Goal: Task Accomplishment & Management: Complete application form

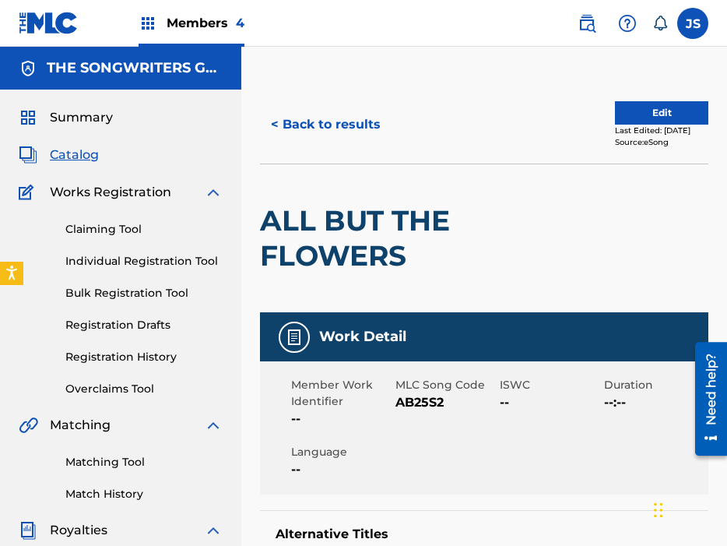
click at [97, 230] on link "Claiming Tool" at bounding box center [143, 229] width 157 height 16
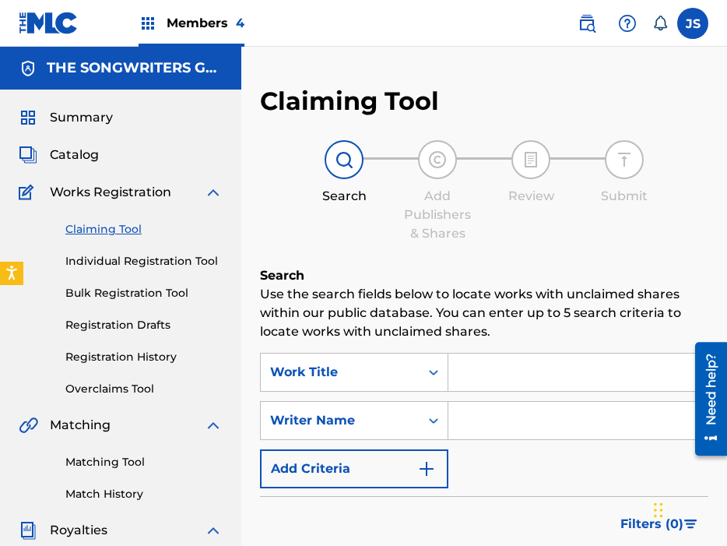
click at [559, 380] on input "Search Form" at bounding box center [578, 372] width 259 height 37
type input "a"
click at [392, 363] on div "Work Title" at bounding box center [354, 372] width 188 height 39
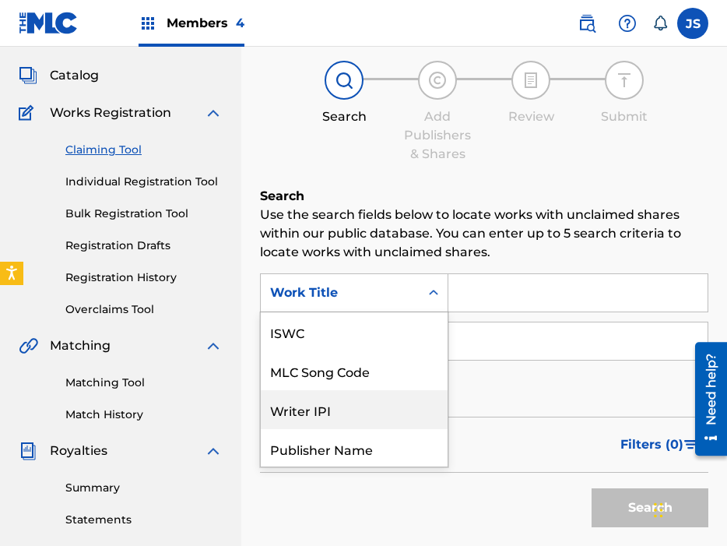
scroll to position [80, 0]
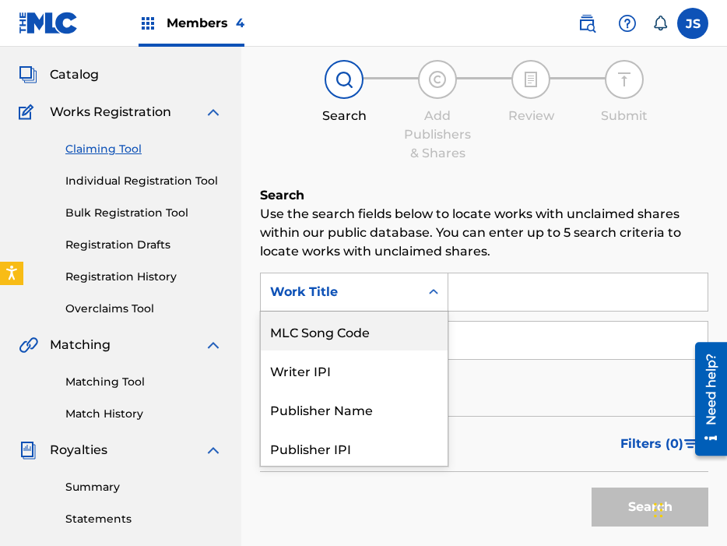
click at [384, 339] on div "MLC Song Code" at bounding box center [354, 330] width 187 height 39
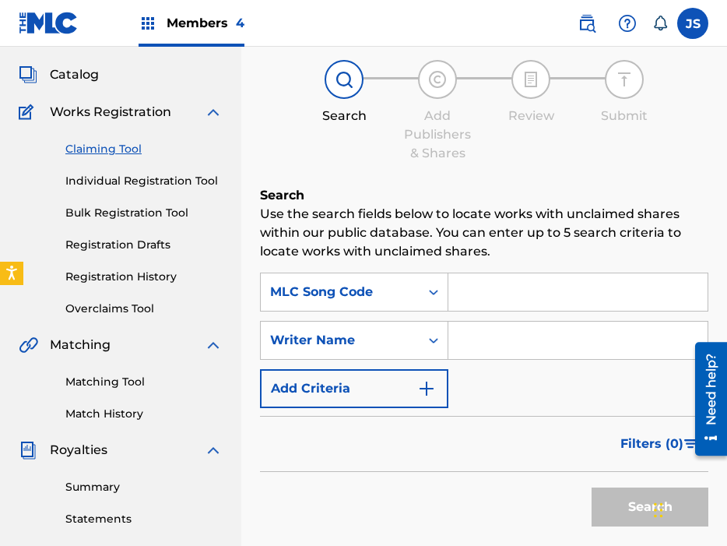
click at [452, 285] on input "Search Form" at bounding box center [578, 291] width 259 height 37
paste input "AA7GDV"
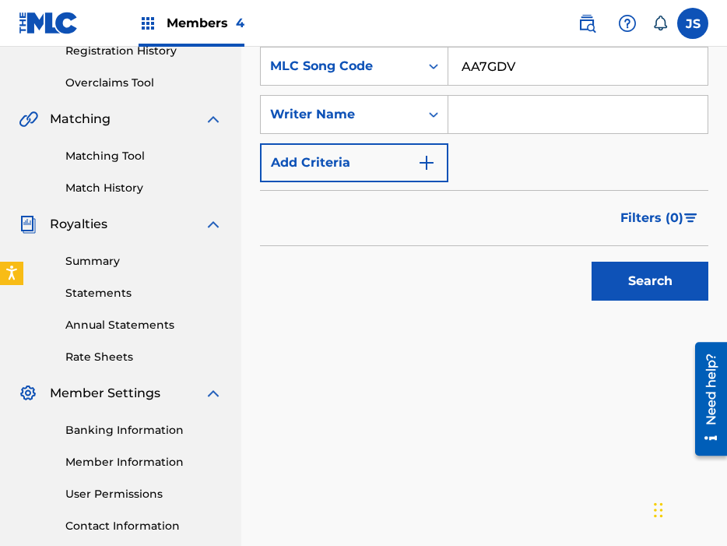
scroll to position [309, 0]
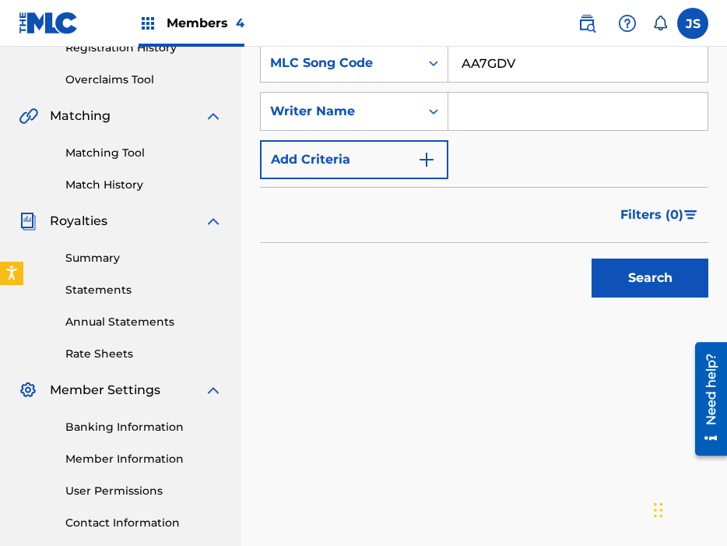
type input "AA7GDV"
click at [592, 259] on button "Search" at bounding box center [650, 278] width 117 height 39
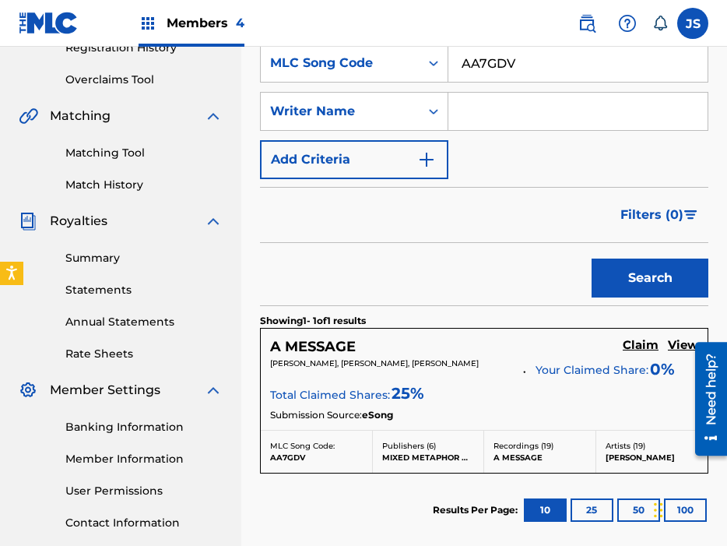
click at [637, 347] on h5 "Claim" at bounding box center [641, 345] width 36 height 15
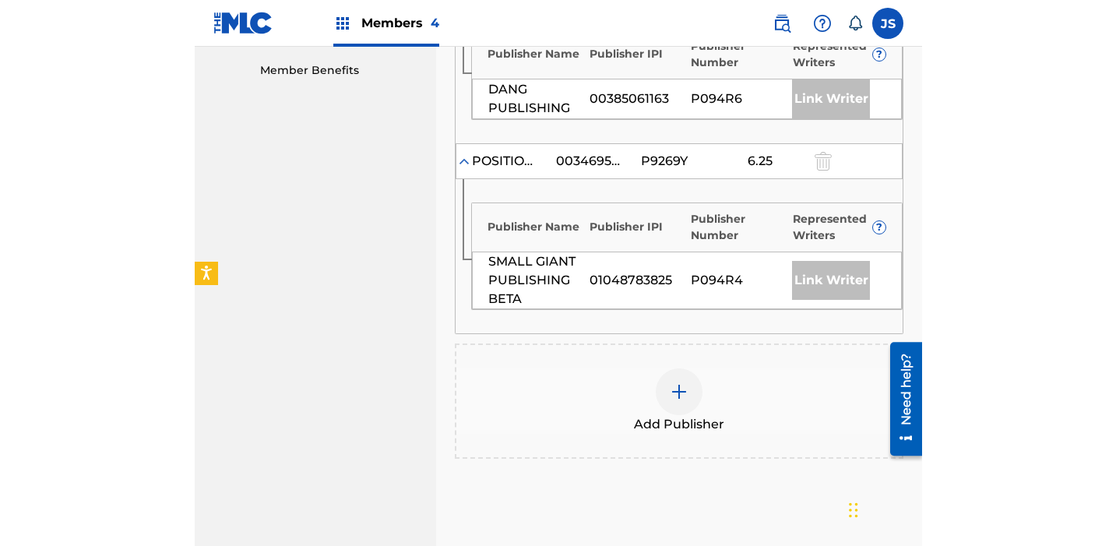
scroll to position [958, 0]
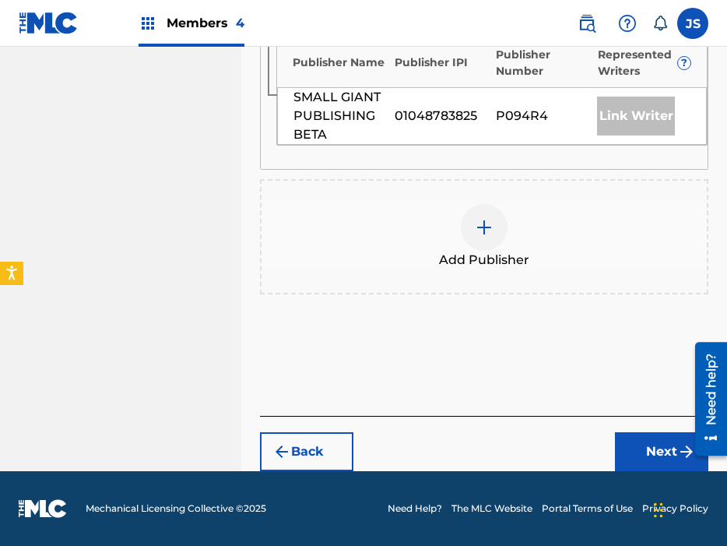
click at [494, 237] on div at bounding box center [484, 227] width 47 height 47
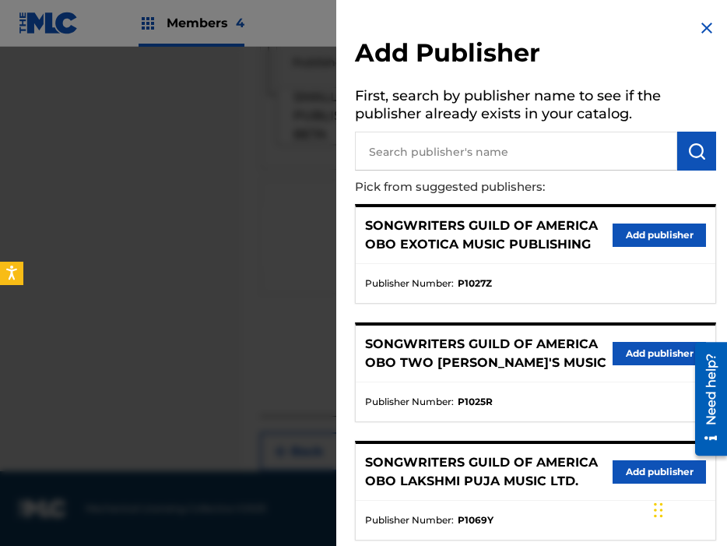
click at [465, 160] on input "text" at bounding box center [516, 151] width 322 height 39
type input "loud"
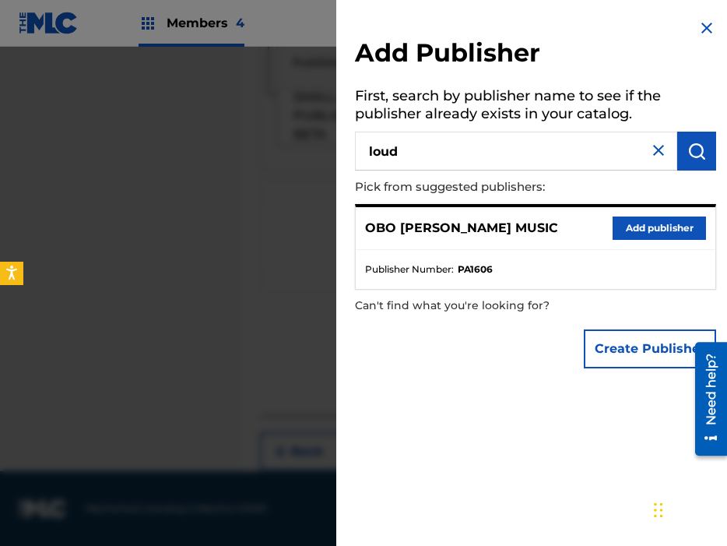
click at [633, 228] on button "Add publisher" at bounding box center [659, 227] width 93 height 23
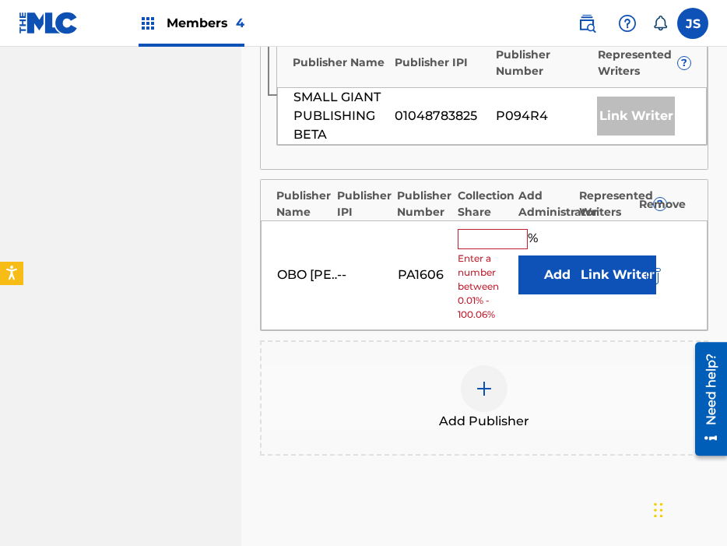
click at [475, 248] on input "text" at bounding box center [493, 239] width 70 height 20
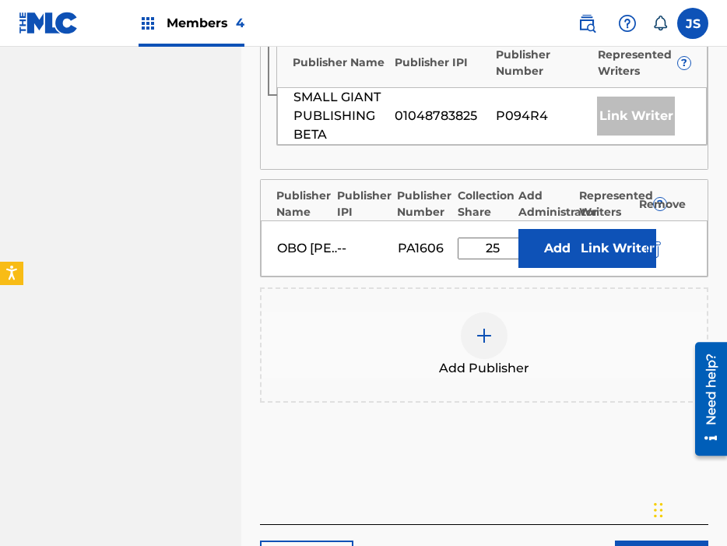
type input "25"
click at [538, 259] on button "Add" at bounding box center [558, 248] width 78 height 39
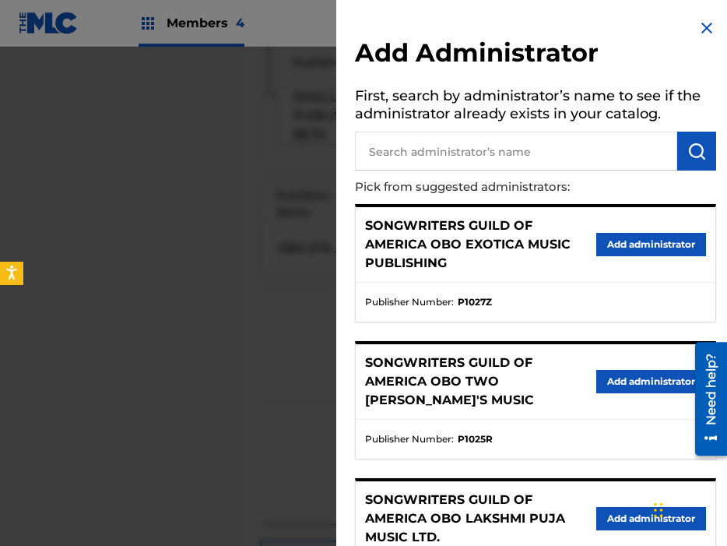
click at [452, 148] on input "text" at bounding box center [516, 151] width 322 height 39
type input "THE SONGWRITERS GUILD OF AMERICA"
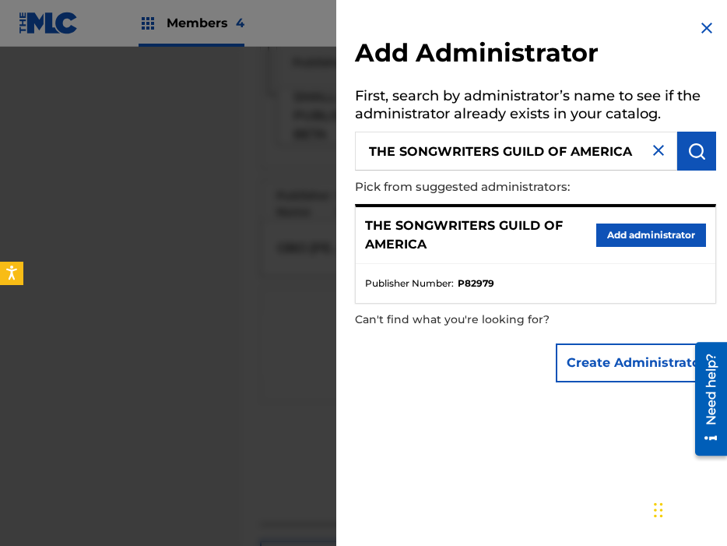
click at [705, 37] on img at bounding box center [707, 28] width 19 height 19
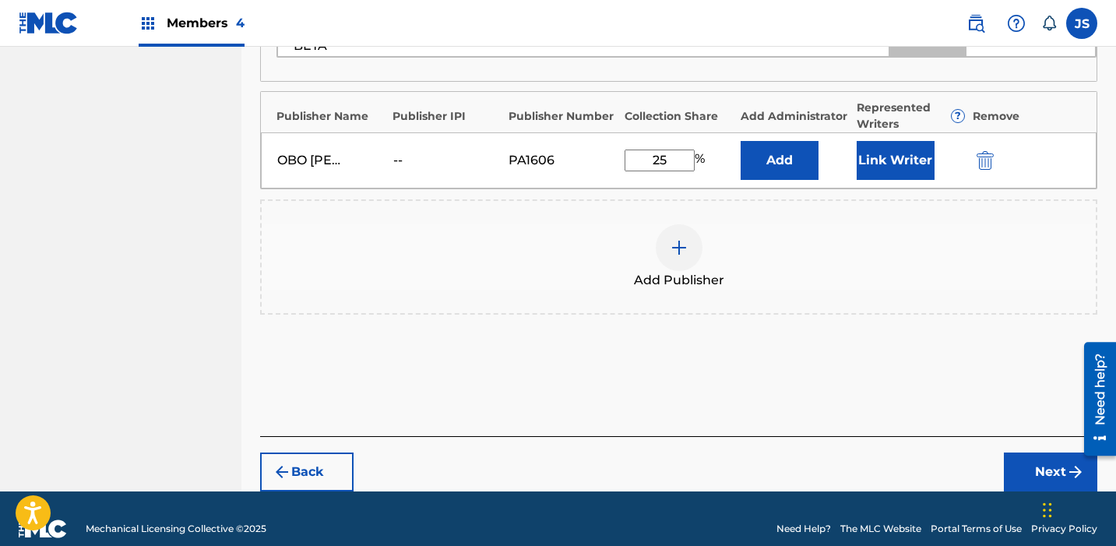
click at [274, 463] on img "submit" at bounding box center [282, 472] width 19 height 19
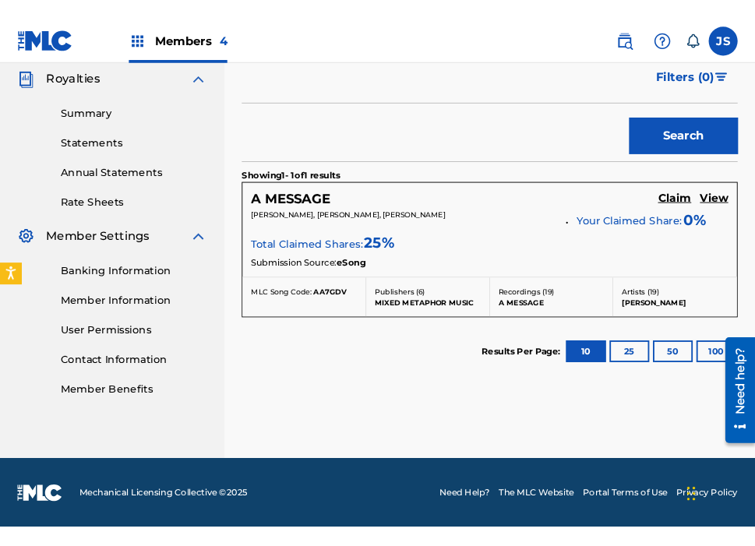
scroll to position [462, 0]
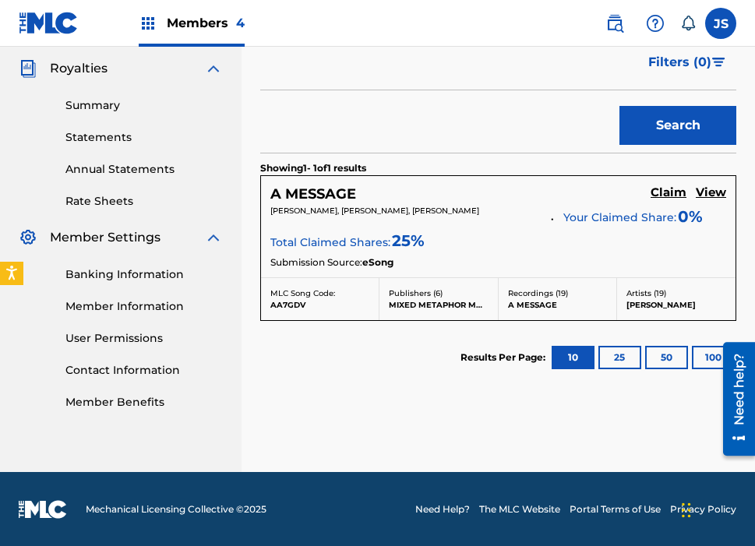
click at [660, 190] on h5 "Claim" at bounding box center [668, 192] width 36 height 15
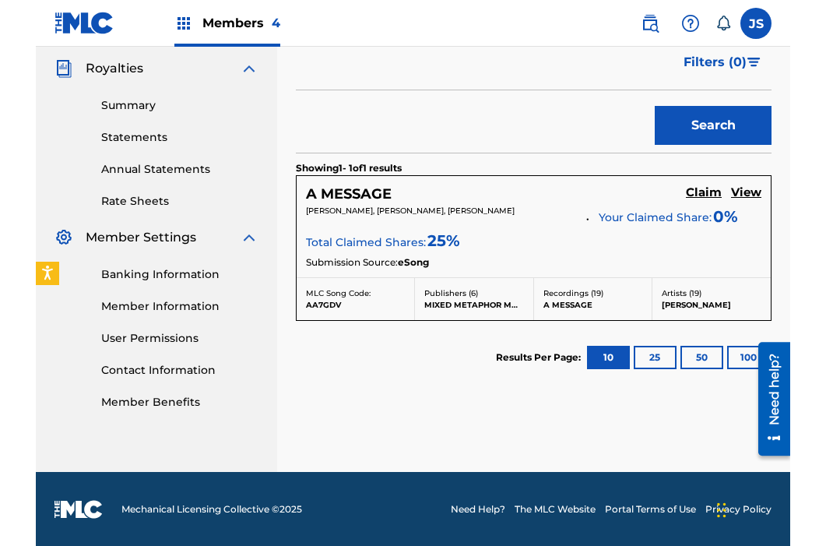
scroll to position [958, 0]
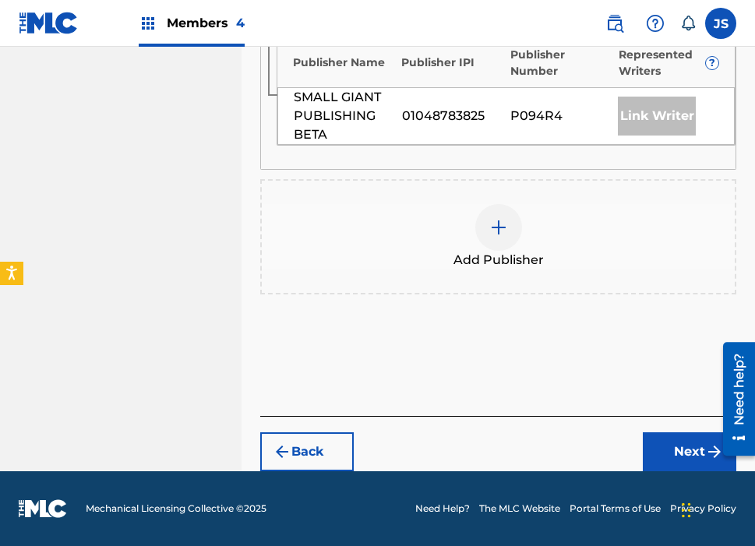
click at [487, 221] on div at bounding box center [498, 227] width 47 height 47
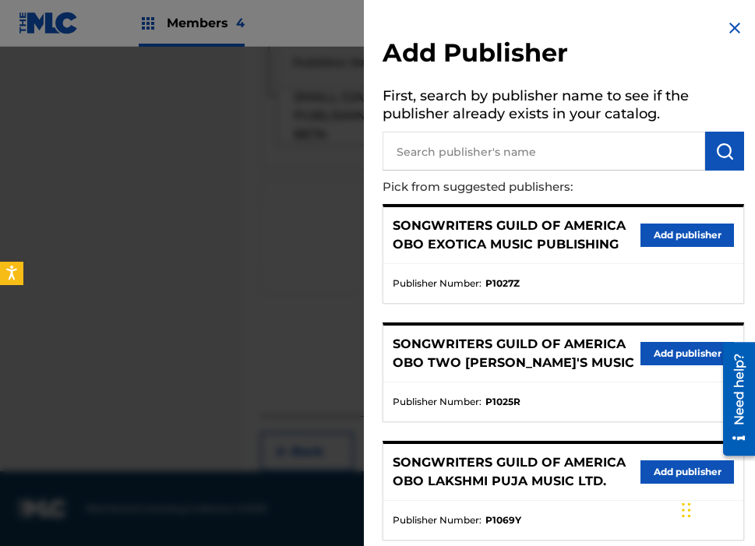
click at [492, 153] on input "text" at bounding box center [543, 151] width 322 height 39
type input "louder"
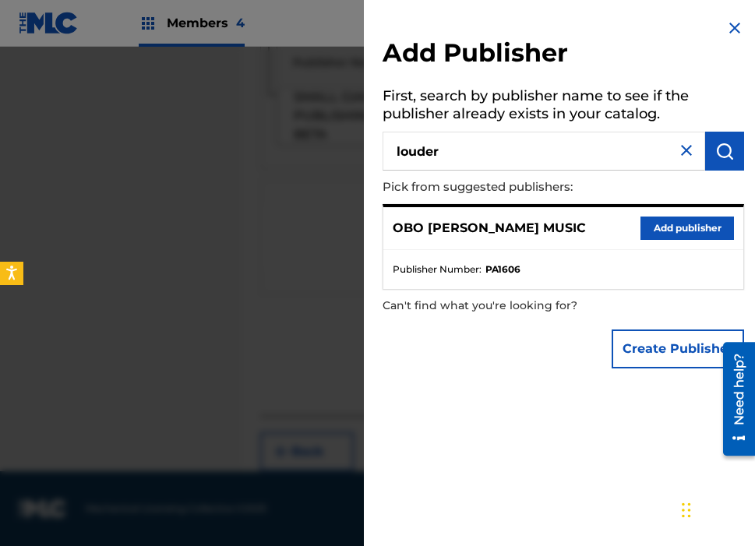
click at [653, 230] on button "Add publisher" at bounding box center [686, 227] width 93 height 23
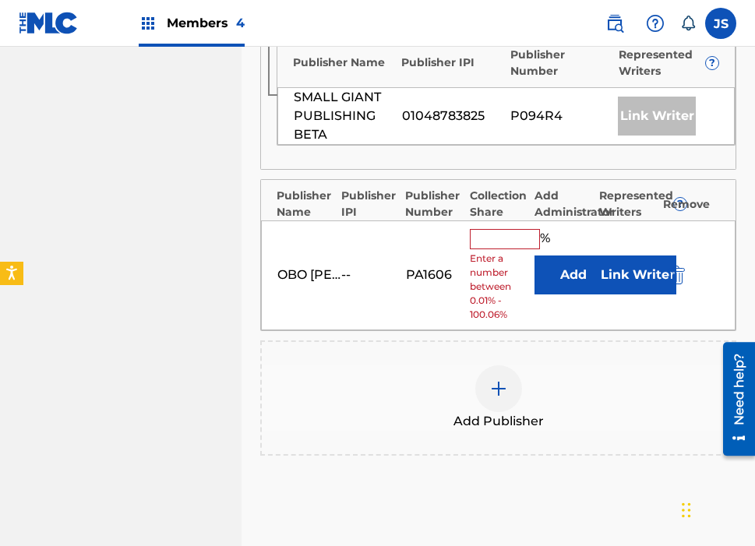
click at [516, 241] on input "text" at bounding box center [505, 239] width 70 height 20
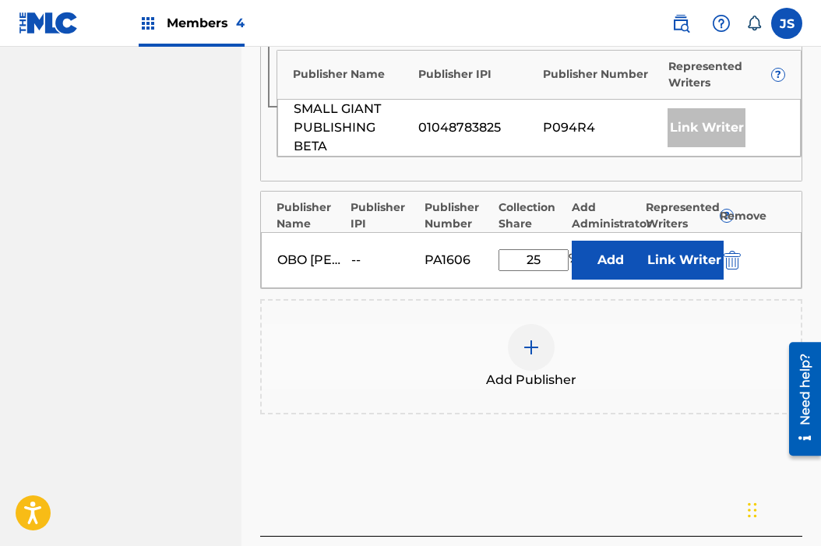
type input "25"
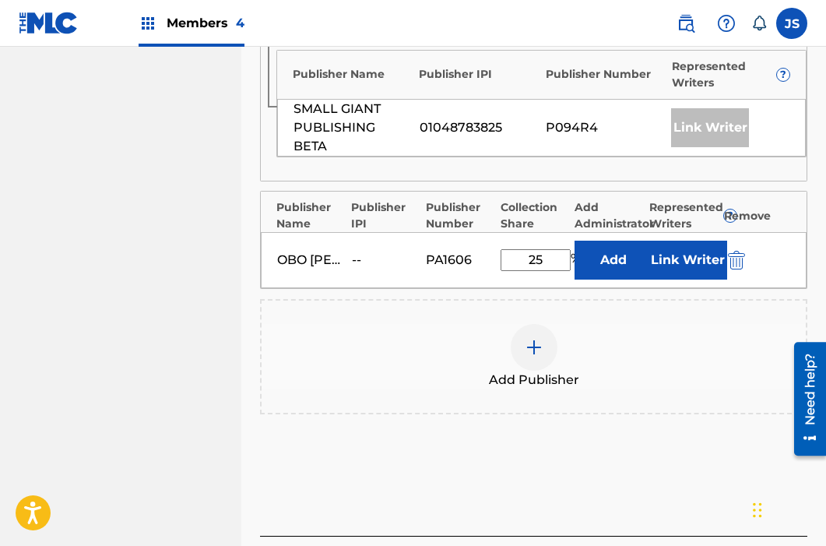
click at [603, 241] on button "Add" at bounding box center [614, 260] width 78 height 39
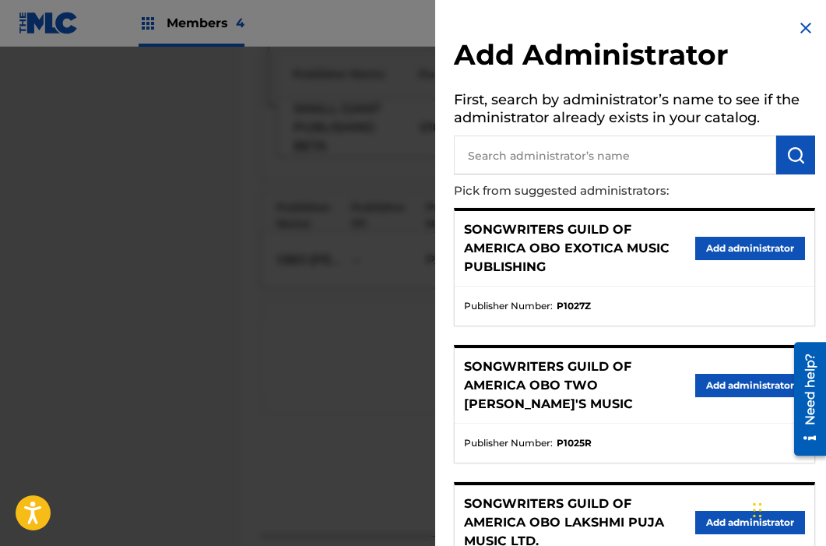
click at [579, 162] on input "text" at bounding box center [615, 154] width 322 height 39
type input "THE SONGWRITERS"
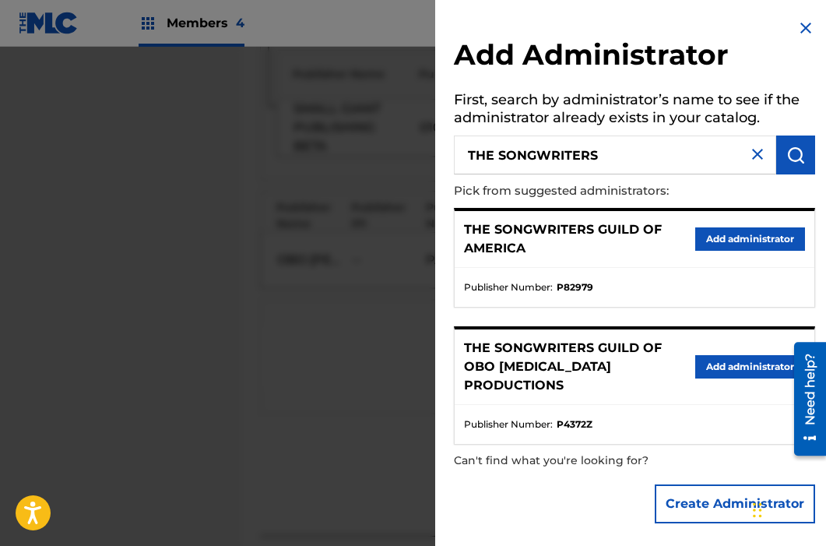
click at [717, 241] on button "Add administrator" at bounding box center [750, 238] width 110 height 23
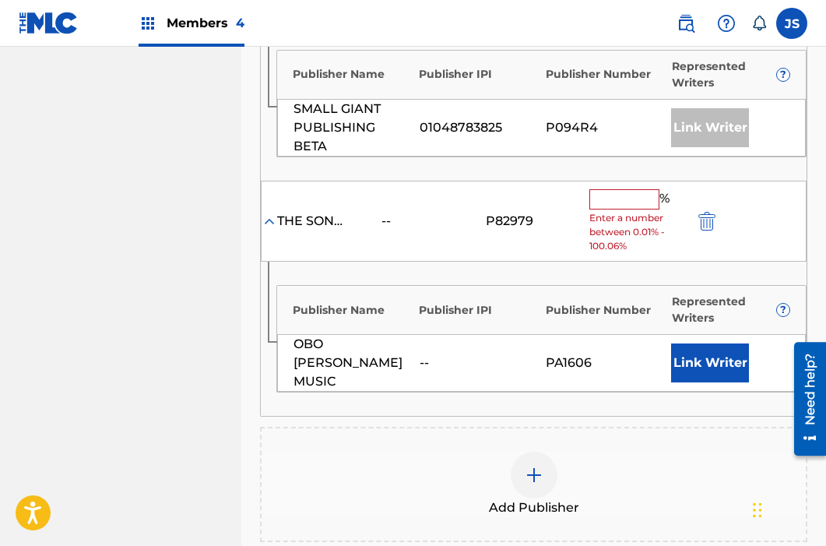
click at [605, 192] on div "% Enter a number between 0.01% - 100.06%" at bounding box center [637, 221] width 97 height 65
click at [605, 189] on input "text" at bounding box center [624, 199] width 70 height 20
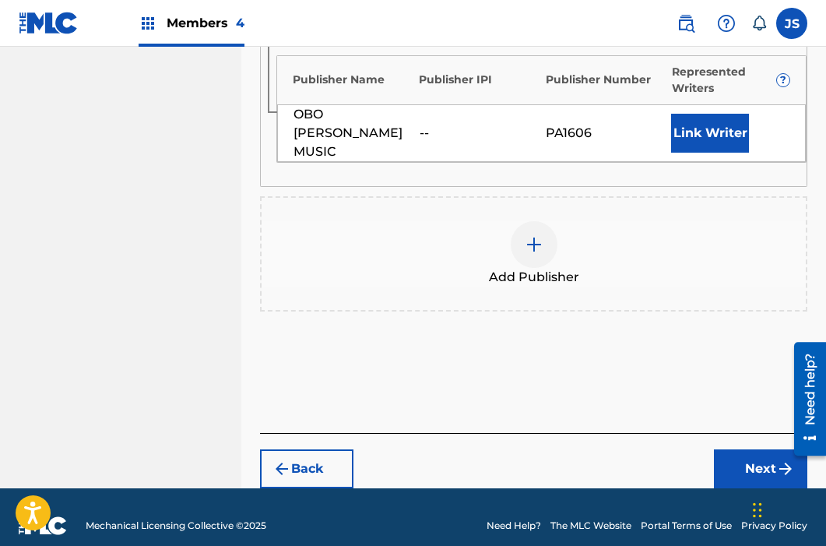
type input "25"
click at [727, 449] on button "Next" at bounding box center [760, 468] width 93 height 39
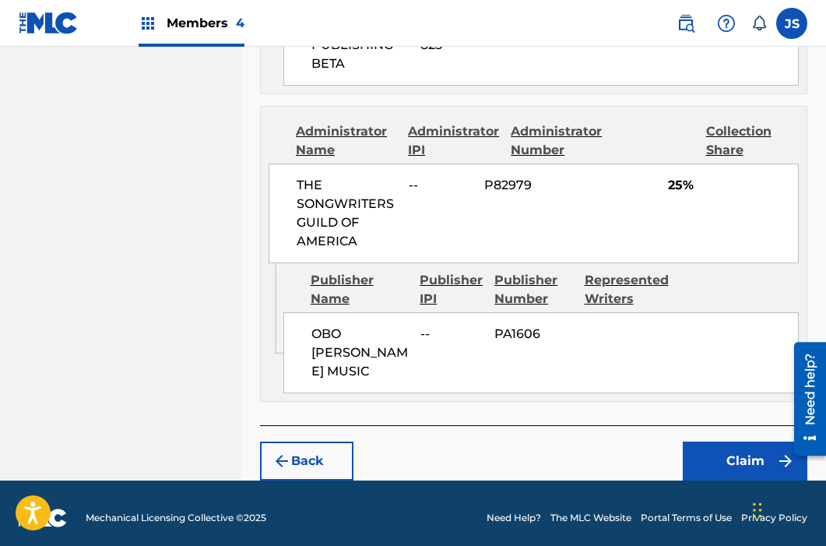
scroll to position [1524, 0]
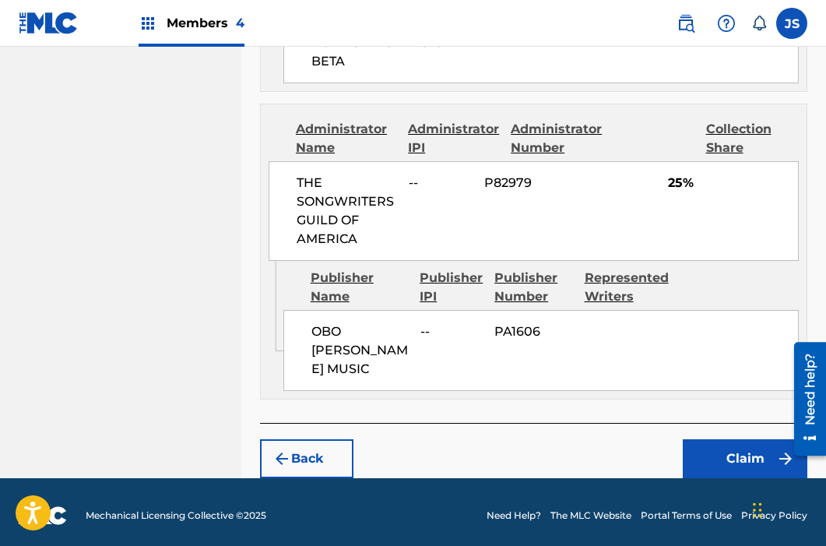
click at [727, 466] on button "Claim" at bounding box center [745, 458] width 125 height 39
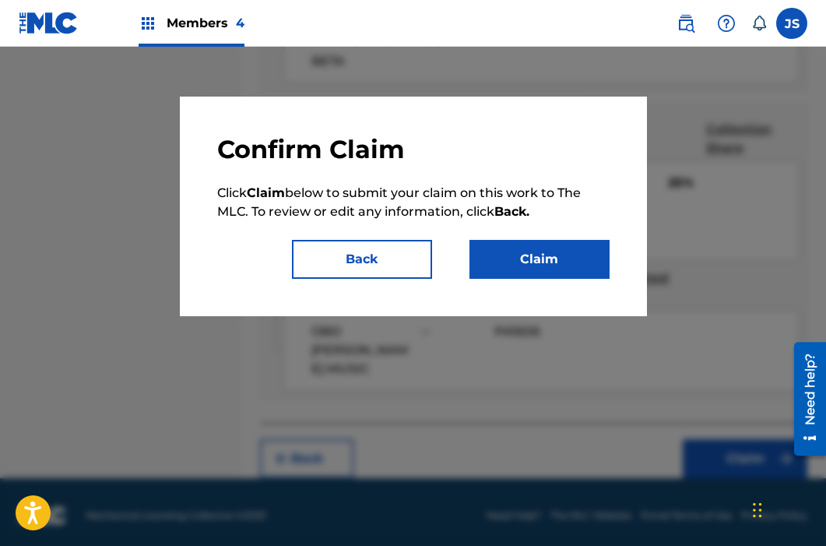
click at [520, 253] on button "Claim" at bounding box center [540, 259] width 140 height 39
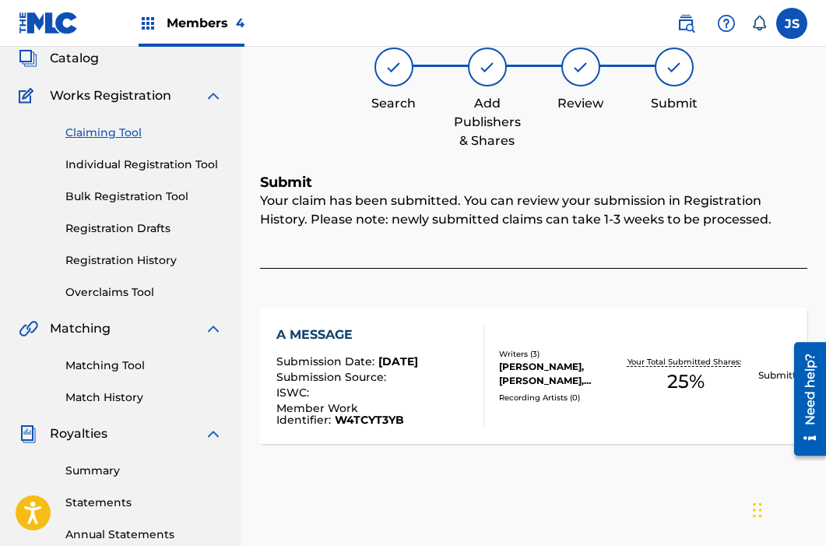
scroll to position [0, 0]
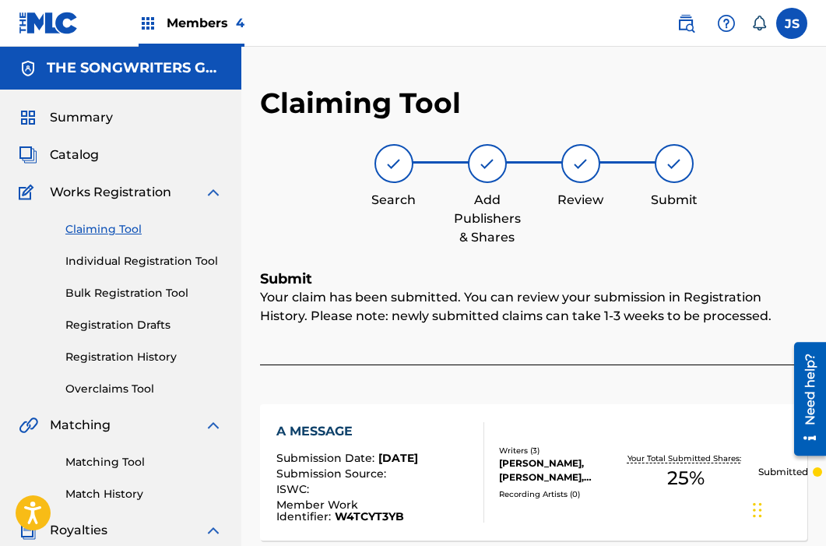
click at [109, 229] on link "Claiming Tool" at bounding box center [143, 229] width 157 height 16
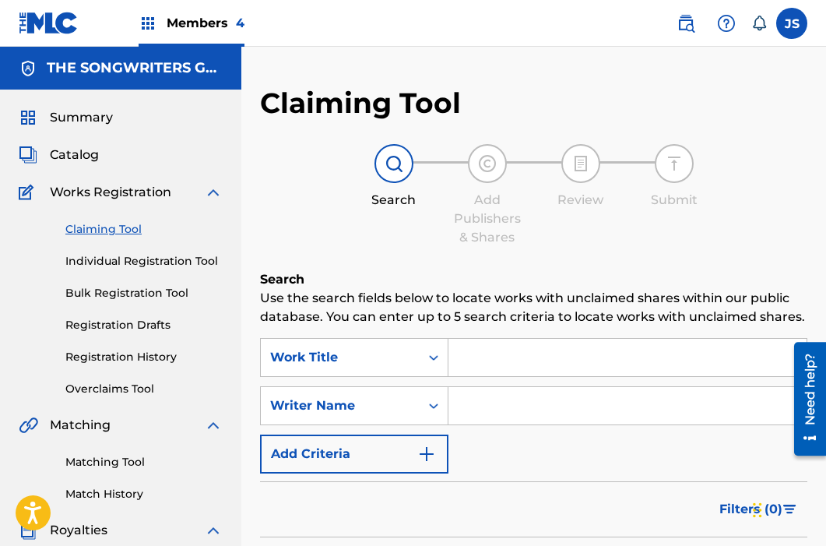
click at [474, 352] on input "Search Form" at bounding box center [628, 357] width 358 height 37
paste input "ABILENE"
type input "ABILENE"
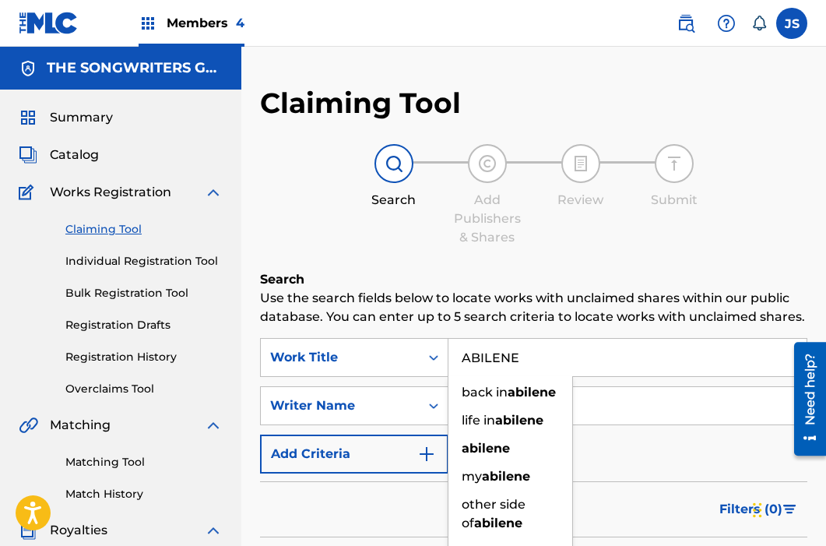
click at [474, 343] on input "ABILENE" at bounding box center [628, 357] width 358 height 37
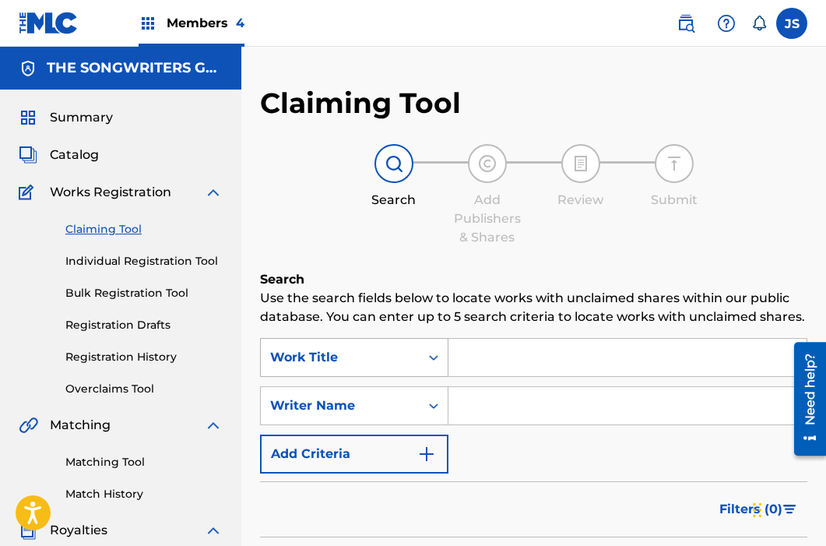
paste input "A01170"
type input "A01170"
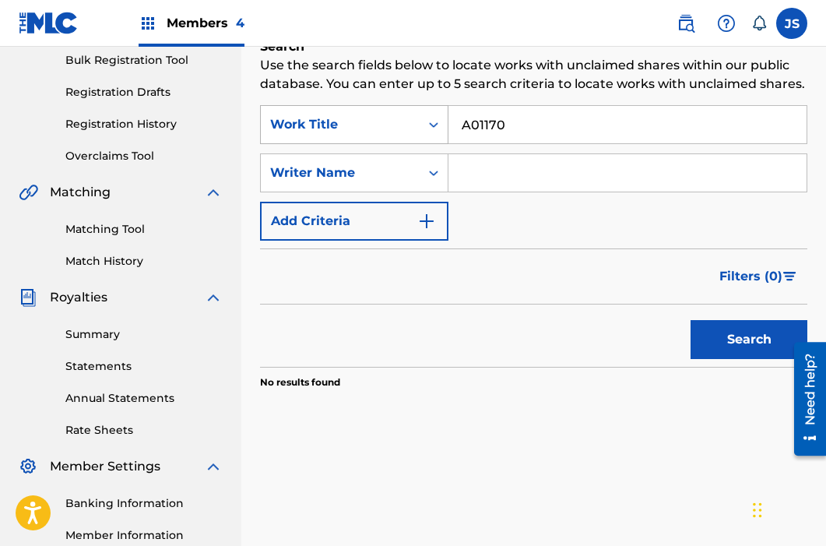
scroll to position [241, 0]
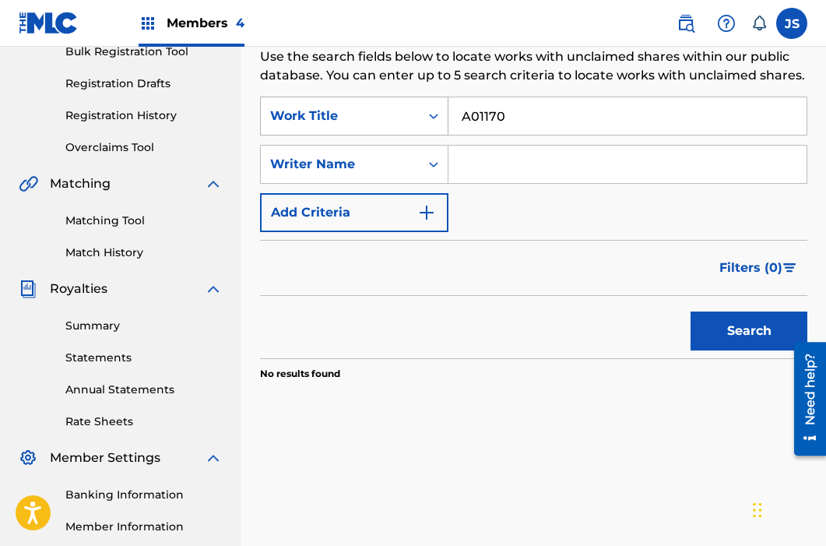
click at [691, 311] on button "Search" at bounding box center [749, 330] width 117 height 39
click at [408, 124] on div "Work Title" at bounding box center [340, 116] width 140 height 19
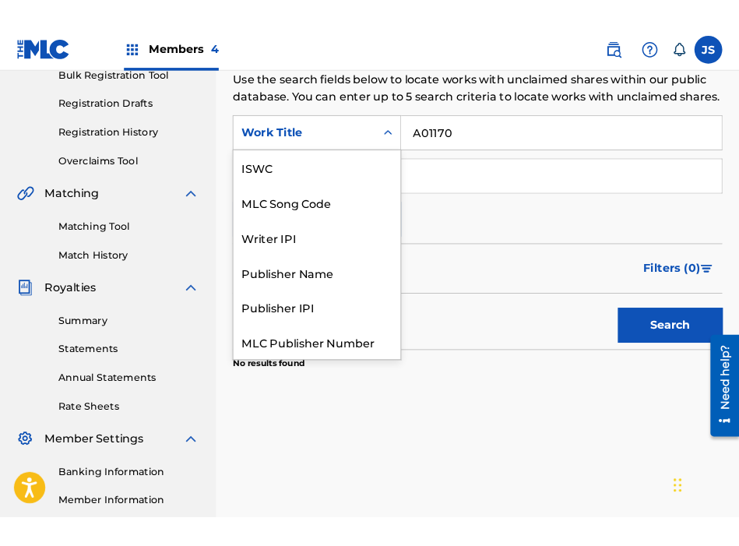
scroll to position [39, 0]
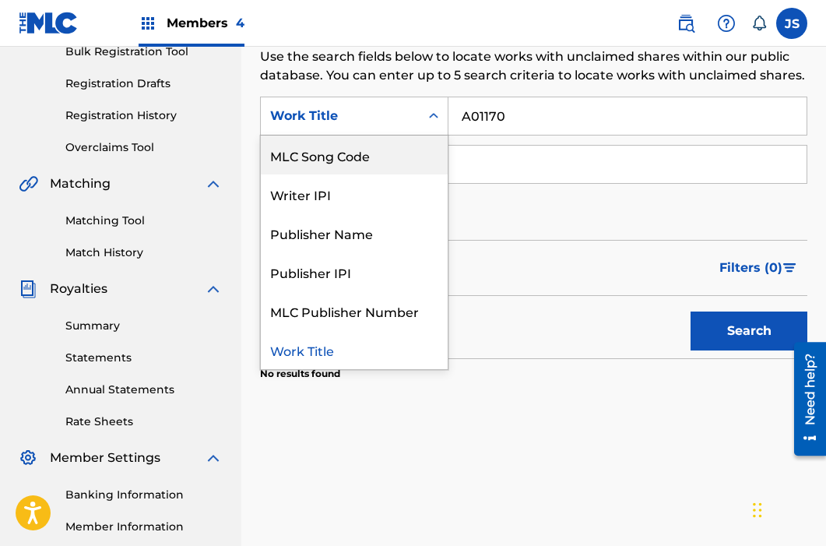
click at [385, 164] on div "MLC Song Code" at bounding box center [354, 154] width 187 height 39
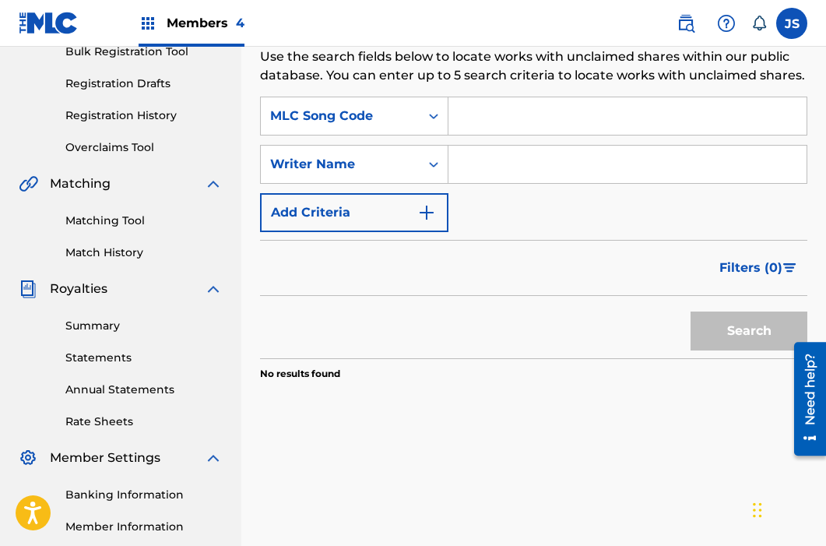
click at [523, 121] on input "Search Form" at bounding box center [628, 115] width 358 height 37
paste input "A01170"
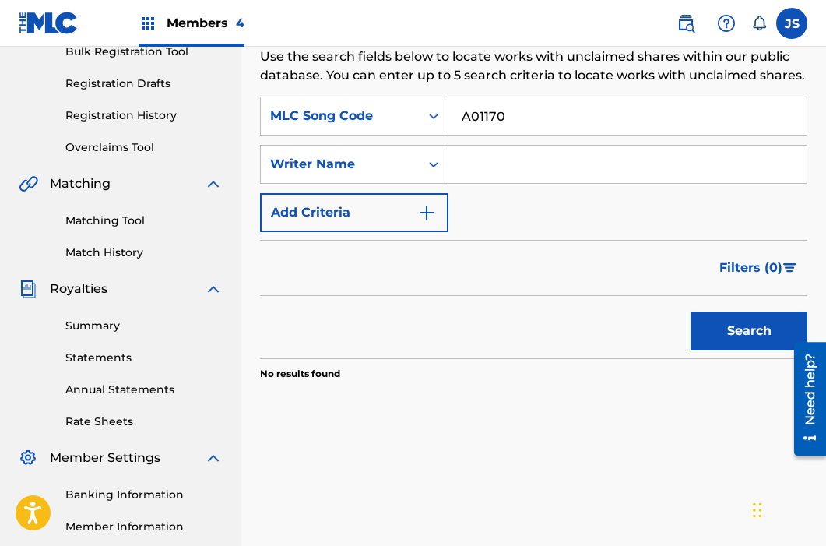
type input "A01170"
click at [691, 311] on button "Search" at bounding box center [749, 330] width 117 height 39
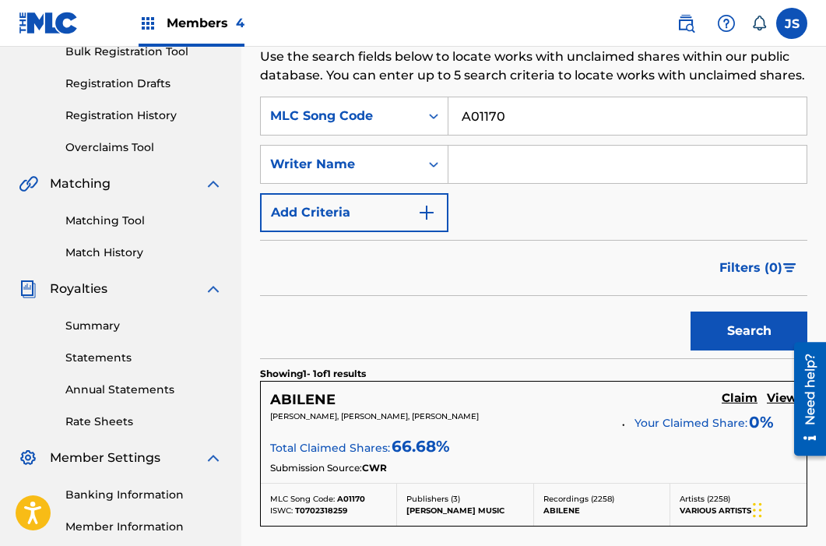
click at [727, 397] on h5 "Claim" at bounding box center [740, 398] width 36 height 15
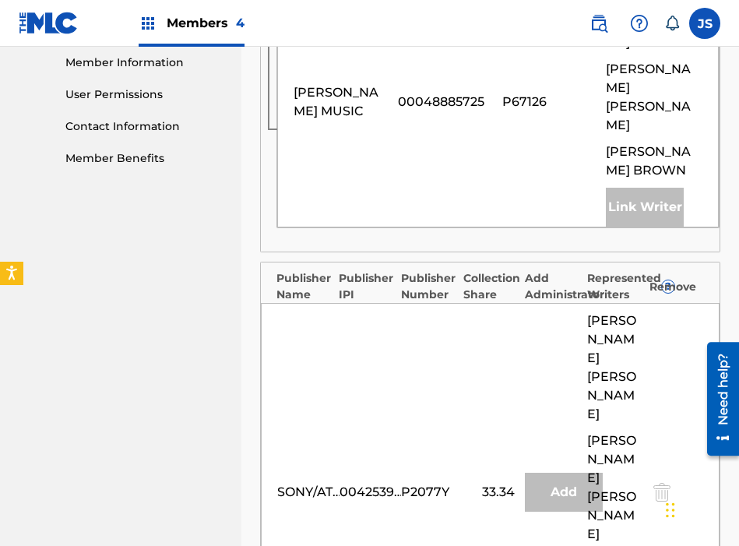
scroll to position [956, 0]
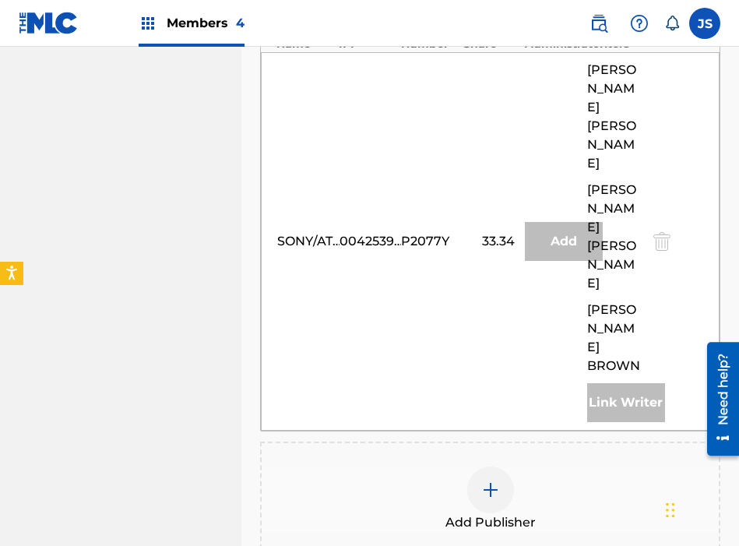
click at [497, 466] on div at bounding box center [490, 489] width 47 height 47
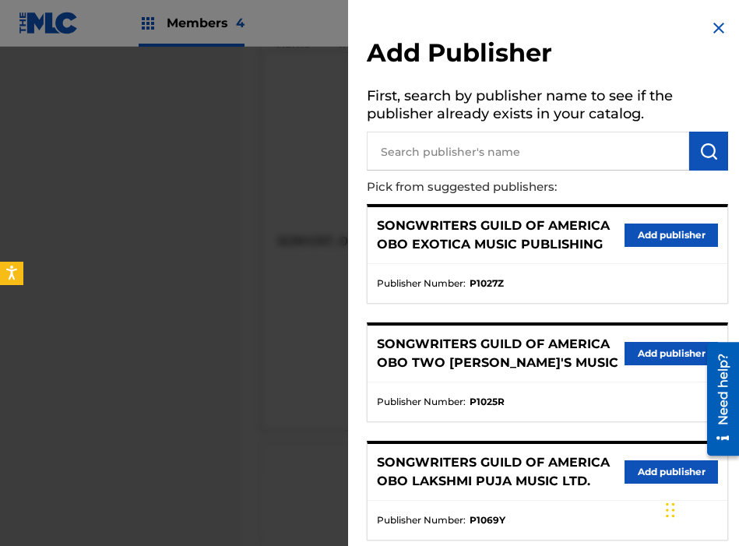
click at [463, 156] on input "text" at bounding box center [528, 151] width 322 height 39
type input "LOUDERM"
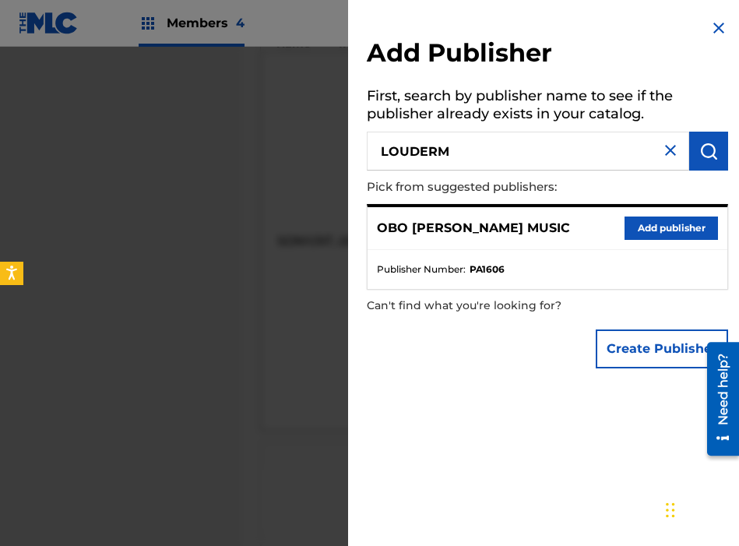
click at [625, 229] on button "Add publisher" at bounding box center [671, 227] width 93 height 23
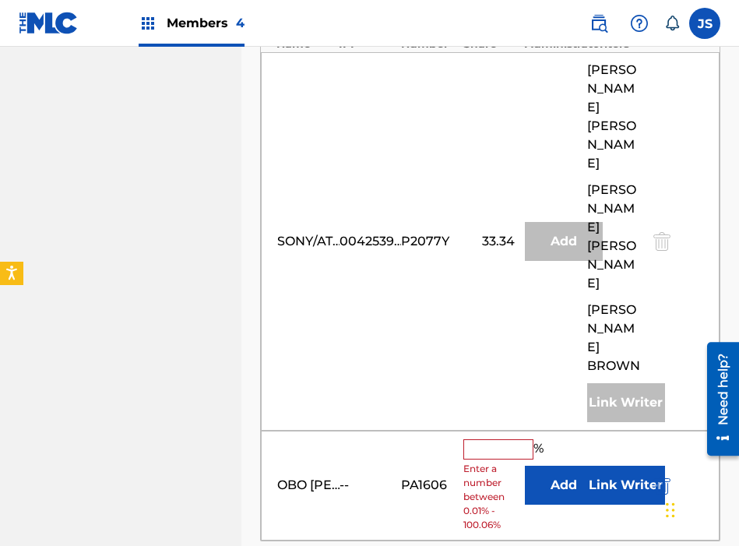
click at [491, 439] on input "text" at bounding box center [498, 449] width 70 height 20
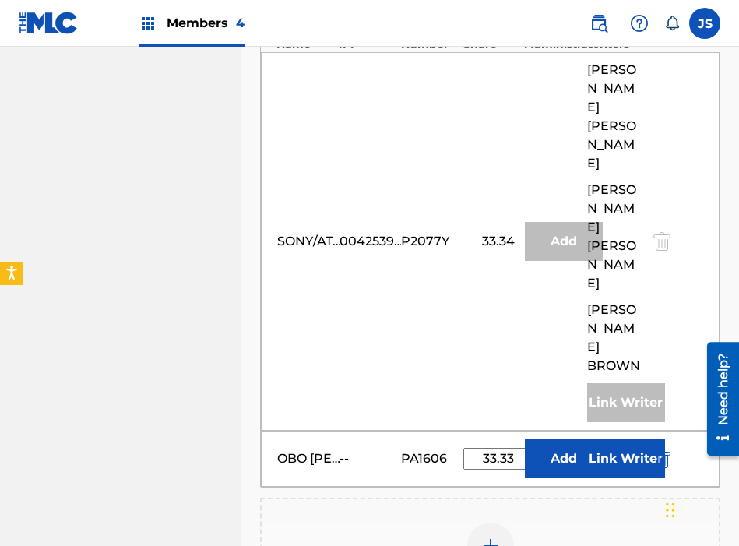
type input "33.33"
click at [560, 439] on button "Add" at bounding box center [564, 458] width 78 height 39
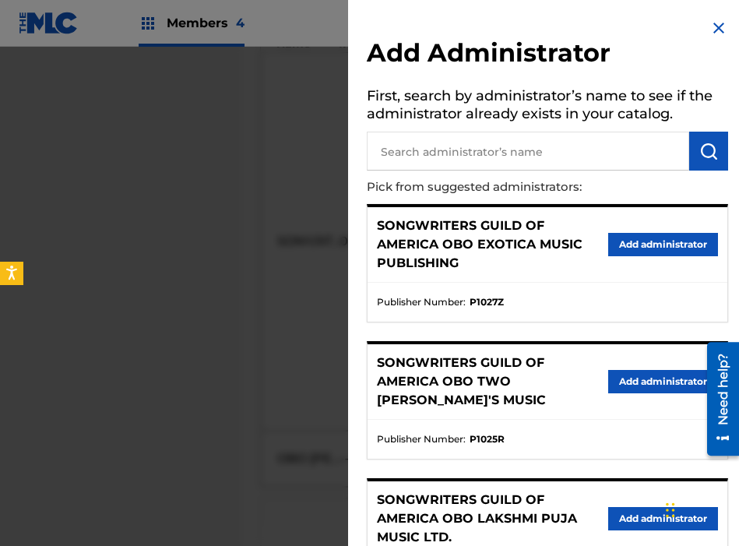
click at [531, 154] on input "text" at bounding box center [528, 151] width 322 height 39
type input "THE S"
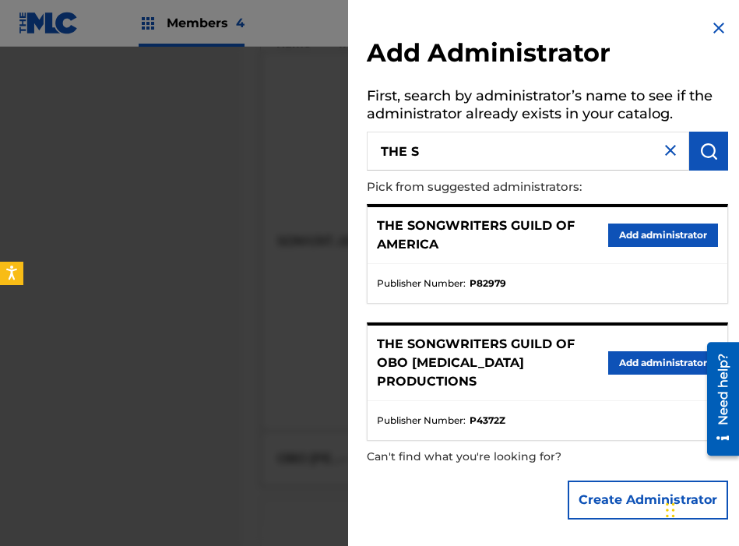
click at [648, 234] on button "Add administrator" at bounding box center [663, 234] width 110 height 23
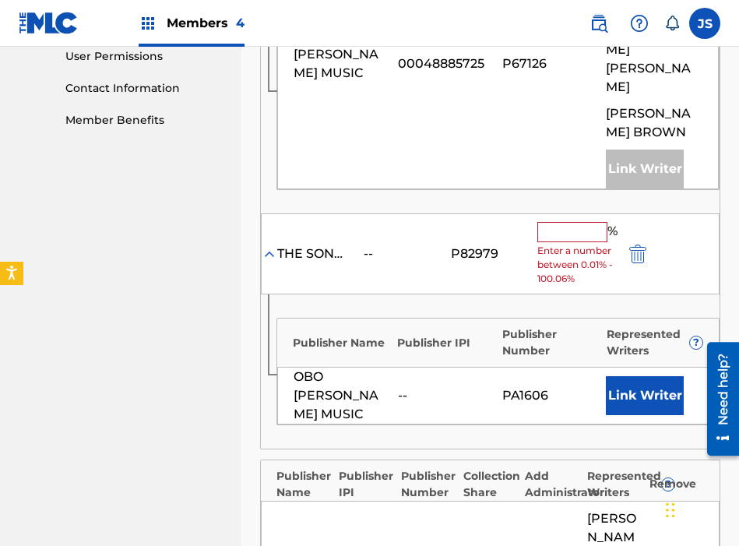
scroll to position [741, 0]
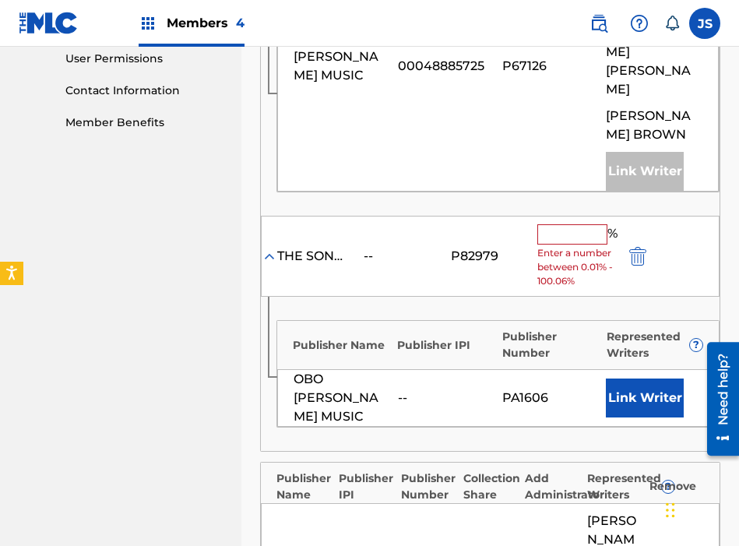
click at [591, 224] on input "text" at bounding box center [572, 234] width 70 height 20
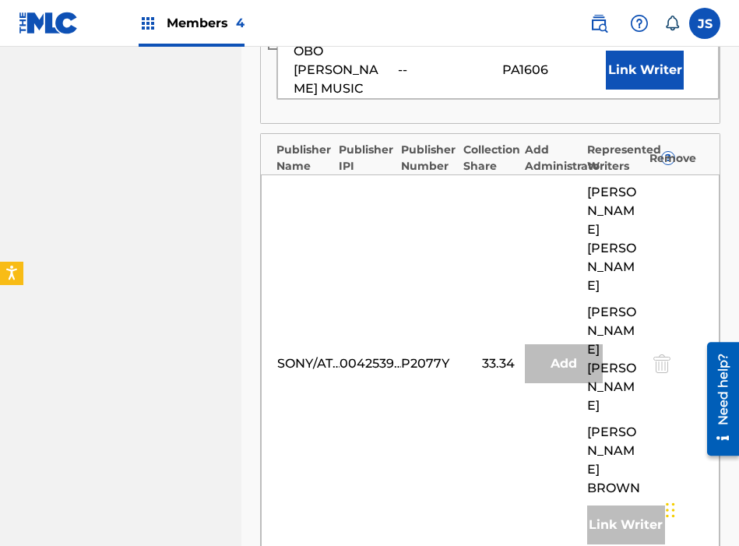
scroll to position [1149, 0]
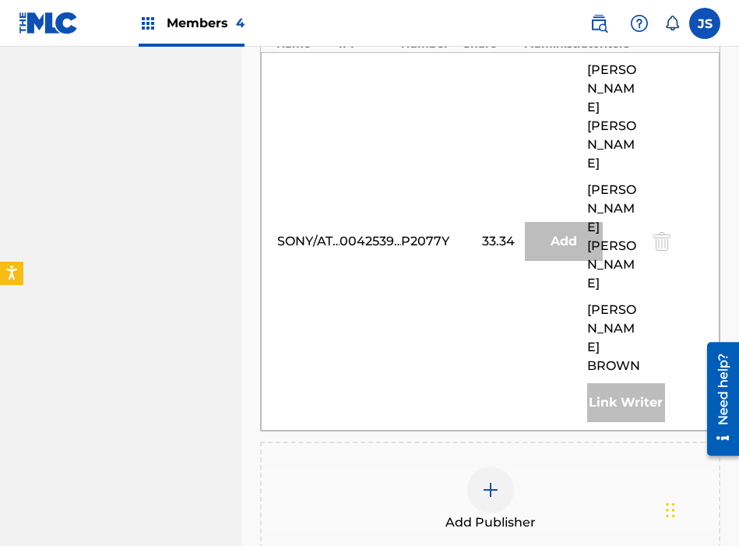
type input "33.33"
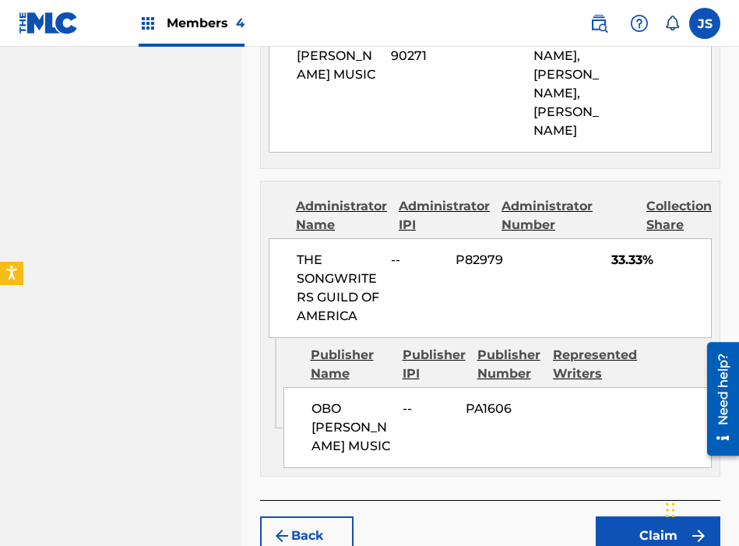
scroll to position [1290, 0]
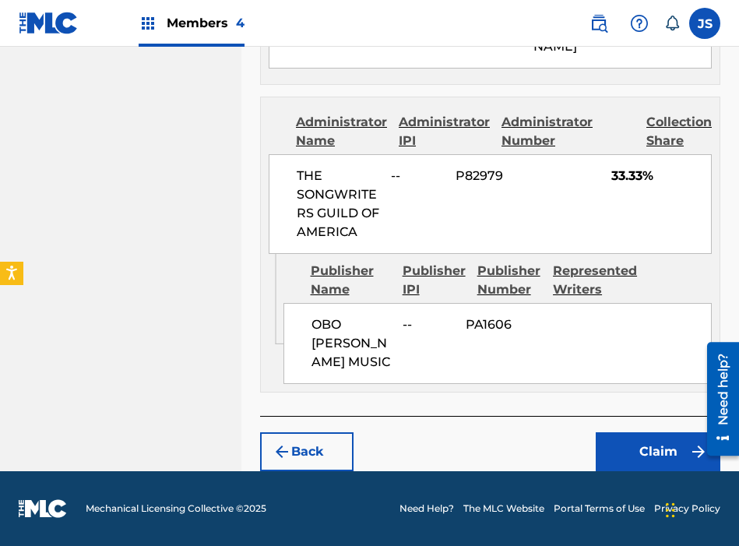
click at [604, 437] on button "Claim" at bounding box center [658, 451] width 125 height 39
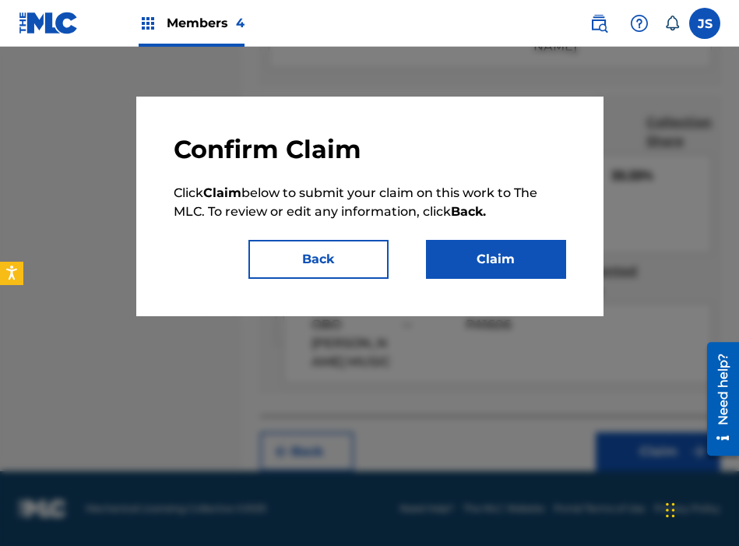
click at [508, 252] on button "Claim" at bounding box center [496, 259] width 140 height 39
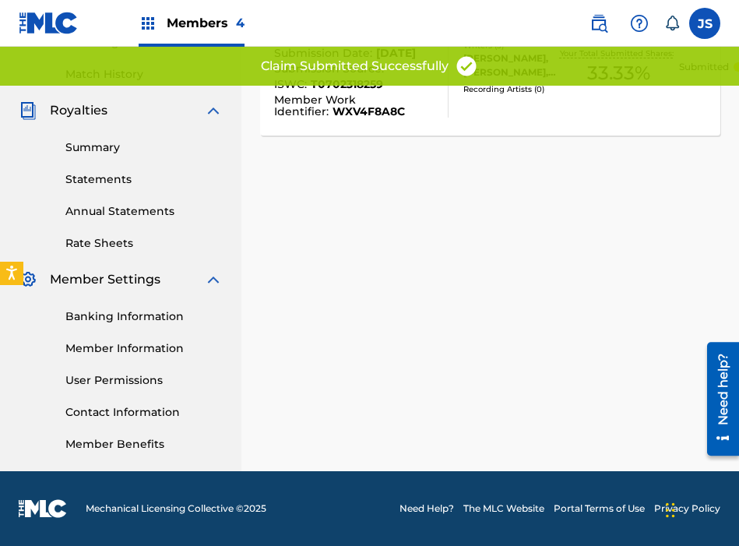
scroll to position [0, 0]
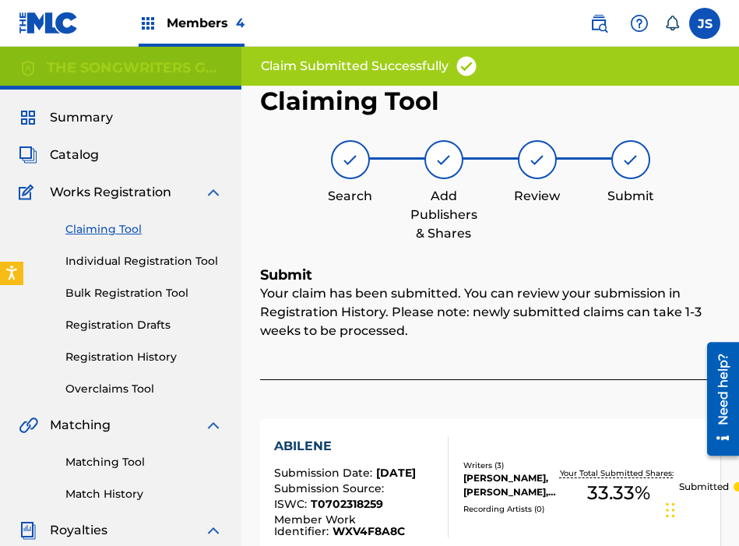
click at [117, 234] on link "Claiming Tool" at bounding box center [143, 229] width 157 height 16
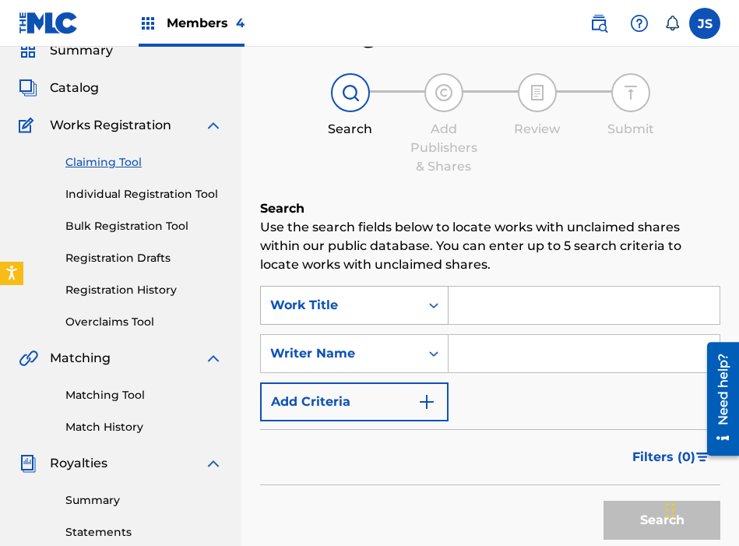
click at [421, 325] on div "Work Title" at bounding box center [354, 305] width 188 height 39
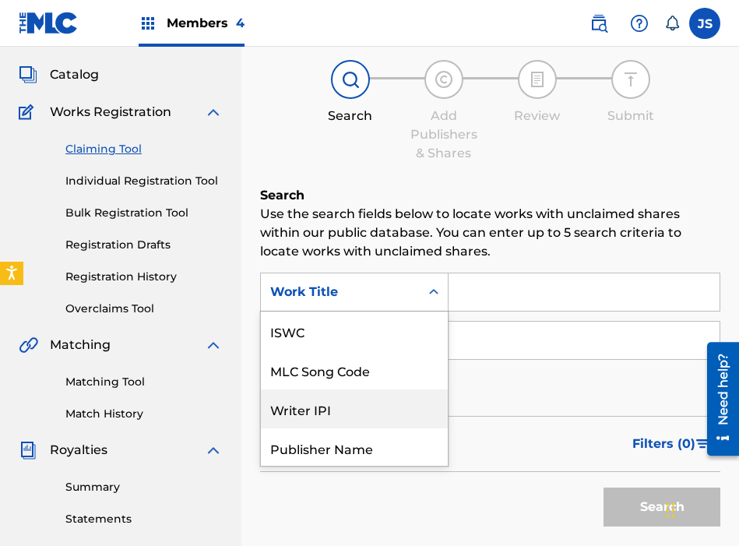
scroll to position [39, 0]
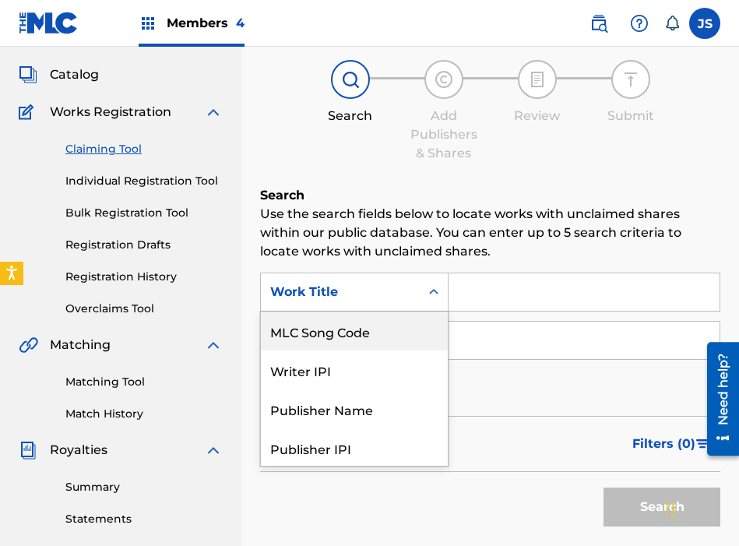
click at [393, 349] on div "MLC Song Code" at bounding box center [354, 330] width 187 height 39
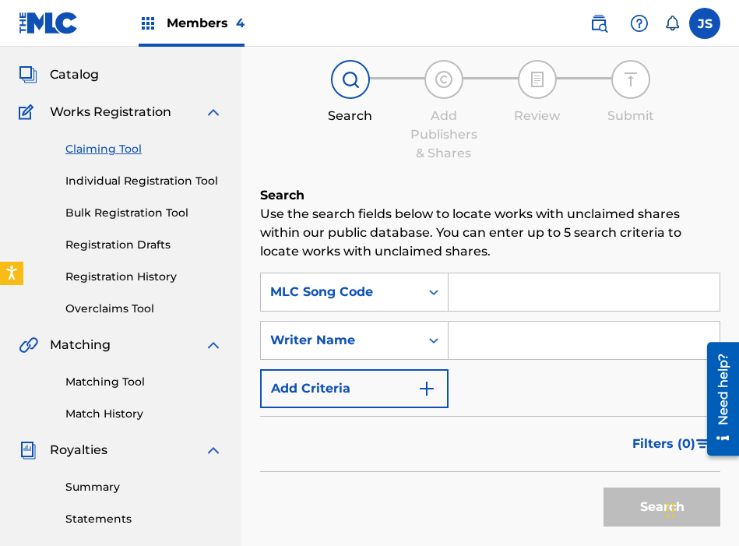
click at [499, 307] on input "Search Form" at bounding box center [584, 291] width 271 height 37
paste input "B57187"
type input "B57187"
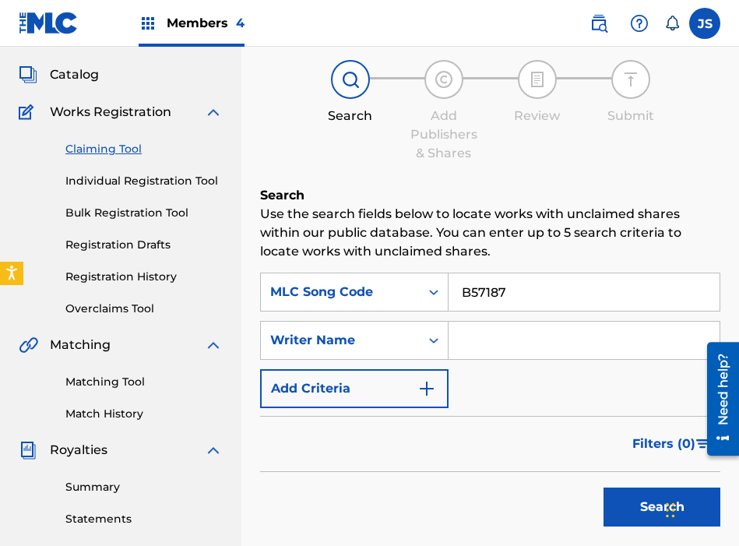
click at [603, 487] on button "Search" at bounding box center [661, 506] width 117 height 39
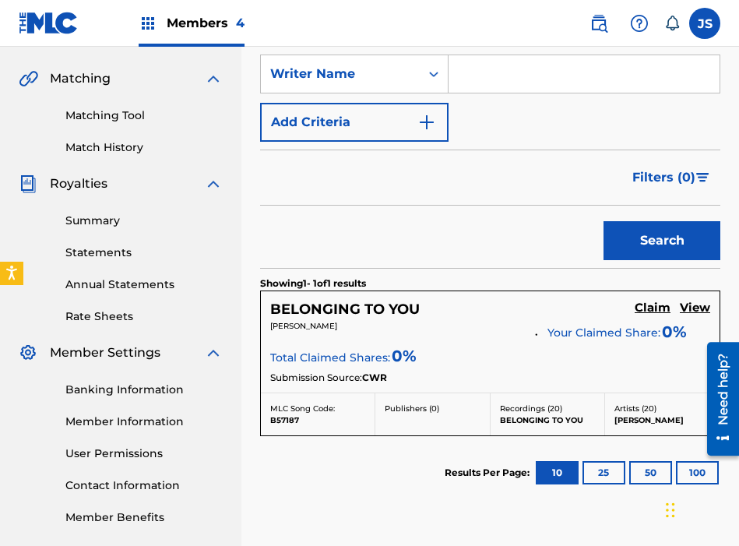
scroll to position [350, 0]
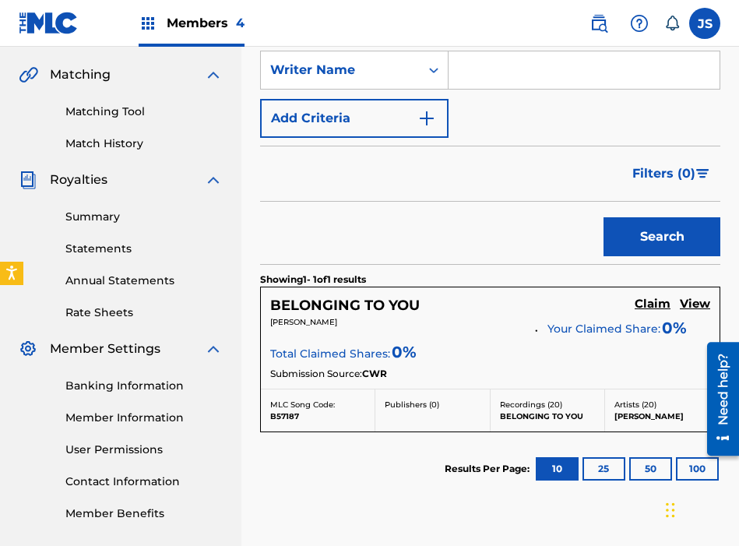
click at [659, 310] on h5 "Claim" at bounding box center [653, 304] width 36 height 15
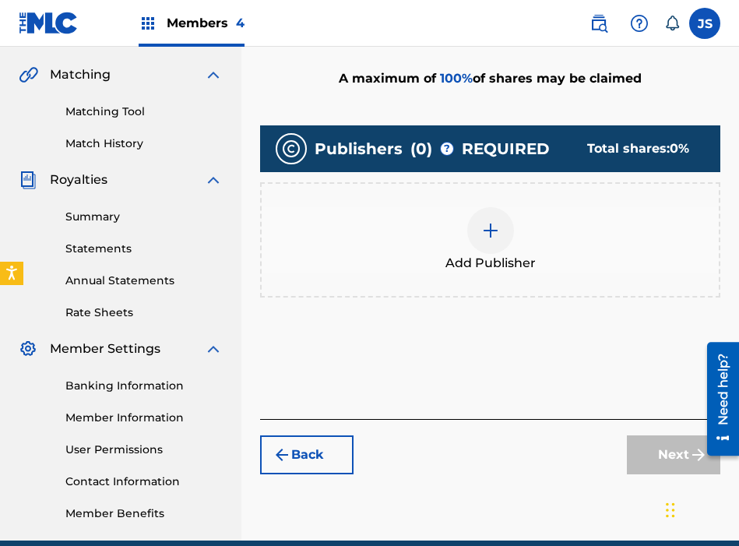
click at [481, 227] on img at bounding box center [490, 230] width 19 height 19
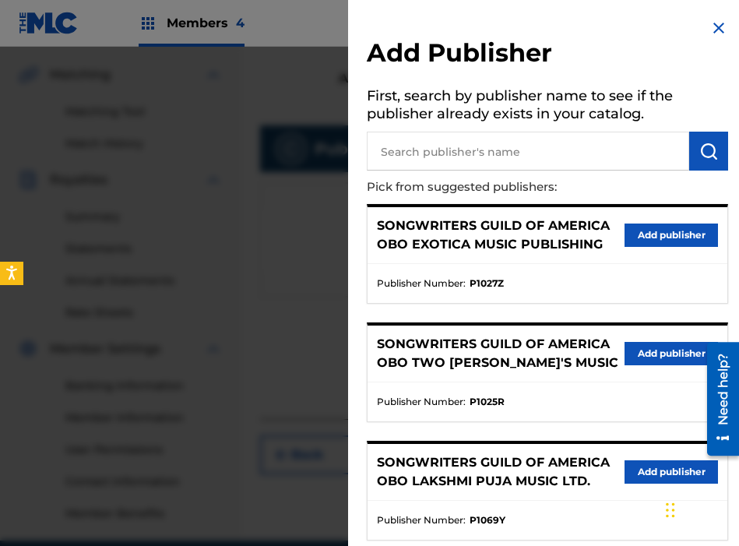
click at [534, 163] on input "text" at bounding box center [528, 151] width 322 height 39
type input "LOUDER"
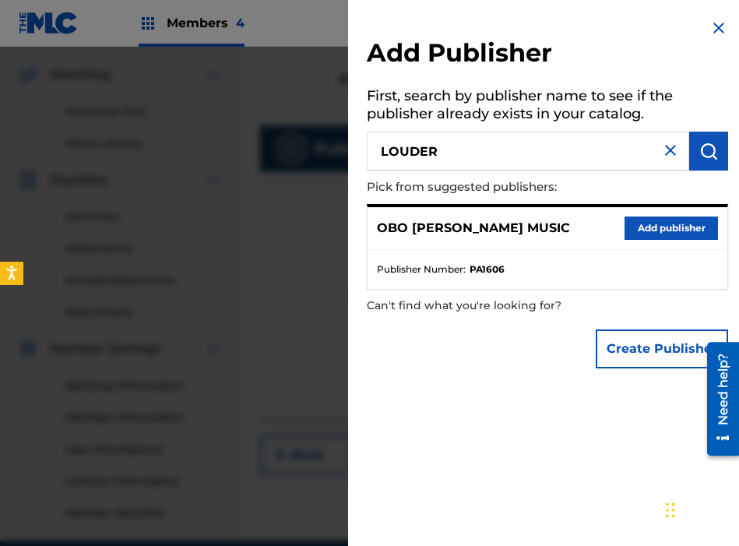
click at [670, 219] on button "Add publisher" at bounding box center [671, 227] width 93 height 23
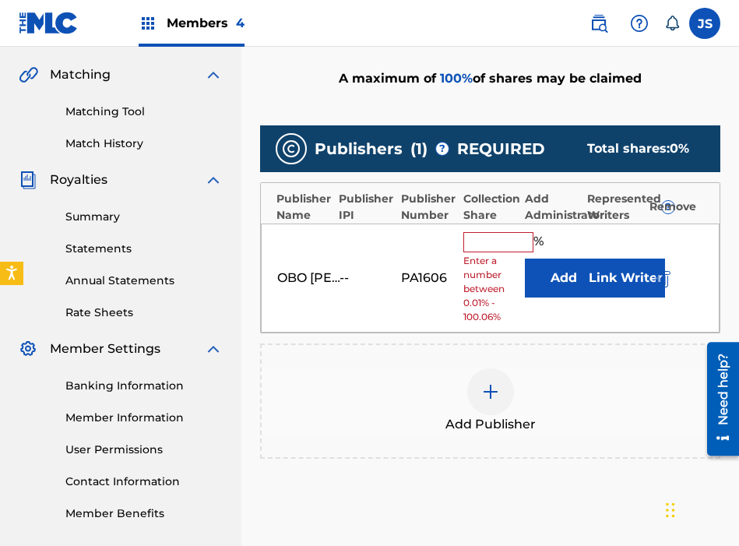
click at [507, 235] on input "text" at bounding box center [498, 242] width 70 height 20
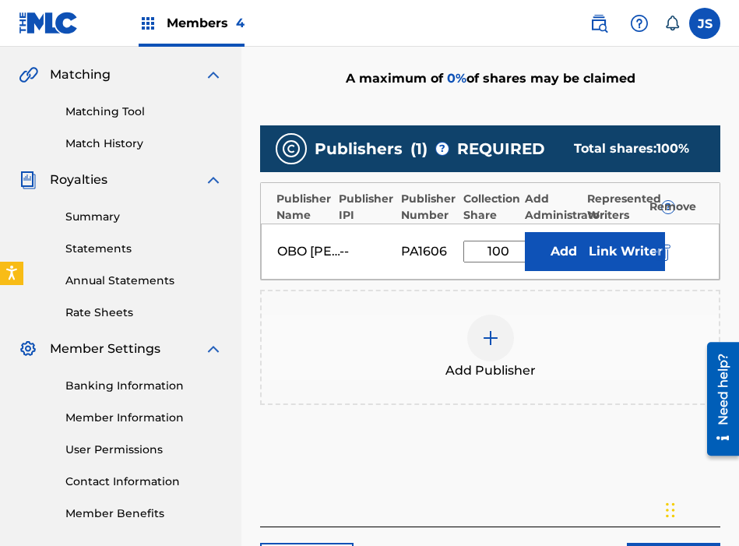
type input "100"
click at [545, 239] on button "Add" at bounding box center [564, 251] width 78 height 39
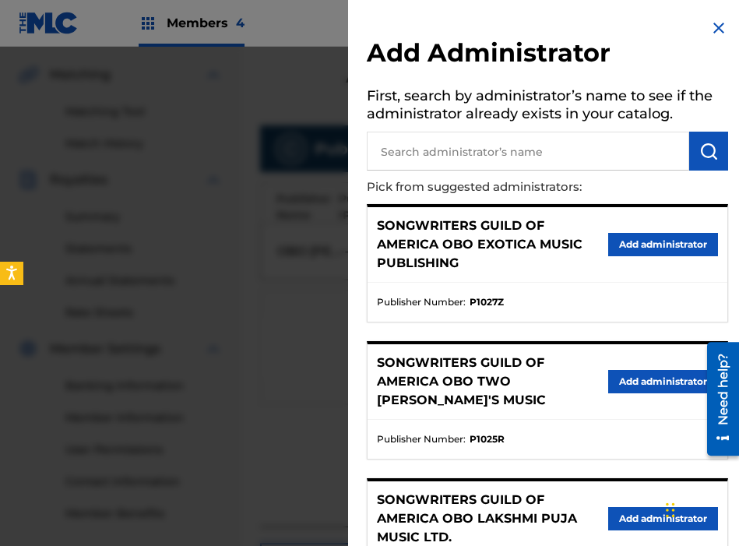
click at [536, 164] on input "text" at bounding box center [528, 151] width 322 height 39
type input "THE S"
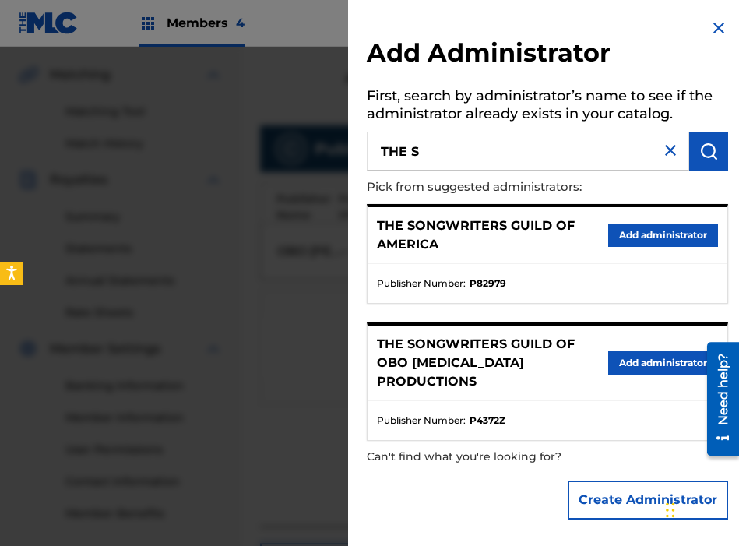
click at [677, 238] on button "Add administrator" at bounding box center [663, 234] width 110 height 23
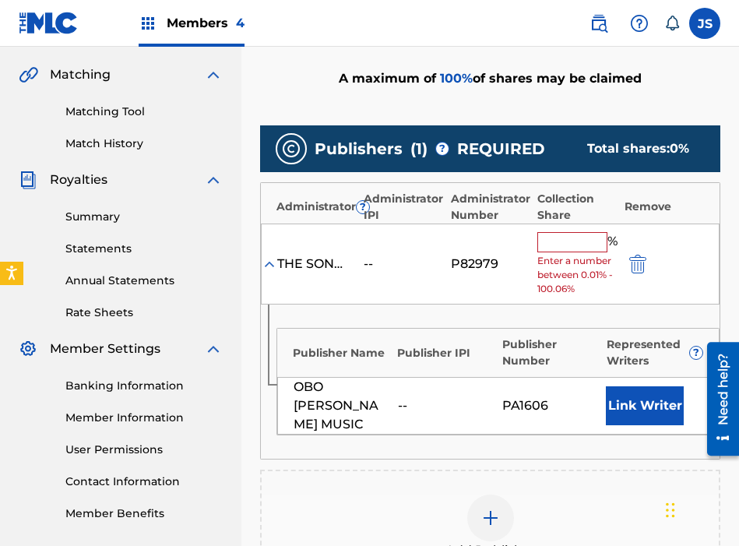
click at [586, 241] on input "text" at bounding box center [572, 242] width 70 height 20
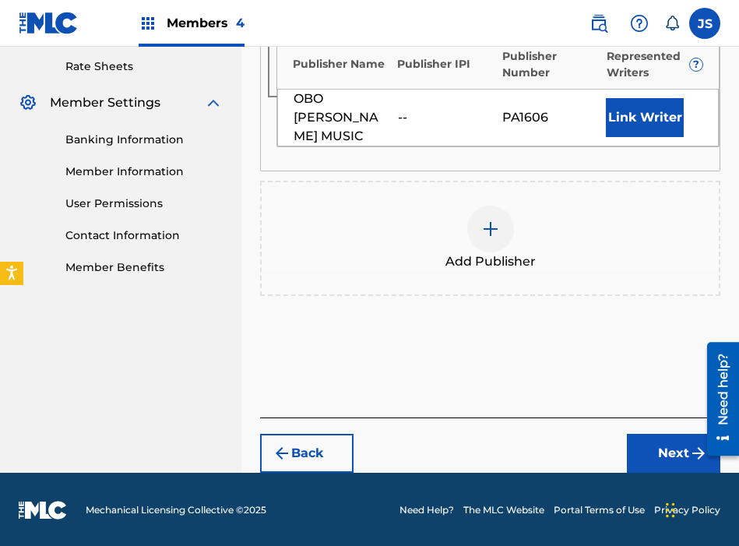
type input "100"
click at [631, 446] on button "Next" at bounding box center [673, 453] width 93 height 39
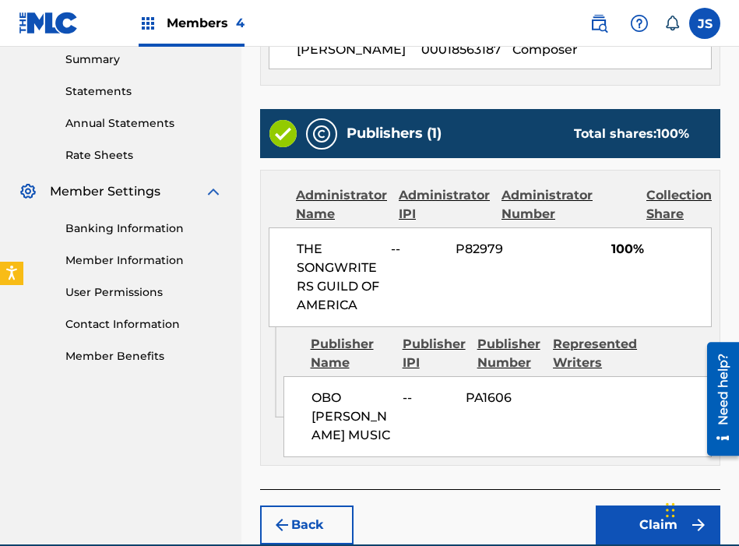
scroll to position [586, 0]
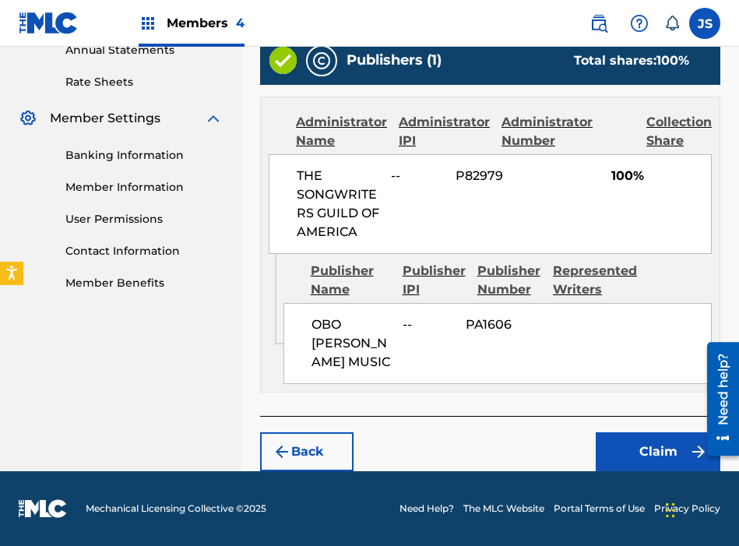
click at [646, 434] on button "Claim" at bounding box center [658, 451] width 125 height 39
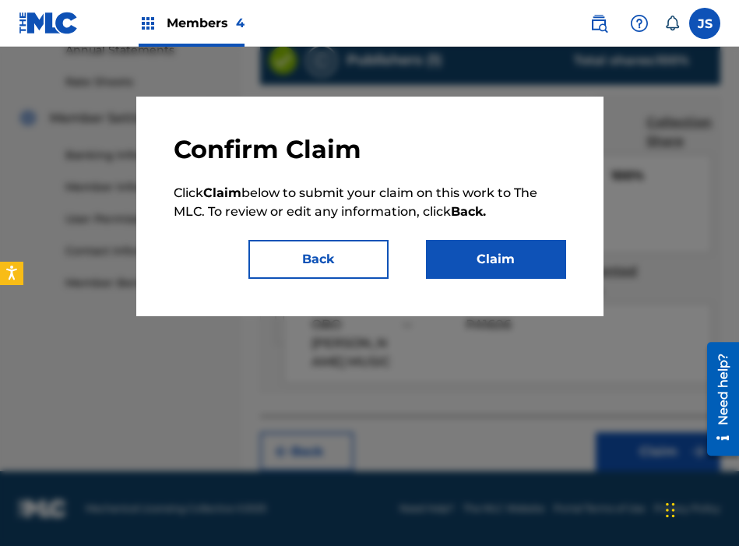
click at [501, 241] on button "Claim" at bounding box center [496, 259] width 140 height 39
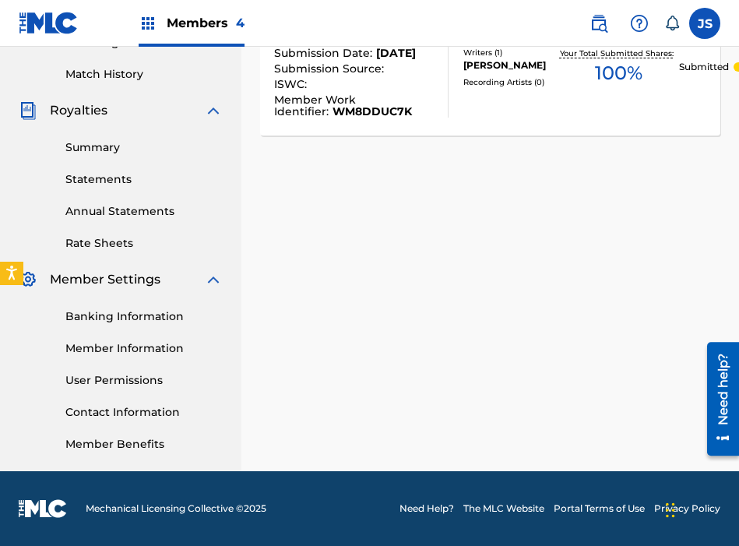
scroll to position [0, 0]
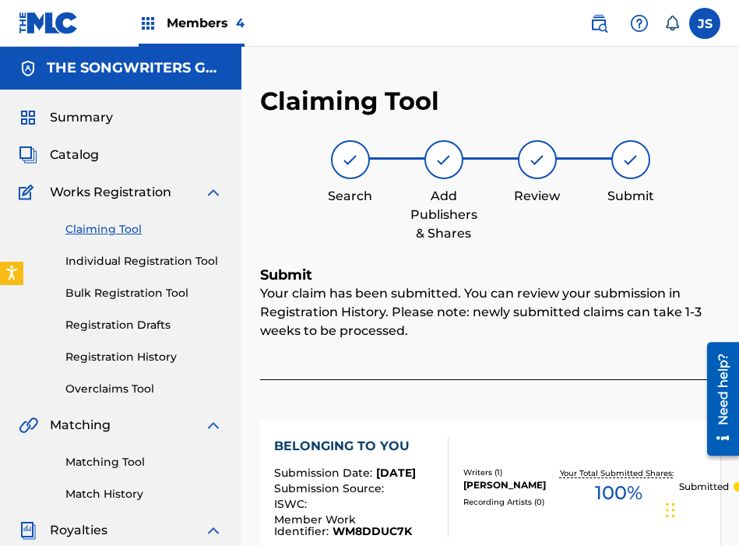
click at [90, 230] on link "Claiming Tool" at bounding box center [143, 229] width 157 height 16
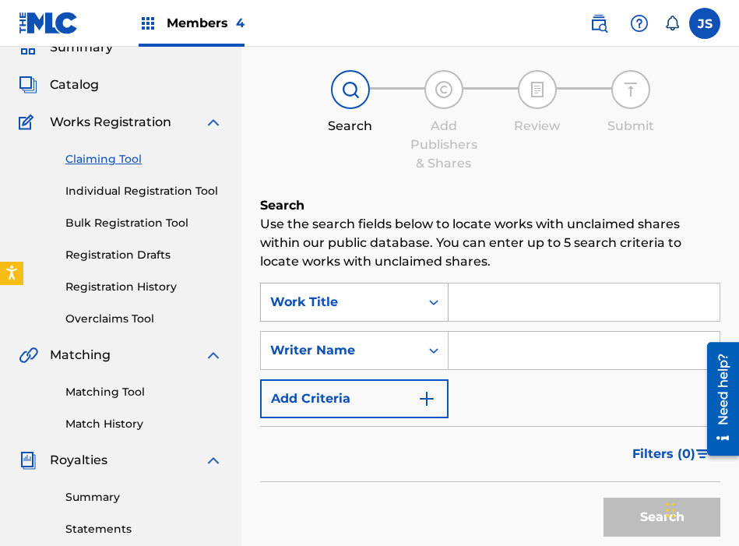
click at [392, 322] on div "Work Title" at bounding box center [354, 302] width 188 height 39
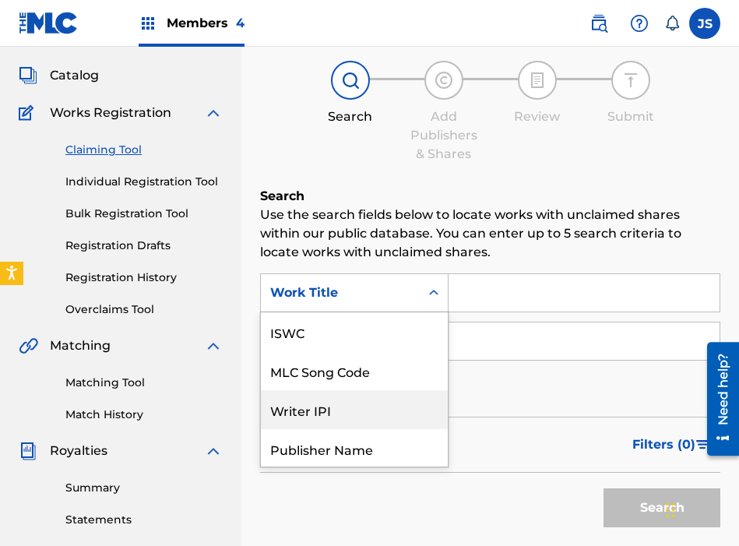
scroll to position [39, 0]
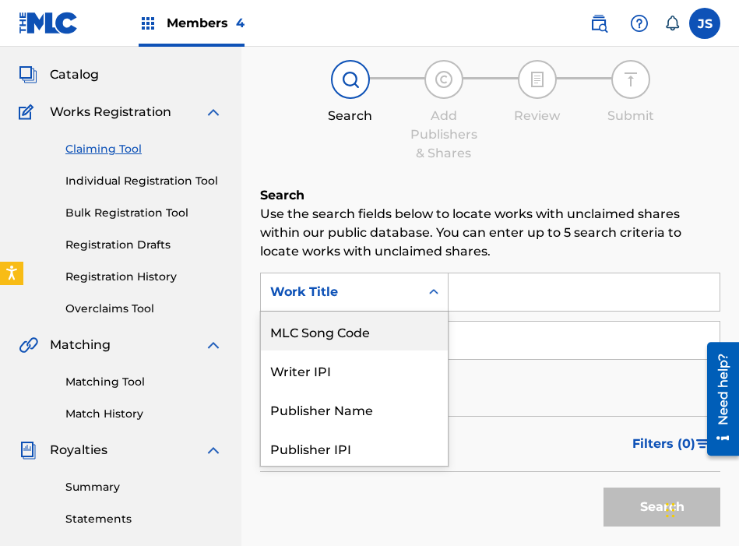
click at [387, 340] on div "MLC Song Code" at bounding box center [354, 330] width 187 height 39
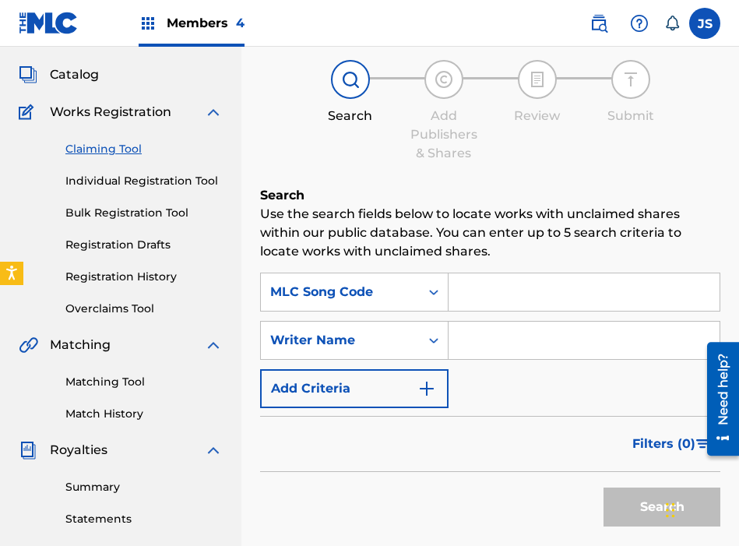
click at [468, 313] on div "SearchWithCriteria6381883e-3c1d-45d1-8b09-46a2c23a4854 MLC Song Code SearchWith…" at bounding box center [490, 340] width 460 height 135
click at [469, 308] on input "Search Form" at bounding box center [584, 291] width 271 height 37
paste input "B5722M"
type input "B5722M"
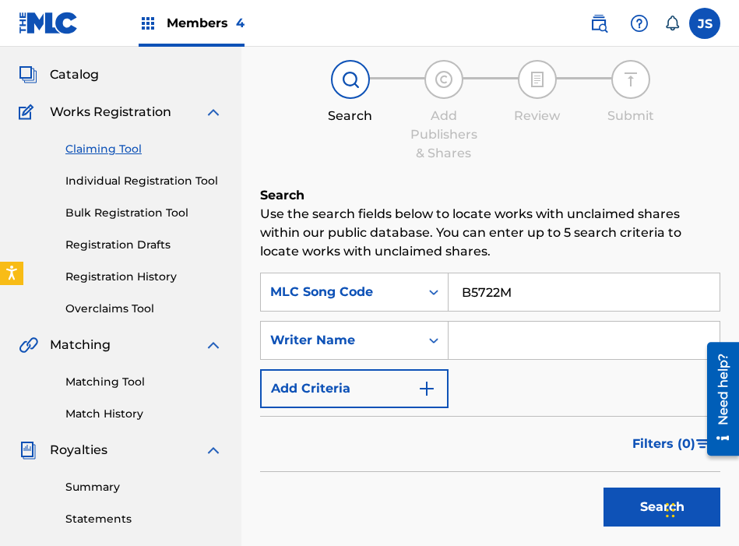
click at [603, 487] on button "Search" at bounding box center [661, 506] width 117 height 39
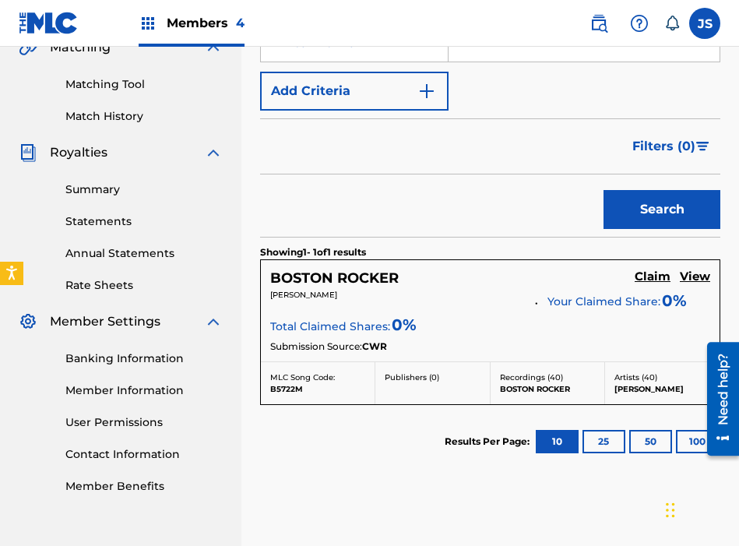
scroll to position [380, 0]
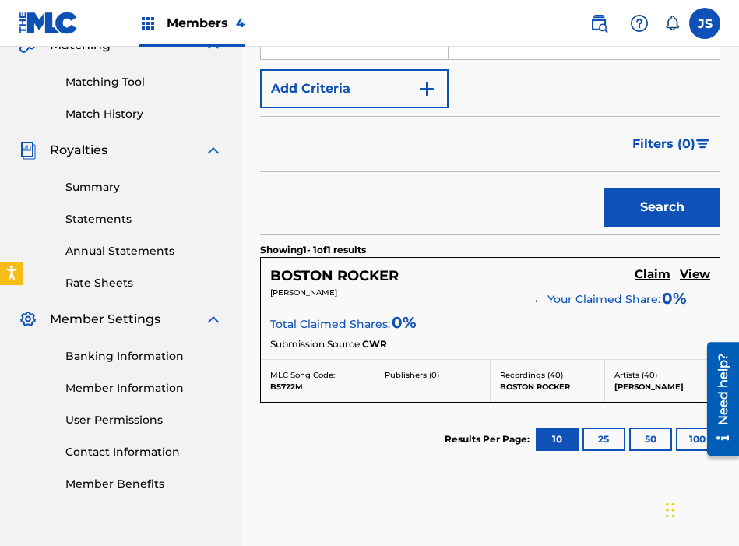
click at [642, 274] on h5 "Claim" at bounding box center [653, 274] width 36 height 15
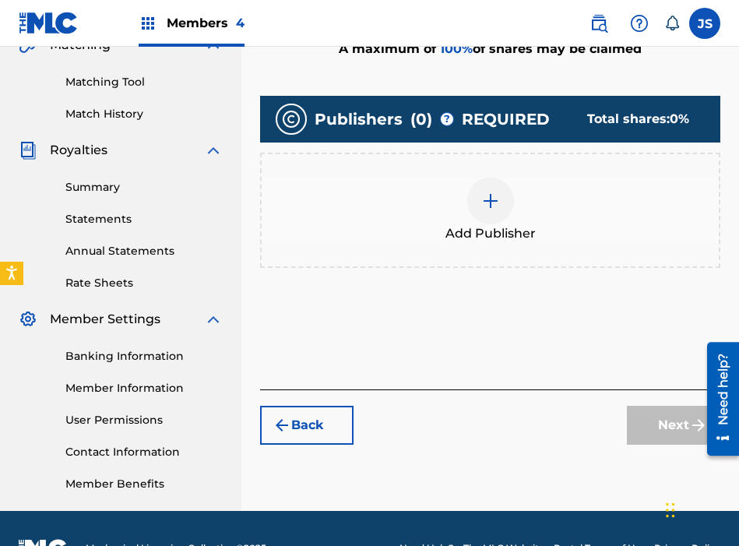
click at [553, 181] on div "Add Publisher" at bounding box center [490, 210] width 457 height 65
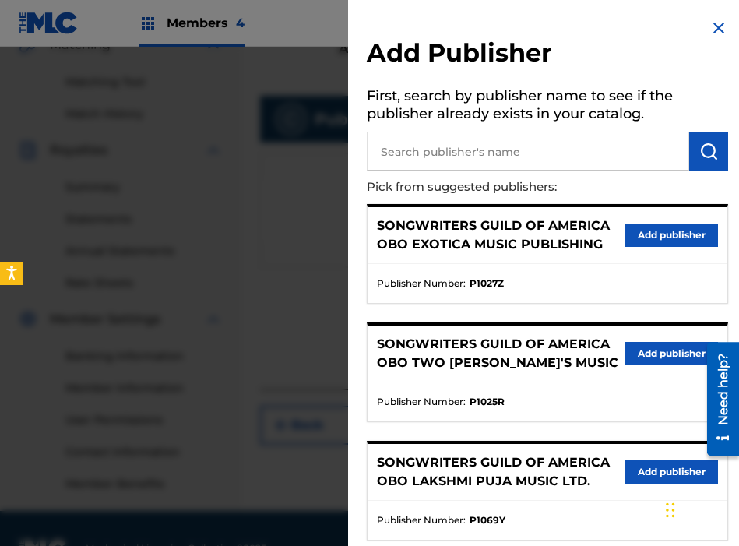
click at [575, 154] on input "text" at bounding box center [528, 151] width 322 height 39
type input "LOUDER"
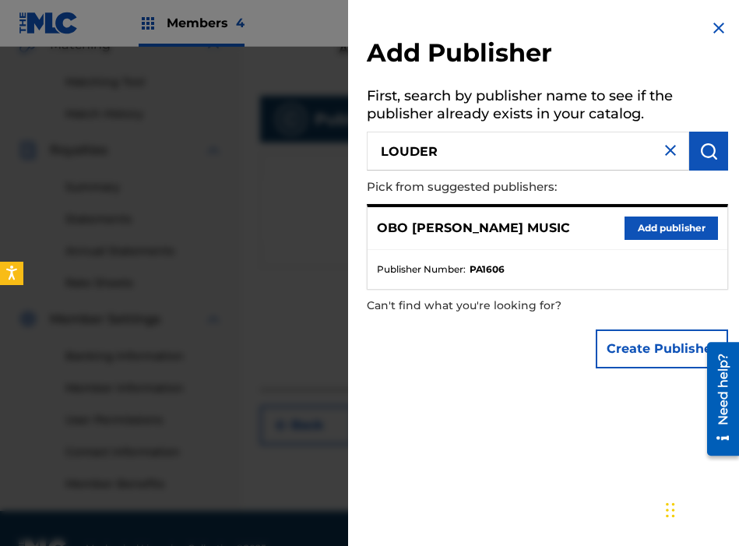
click at [663, 232] on button "Add publisher" at bounding box center [671, 227] width 93 height 23
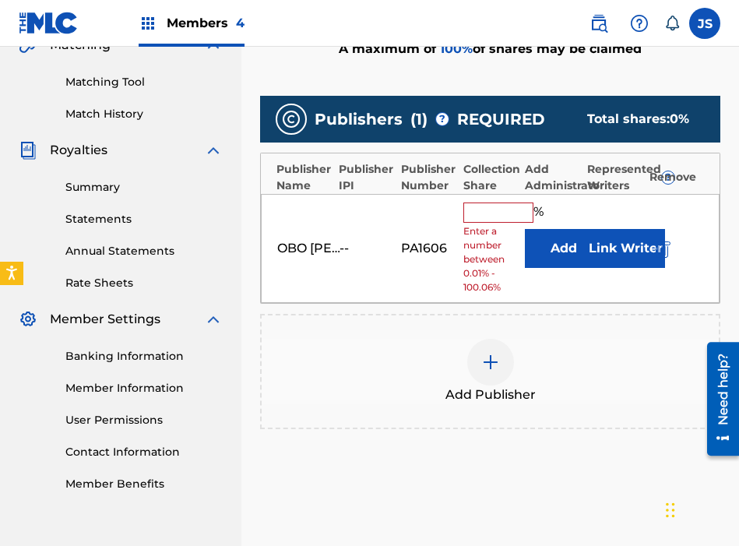
click at [478, 216] on input "text" at bounding box center [498, 212] width 70 height 20
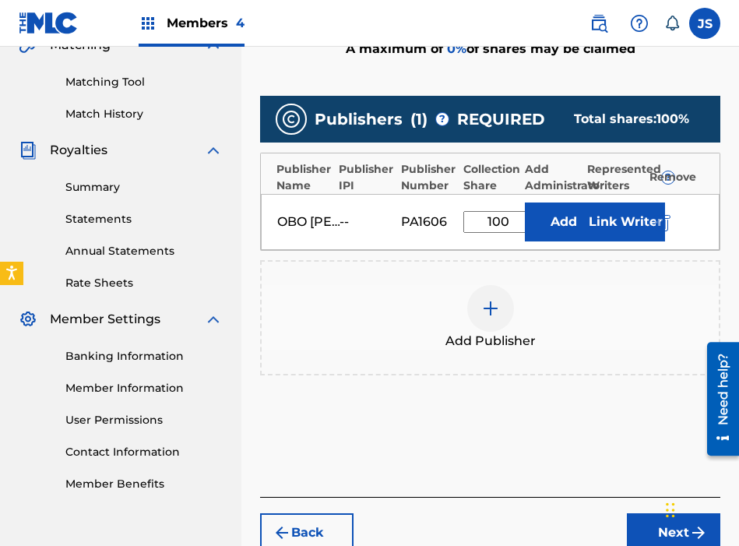
type input "100"
click at [554, 232] on button "Add" at bounding box center [564, 221] width 78 height 39
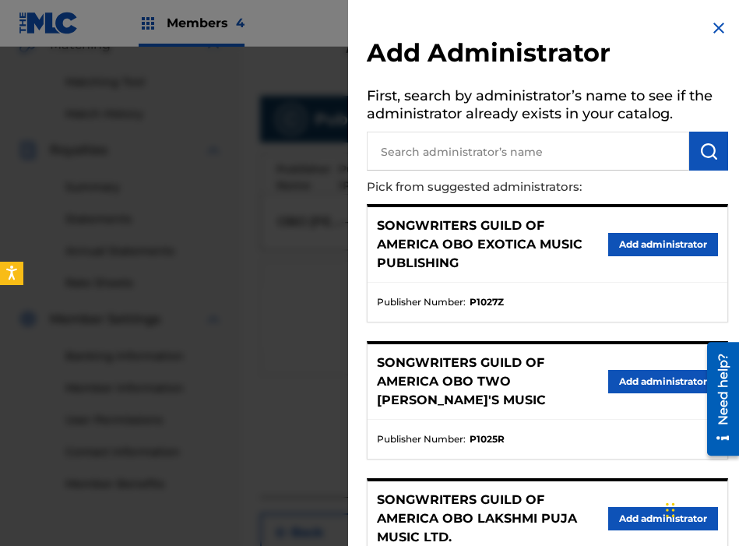
click at [538, 149] on input "text" at bounding box center [528, 151] width 322 height 39
type input "THE"
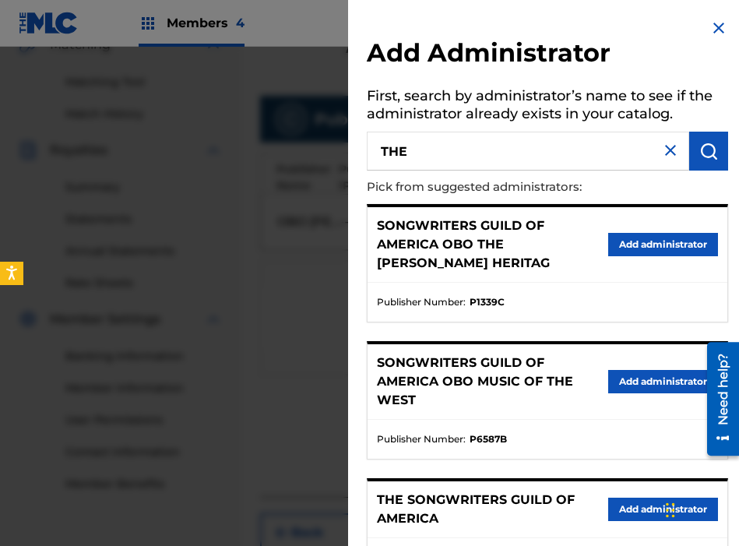
click at [618, 513] on button "Add administrator" at bounding box center [663, 509] width 110 height 23
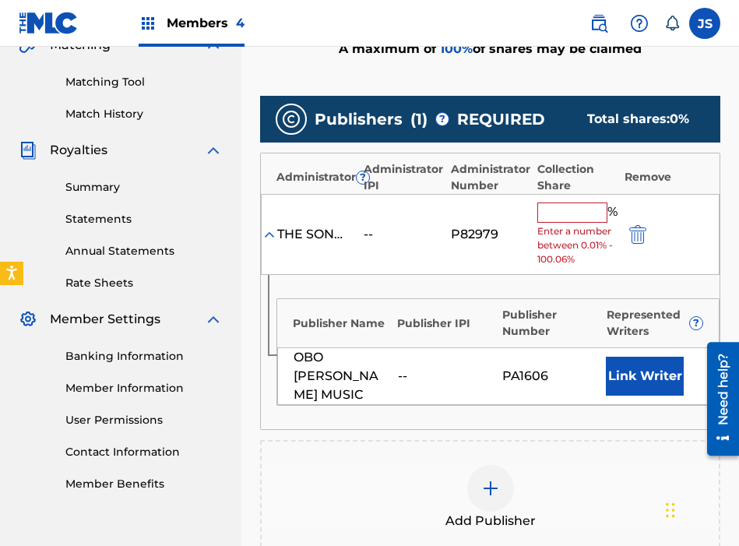
click at [554, 218] on input "text" at bounding box center [572, 212] width 70 height 20
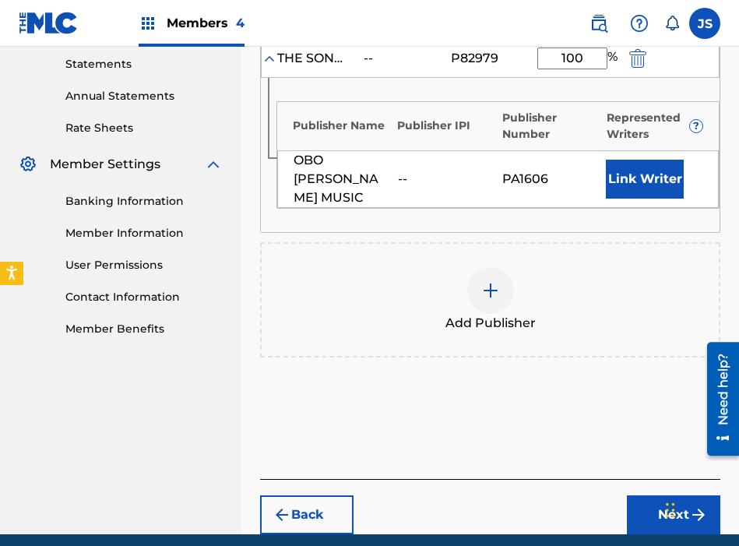
type input "100"
click at [639, 516] on button "Next" at bounding box center [673, 514] width 93 height 39
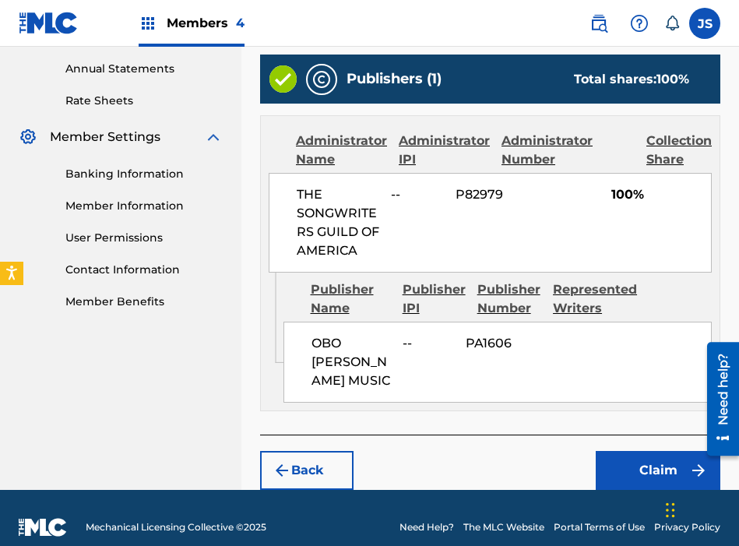
scroll to position [586, 0]
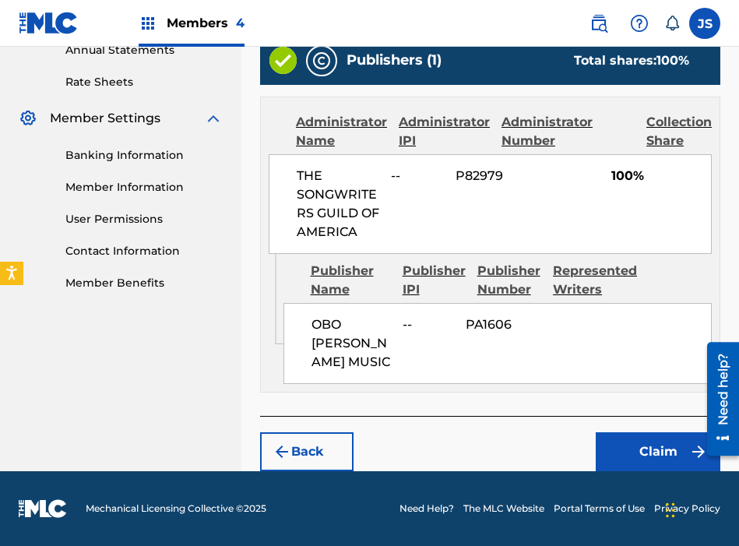
click at [624, 440] on button "Claim" at bounding box center [658, 451] width 125 height 39
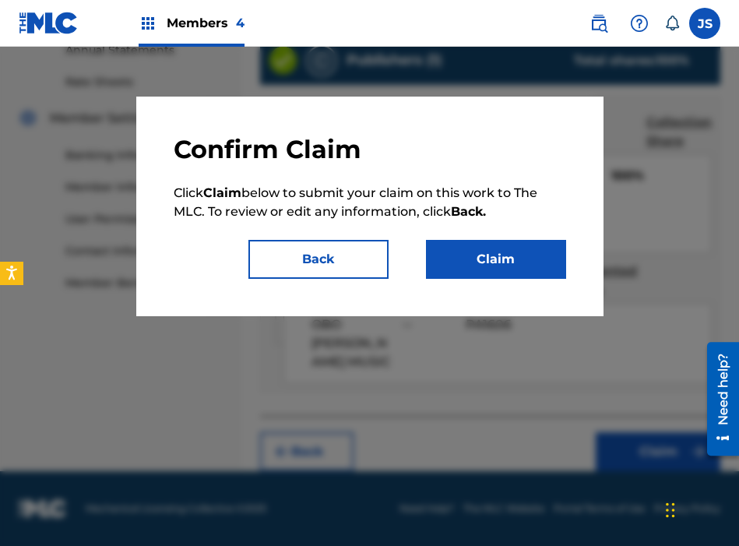
click at [502, 258] on button "Claim" at bounding box center [496, 259] width 140 height 39
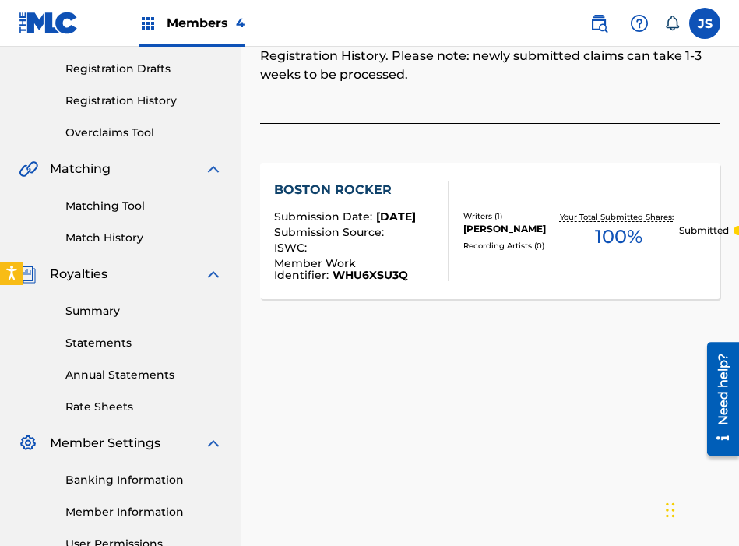
scroll to position [0, 0]
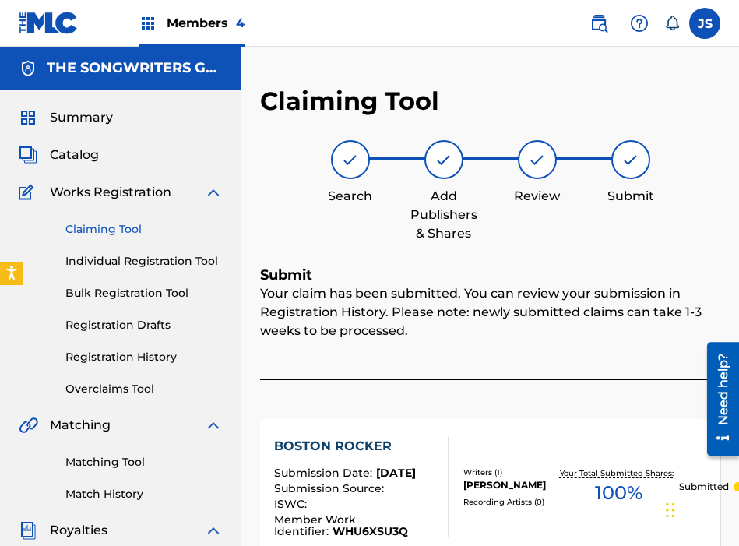
click at [125, 224] on link "Claiming Tool" at bounding box center [143, 229] width 157 height 16
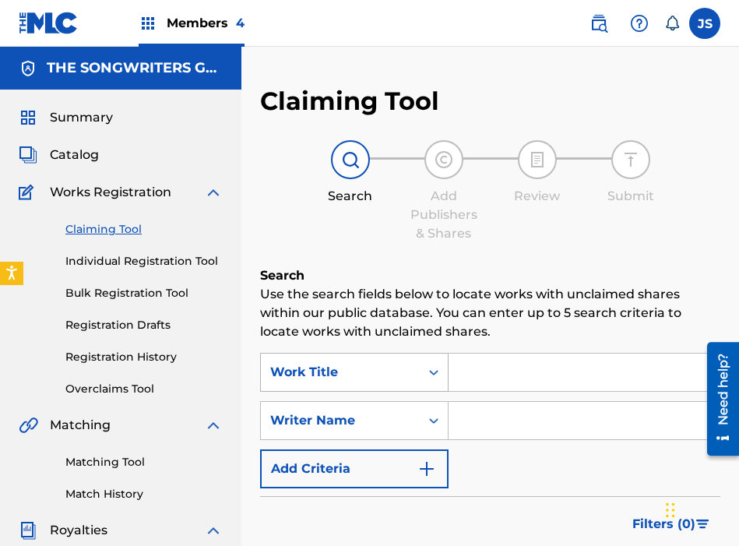
click at [357, 367] on div "Work Title" at bounding box center [354, 372] width 188 height 39
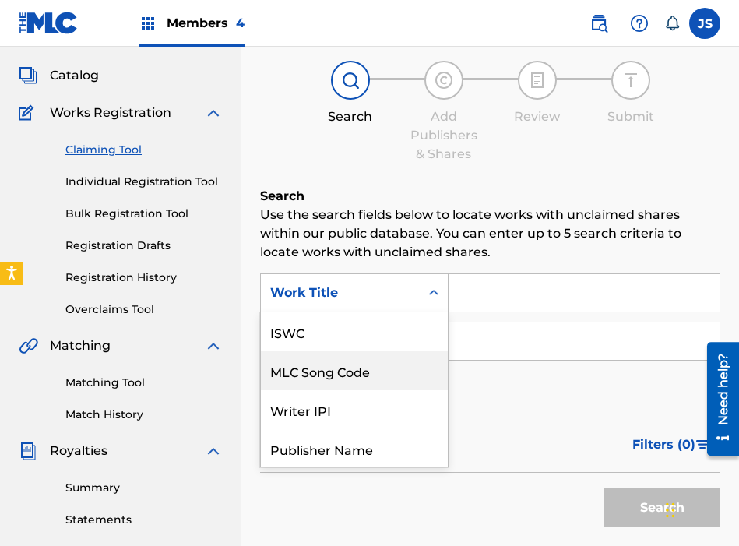
scroll to position [39, 0]
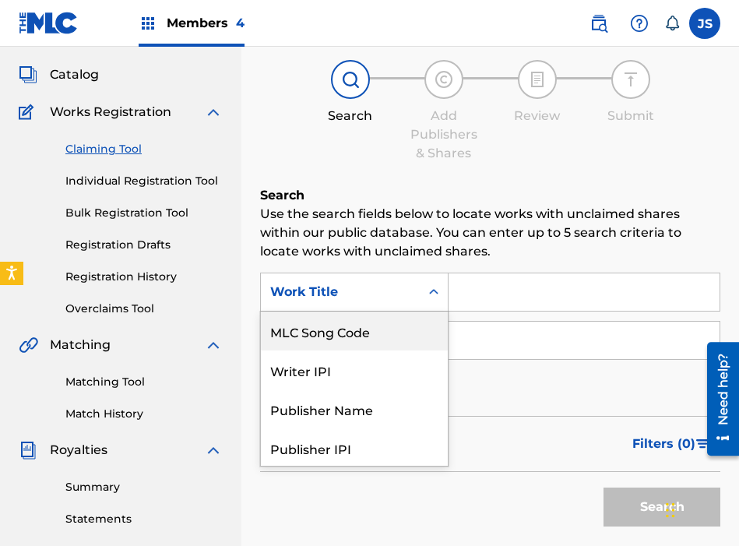
click at [365, 337] on div "MLC Song Code" at bounding box center [354, 330] width 187 height 39
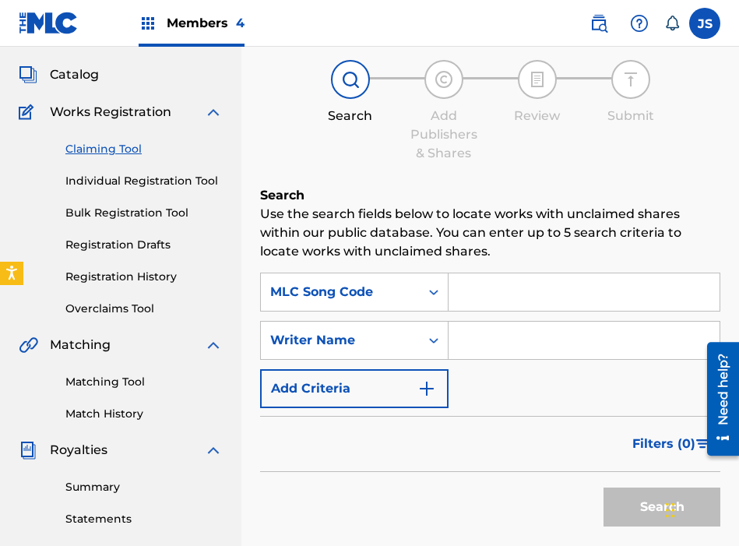
click at [490, 292] on input "Search Form" at bounding box center [584, 291] width 271 height 37
paste input "C7714K"
type input "C7714K"
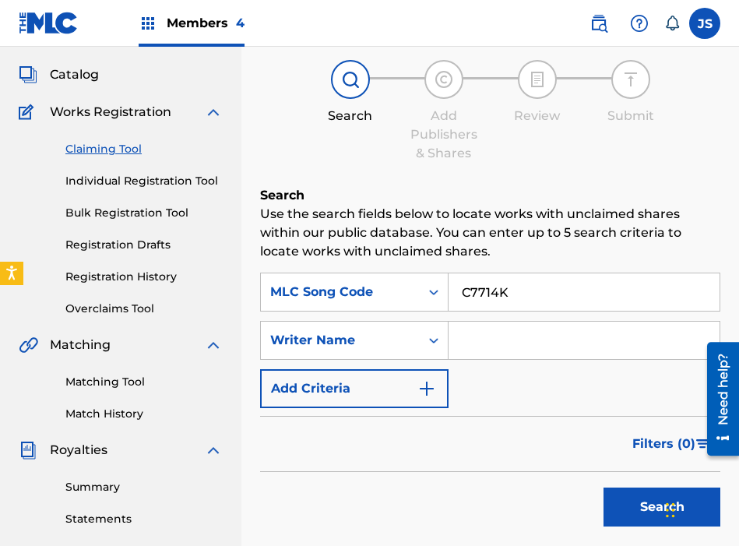
click at [603, 487] on button "Search" at bounding box center [661, 506] width 117 height 39
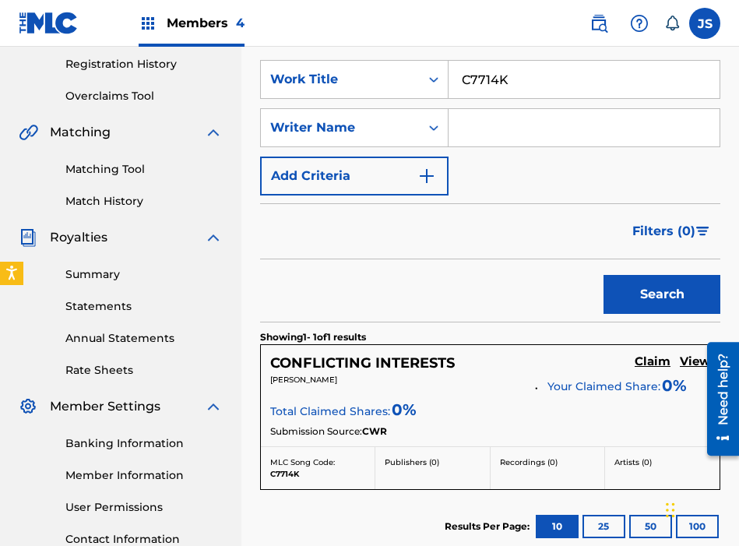
scroll to position [340, 0]
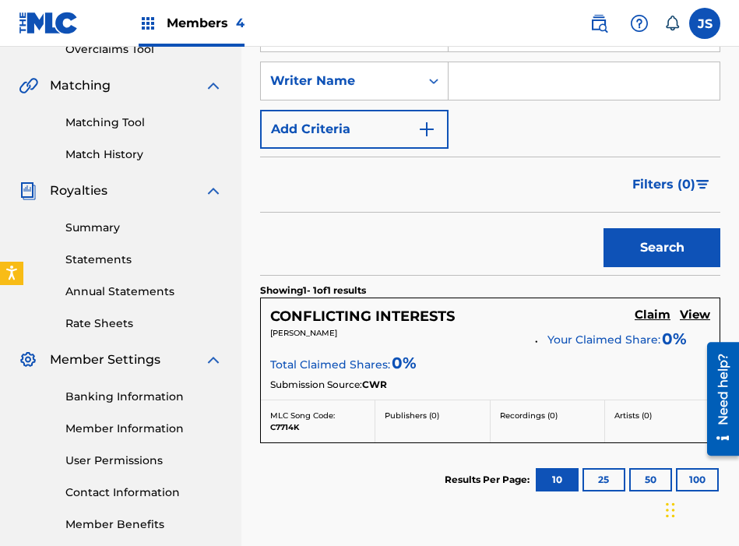
click at [663, 321] on h5 "Claim" at bounding box center [653, 315] width 36 height 15
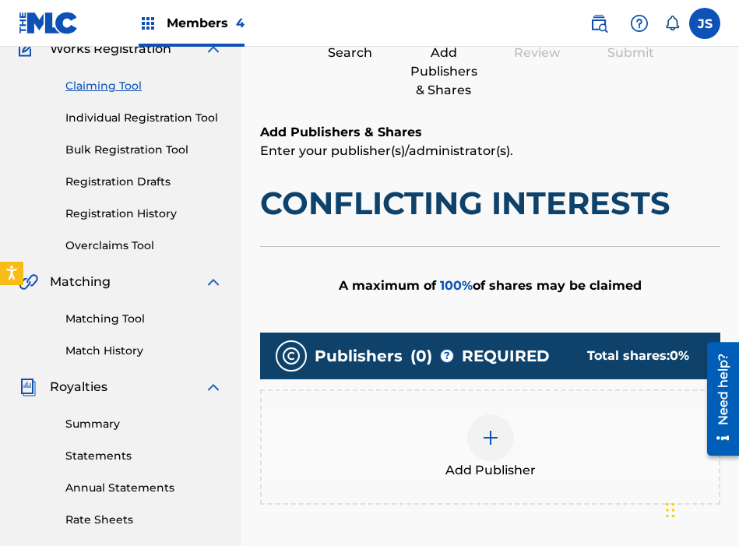
scroll to position [143, 0]
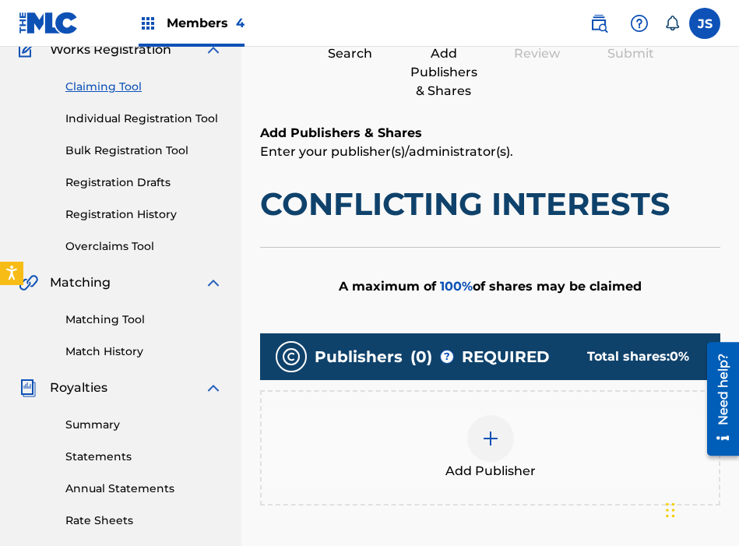
click at [485, 456] on div at bounding box center [490, 438] width 47 height 47
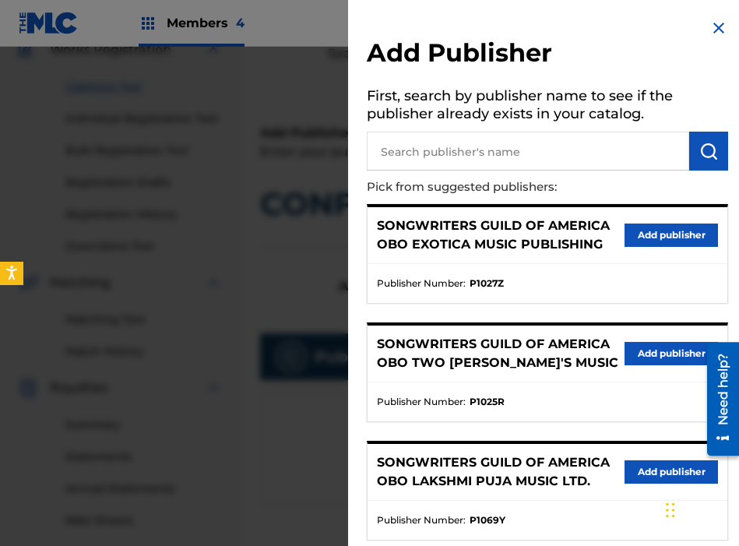
click at [533, 155] on input "text" at bounding box center [528, 151] width 322 height 39
type input "LOUDERM"
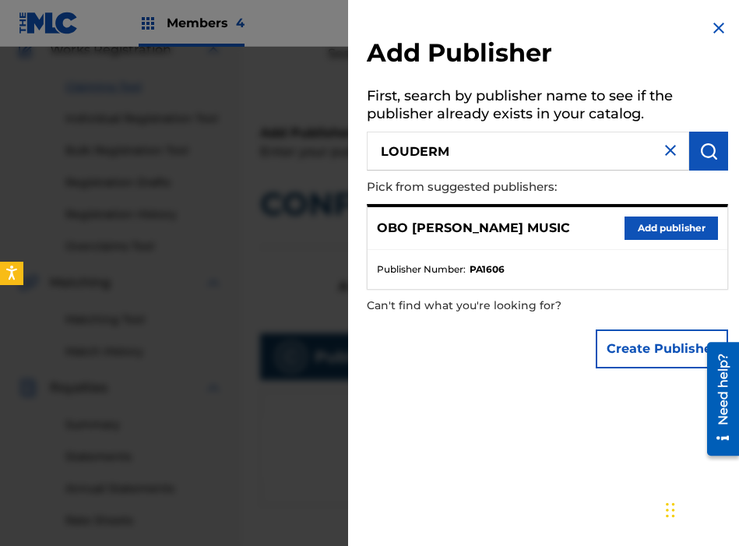
click at [667, 235] on button "Add publisher" at bounding box center [671, 227] width 93 height 23
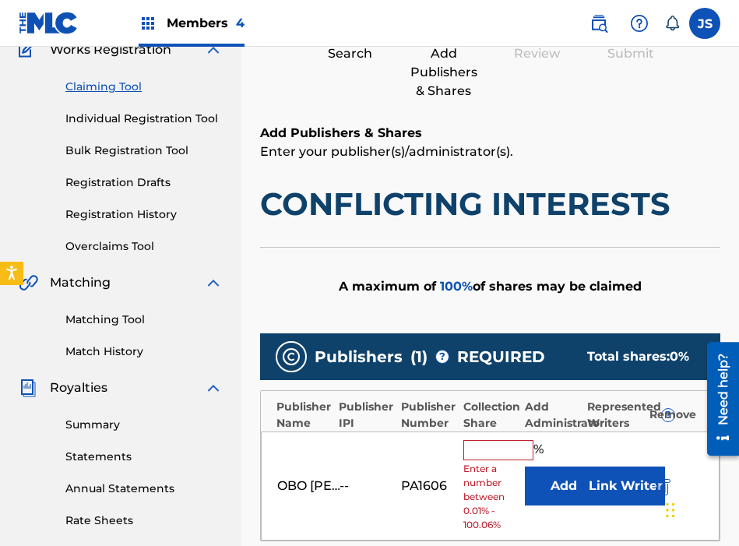
click at [470, 456] on input "text" at bounding box center [498, 450] width 70 height 20
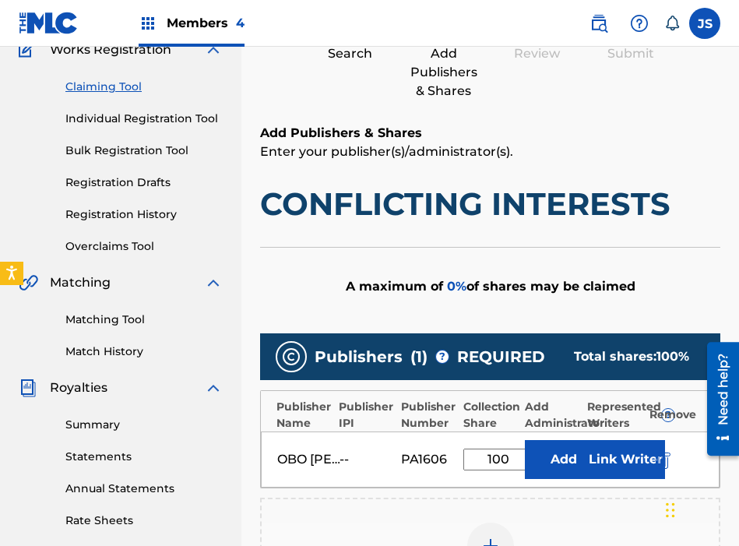
type input "100"
click at [551, 459] on button "Add" at bounding box center [564, 459] width 78 height 39
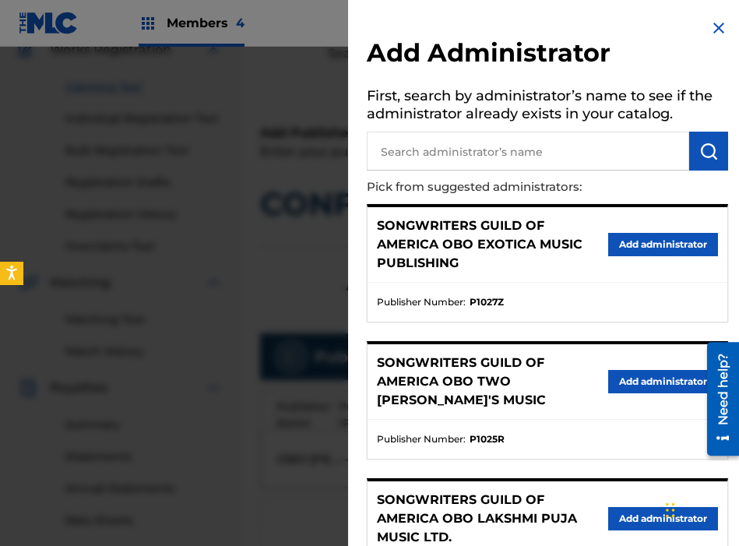
click at [520, 150] on input "text" at bounding box center [528, 151] width 322 height 39
type input "THE SONG"
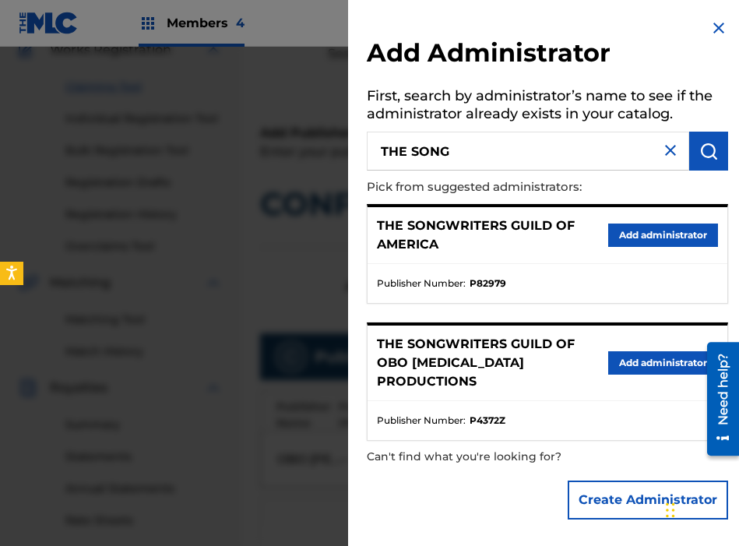
click at [610, 235] on button "Add administrator" at bounding box center [663, 234] width 110 height 23
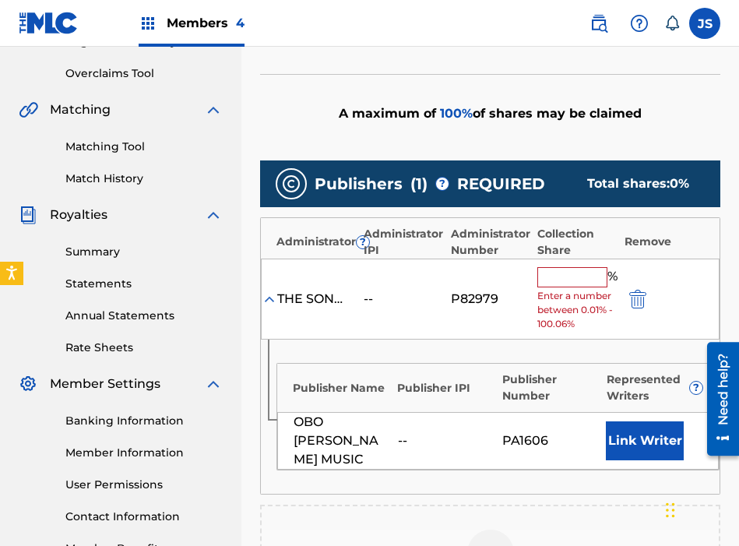
scroll to position [317, 0]
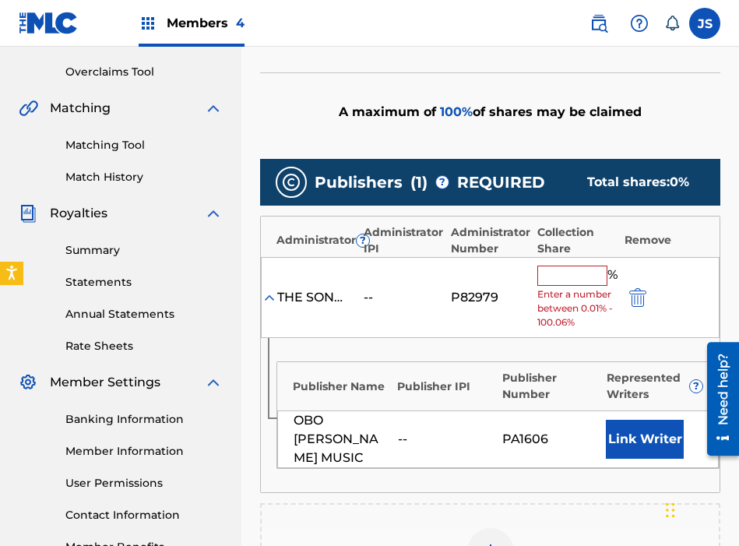
click at [554, 280] on input "text" at bounding box center [572, 276] width 70 height 20
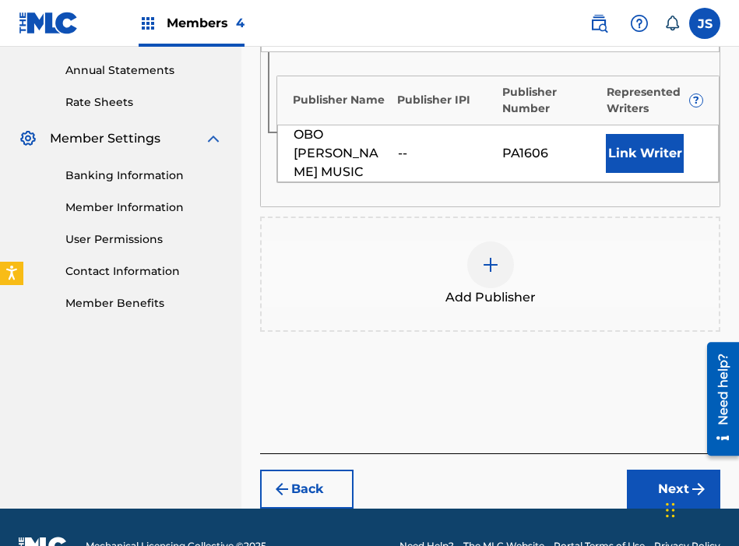
type input "100"
click at [637, 498] on button "Next" at bounding box center [673, 489] width 93 height 39
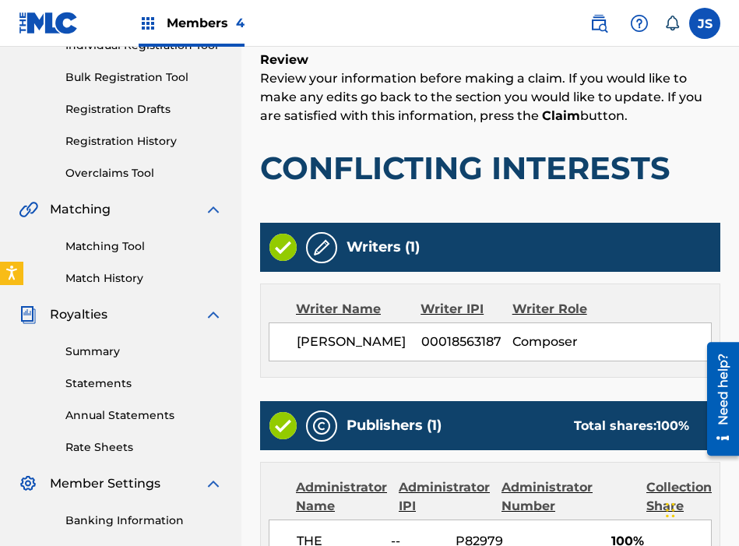
scroll to position [586, 0]
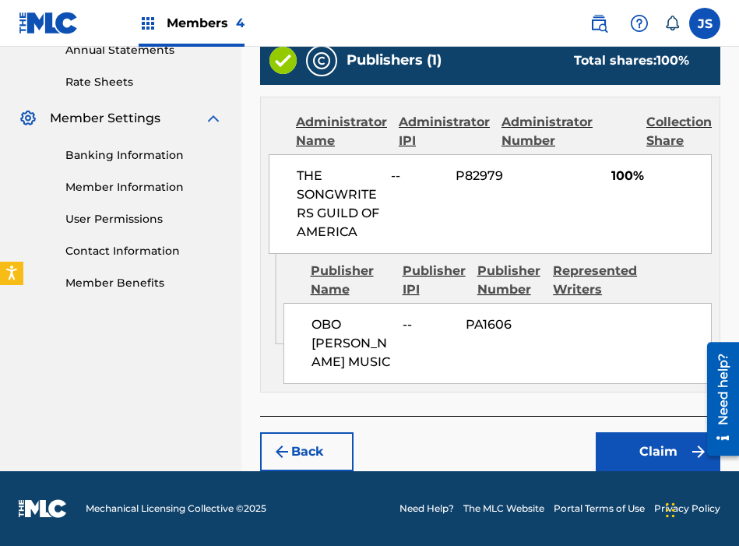
click at [628, 452] on button "Claim" at bounding box center [658, 451] width 125 height 39
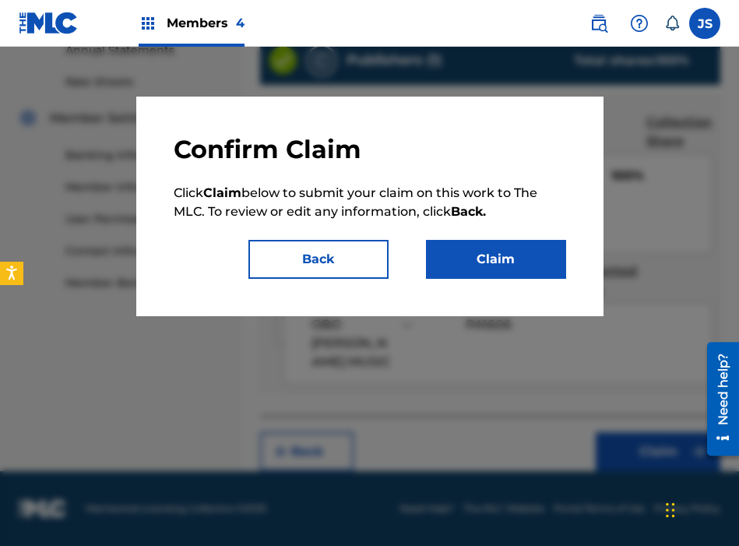
click at [511, 271] on button "Claim" at bounding box center [496, 259] width 140 height 39
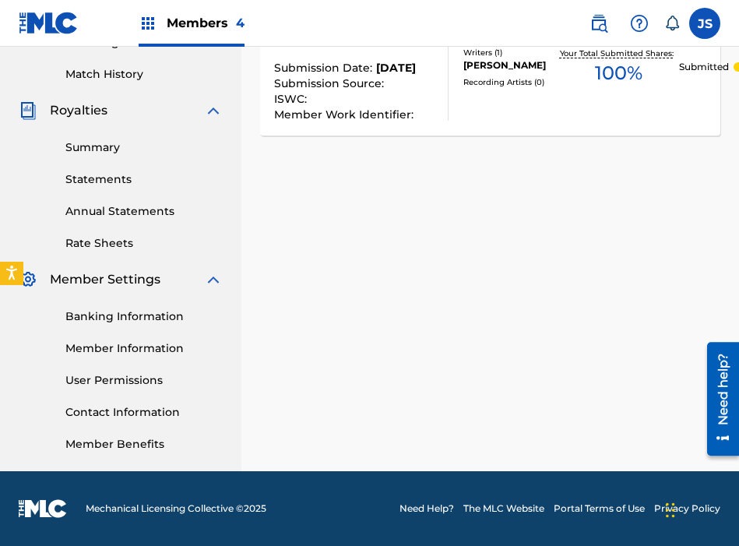
scroll to position [0, 0]
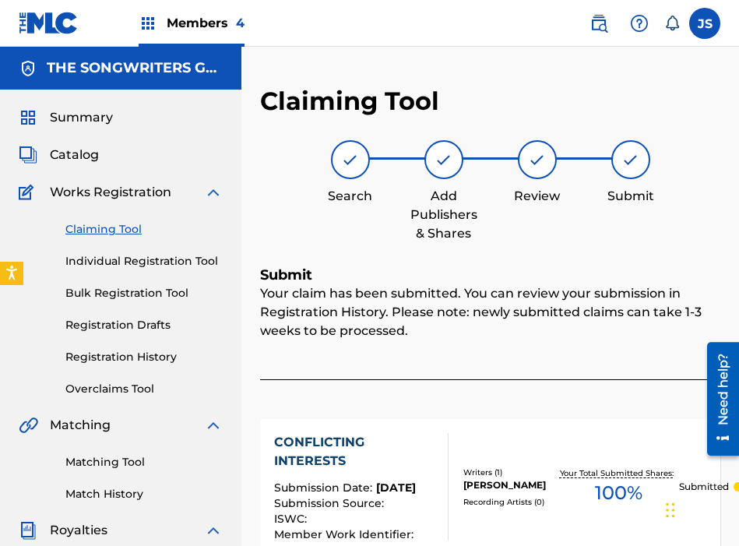
click at [123, 234] on link "Claiming Tool" at bounding box center [143, 229] width 157 height 16
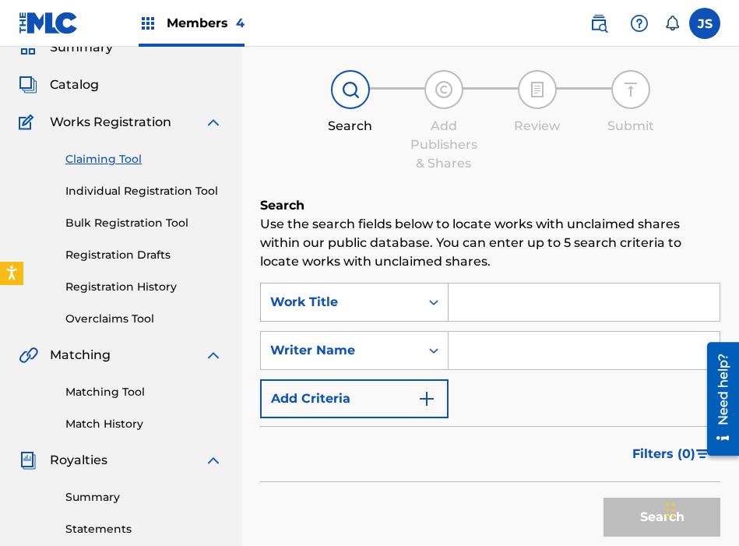
click at [344, 322] on div "Work Title" at bounding box center [354, 302] width 188 height 39
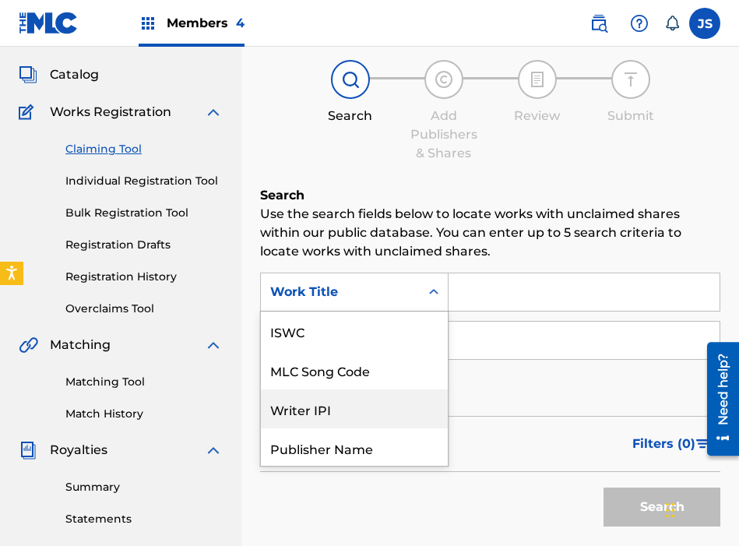
scroll to position [39, 0]
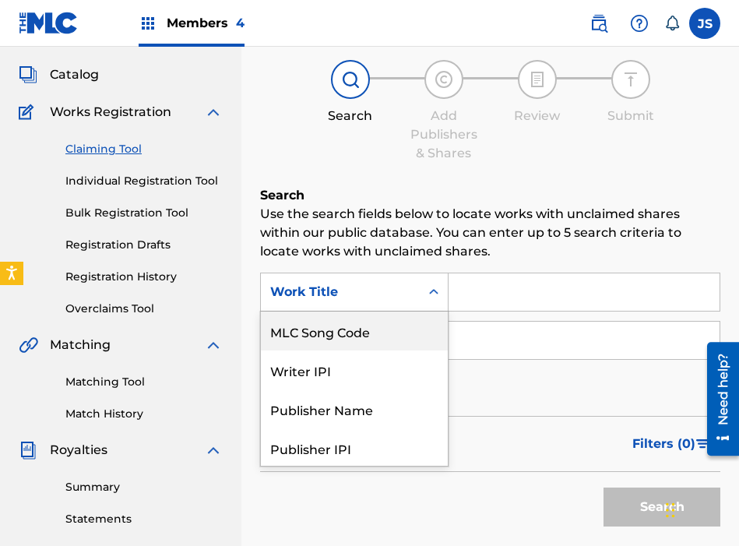
click at [343, 344] on div "MLC Song Code" at bounding box center [354, 330] width 187 height 39
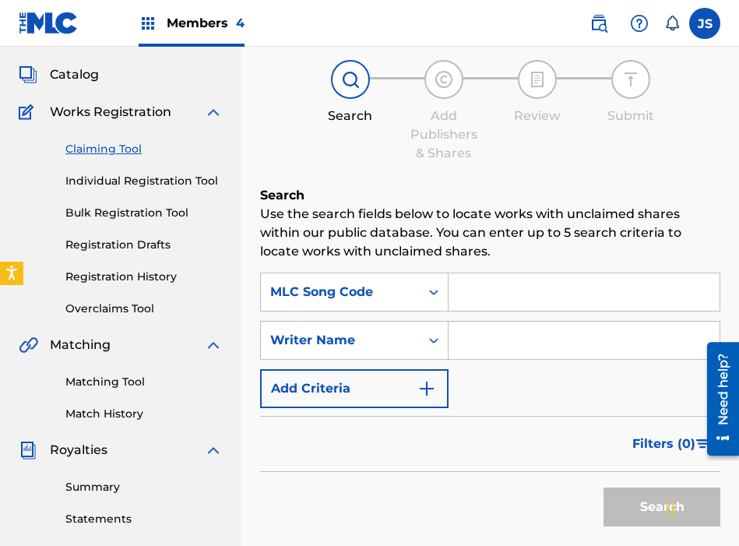
click at [480, 294] on input "Search Form" at bounding box center [584, 291] width 271 height 37
paste input "C7713F"
type input "C7713F"
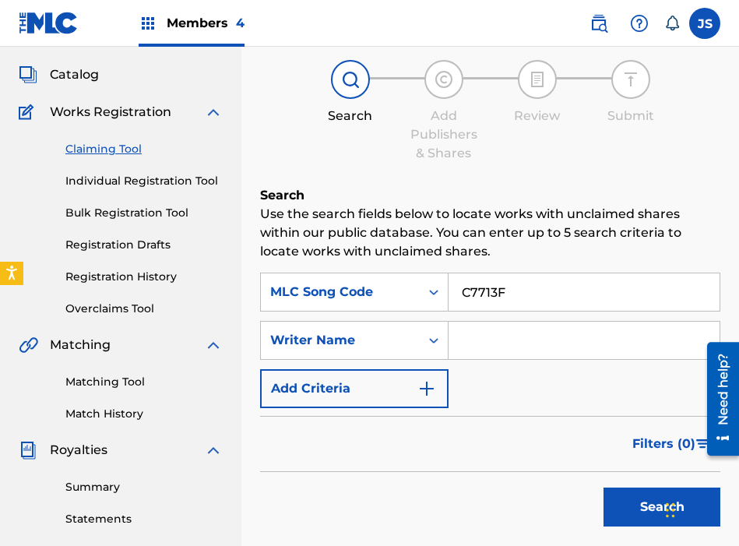
click at [603, 487] on button "Search" at bounding box center [661, 506] width 117 height 39
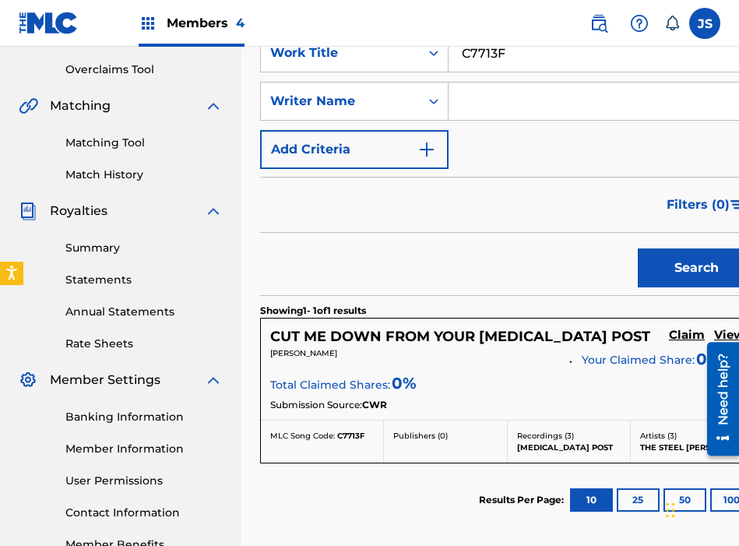
scroll to position [318, 0]
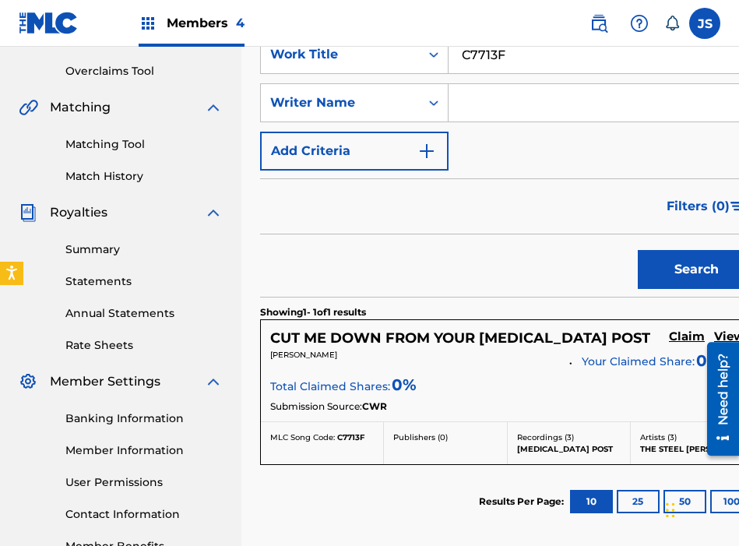
click at [669, 339] on h5 "Claim" at bounding box center [687, 336] width 36 height 15
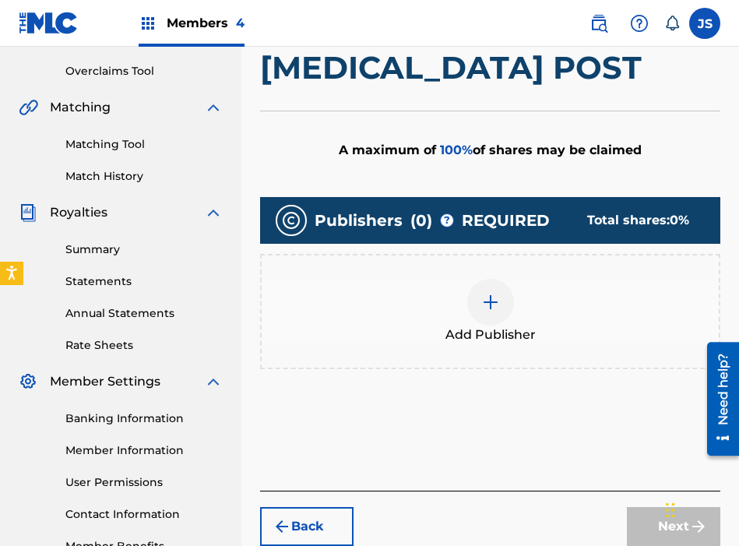
click at [473, 296] on div at bounding box center [490, 302] width 47 height 47
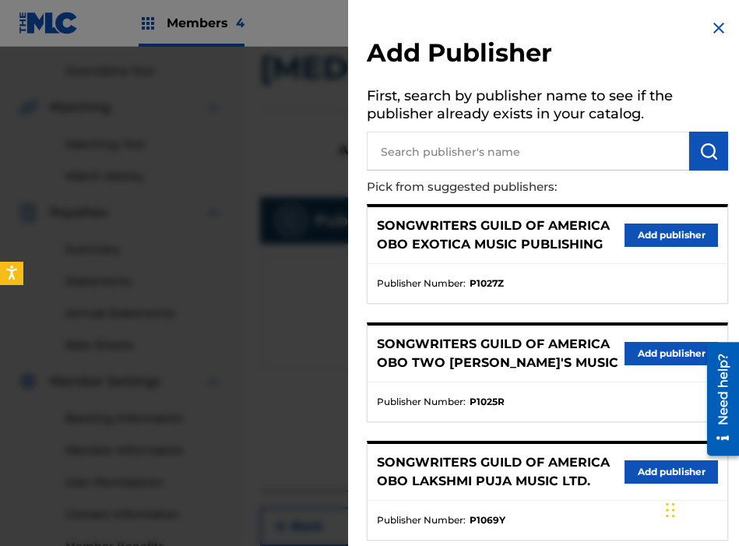
click at [502, 150] on input "text" at bounding box center [528, 151] width 322 height 39
type input "[PERSON_NAME]"
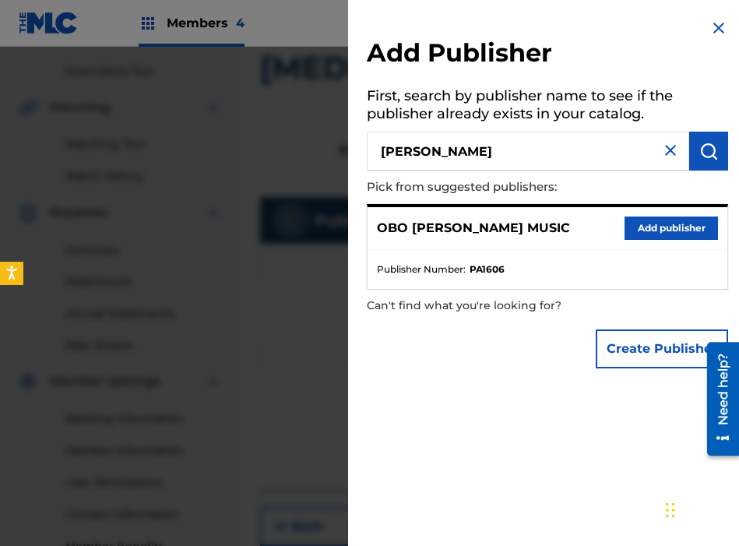
click at [630, 219] on button "Add publisher" at bounding box center [671, 227] width 93 height 23
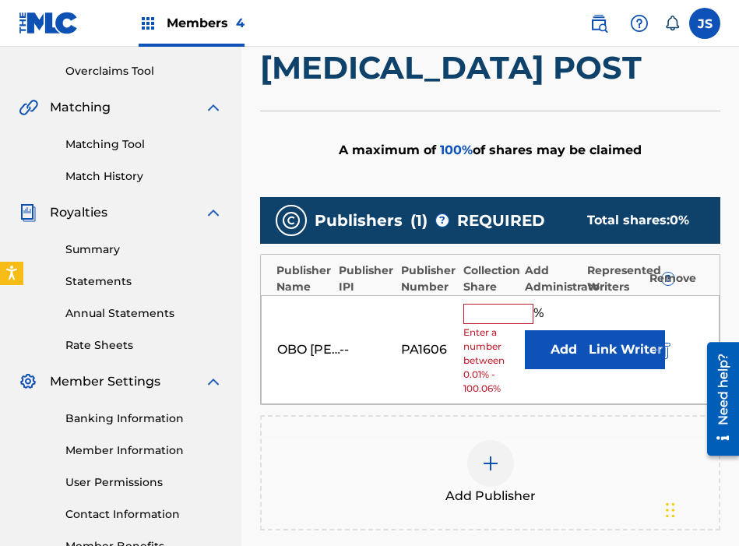
click at [488, 323] on input "text" at bounding box center [498, 314] width 70 height 20
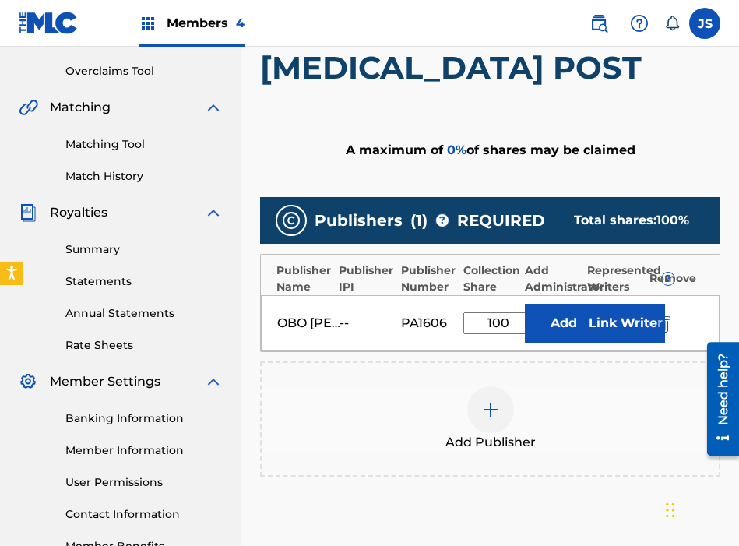
type input "100"
click at [553, 331] on button "Add" at bounding box center [564, 323] width 78 height 39
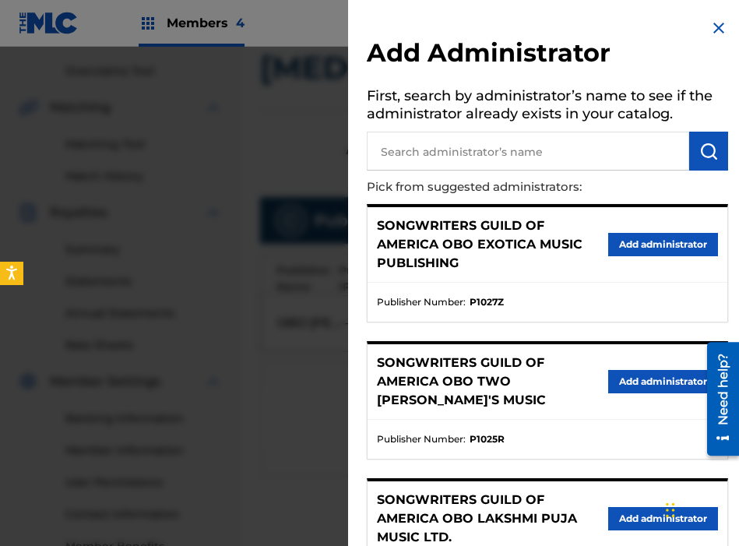
click at [602, 155] on input "text" at bounding box center [528, 151] width 322 height 39
type input "THE SONG"
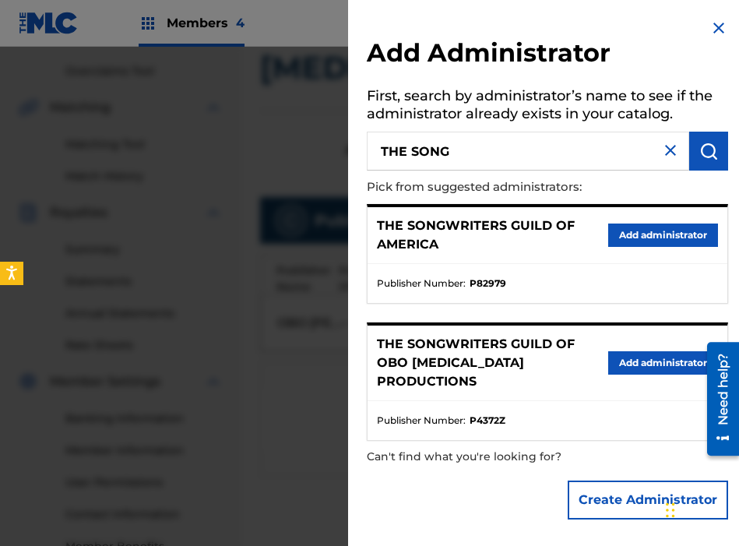
click at [675, 241] on button "Add administrator" at bounding box center [663, 234] width 110 height 23
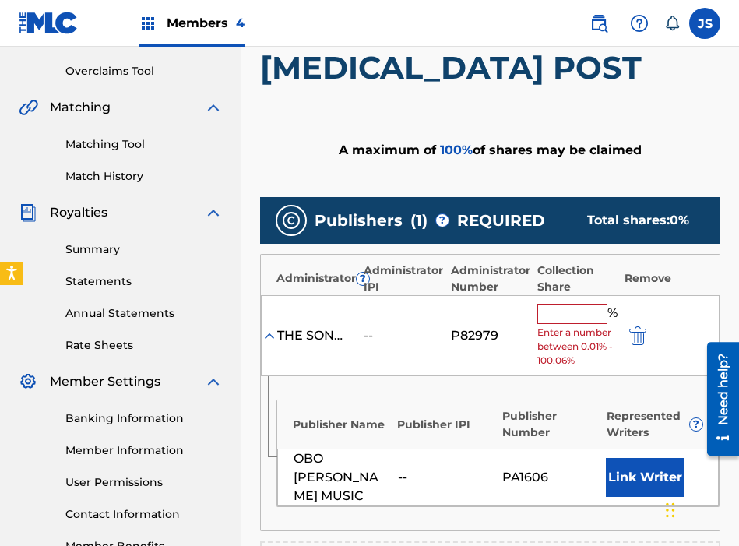
click at [576, 313] on input "text" at bounding box center [572, 314] width 70 height 20
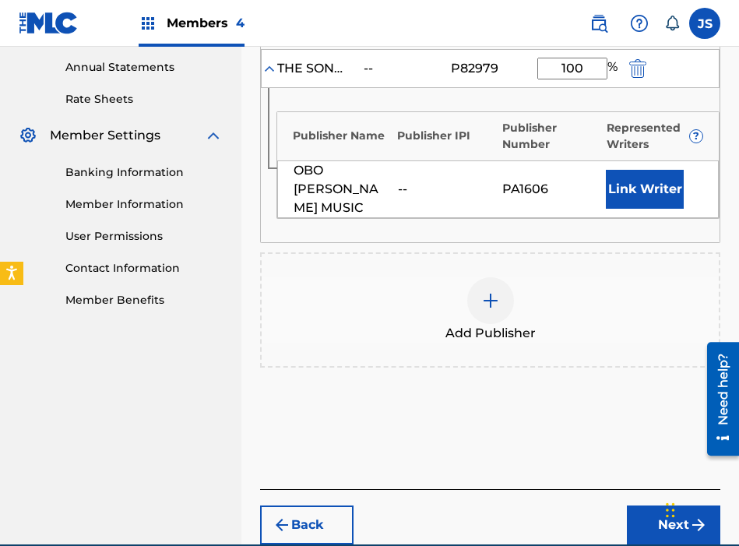
scroll to position [568, 0]
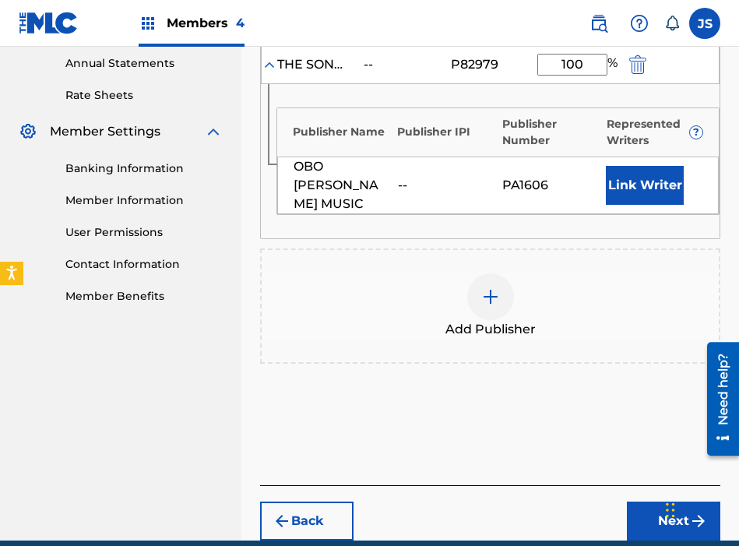
type input "100"
click at [639, 514] on button "Next" at bounding box center [673, 520] width 93 height 39
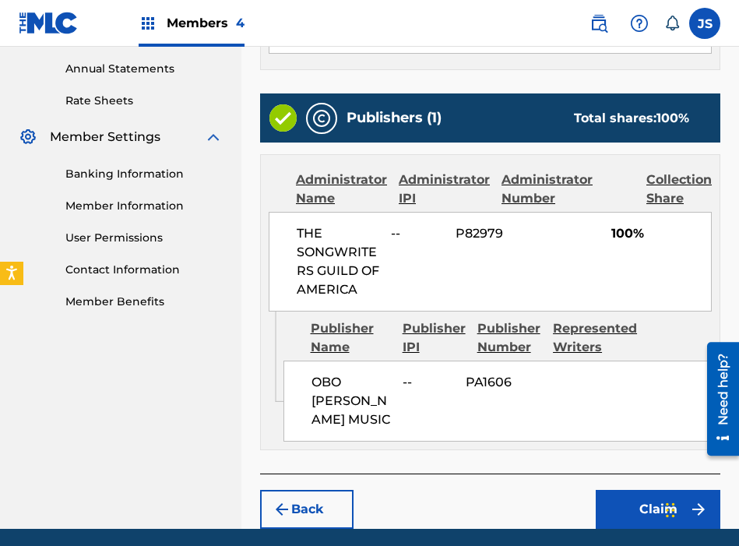
scroll to position [625, 0]
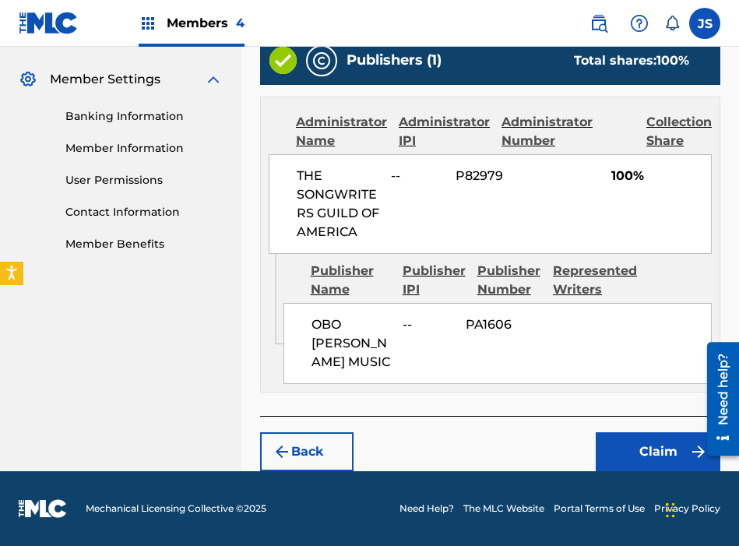
click at [640, 441] on button "Claim" at bounding box center [658, 451] width 125 height 39
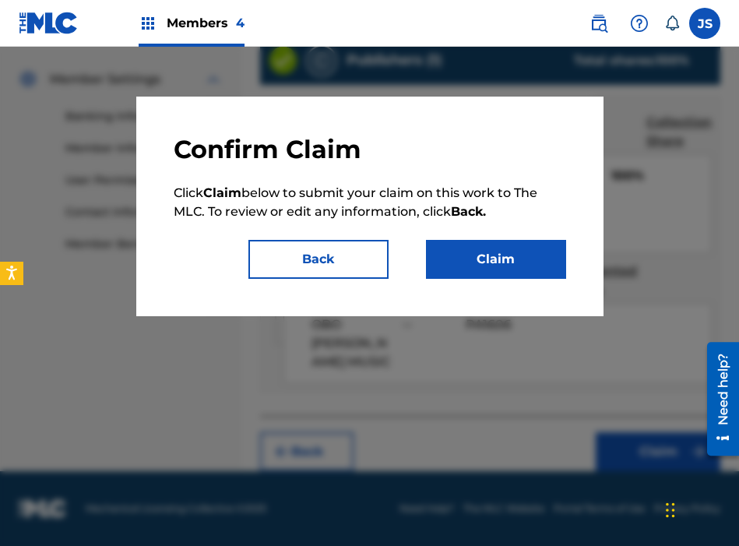
click at [475, 263] on button "Claim" at bounding box center [496, 259] width 140 height 39
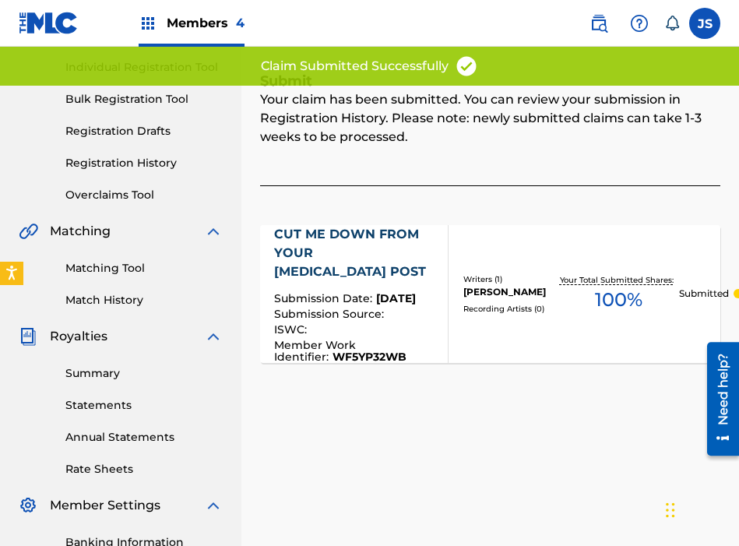
scroll to position [0, 0]
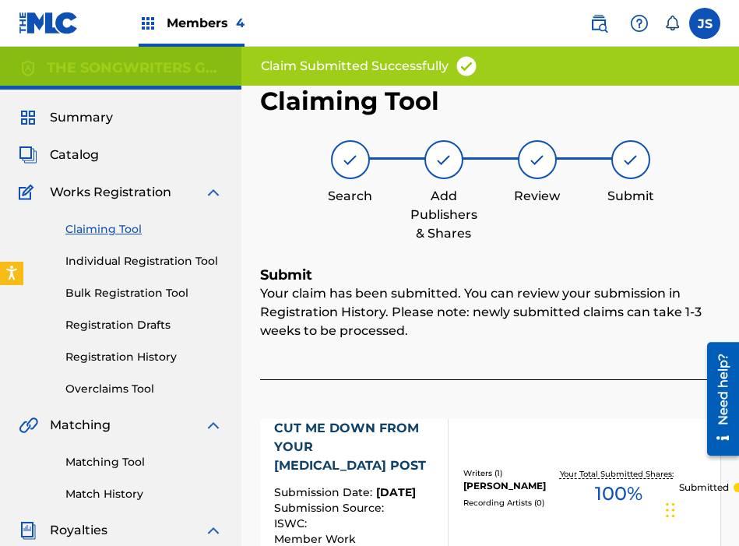
click at [109, 230] on link "Claiming Tool" at bounding box center [143, 229] width 157 height 16
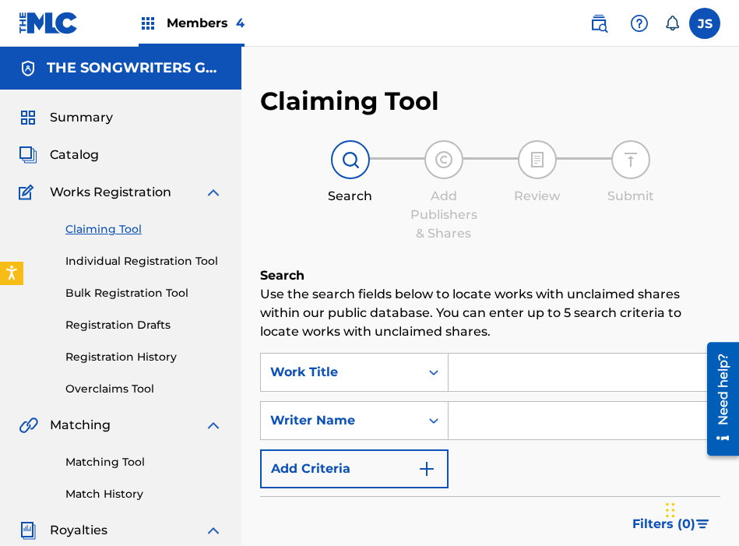
click at [478, 377] on input "Search Form" at bounding box center [584, 372] width 271 height 37
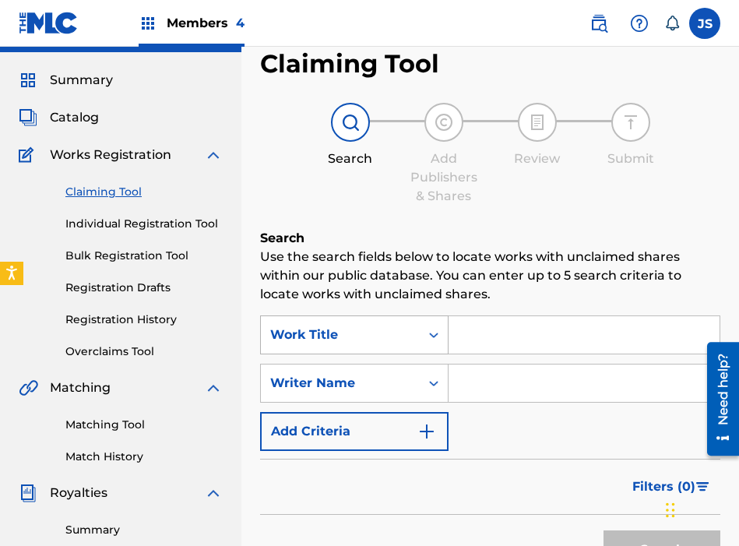
click at [405, 354] on div "Work Title" at bounding box center [354, 334] width 188 height 39
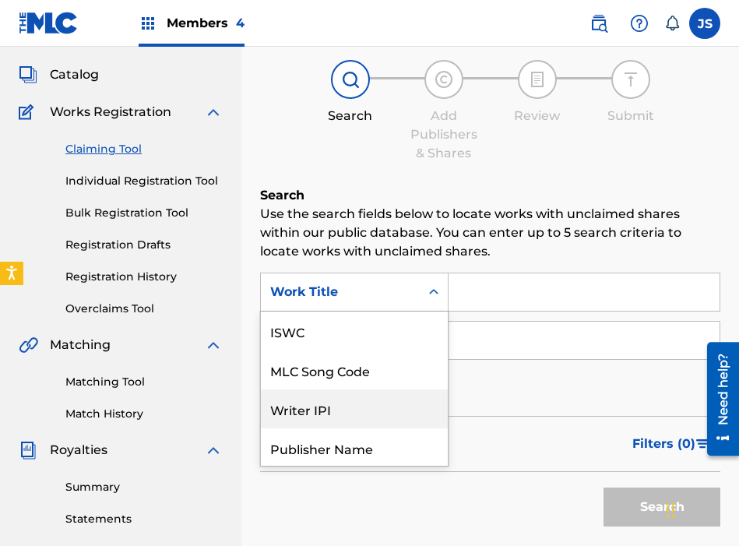
scroll to position [39, 0]
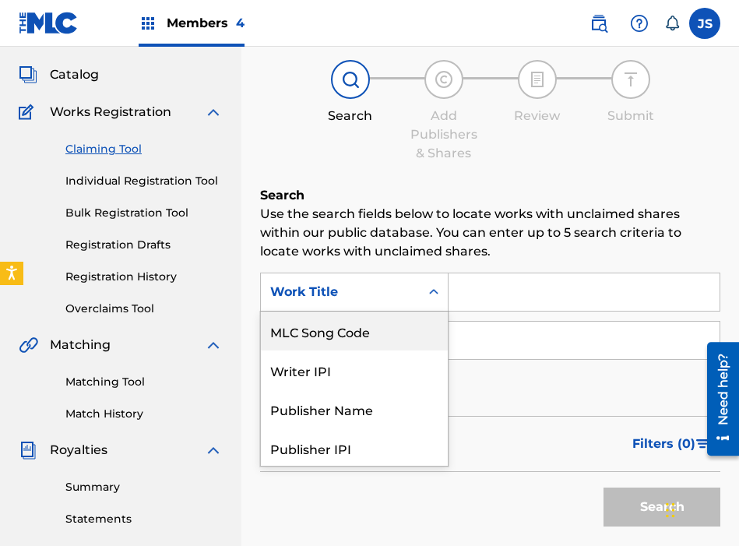
click at [405, 332] on div "MLC Song Code" at bounding box center [354, 330] width 187 height 39
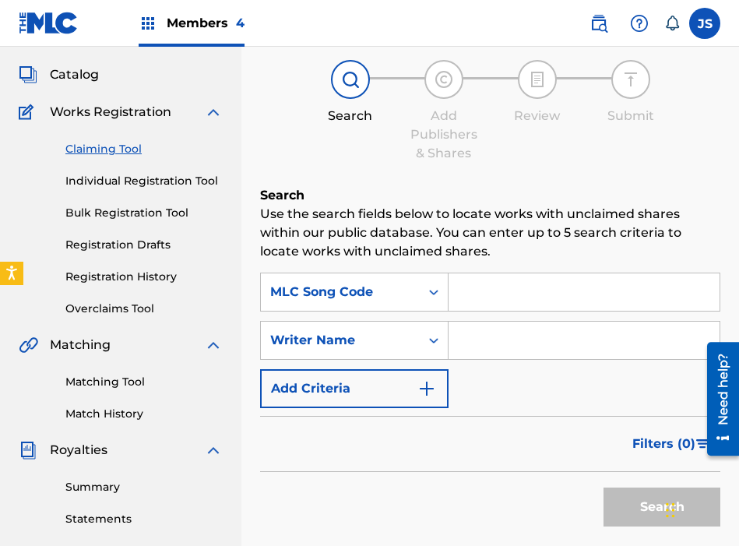
click at [511, 297] on input "Search Form" at bounding box center [584, 291] width 271 height 37
paste input "F43720"
type input "F43720"
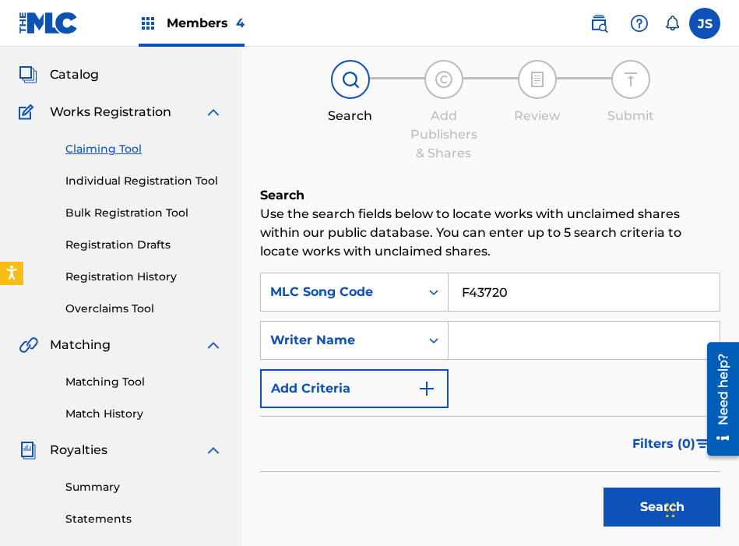
click at [603, 487] on button "Search" at bounding box center [661, 506] width 117 height 39
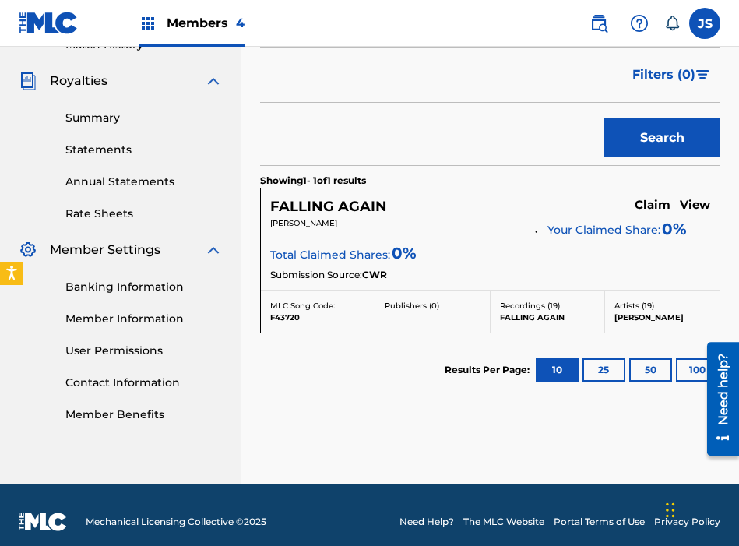
scroll to position [462, 0]
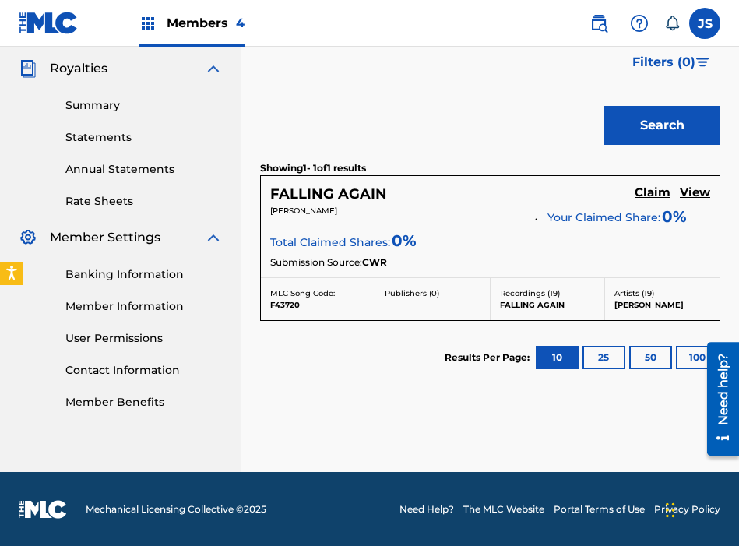
click at [653, 192] on h5 "Claim" at bounding box center [653, 192] width 36 height 15
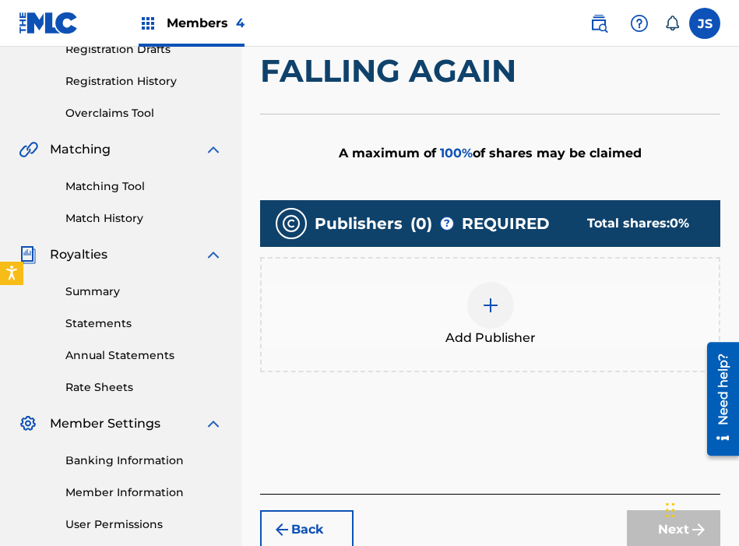
scroll to position [420, 0]
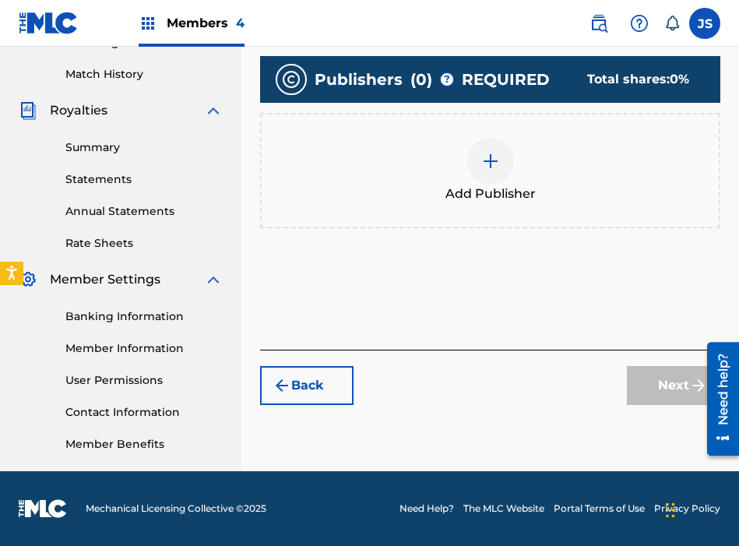
click at [508, 150] on div at bounding box center [490, 161] width 47 height 47
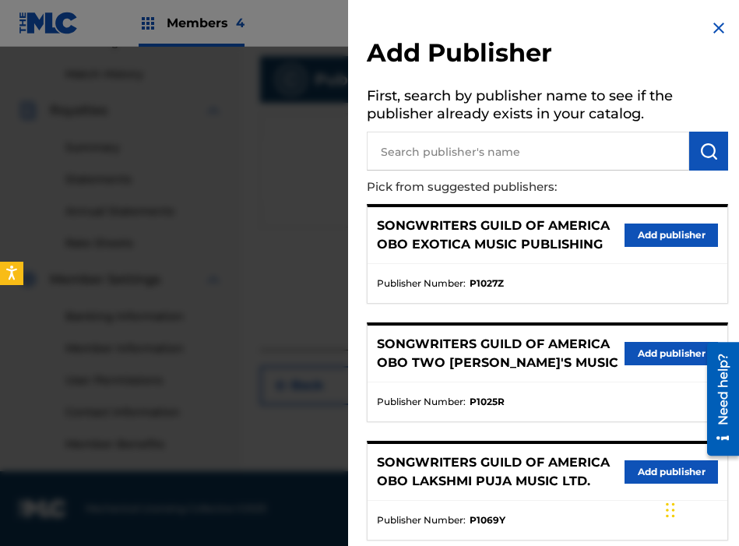
click at [532, 145] on input "text" at bounding box center [528, 151] width 322 height 39
type input "LOUDER"
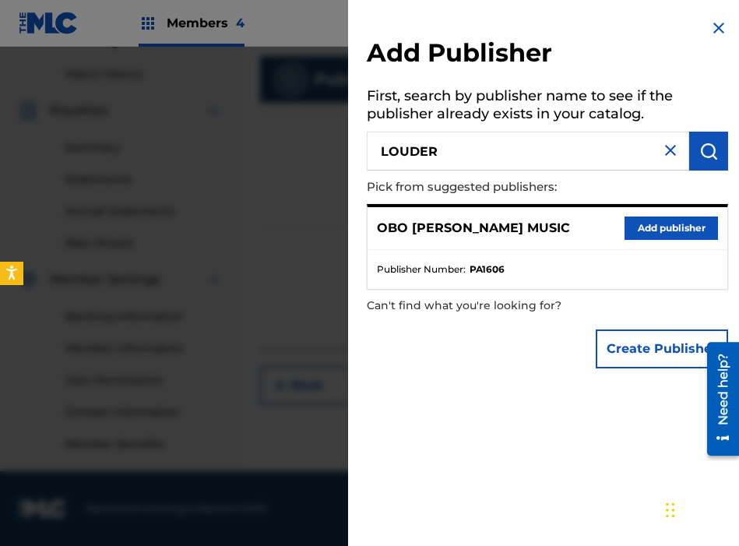
click at [628, 226] on button "Add publisher" at bounding box center [671, 227] width 93 height 23
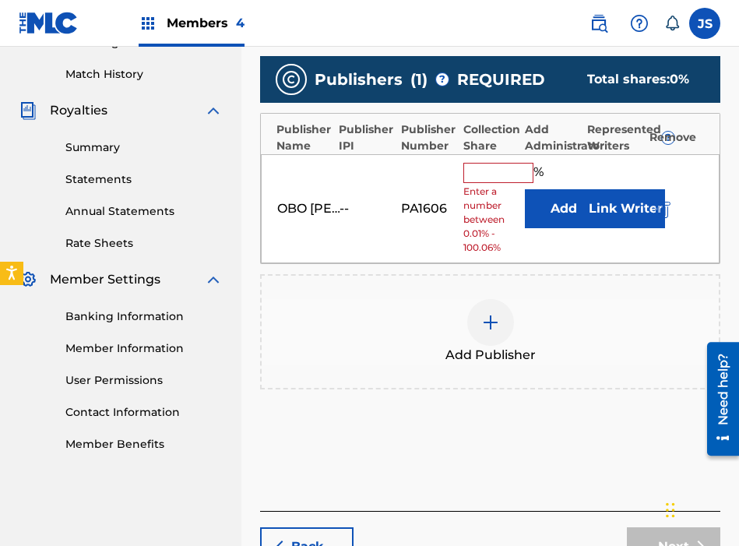
click at [484, 176] on input "text" at bounding box center [498, 173] width 70 height 20
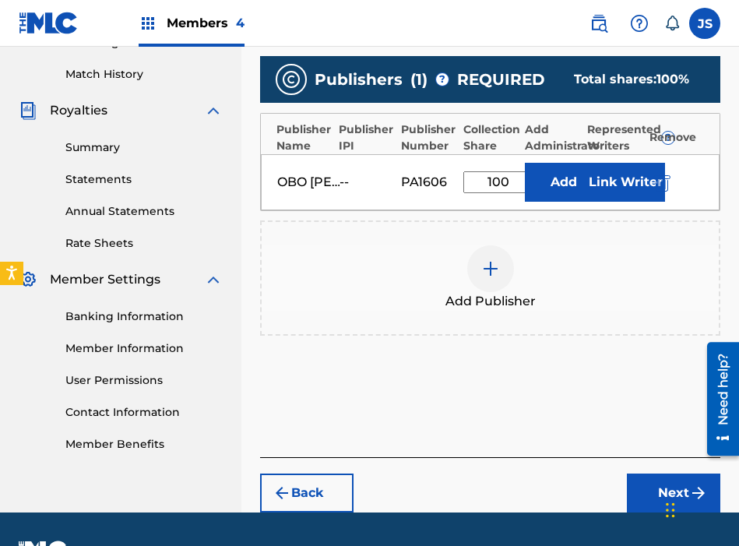
type input "100"
click at [541, 188] on button "Add" at bounding box center [564, 182] width 78 height 39
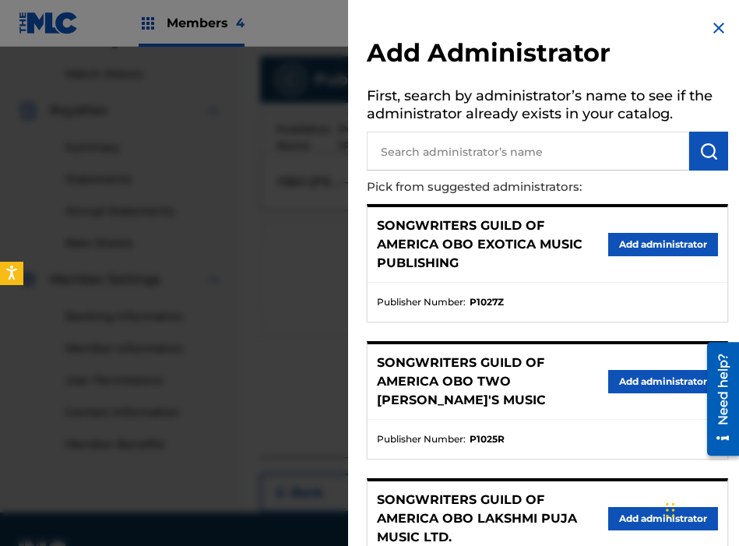
click at [488, 146] on input "text" at bounding box center [528, 151] width 322 height 39
type input "THE SONG"
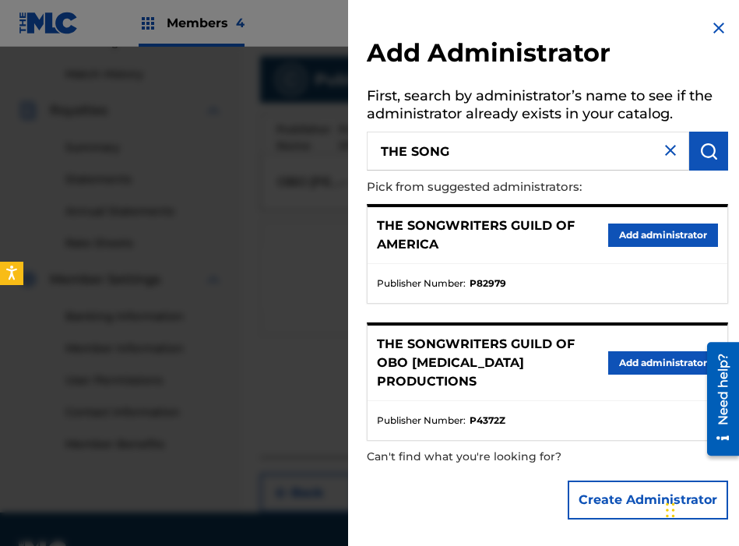
click at [635, 240] on button "Add administrator" at bounding box center [663, 234] width 110 height 23
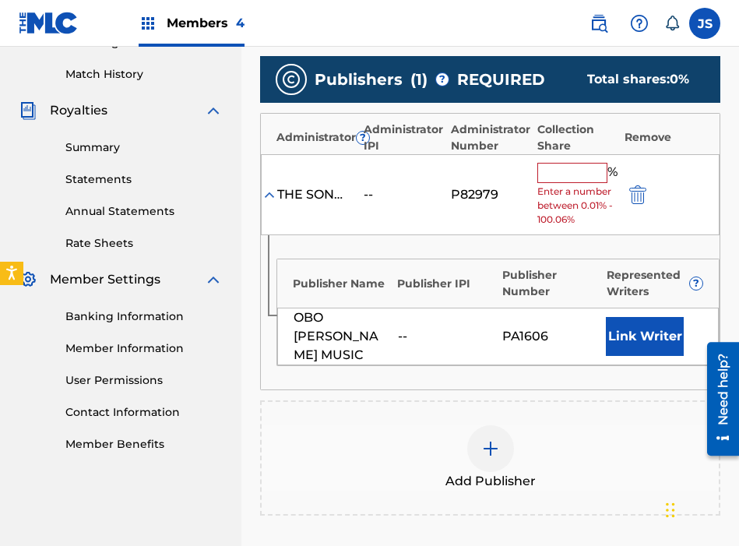
click at [557, 176] on input "text" at bounding box center [572, 173] width 70 height 20
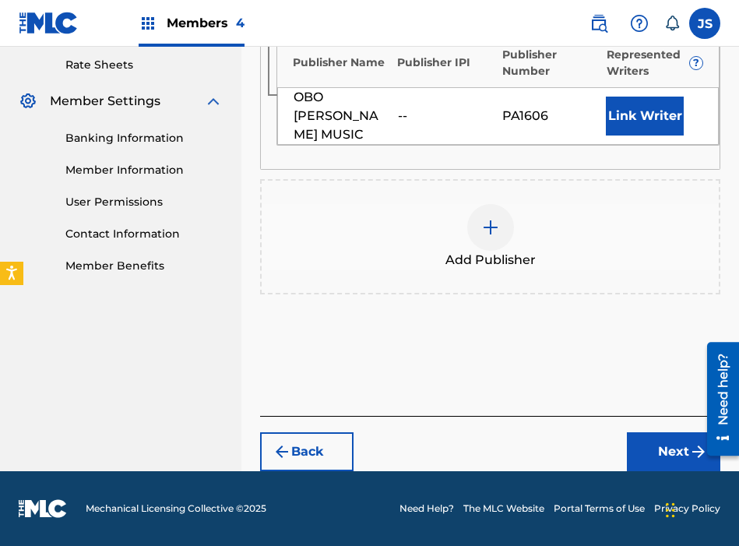
type input "100"
click at [649, 437] on button "Next" at bounding box center [673, 451] width 93 height 39
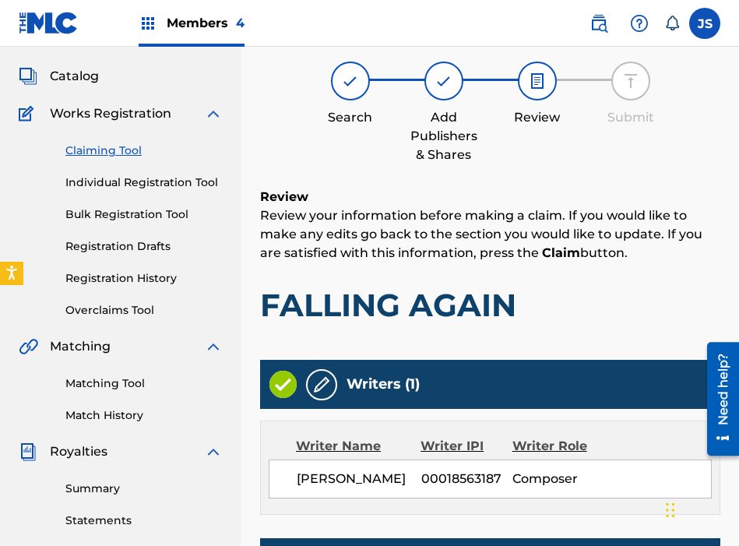
scroll to position [70, 0]
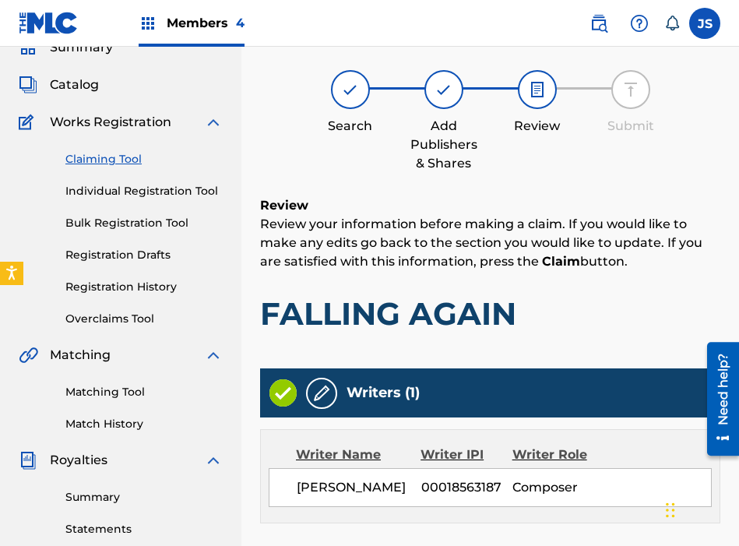
click at [680, 311] on h1 "FALLING AGAIN" at bounding box center [490, 313] width 460 height 39
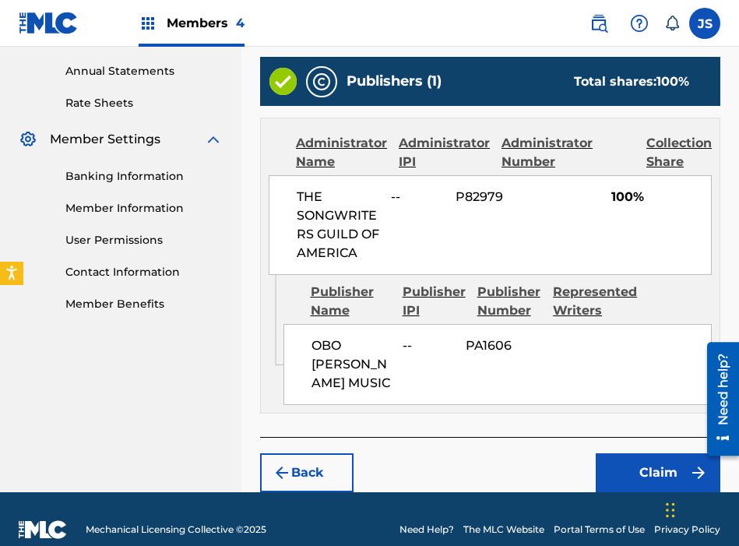
scroll to position [586, 0]
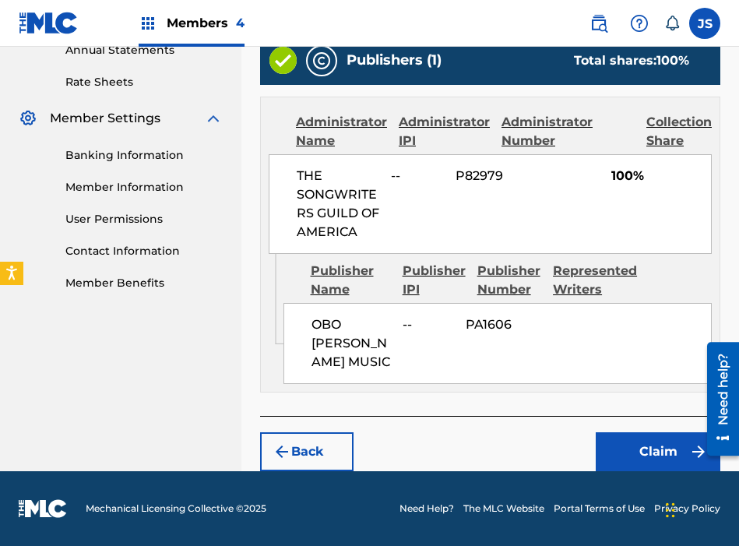
click at [638, 448] on button "Claim" at bounding box center [658, 451] width 125 height 39
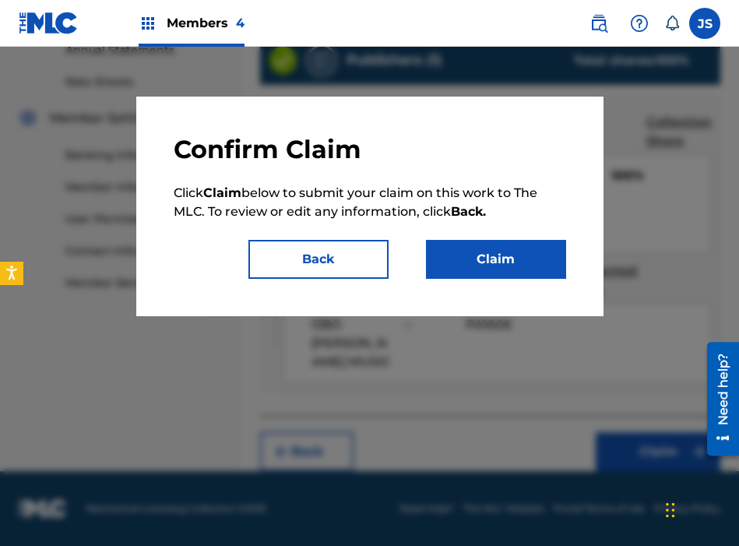
click at [549, 271] on button "Claim" at bounding box center [496, 259] width 140 height 39
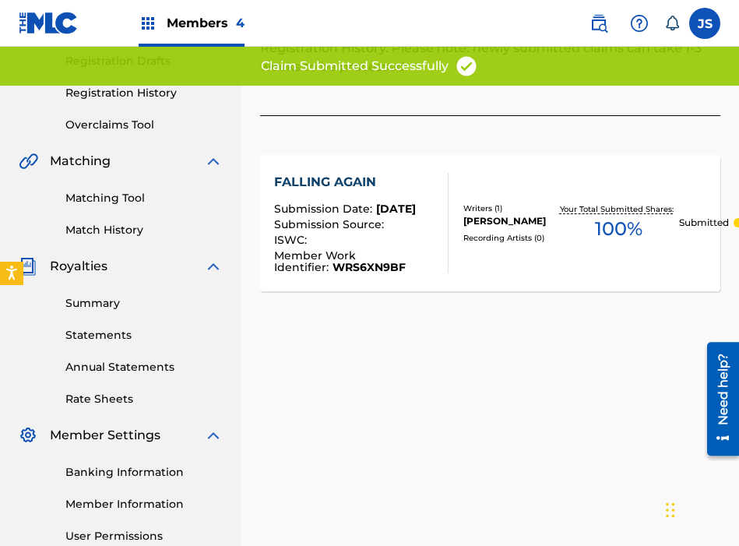
scroll to position [0, 0]
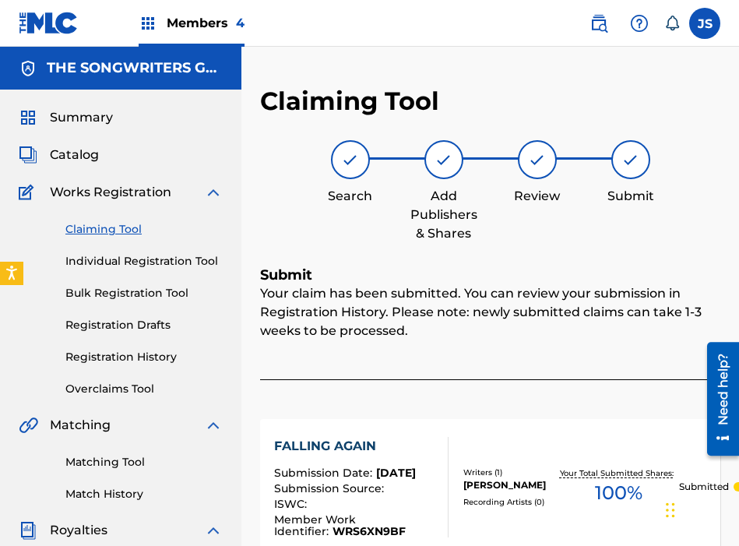
click at [136, 234] on link "Claiming Tool" at bounding box center [143, 229] width 157 height 16
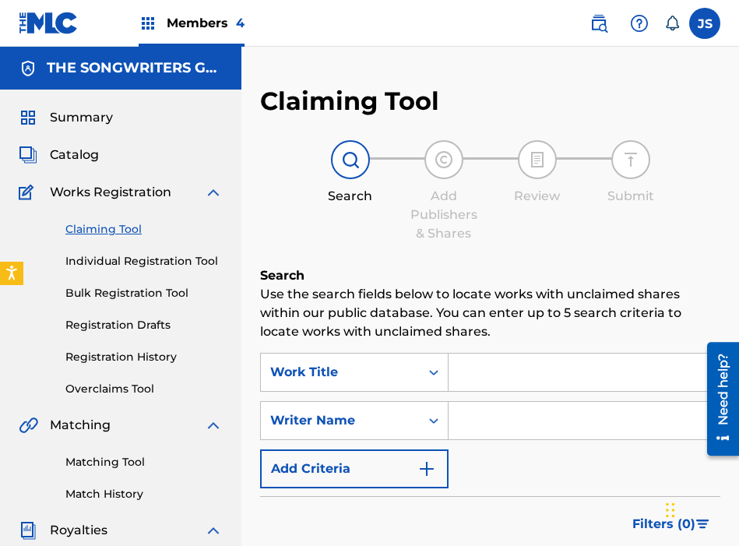
click at [547, 371] on input "Search Form" at bounding box center [584, 372] width 271 height 37
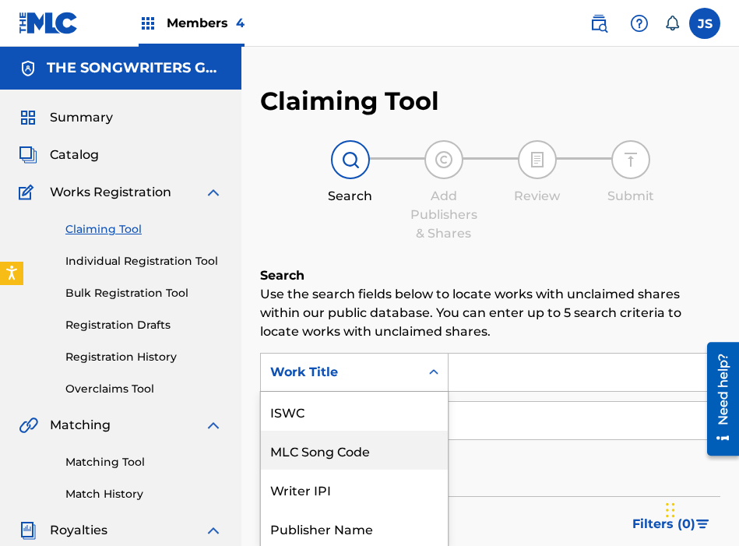
click at [411, 357] on div "MLC Song Code, 2 of 7. 7 results available. Use Up and Down to choose options, …" at bounding box center [354, 372] width 188 height 39
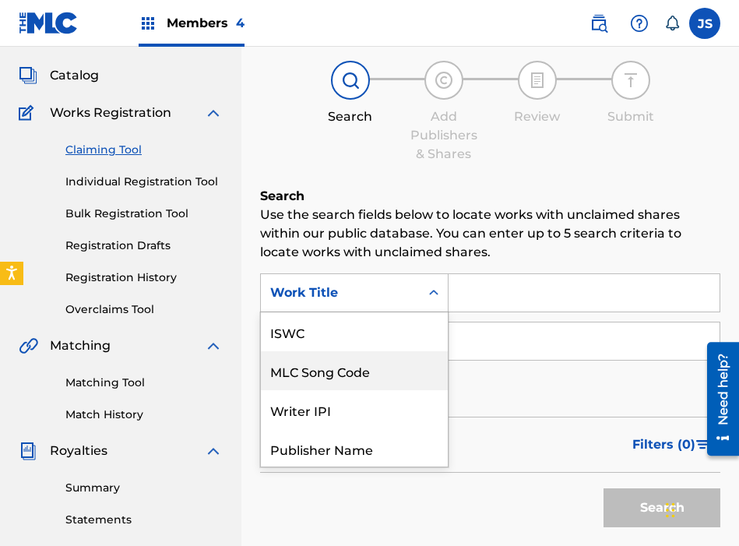
scroll to position [39, 0]
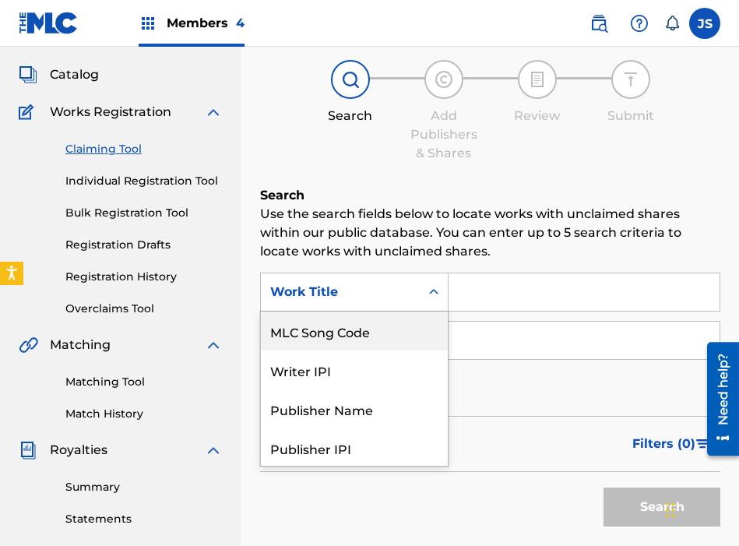
click at [397, 335] on div "MLC Song Code" at bounding box center [354, 330] width 187 height 39
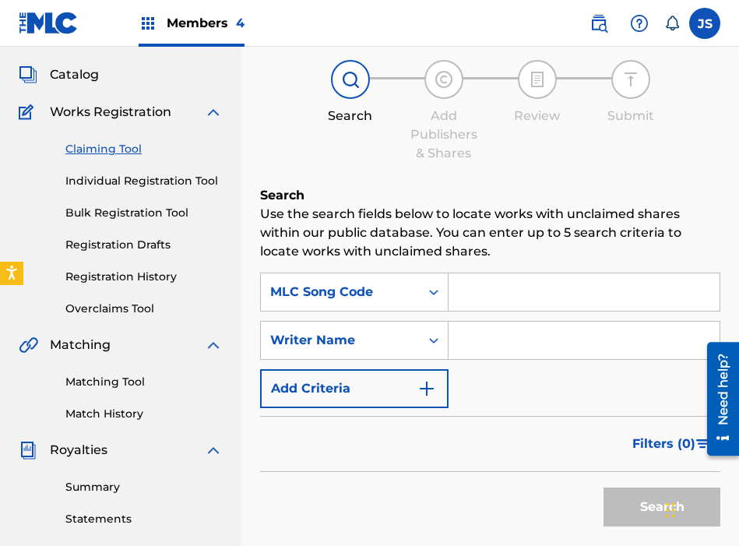
click at [535, 298] on input "Search Form" at bounding box center [584, 291] width 271 height 37
paste input "G40012"
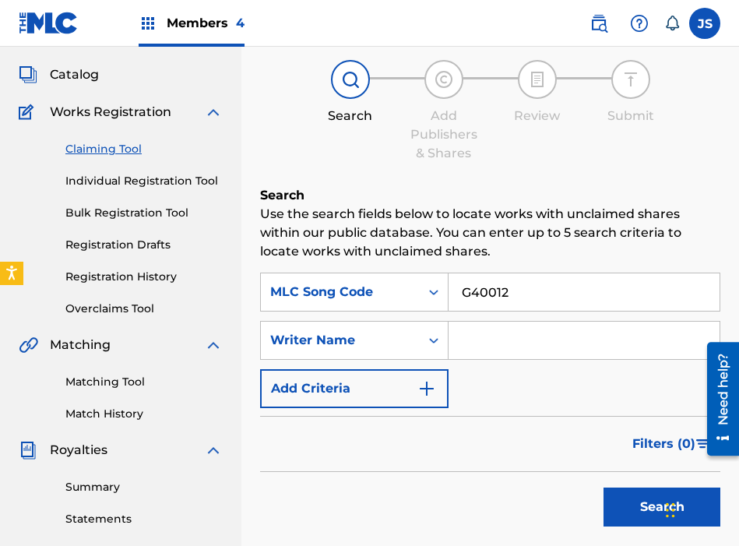
type input "G40012"
click at [619, 516] on button "Search" at bounding box center [661, 506] width 117 height 39
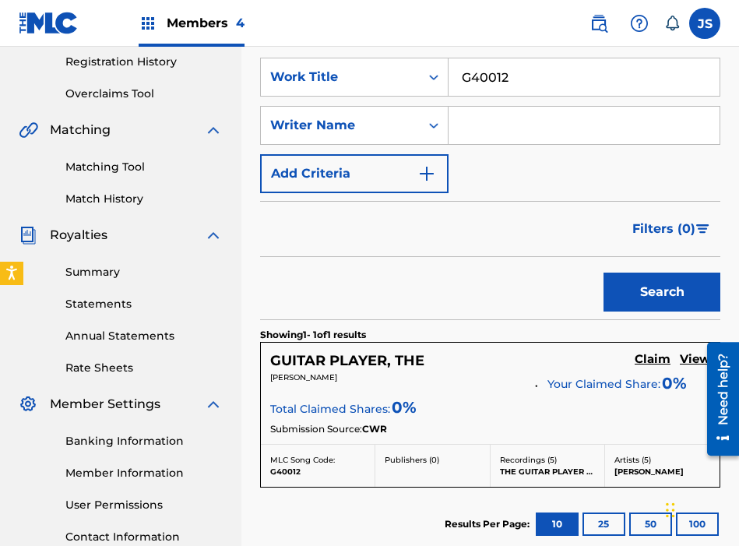
scroll to position [352, 0]
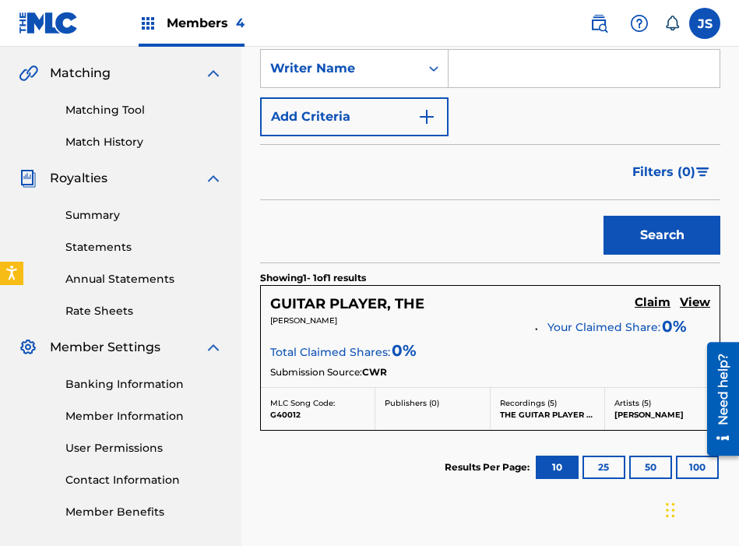
click at [655, 303] on h5 "Claim" at bounding box center [653, 302] width 36 height 15
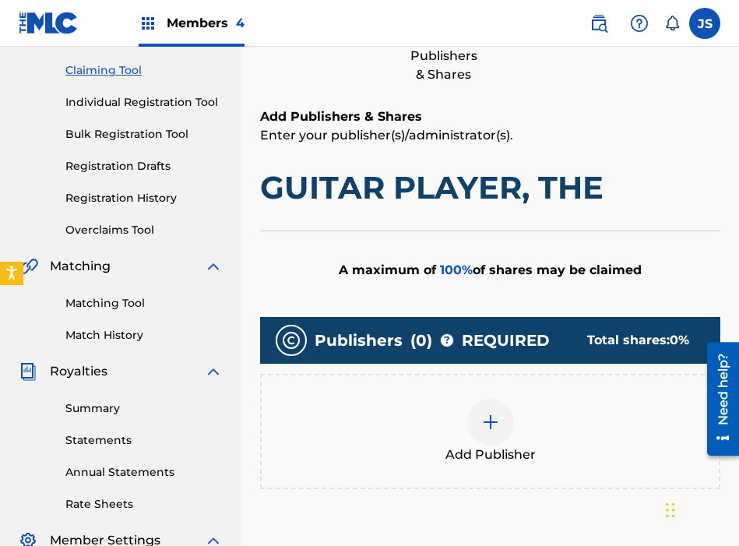
scroll to position [148, 0]
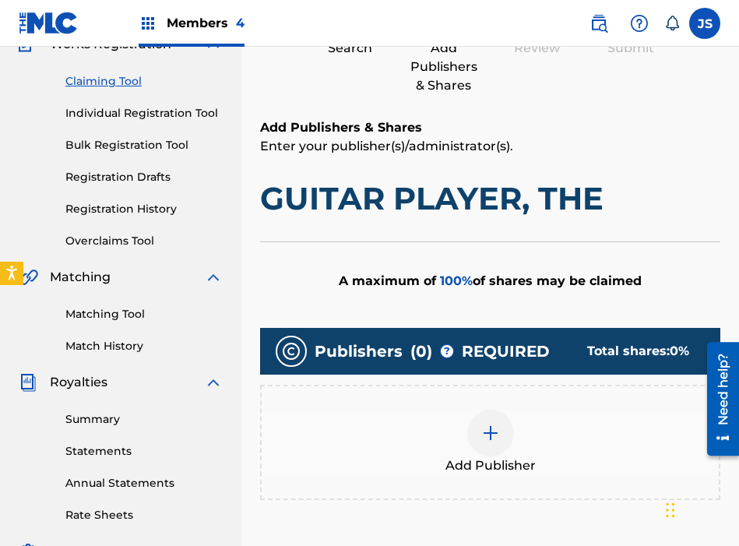
click at [487, 424] on img at bounding box center [490, 433] width 19 height 19
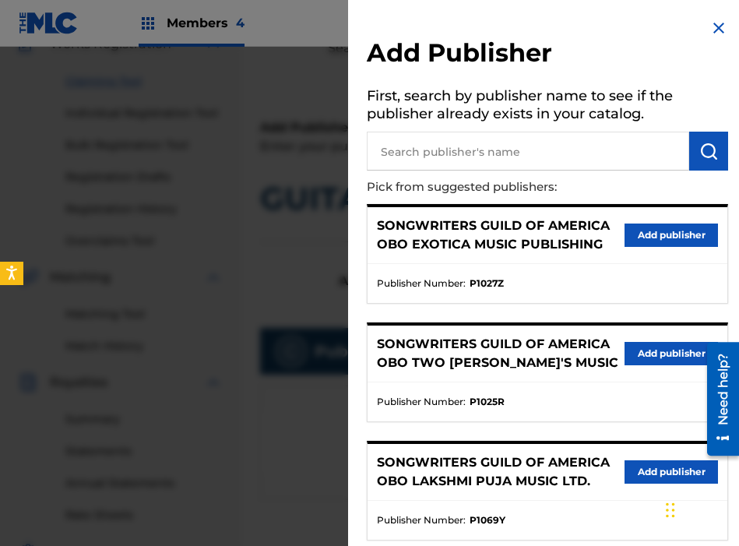
click at [534, 166] on input "text" at bounding box center [528, 151] width 322 height 39
type input "LOUDER"
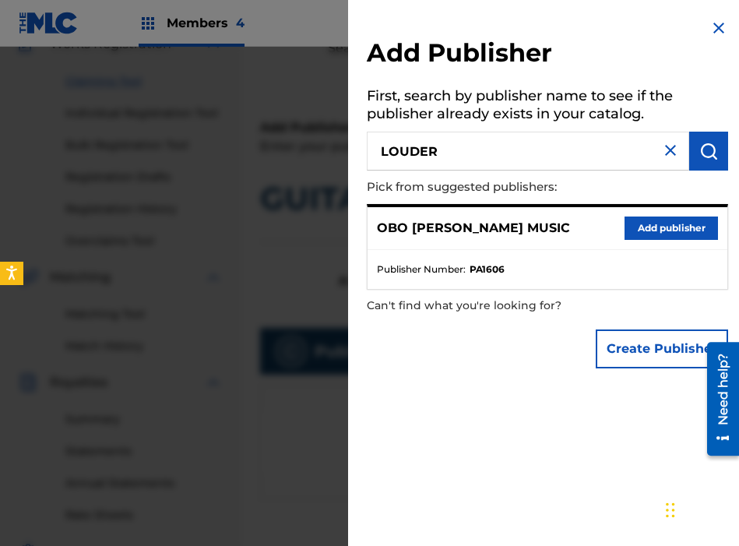
click at [628, 223] on button "Add publisher" at bounding box center [671, 227] width 93 height 23
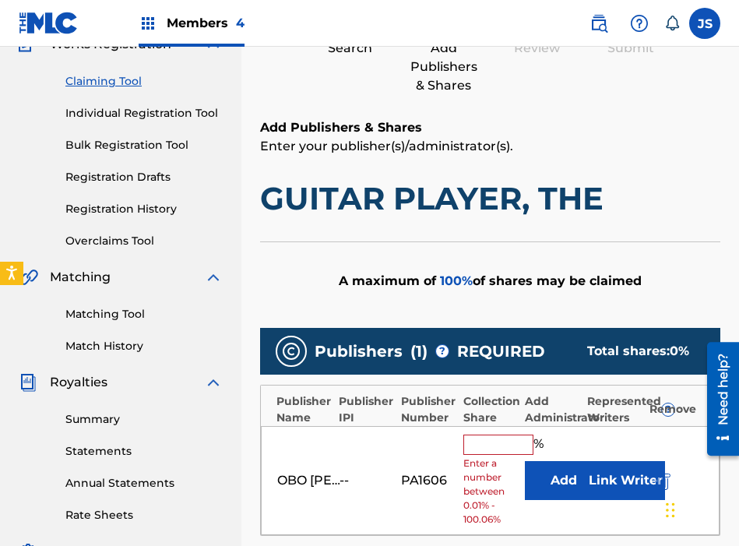
click at [473, 452] on input "text" at bounding box center [498, 445] width 70 height 20
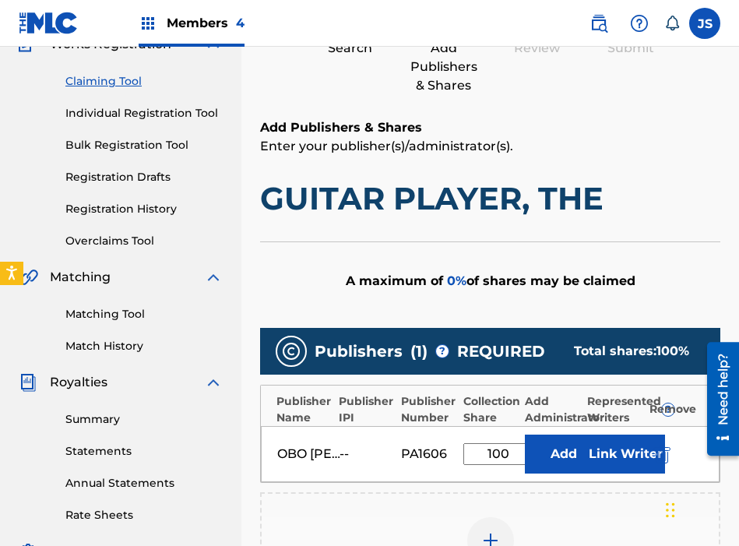
type input "100"
click at [575, 449] on button "Add" at bounding box center [564, 454] width 78 height 39
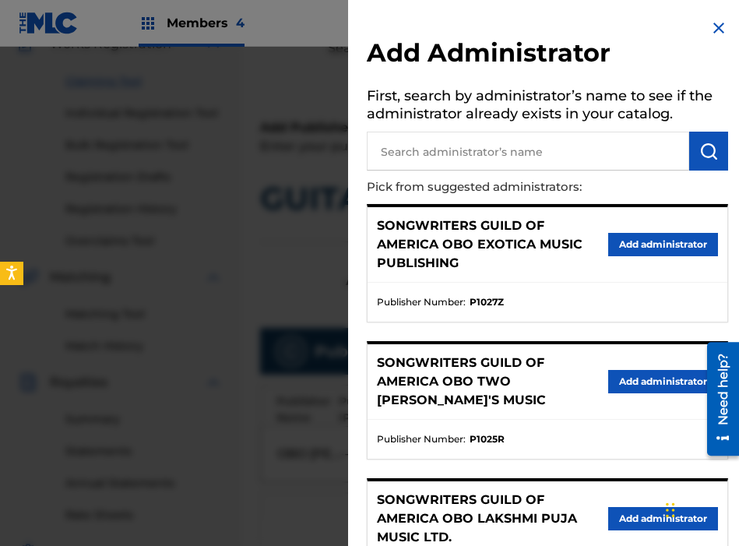
click at [526, 149] on input "text" at bounding box center [528, 151] width 322 height 39
type input "THE SONG"
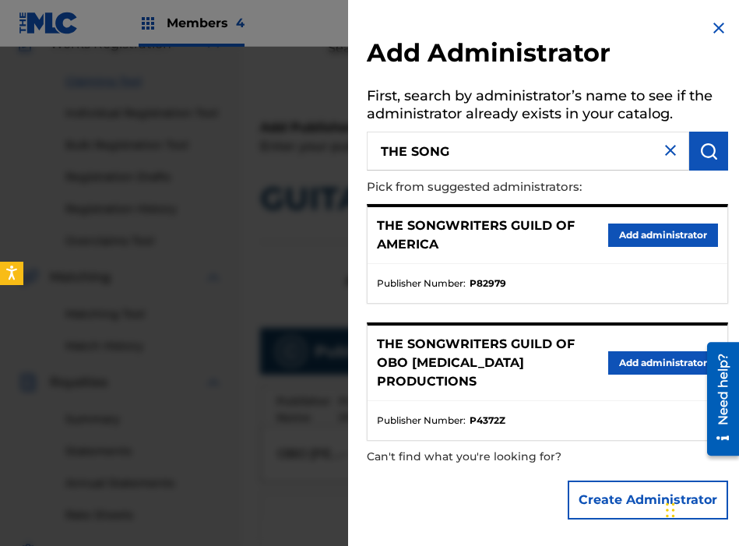
click at [608, 241] on button "Add administrator" at bounding box center [663, 234] width 110 height 23
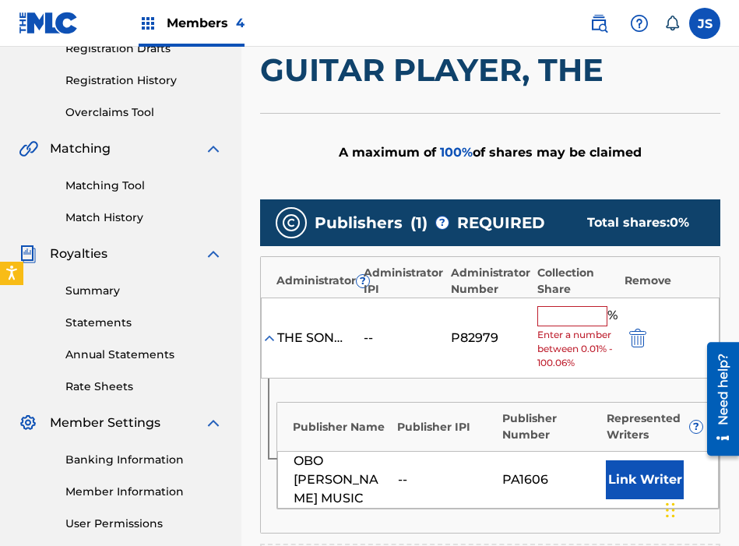
scroll to position [280, 0]
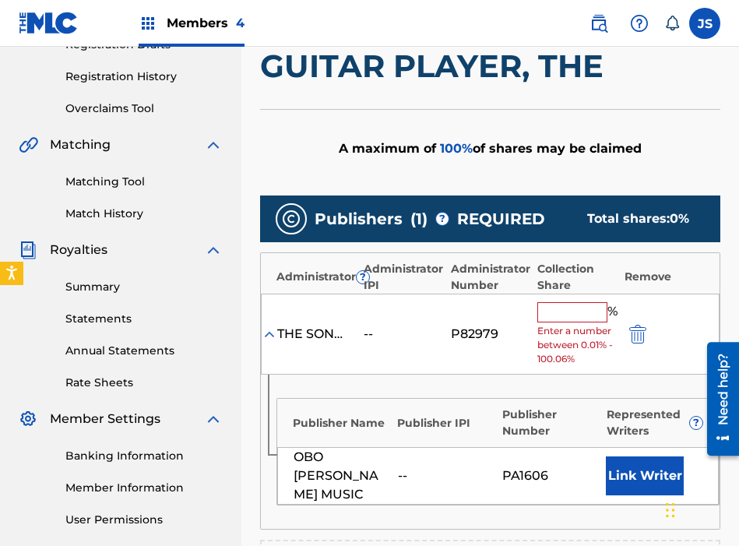
click at [555, 315] on input "text" at bounding box center [572, 312] width 70 height 20
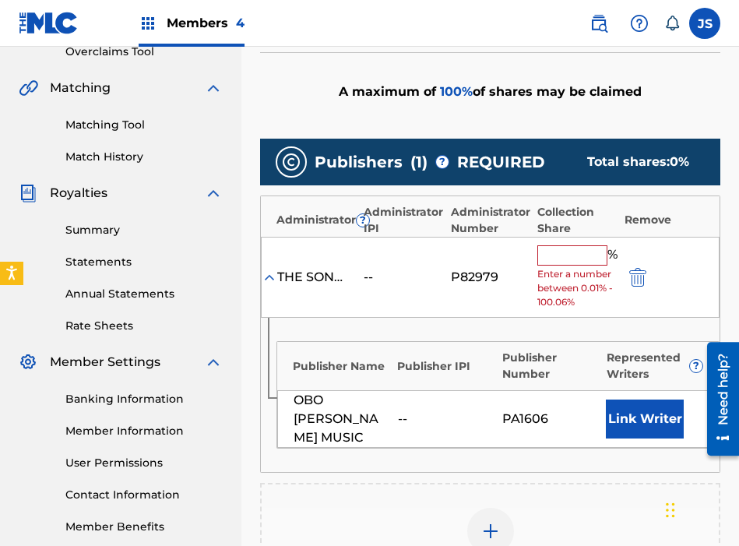
scroll to position [347, 0]
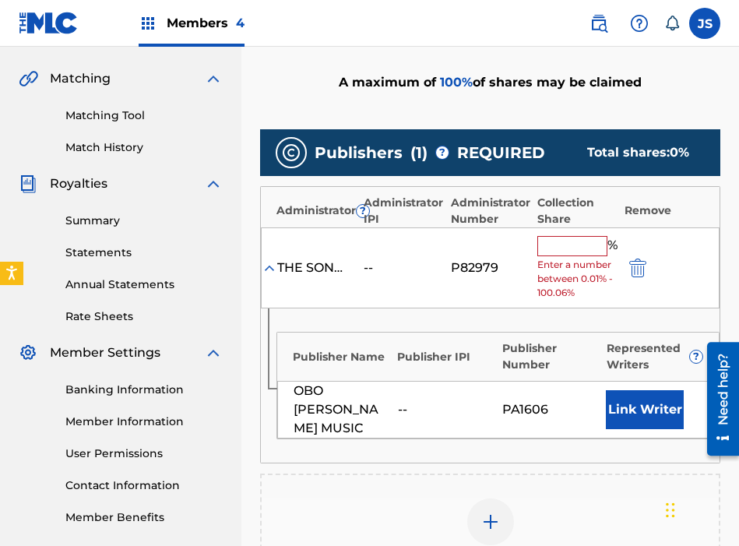
click at [582, 249] on input "text" at bounding box center [572, 246] width 70 height 20
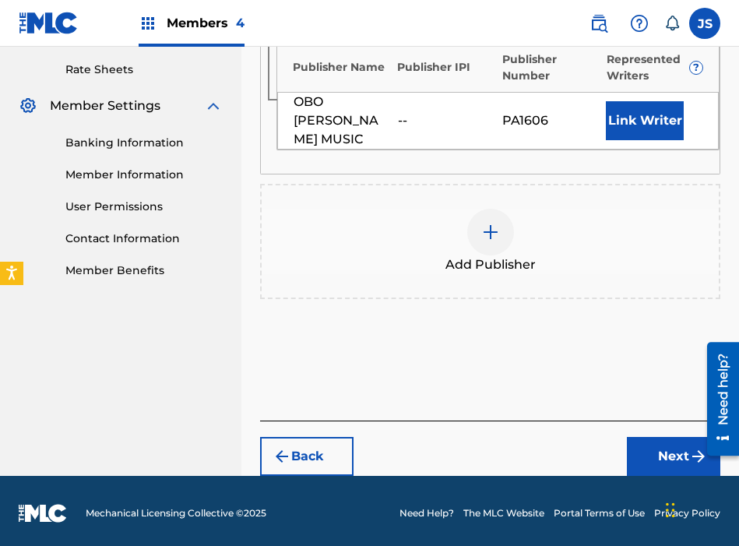
scroll to position [598, 0]
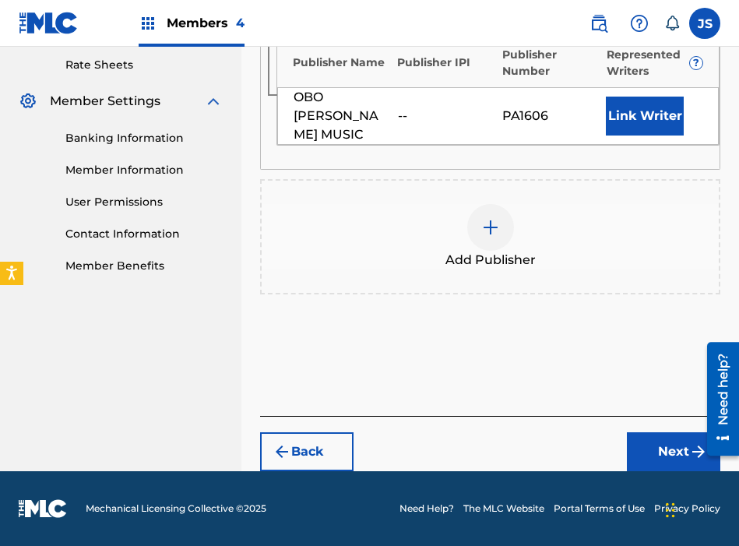
type input "100"
click at [656, 456] on button "Next" at bounding box center [673, 451] width 93 height 39
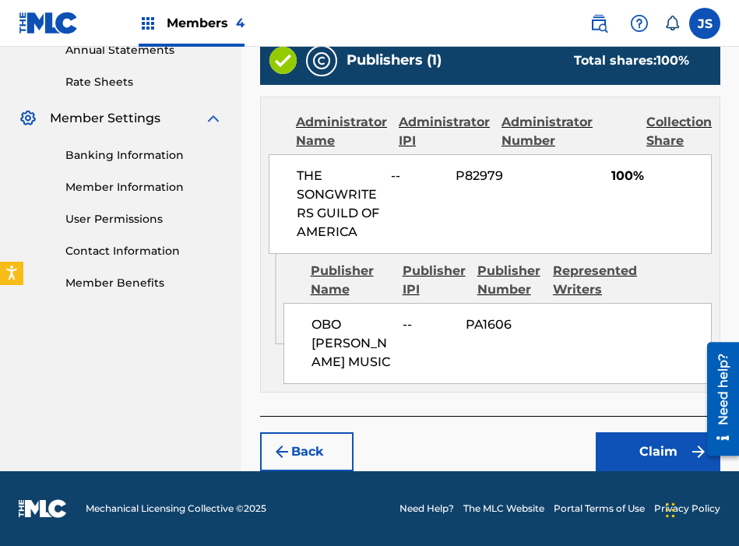
scroll to position [586, 0]
click at [648, 441] on button "Claim" at bounding box center [658, 451] width 125 height 39
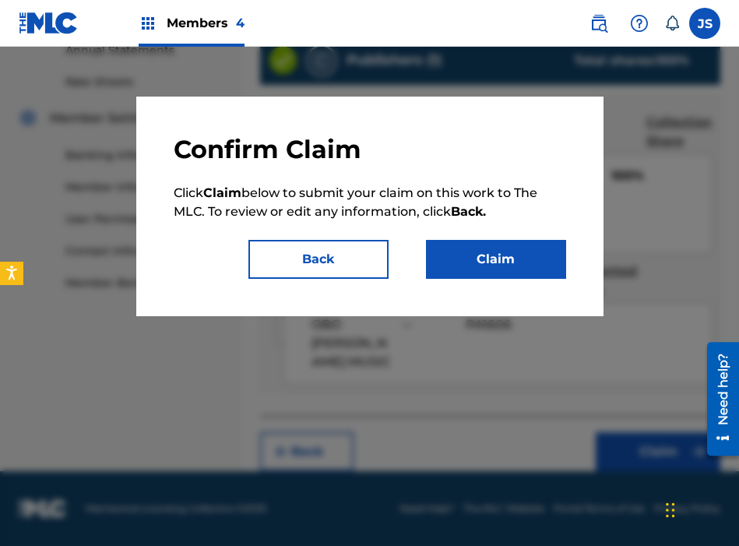
click at [494, 269] on button "Claim" at bounding box center [496, 259] width 140 height 39
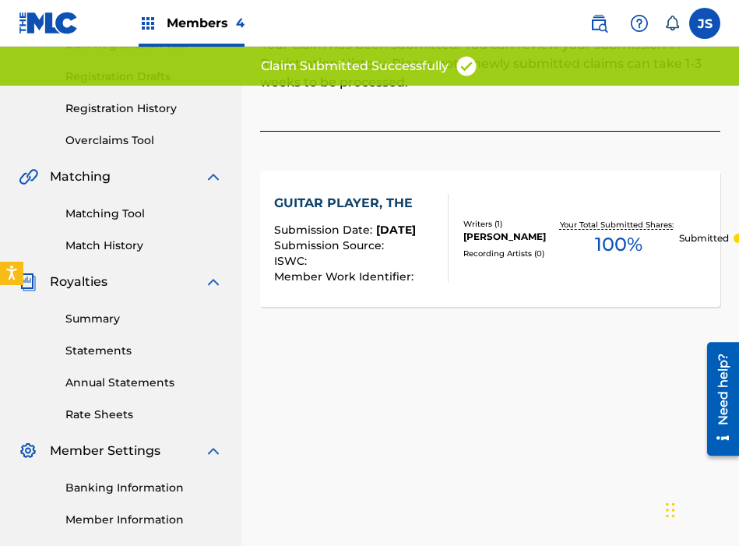
scroll to position [0, 0]
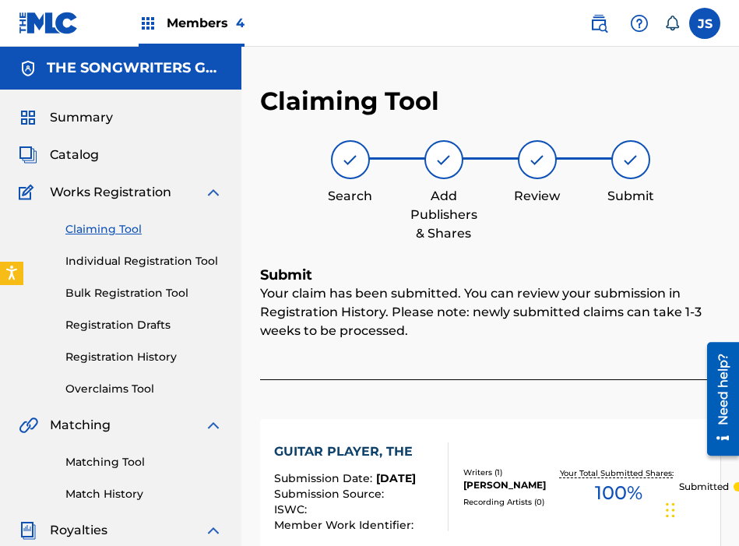
click at [100, 232] on link "Claiming Tool" at bounding box center [143, 229] width 157 height 16
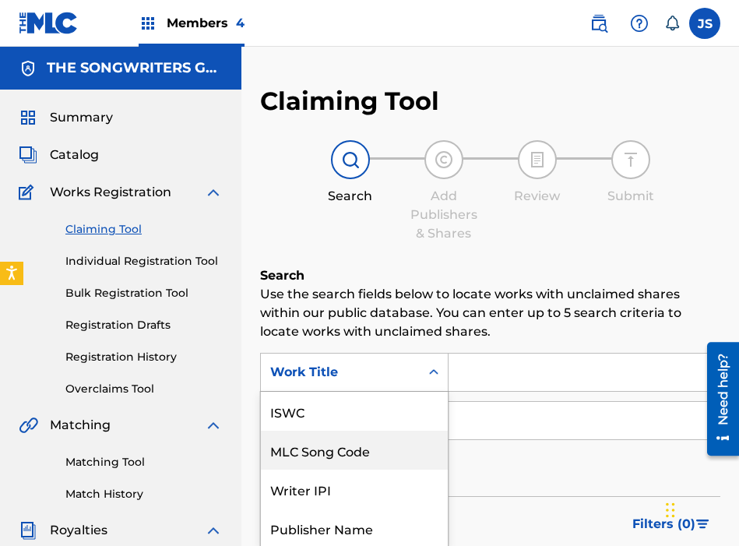
click at [401, 354] on div "MLC Song Code, 2 of 7. 7 results available. Use Up and Down to choose options, …" at bounding box center [354, 372] width 188 height 39
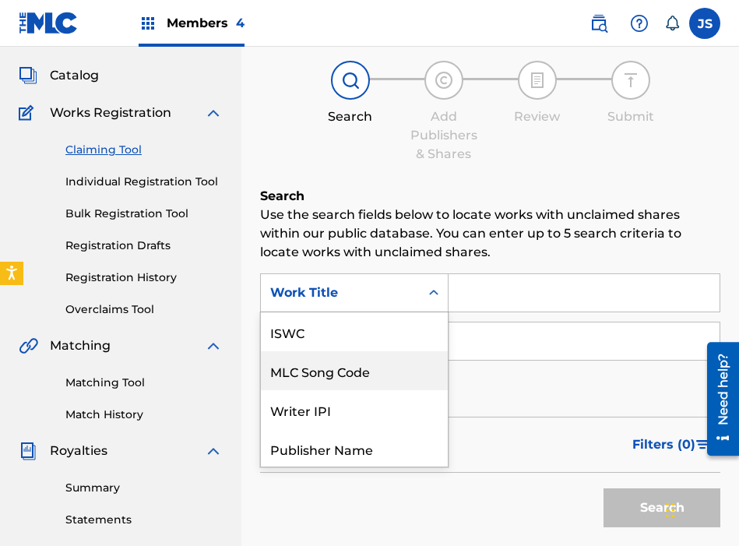
scroll to position [39, 0]
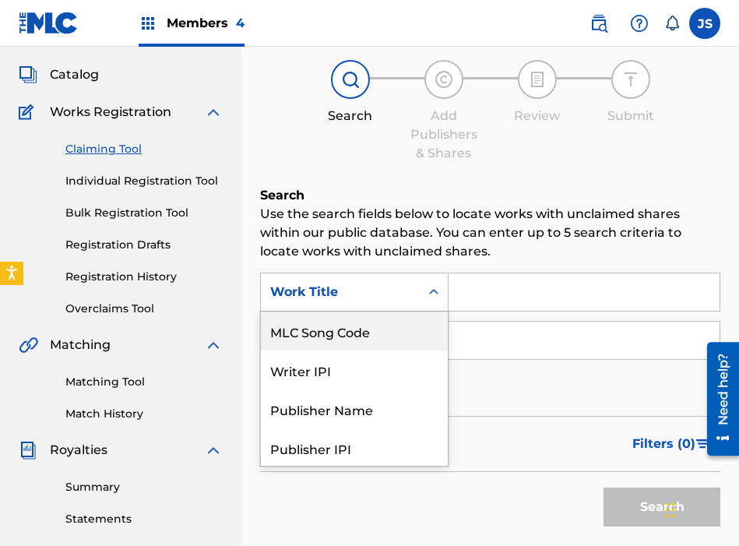
click at [384, 343] on div "MLC Song Code" at bounding box center [354, 330] width 187 height 39
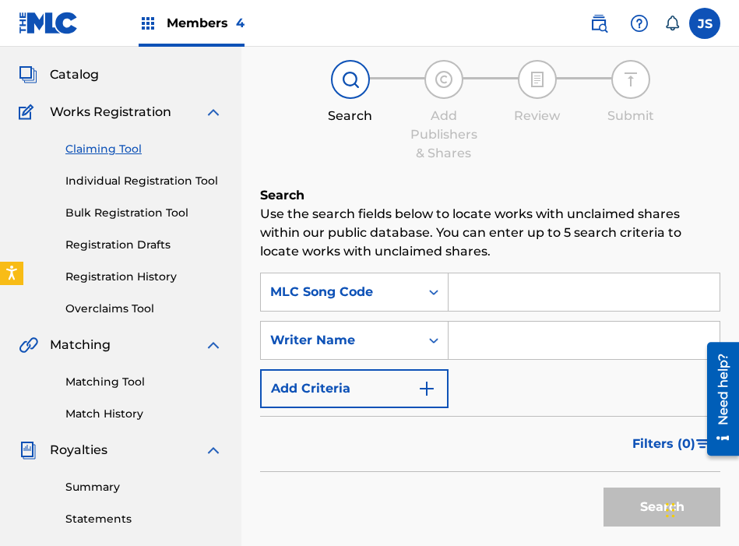
click at [499, 297] on input "Search Form" at bounding box center [584, 291] width 271 height 37
paste input "I6171K"
type input "I6171K"
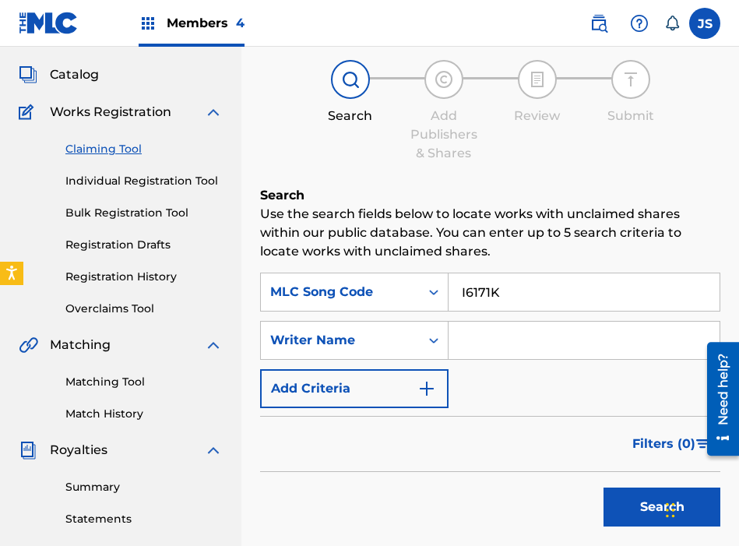
click at [603, 487] on button "Search" at bounding box center [661, 506] width 117 height 39
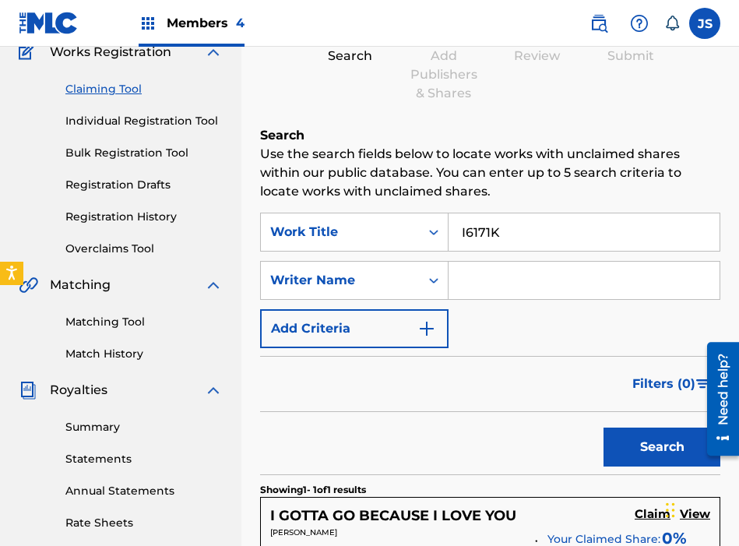
scroll to position [142, 0]
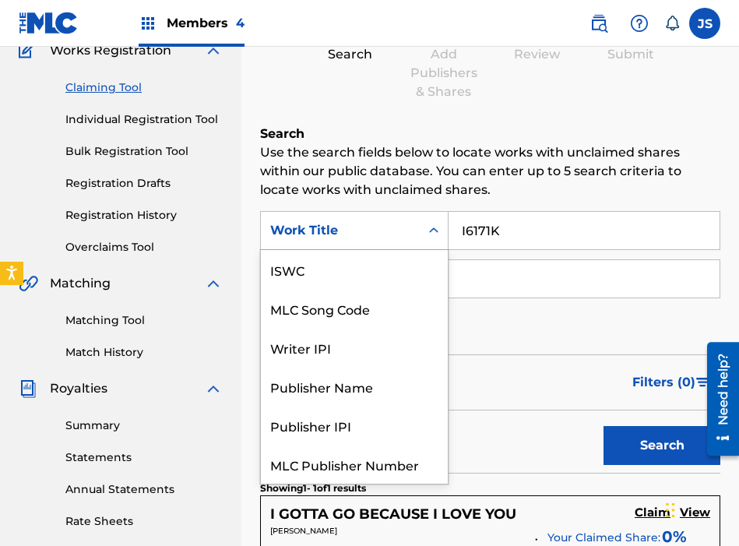
click at [420, 239] on div "Search Form" at bounding box center [434, 230] width 28 height 28
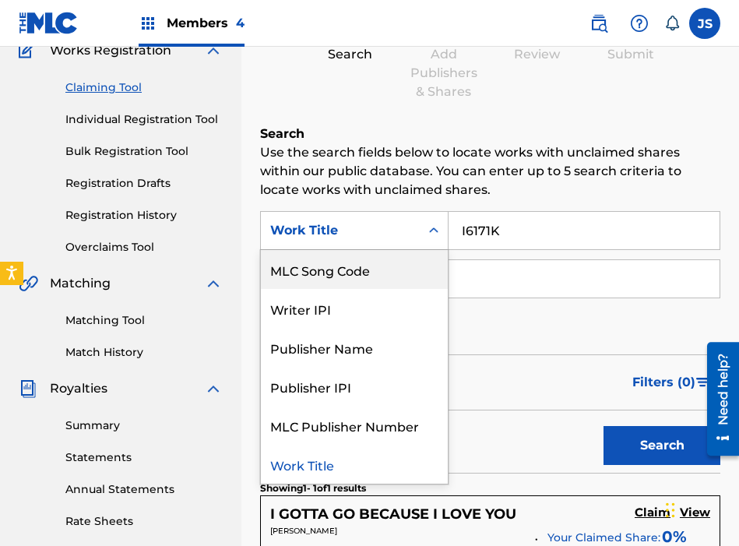
click at [389, 261] on div "MLC Song Code" at bounding box center [354, 269] width 187 height 39
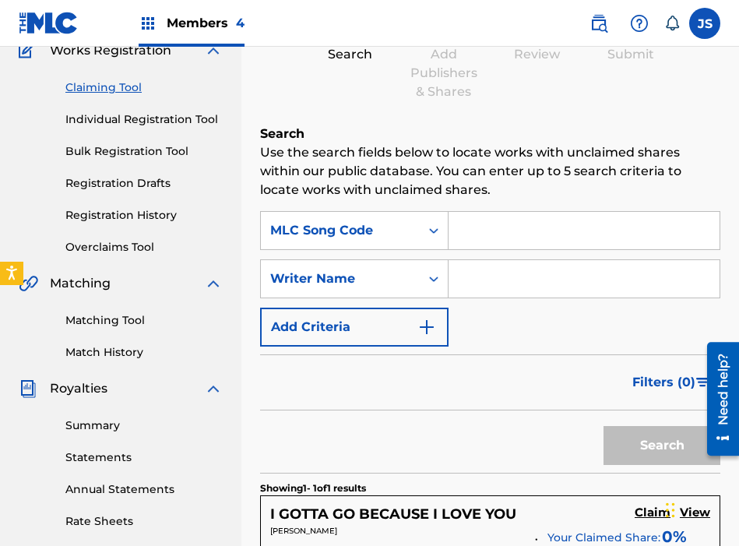
click at [579, 241] on input "Search Form" at bounding box center [584, 230] width 271 height 37
paste input "I6171K"
type input "I6171K"
click at [603, 426] on button "Search" at bounding box center [661, 445] width 117 height 39
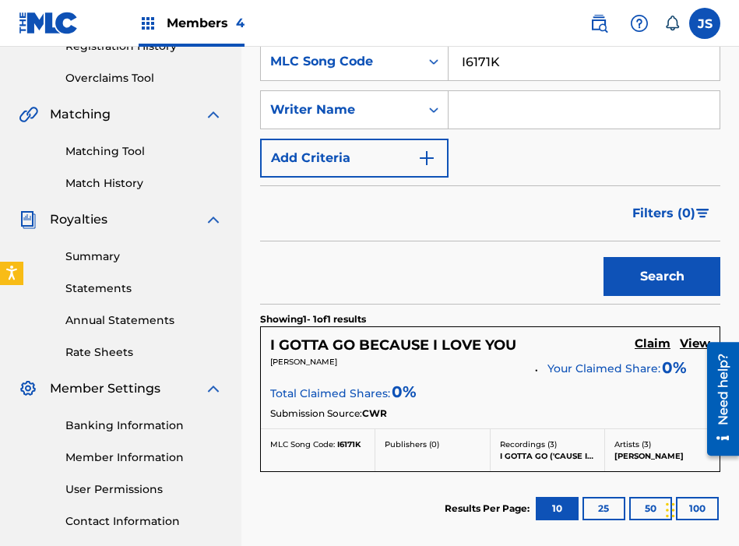
scroll to position [322, 0]
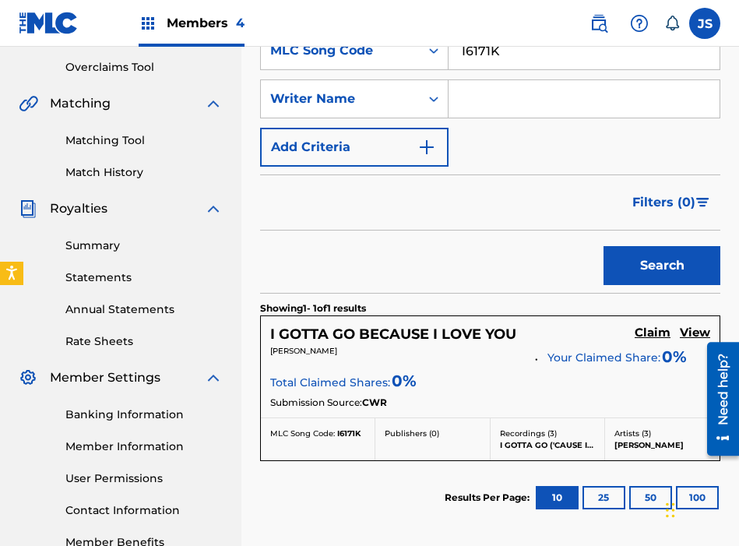
click at [648, 335] on h5 "Claim" at bounding box center [653, 332] width 36 height 15
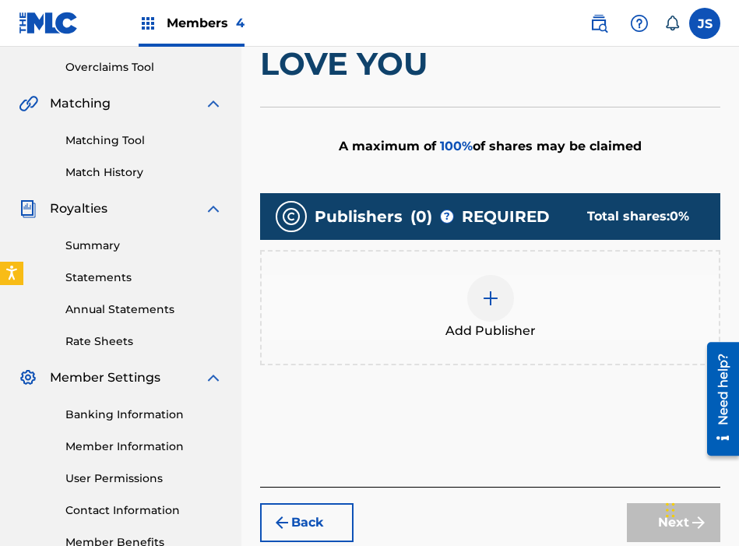
click at [488, 294] on img at bounding box center [490, 298] width 19 height 19
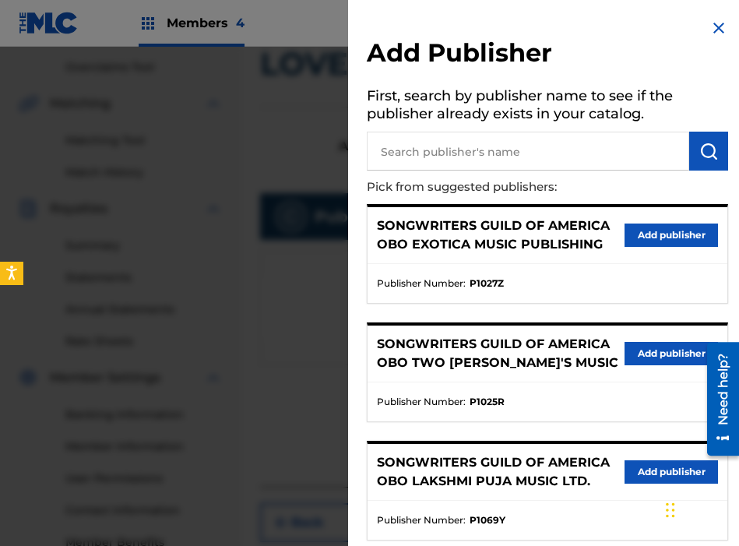
click at [536, 150] on input "text" at bounding box center [528, 151] width 322 height 39
type input "LOUDER"
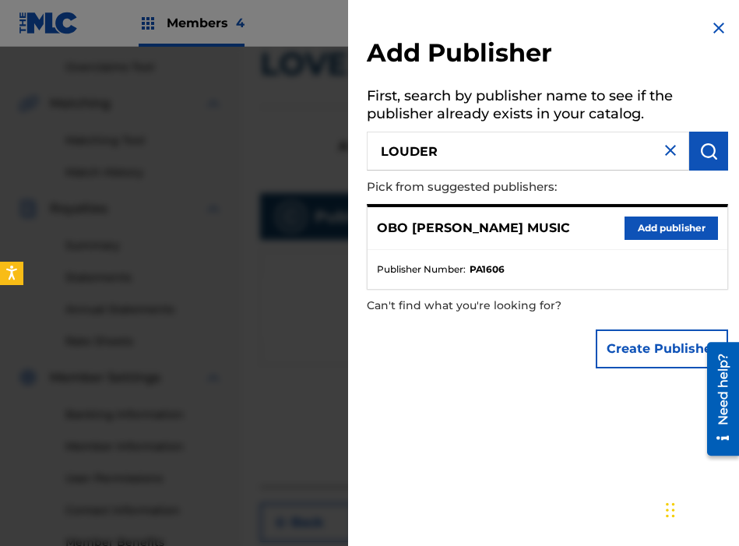
click at [631, 242] on div "OBO [PERSON_NAME] MUSIC Add publisher" at bounding box center [548, 228] width 360 height 43
click at [632, 230] on button "Add publisher" at bounding box center [671, 227] width 93 height 23
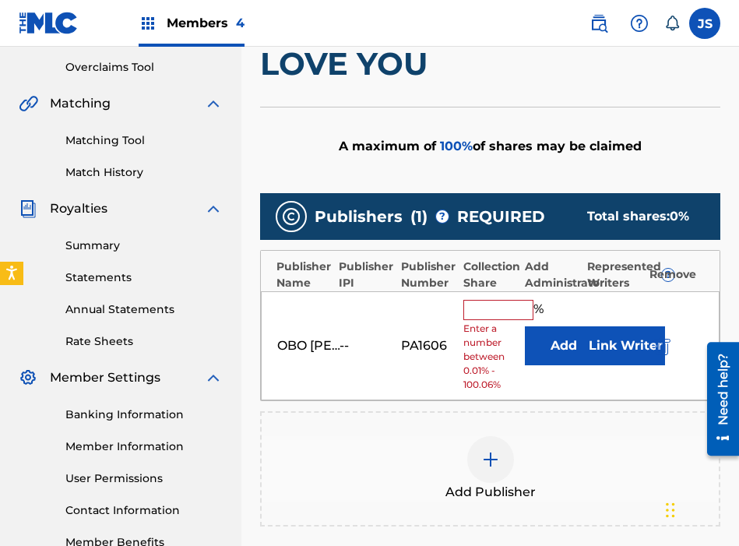
click at [514, 304] on input "text" at bounding box center [498, 310] width 70 height 20
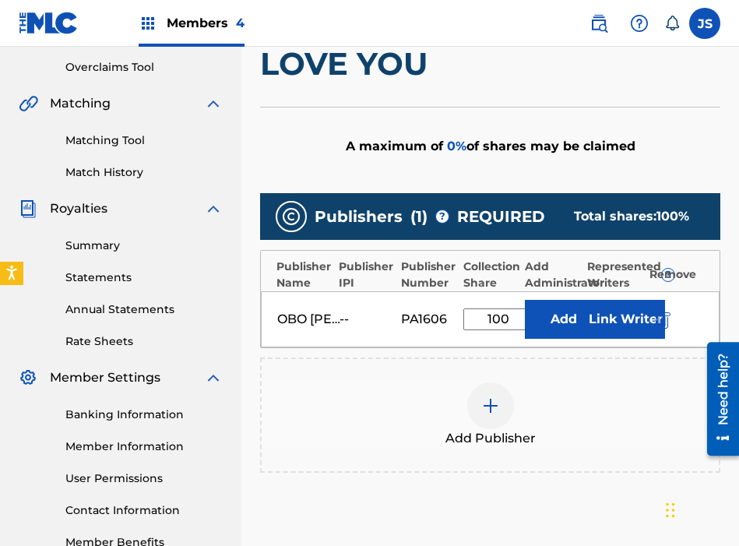
type input "100"
click at [560, 312] on button "Add" at bounding box center [564, 319] width 78 height 39
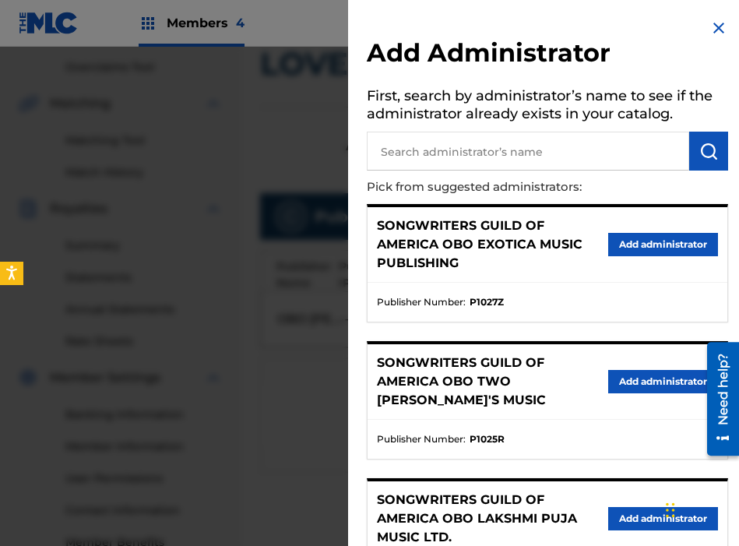
click at [457, 155] on input "text" at bounding box center [528, 151] width 322 height 39
type input "THE SONG"
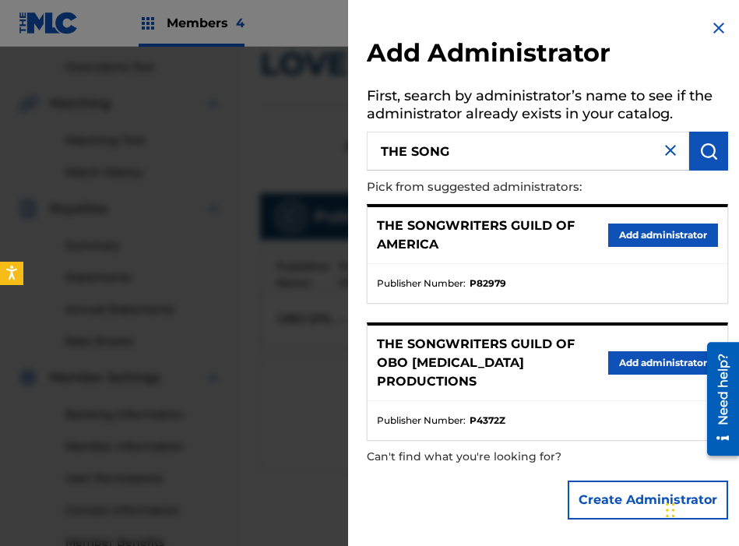
click at [630, 241] on button "Add administrator" at bounding box center [663, 234] width 110 height 23
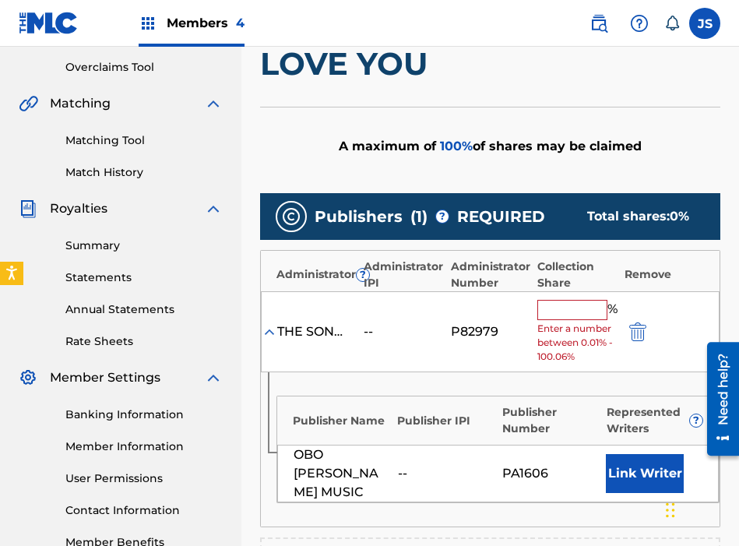
click at [567, 317] on input "text" at bounding box center [572, 310] width 70 height 20
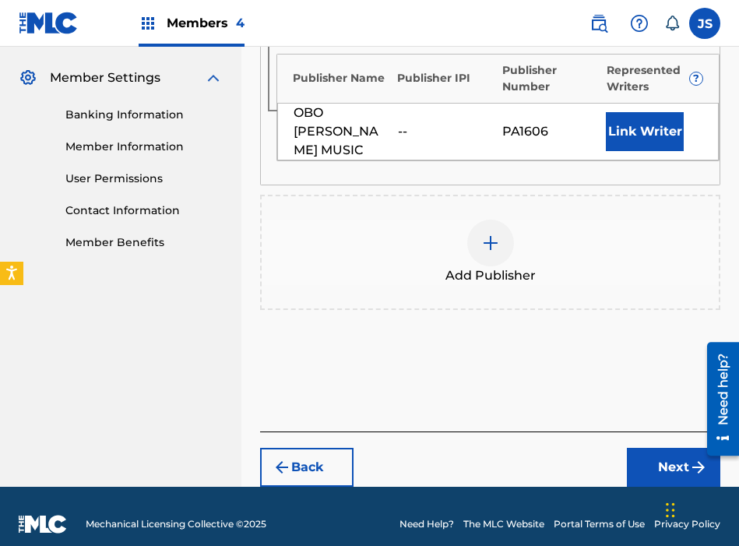
scroll to position [637, 0]
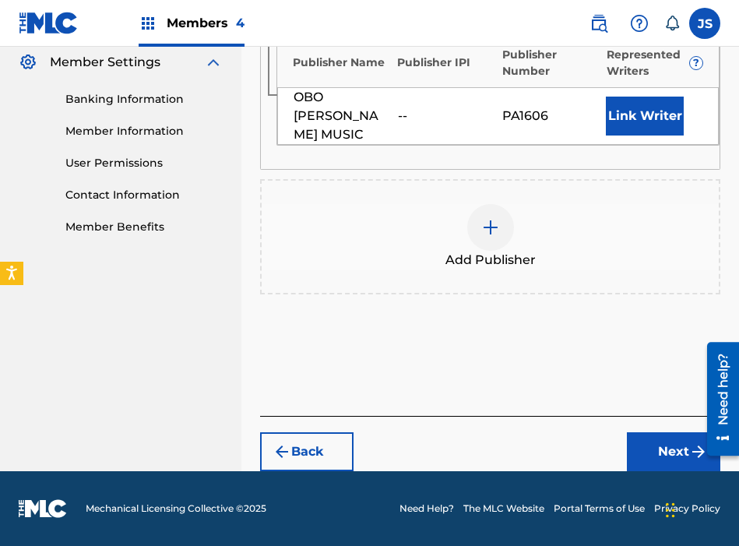
type input "100"
click at [636, 453] on button "Next" at bounding box center [673, 451] width 93 height 39
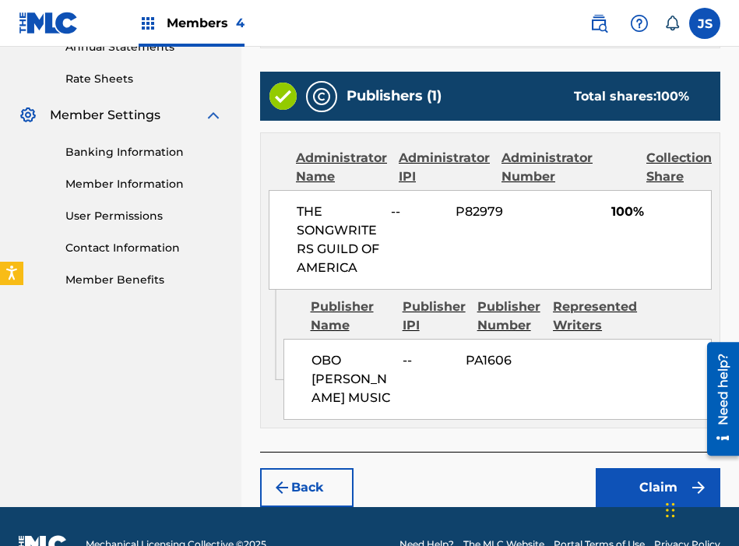
scroll to position [625, 0]
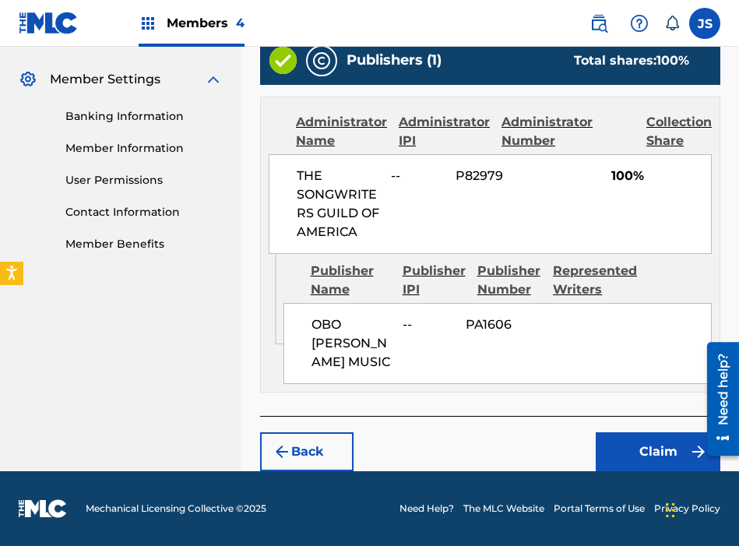
click at [630, 442] on button "Claim" at bounding box center [658, 451] width 125 height 39
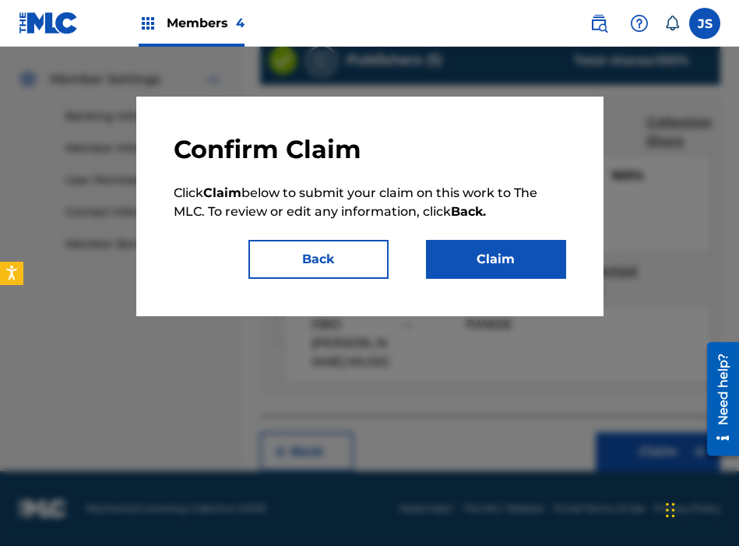
click at [514, 276] on button "Claim" at bounding box center [496, 259] width 140 height 39
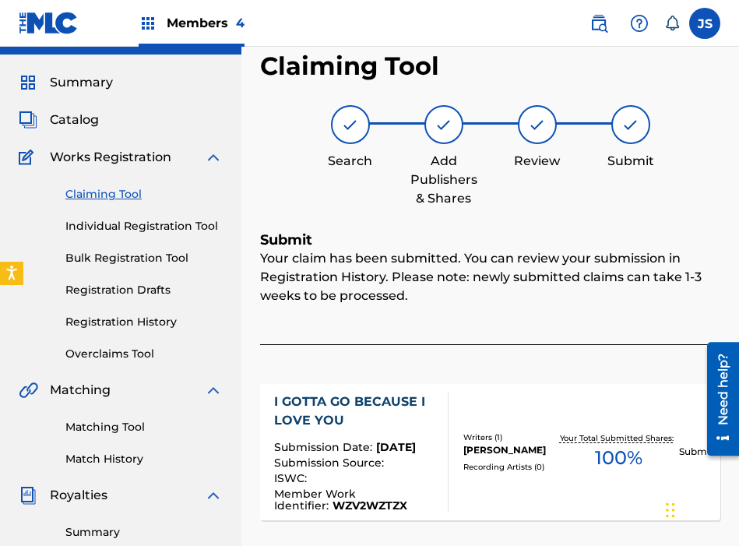
scroll to position [37, 0]
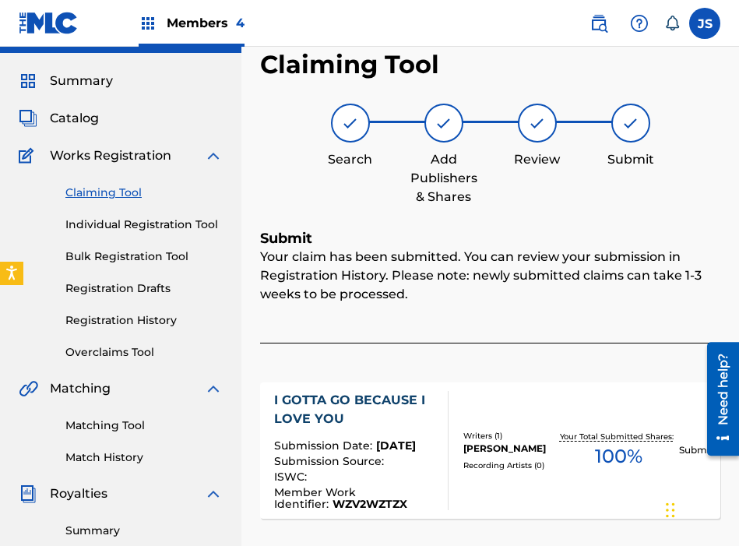
click at [123, 182] on div "Claiming Tool Individual Registration Tool Bulk Registration Tool Registration …" at bounding box center [121, 262] width 204 height 195
click at [125, 193] on link "Claiming Tool" at bounding box center [143, 193] width 157 height 16
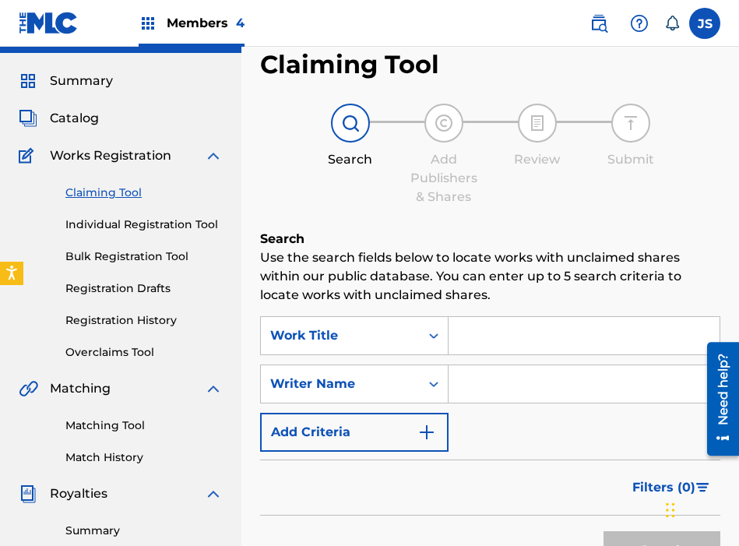
scroll to position [0, 0]
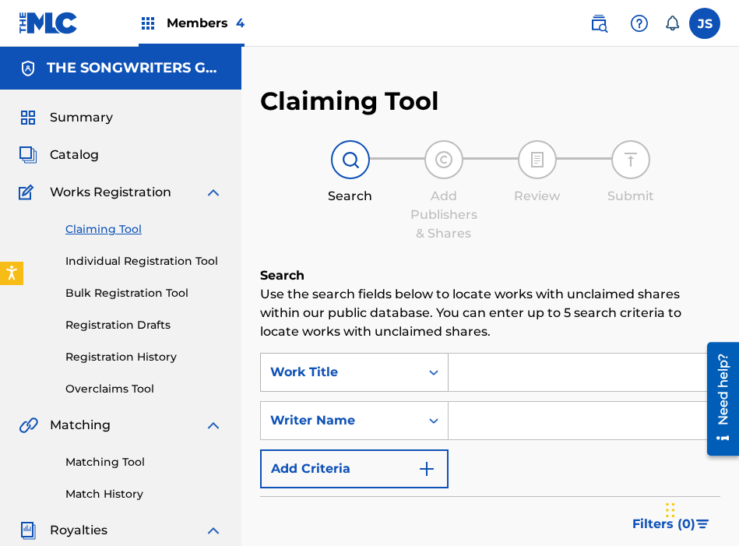
click at [386, 382] on div "Work Title" at bounding box center [354, 372] width 188 height 39
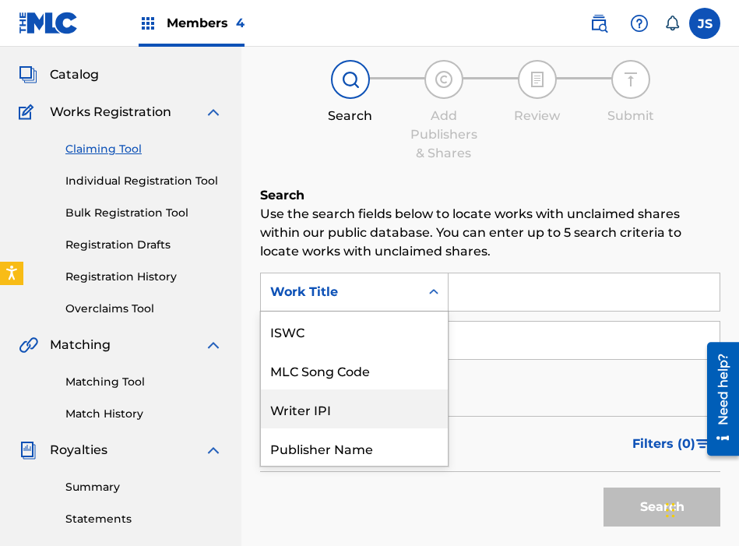
scroll to position [39, 0]
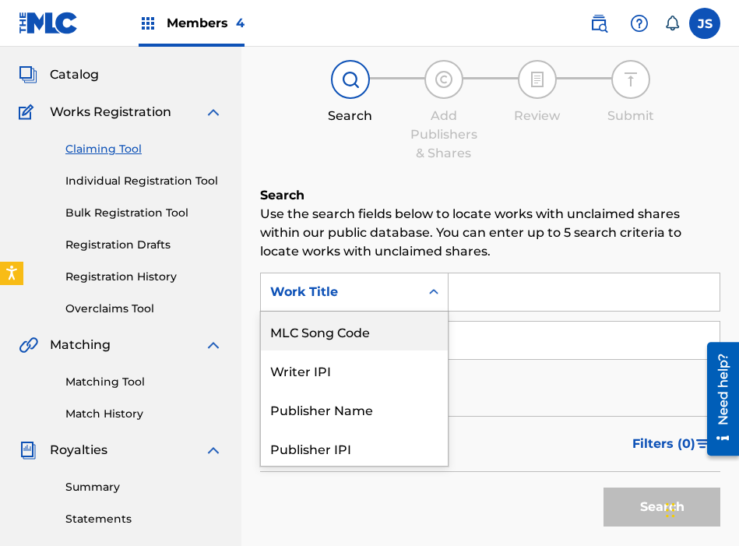
click at [372, 324] on div "MLC Song Code" at bounding box center [354, 330] width 187 height 39
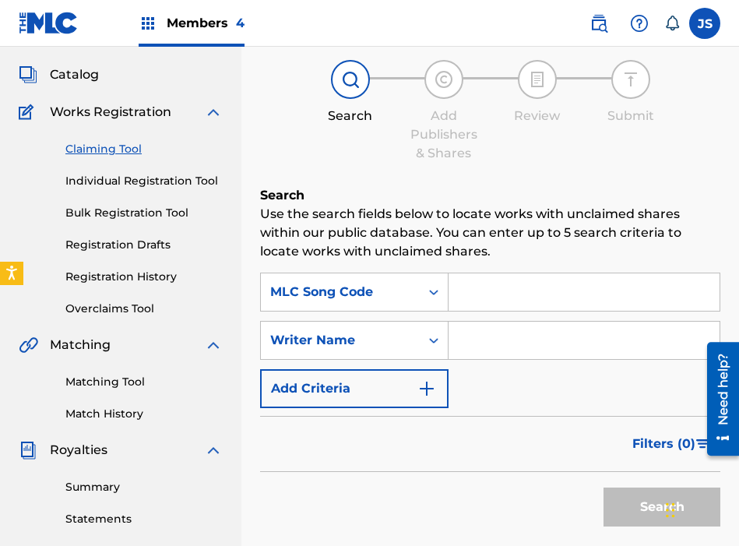
click at [477, 297] on input "Search Form" at bounding box center [584, 291] width 271 height 37
paste input "I6169R"
type input "I6169R"
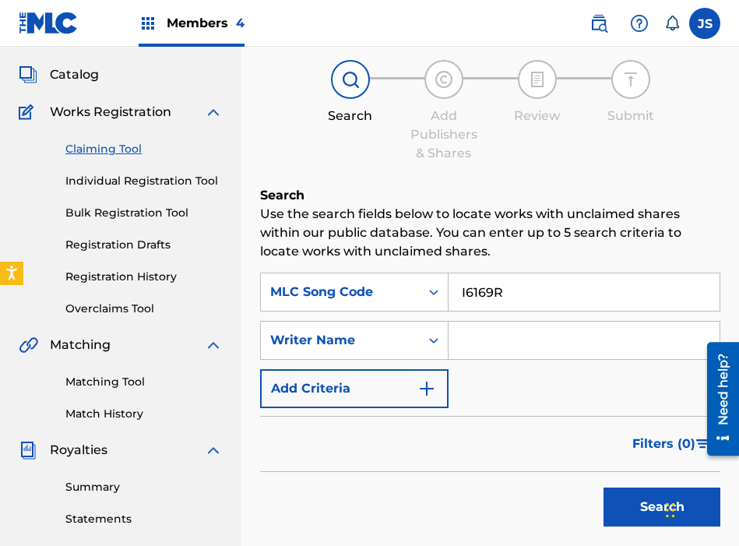
click at [603, 487] on button "Search" at bounding box center [661, 506] width 117 height 39
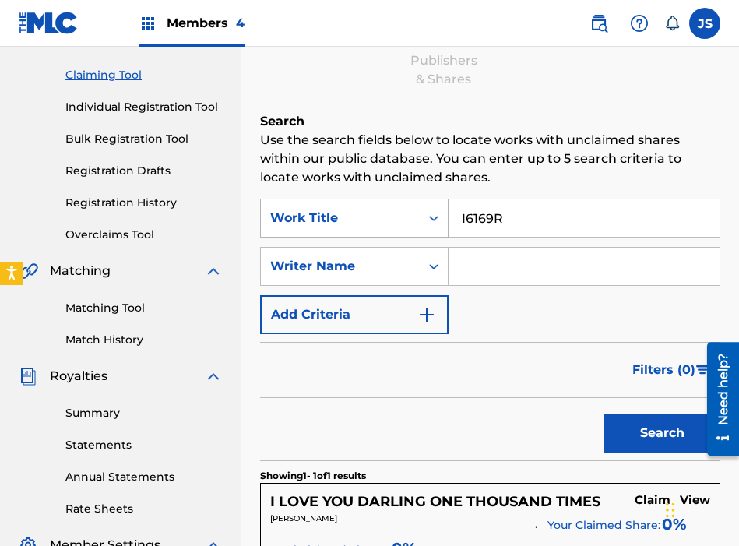
click at [404, 215] on div "Work Title" at bounding box center [340, 218] width 140 height 19
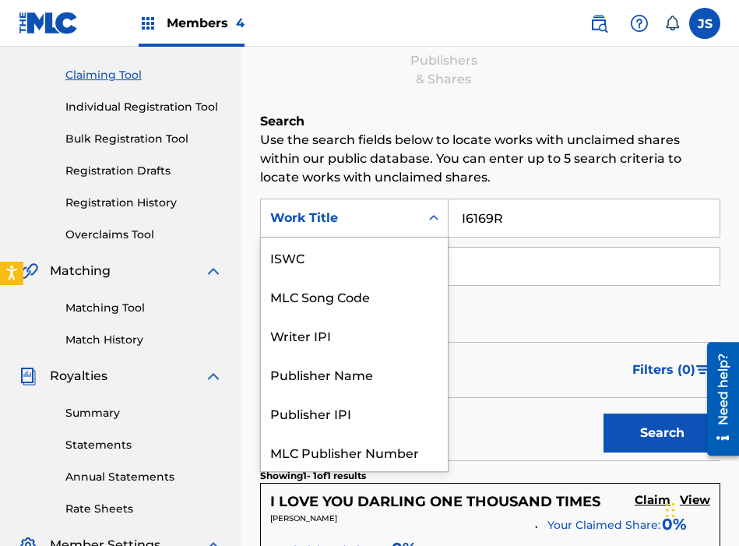
scroll to position [39, 0]
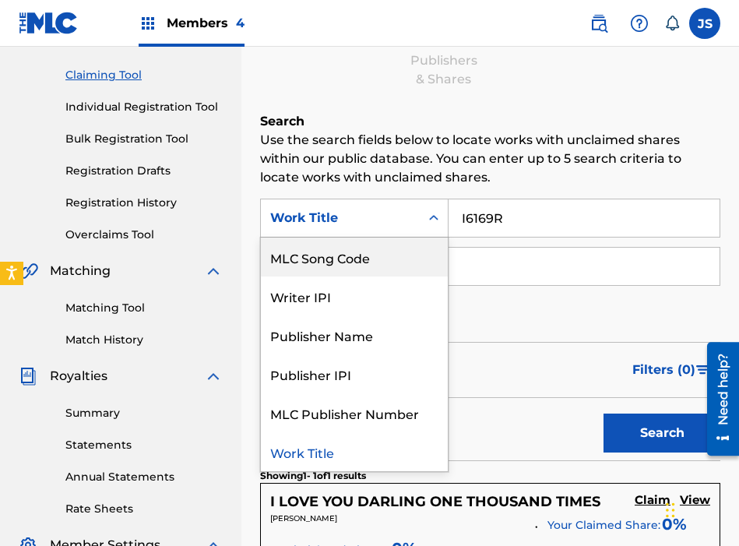
click at [375, 244] on div "MLC Song Code" at bounding box center [354, 257] width 187 height 39
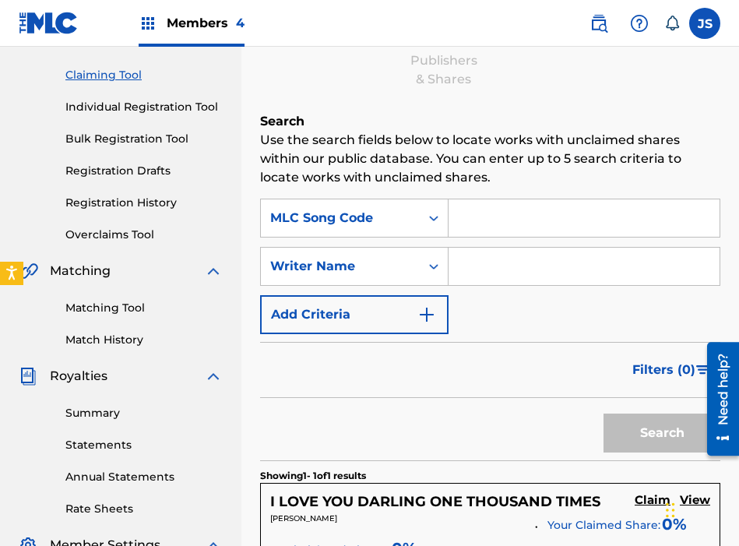
click at [508, 217] on input "Search Form" at bounding box center [584, 217] width 271 height 37
paste input "I6169R"
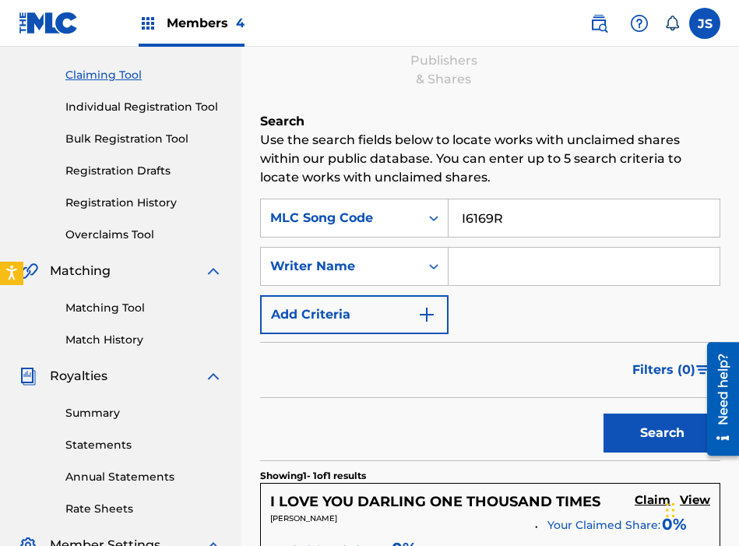
type input "I6169R"
click at [603, 413] on button "Search" at bounding box center [661, 432] width 117 height 39
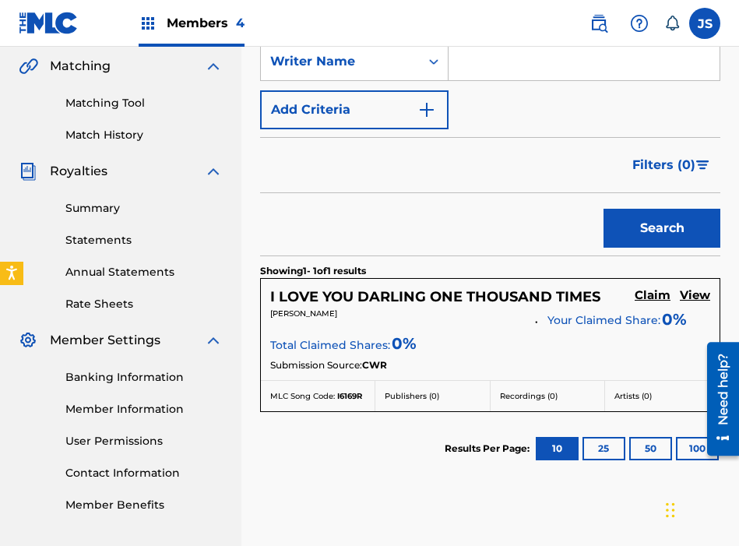
scroll to position [378, 0]
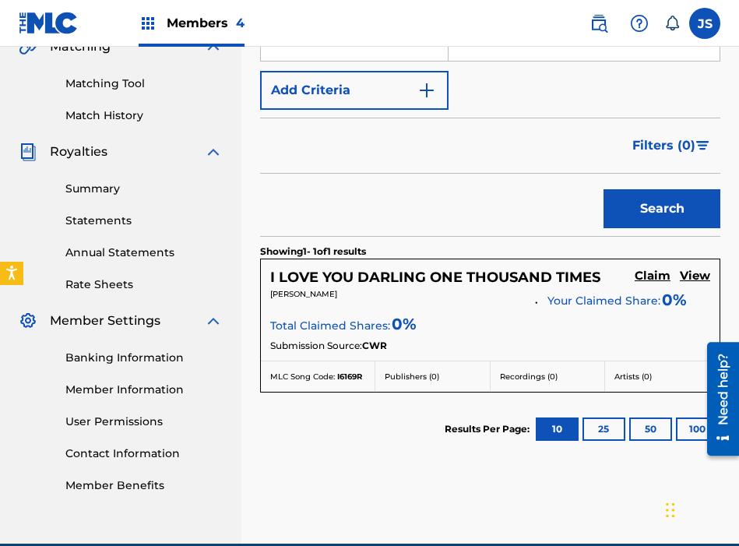
click at [663, 280] on h5 "Claim" at bounding box center [653, 276] width 36 height 15
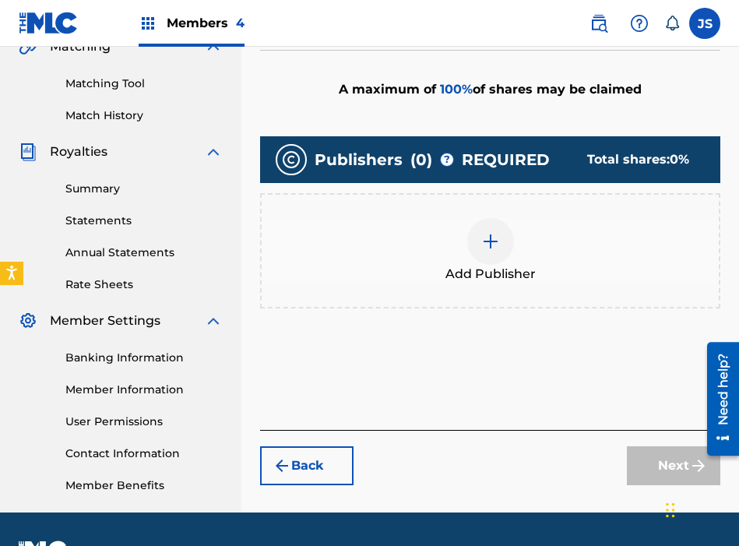
click at [498, 262] on div at bounding box center [490, 241] width 47 height 47
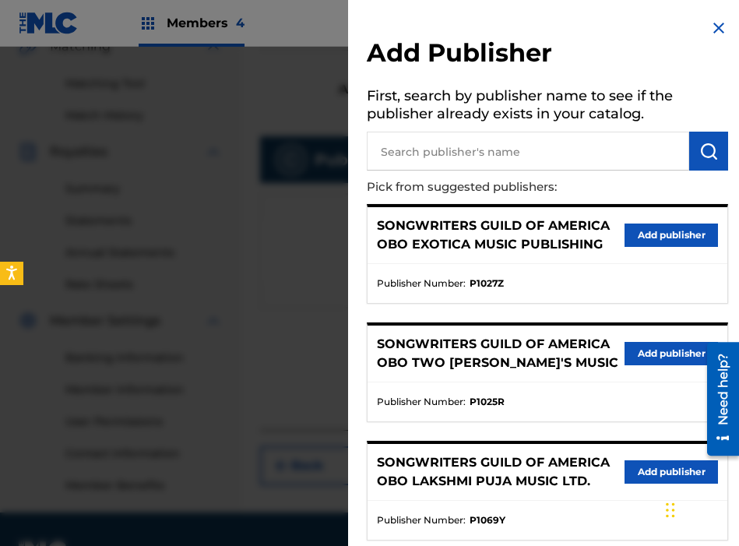
click at [521, 149] on input "text" at bounding box center [528, 151] width 322 height 39
type input "LOUDER"
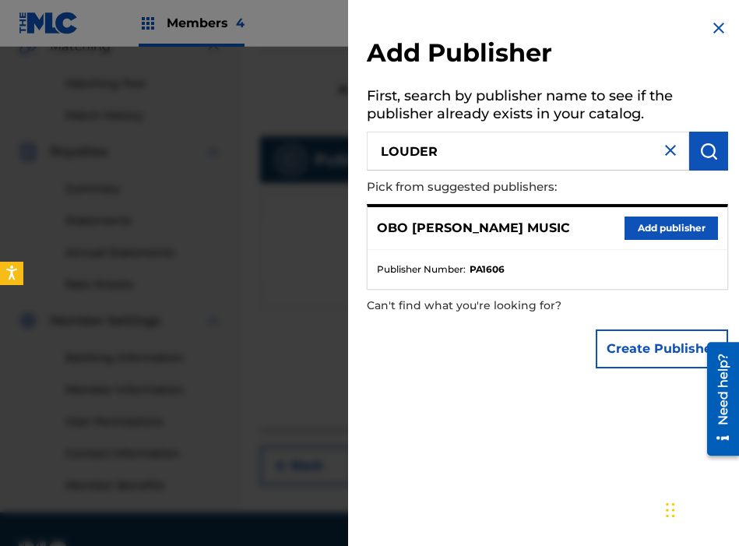
click at [638, 215] on div "OBO [PERSON_NAME] MUSIC Add publisher" at bounding box center [548, 228] width 360 height 43
click at [631, 229] on button "Add publisher" at bounding box center [671, 227] width 93 height 23
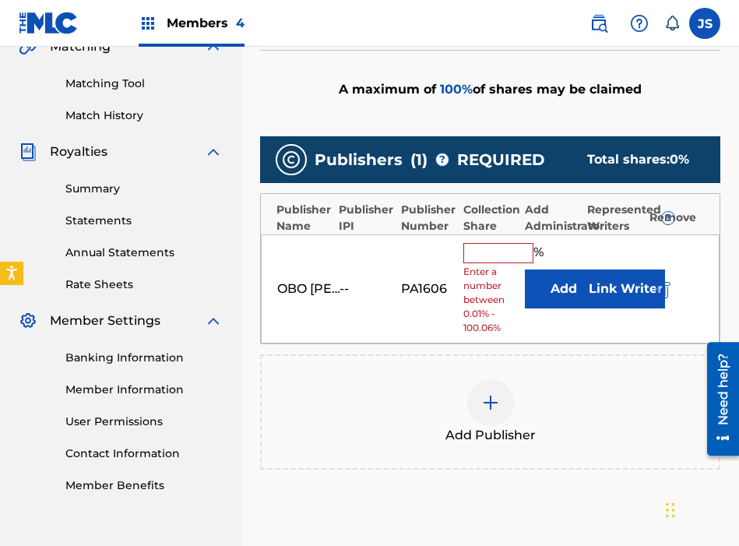
click at [502, 248] on input "text" at bounding box center [498, 253] width 70 height 20
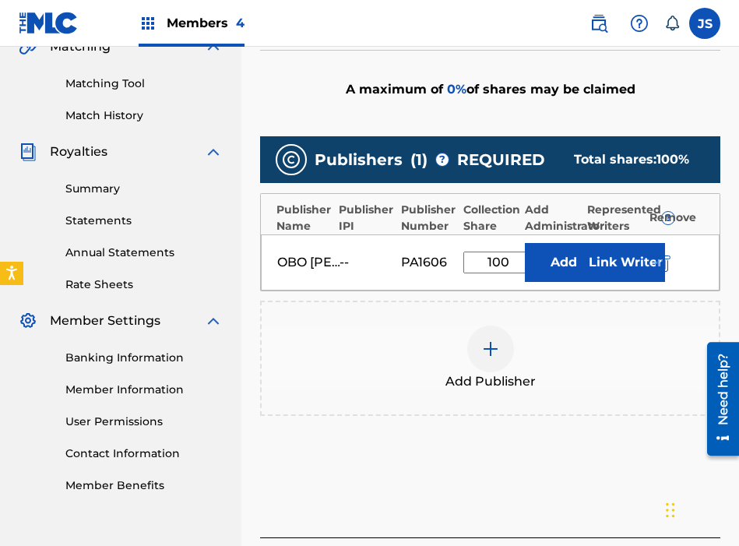
type input "100"
click at [558, 265] on button "Add" at bounding box center [564, 262] width 78 height 39
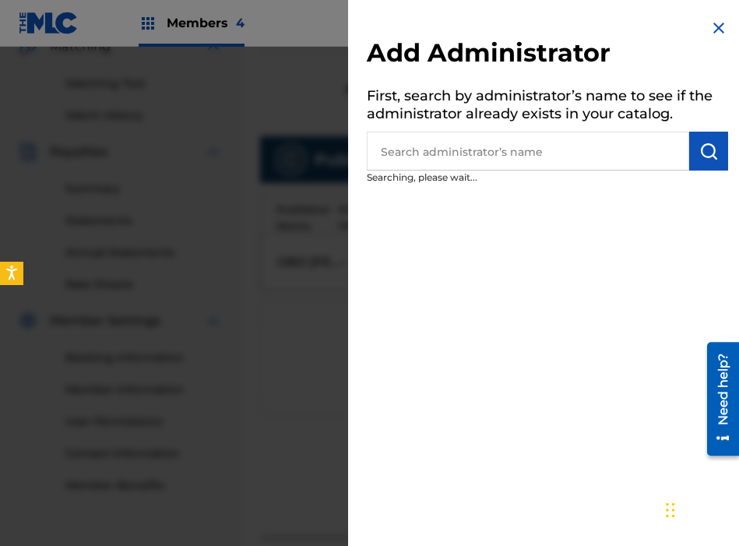
click at [533, 155] on input "text" at bounding box center [528, 151] width 322 height 39
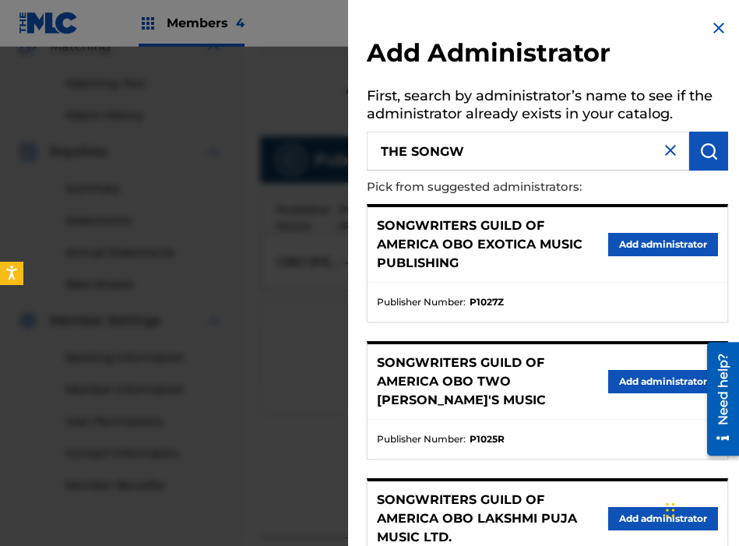
type input "THE SONGW"
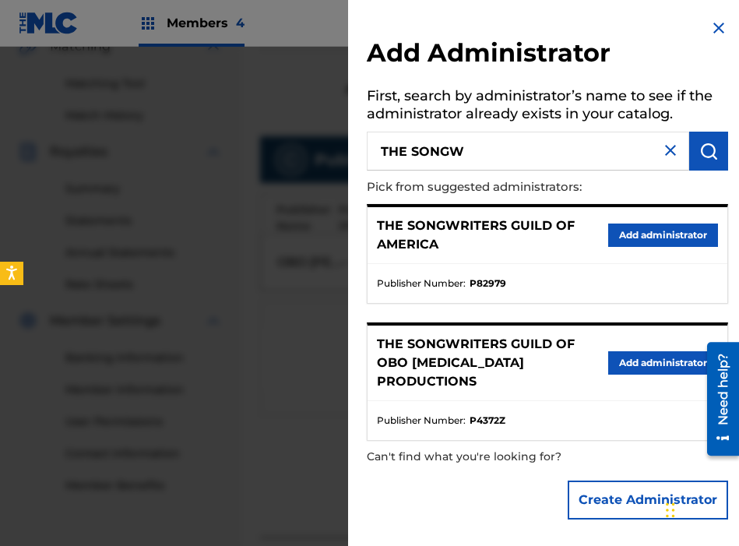
click at [612, 235] on button "Add administrator" at bounding box center [663, 234] width 110 height 23
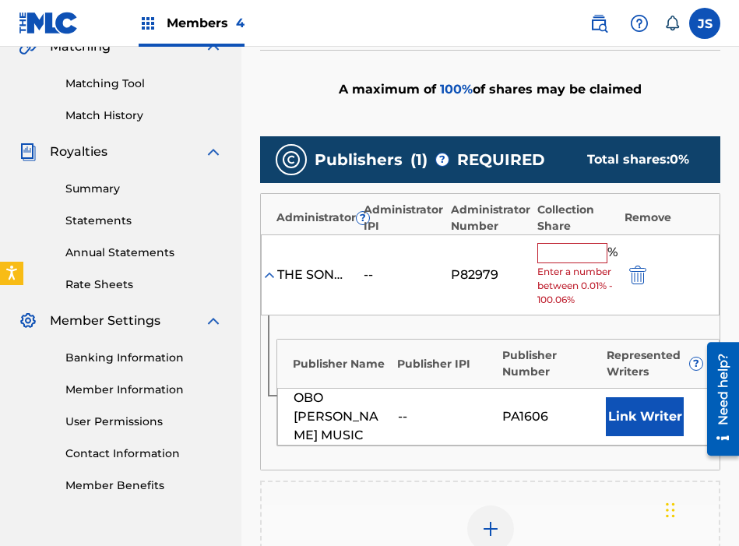
click at [552, 260] on input "text" at bounding box center [572, 253] width 70 height 20
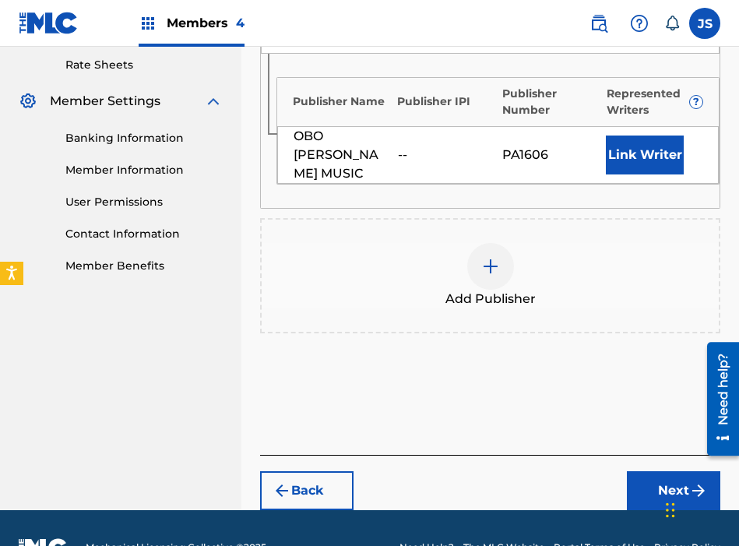
type input "100"
click at [641, 476] on button "Next" at bounding box center [673, 490] width 93 height 39
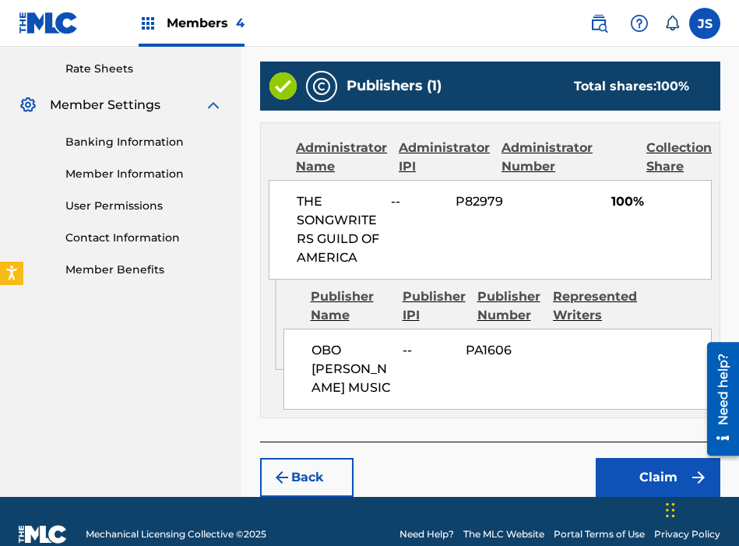
scroll to position [625, 0]
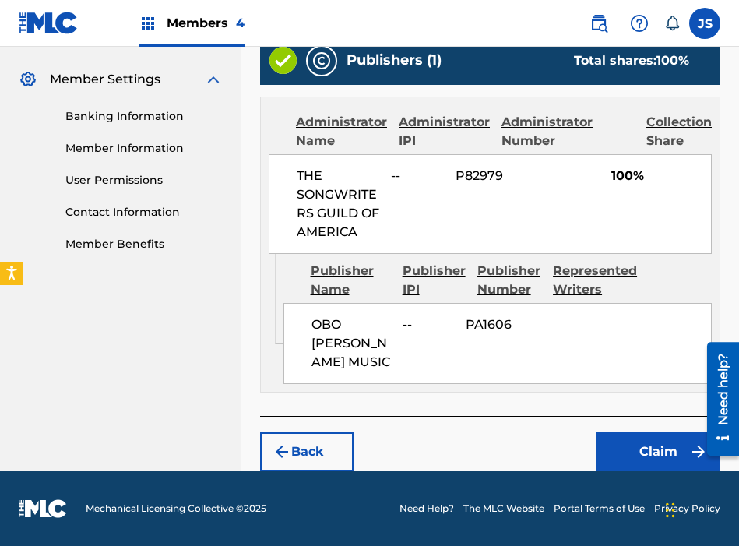
click at [614, 445] on button "Claim" at bounding box center [658, 451] width 125 height 39
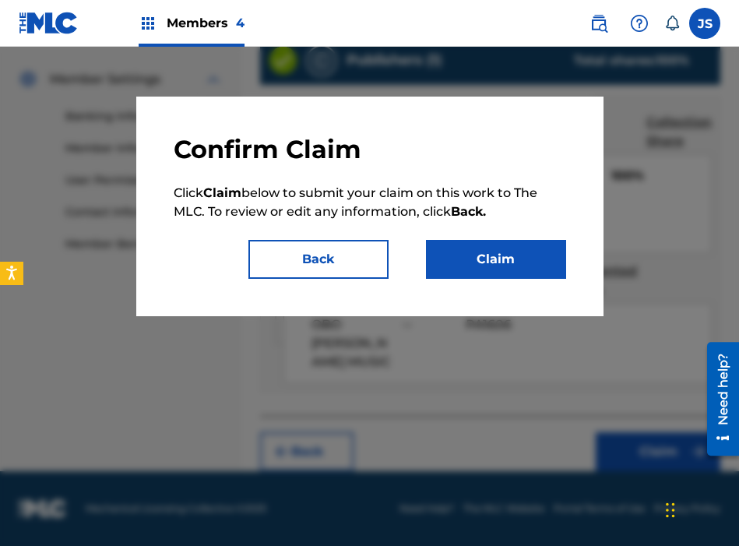
click at [500, 272] on button "Claim" at bounding box center [496, 259] width 140 height 39
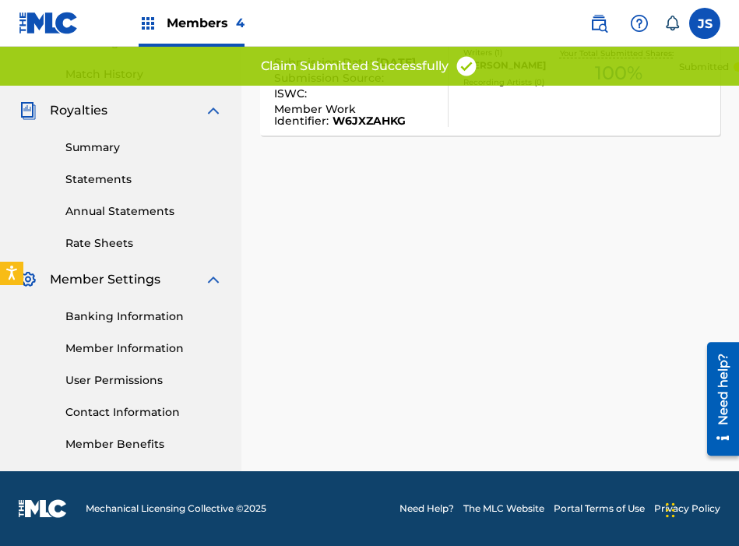
scroll to position [0, 0]
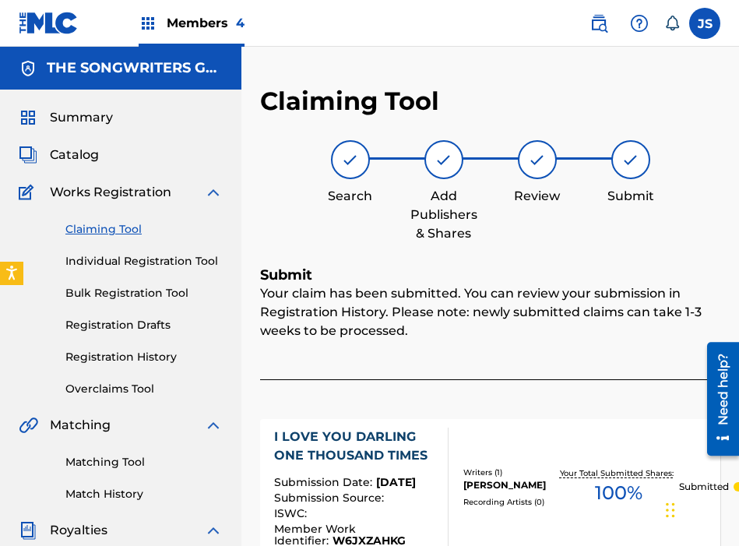
click at [86, 230] on link "Claiming Tool" at bounding box center [143, 229] width 157 height 16
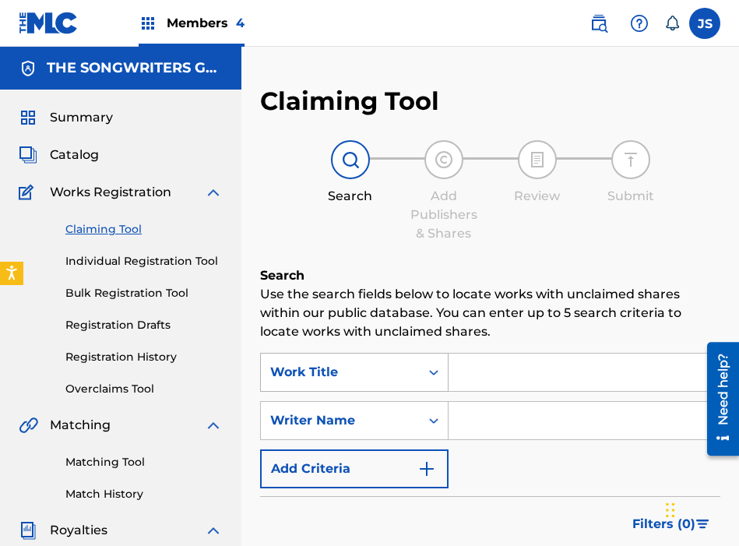
click at [397, 378] on div "Work Title" at bounding box center [354, 372] width 188 height 39
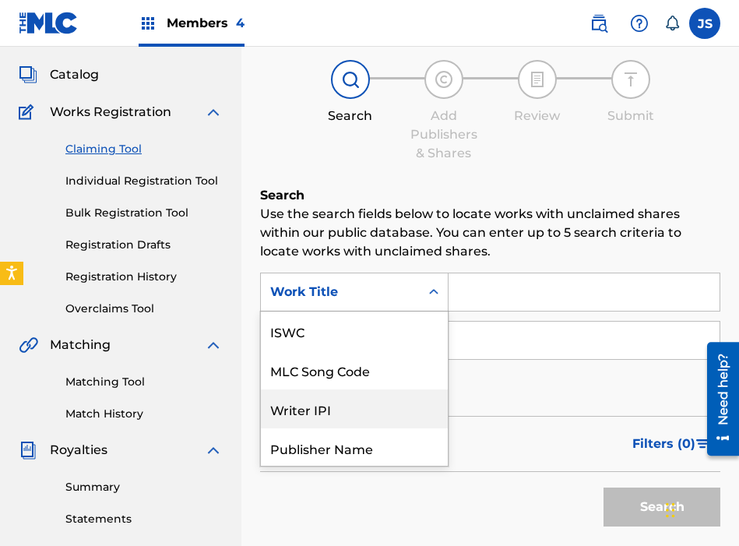
scroll to position [39, 0]
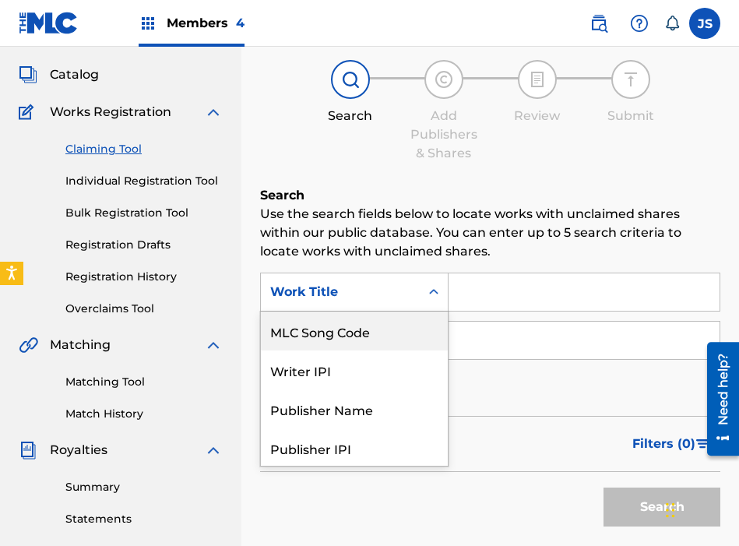
click at [392, 336] on div "MLC Song Code" at bounding box center [354, 330] width 187 height 39
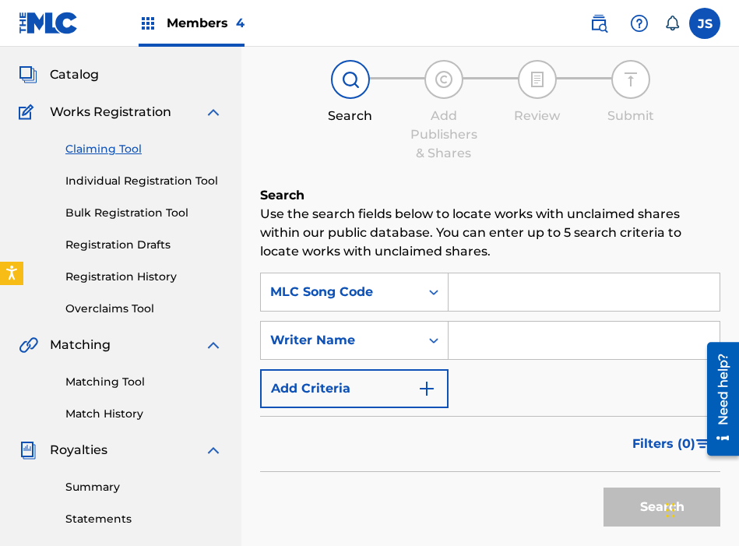
click at [517, 288] on input "Search Form" at bounding box center [584, 291] width 271 height 37
paste input "I70951"
type input "I70951"
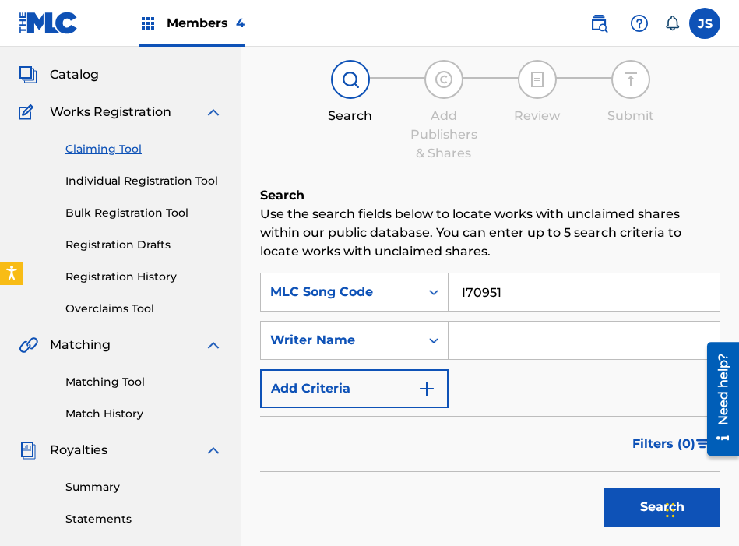
click at [603, 487] on button "Search" at bounding box center [661, 506] width 117 height 39
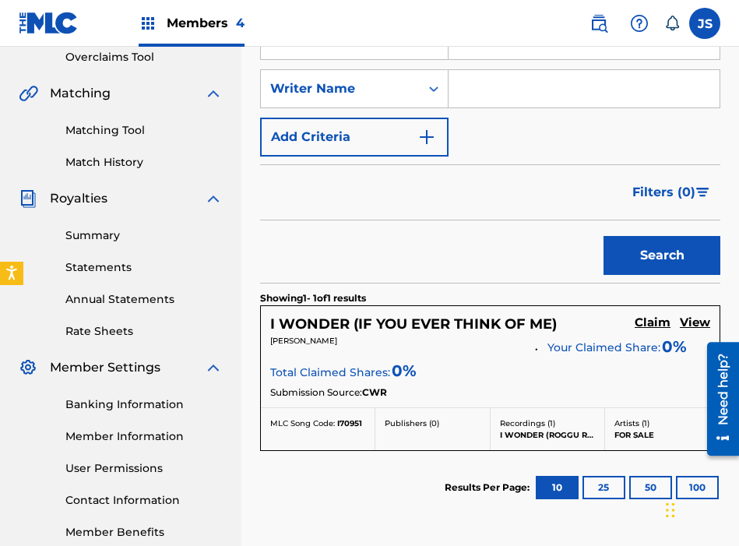
scroll to position [334, 0]
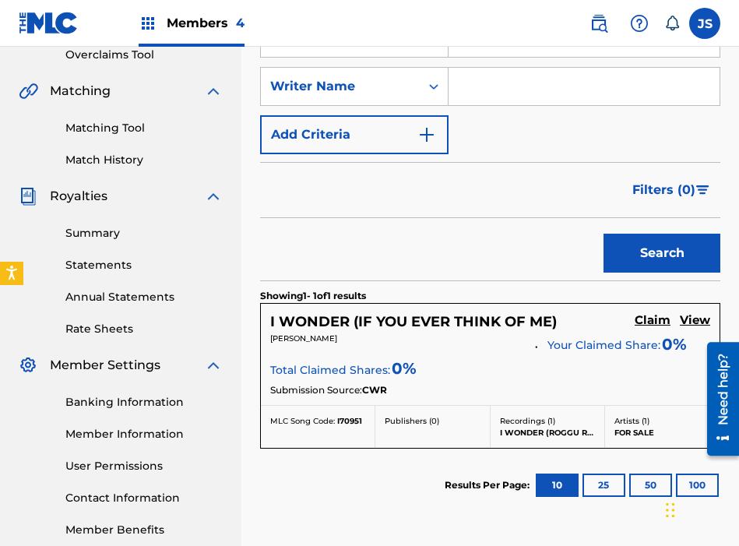
click at [652, 319] on h5 "Claim" at bounding box center [653, 320] width 36 height 15
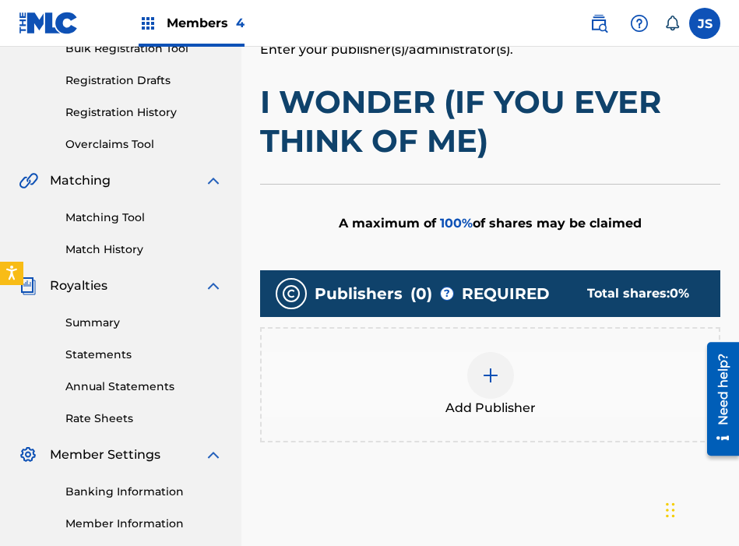
scroll to position [243, 0]
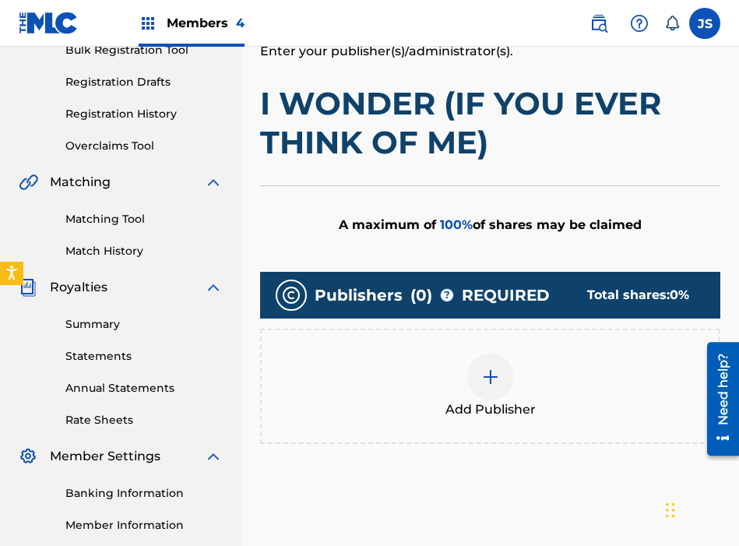
click at [482, 404] on span "Add Publisher" at bounding box center [490, 409] width 90 height 19
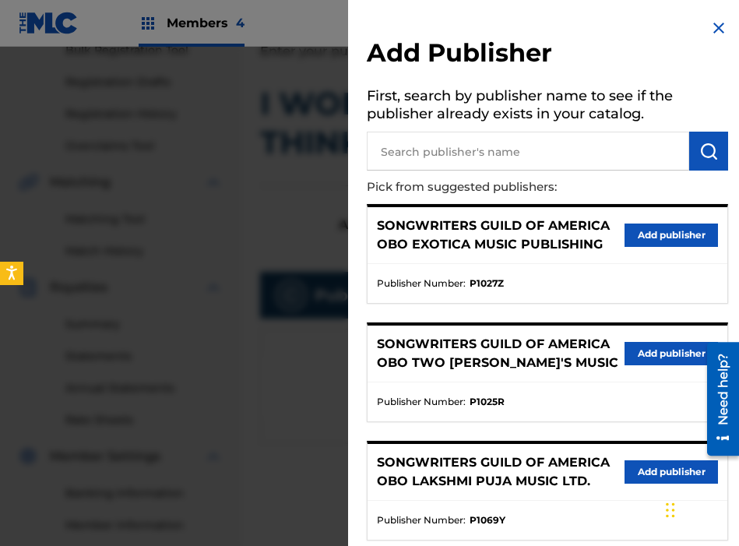
click at [524, 151] on input "text" at bounding box center [528, 151] width 322 height 39
type input "[PERSON_NAME]"
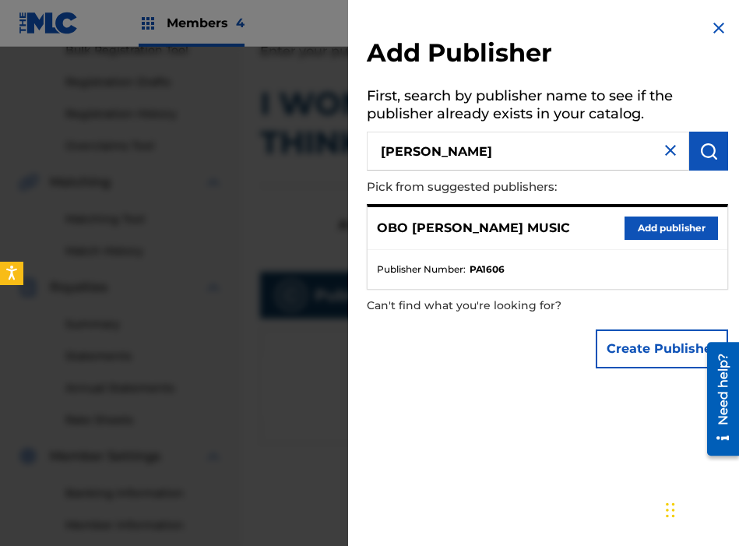
click at [641, 229] on button "Add publisher" at bounding box center [671, 227] width 93 height 23
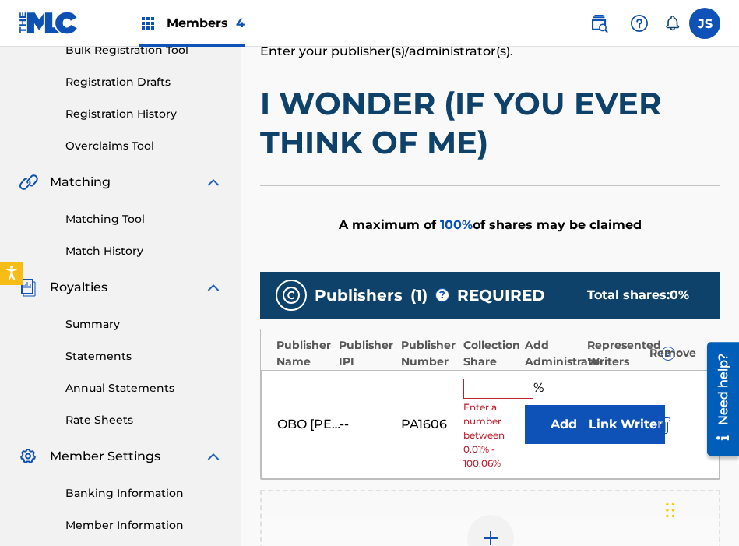
click at [491, 393] on input "text" at bounding box center [498, 388] width 70 height 20
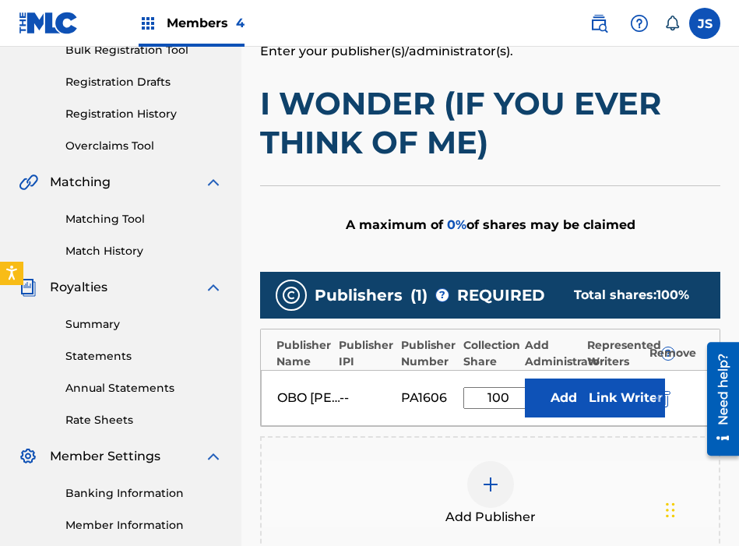
type input "100"
click at [538, 419] on div "OBO [PERSON_NAME] MUSIC -- PA1606 100 % Add Link Writer" at bounding box center [490, 398] width 459 height 56
click at [540, 406] on button "Add" at bounding box center [564, 397] width 78 height 39
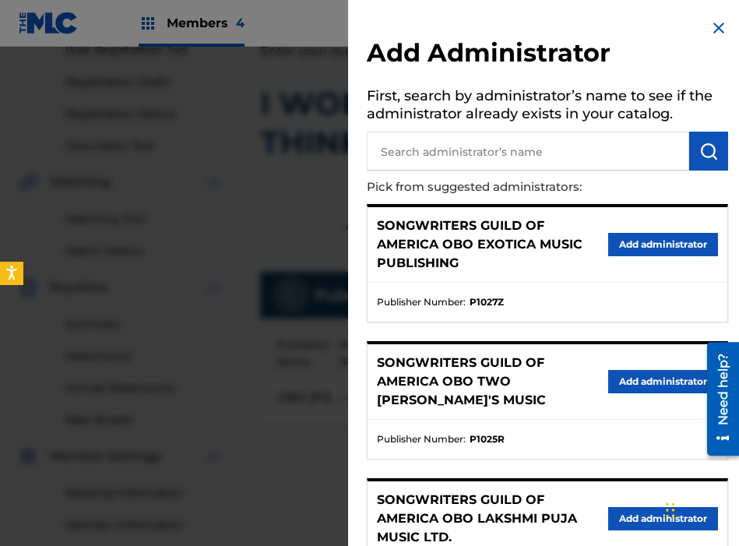
click at [530, 160] on input "text" at bounding box center [528, 151] width 322 height 39
type input "THE SONGWRITERS"
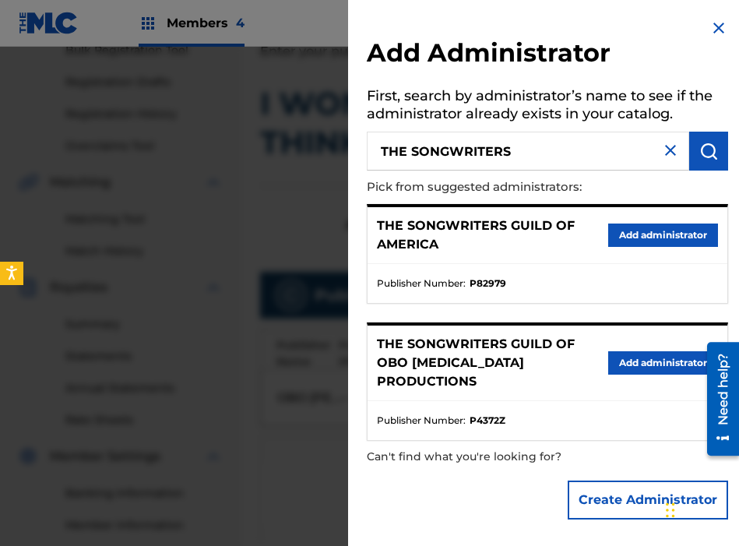
click at [621, 239] on button "Add administrator" at bounding box center [663, 234] width 110 height 23
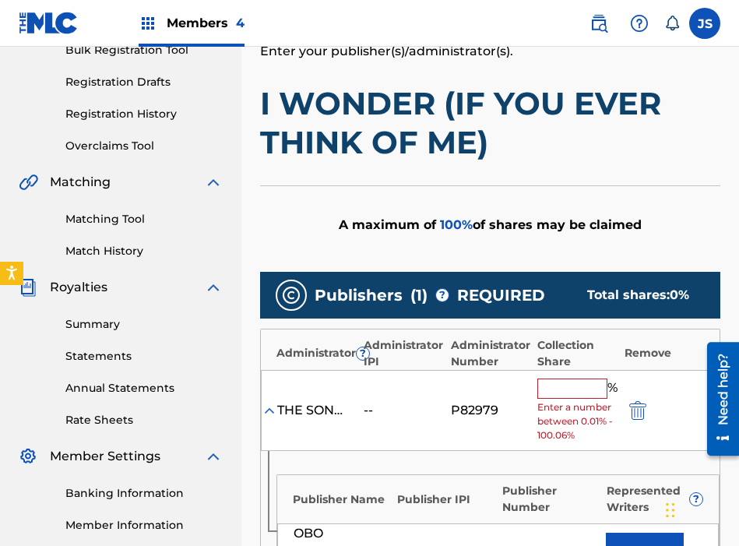
click at [548, 386] on input "text" at bounding box center [572, 388] width 70 height 20
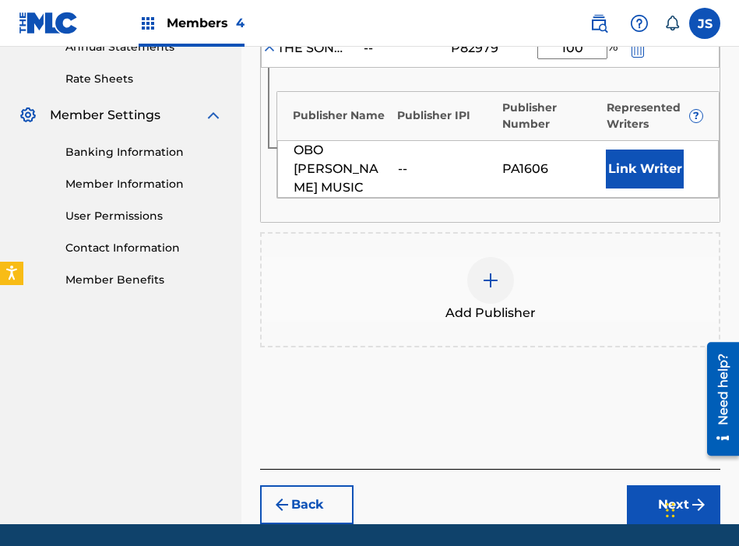
type input "100"
click at [641, 497] on button "Next" at bounding box center [673, 504] width 93 height 39
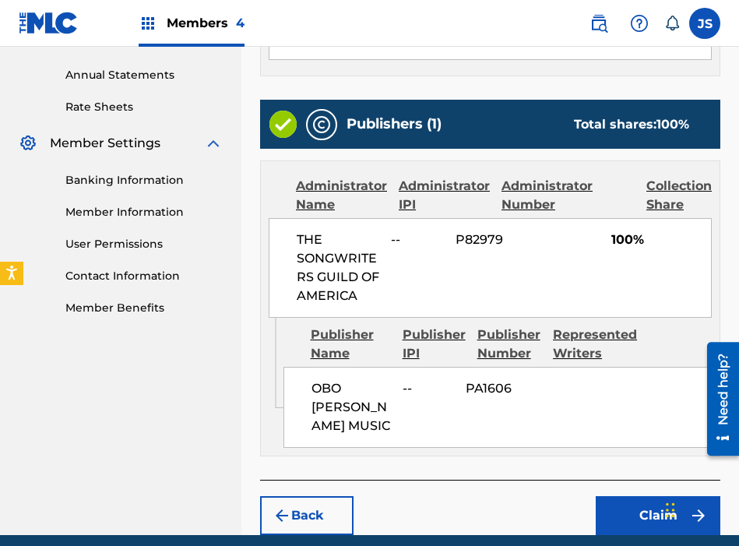
scroll to position [625, 0]
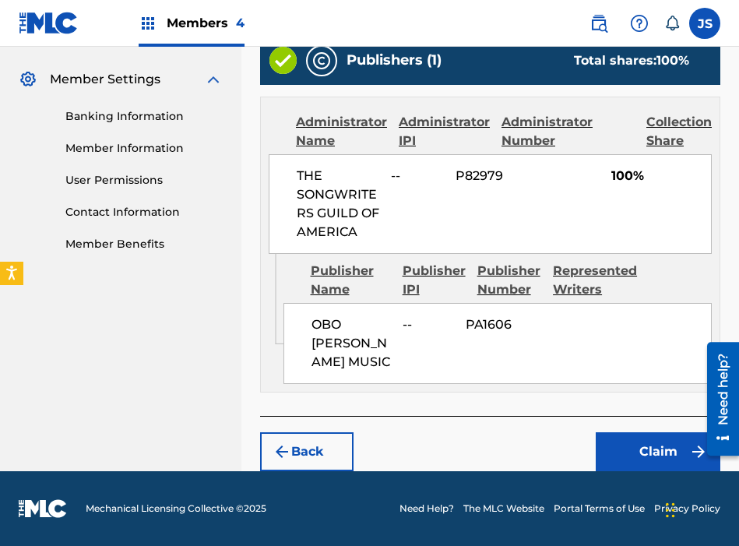
click at [621, 442] on button "Claim" at bounding box center [658, 451] width 125 height 39
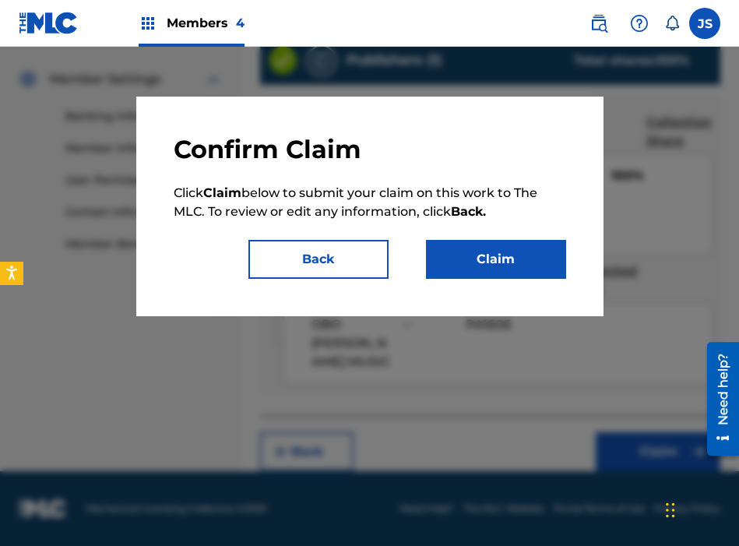
click at [491, 259] on button "Claim" at bounding box center [496, 259] width 140 height 39
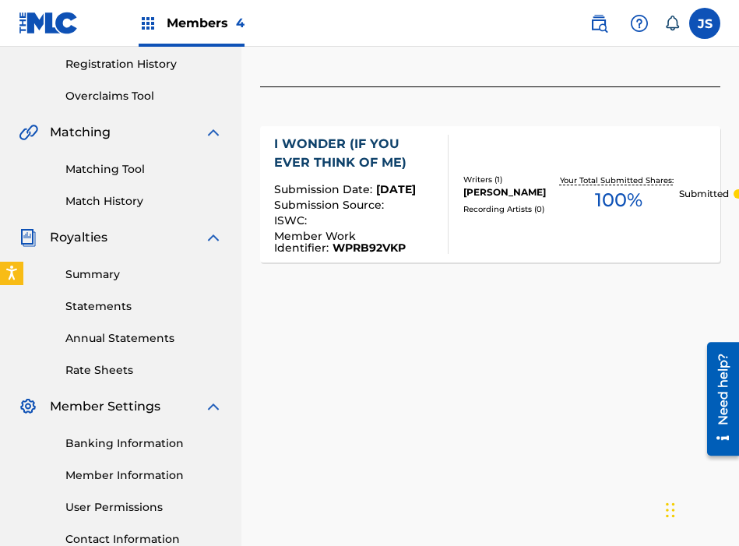
scroll to position [0, 0]
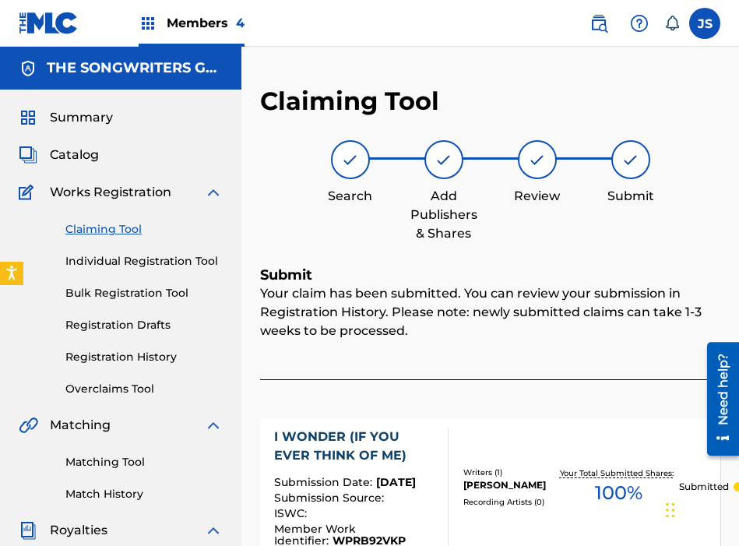
click at [121, 229] on link "Claiming Tool" at bounding box center [143, 229] width 157 height 16
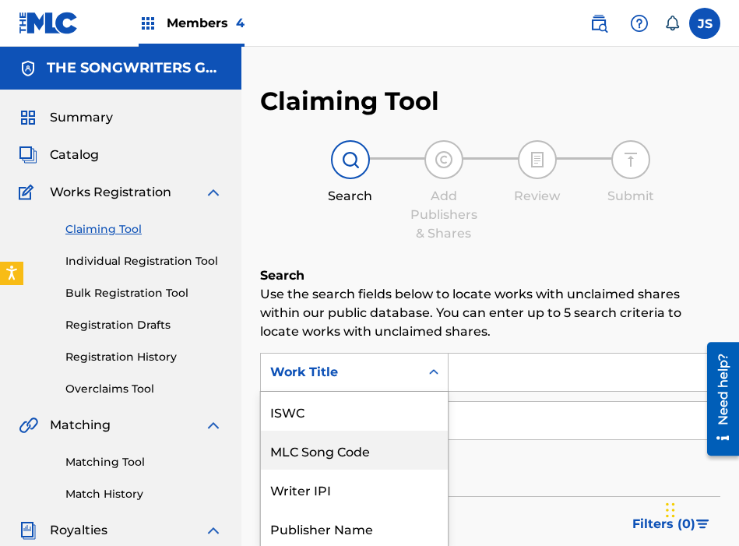
scroll to position [80, 0]
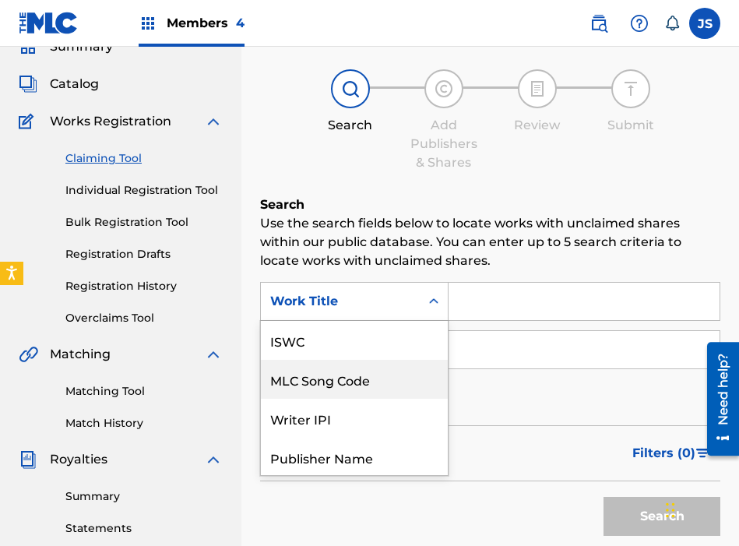
click at [396, 321] on div "MLC Song Code, 2 of 7. 7 results available. Use Up and Down to choose options, …" at bounding box center [354, 301] width 188 height 39
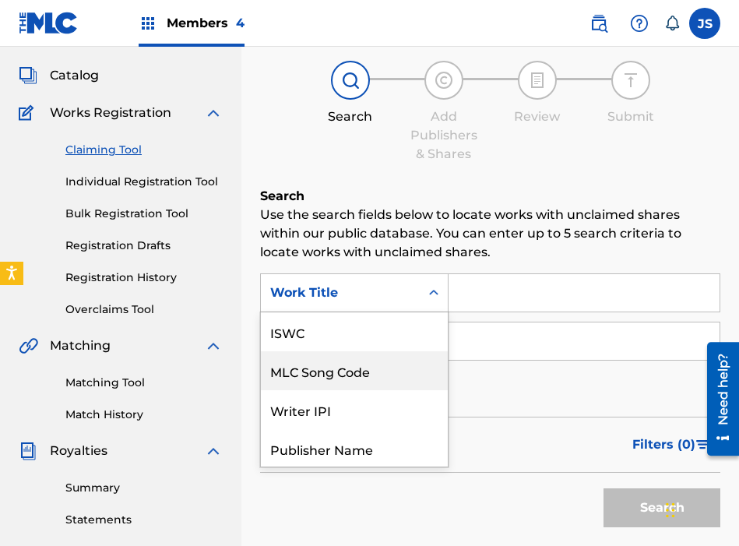
scroll to position [39, 0]
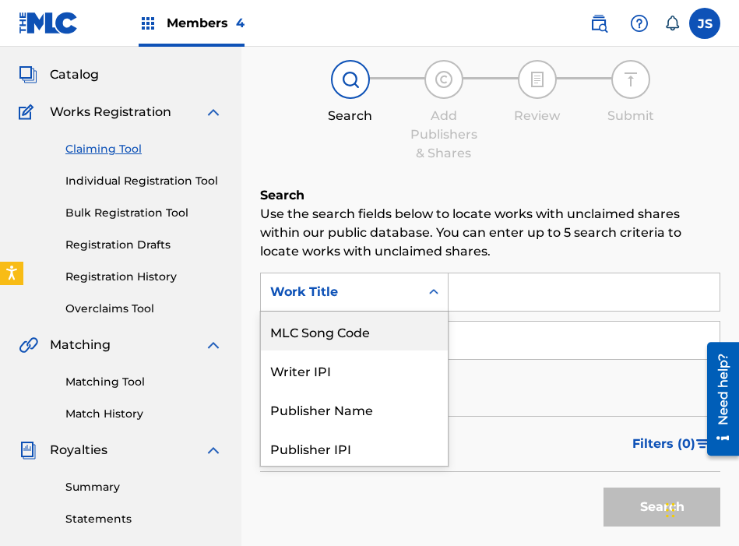
click at [391, 329] on div "MLC Song Code" at bounding box center [354, 330] width 187 height 39
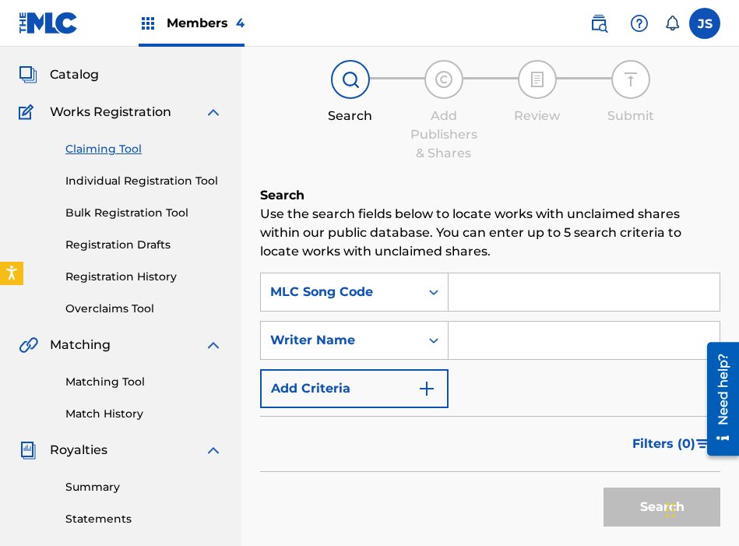
click at [506, 293] on input "Search Form" at bounding box center [584, 291] width 271 height 37
paste input "I6164I"
type input "I6164I"
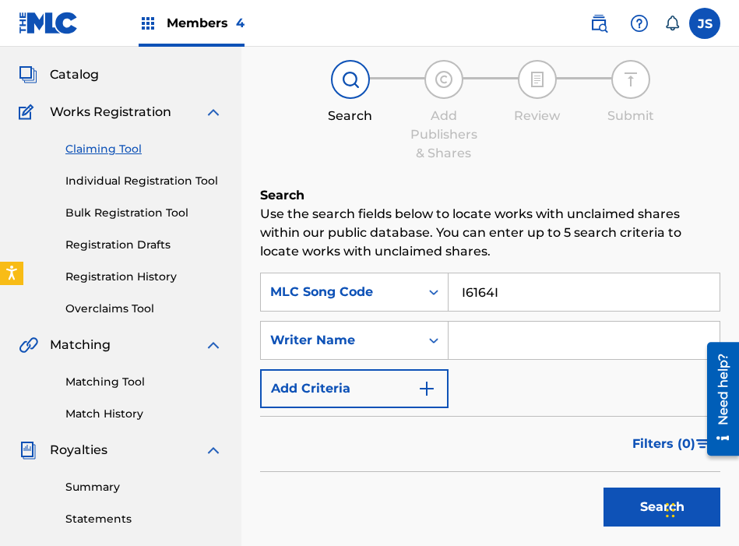
click at [603, 487] on button "Search" at bounding box center [661, 506] width 117 height 39
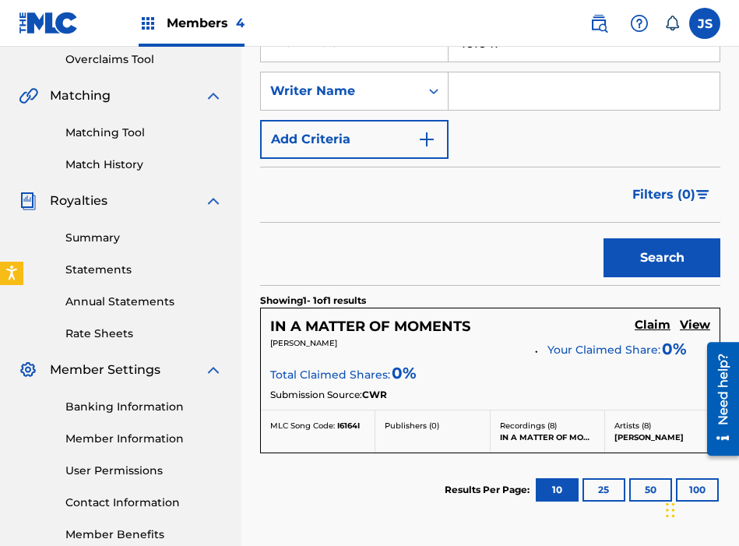
scroll to position [462, 0]
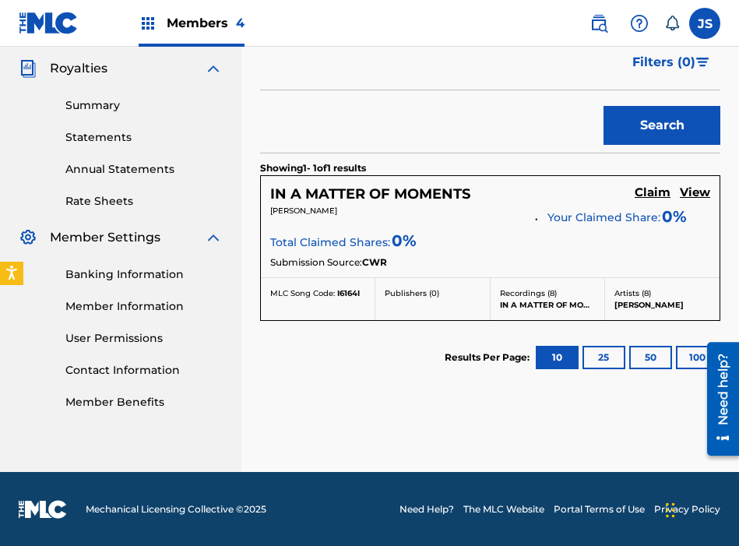
click at [653, 192] on h5 "Claim" at bounding box center [653, 192] width 36 height 15
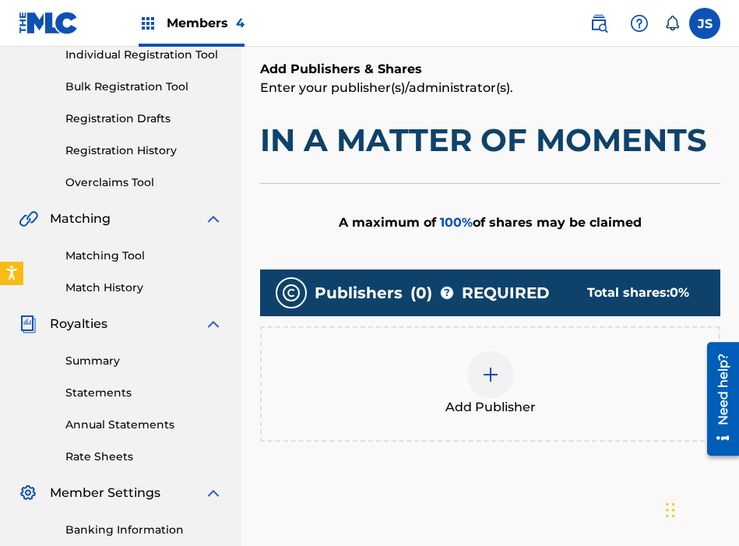
scroll to position [206, 0]
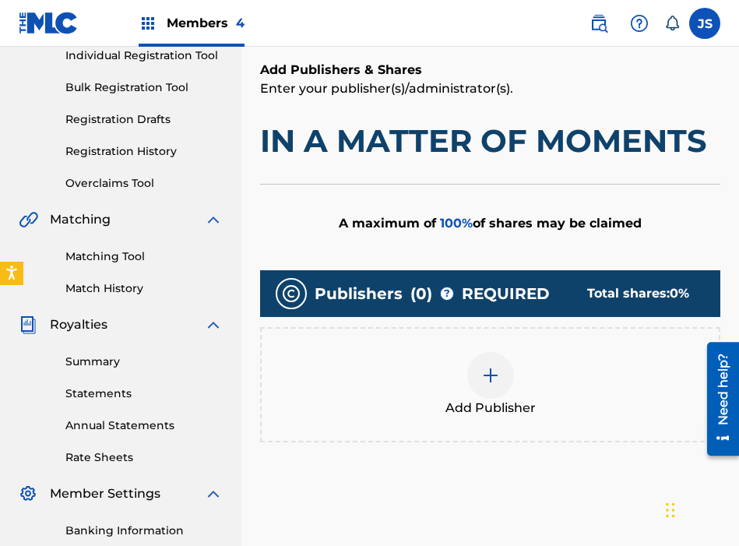
click at [501, 361] on div at bounding box center [490, 375] width 47 height 47
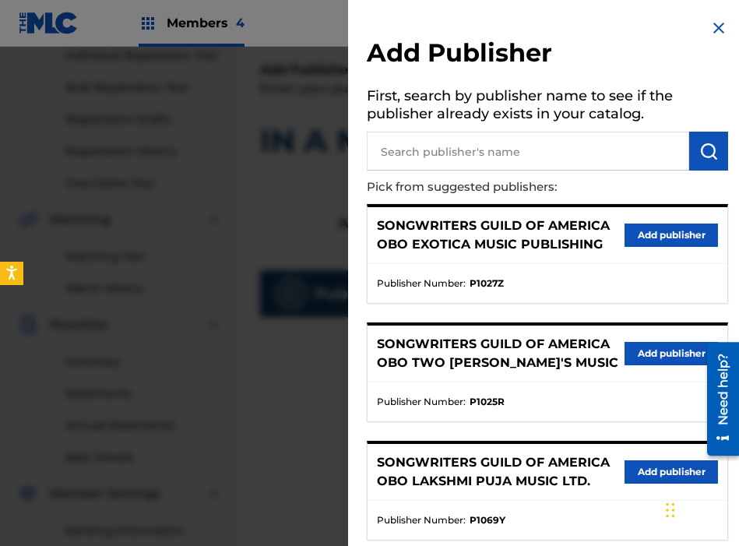
click at [501, 164] on input "text" at bounding box center [528, 151] width 322 height 39
type input "I"
type input "L"
click at [287, 245] on div at bounding box center [369, 320] width 739 height 546
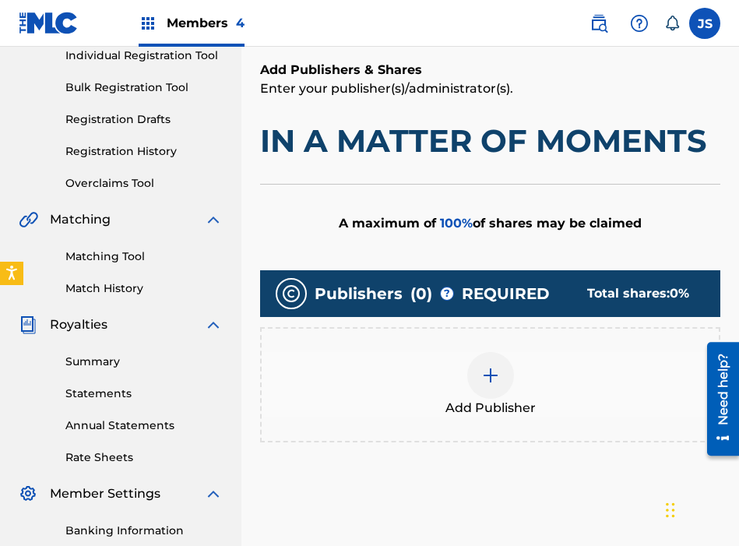
click at [502, 379] on div at bounding box center [490, 375] width 47 height 47
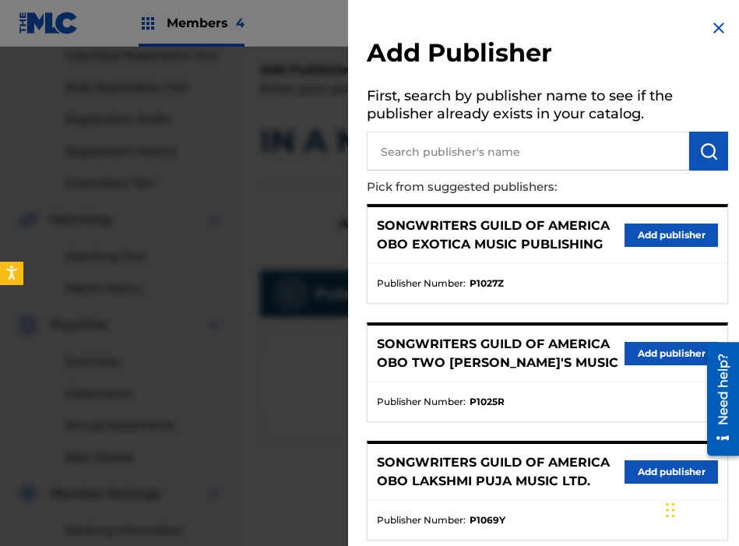
click at [523, 149] on input "text" at bounding box center [528, 151] width 322 height 39
type input "[PERSON_NAME]"
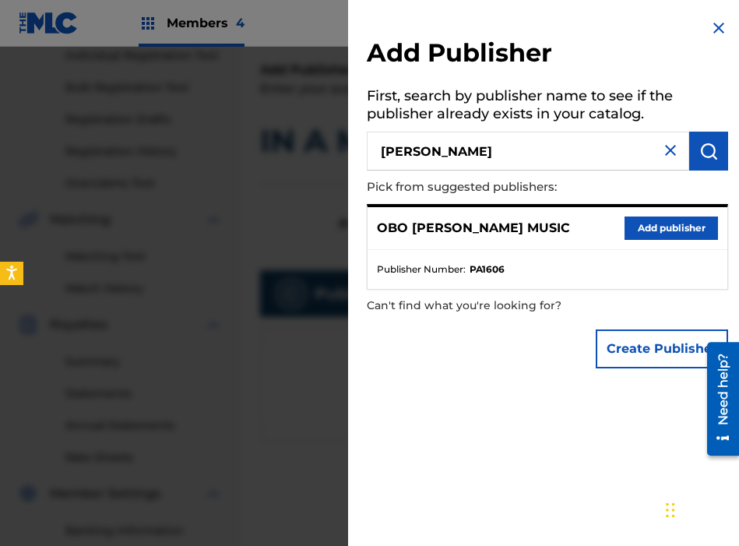
click at [672, 220] on button "Add publisher" at bounding box center [671, 227] width 93 height 23
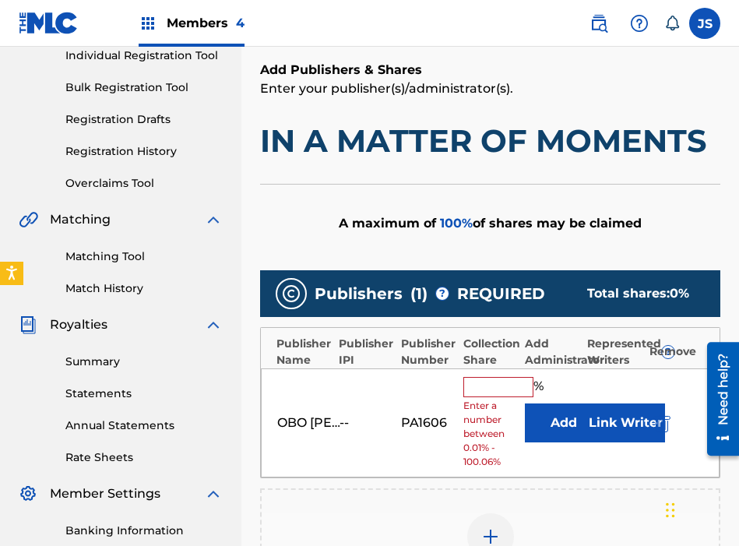
click at [491, 382] on input "text" at bounding box center [498, 387] width 70 height 20
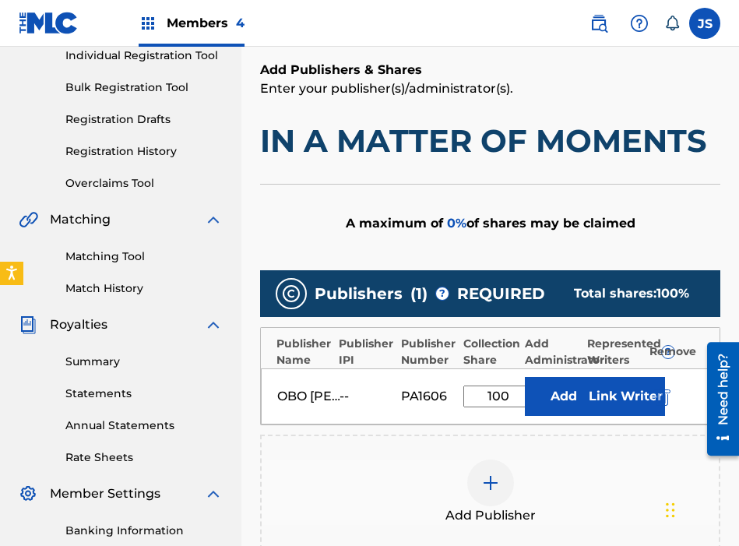
type input "100"
click at [567, 395] on button "Add" at bounding box center [564, 396] width 78 height 39
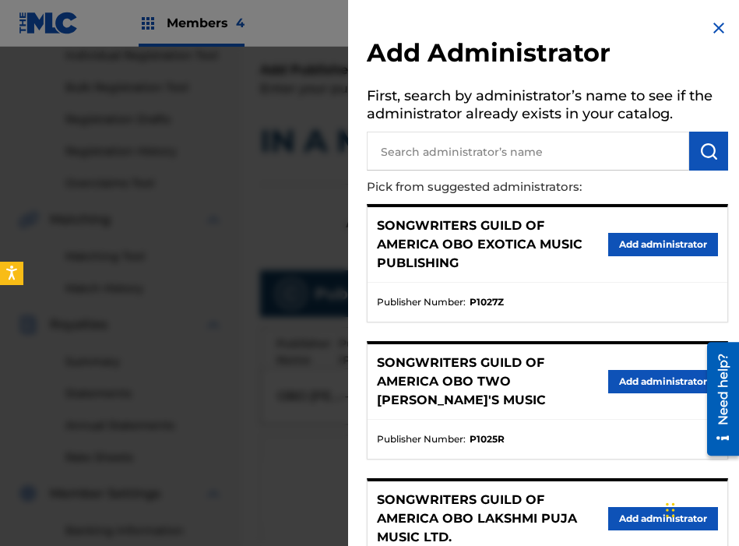
click at [536, 153] on input "text" at bounding box center [528, 151] width 322 height 39
type input "THE SONGWRITER"
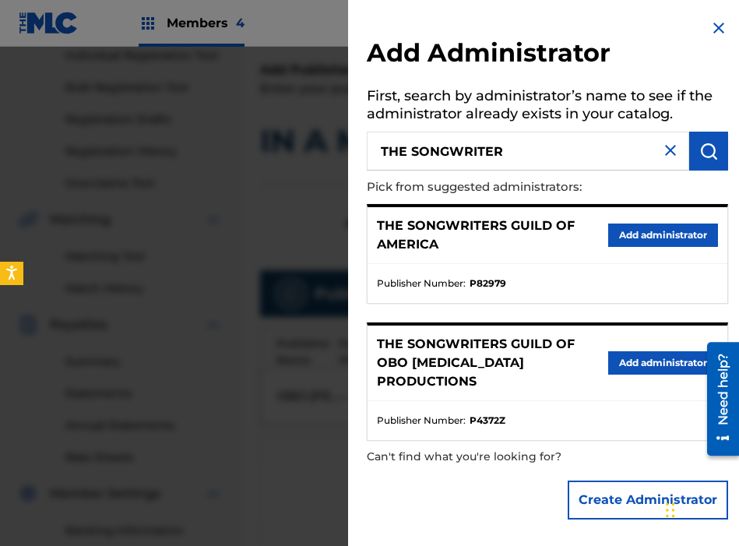
click at [669, 234] on button "Add administrator" at bounding box center [663, 234] width 110 height 23
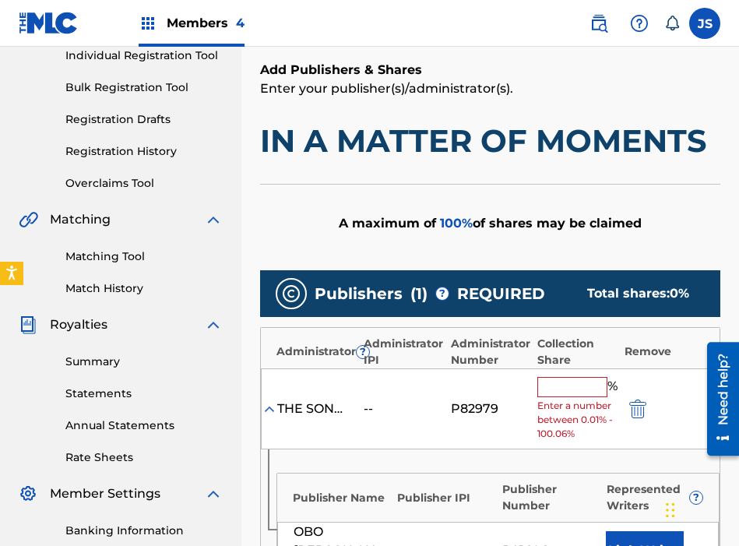
click at [544, 383] on input "text" at bounding box center [572, 387] width 70 height 20
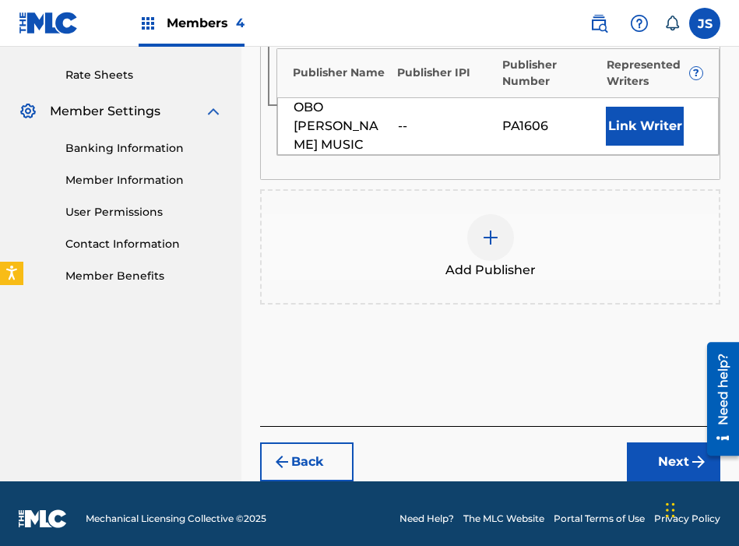
type input "100"
click at [635, 459] on button "Next" at bounding box center [673, 461] width 93 height 39
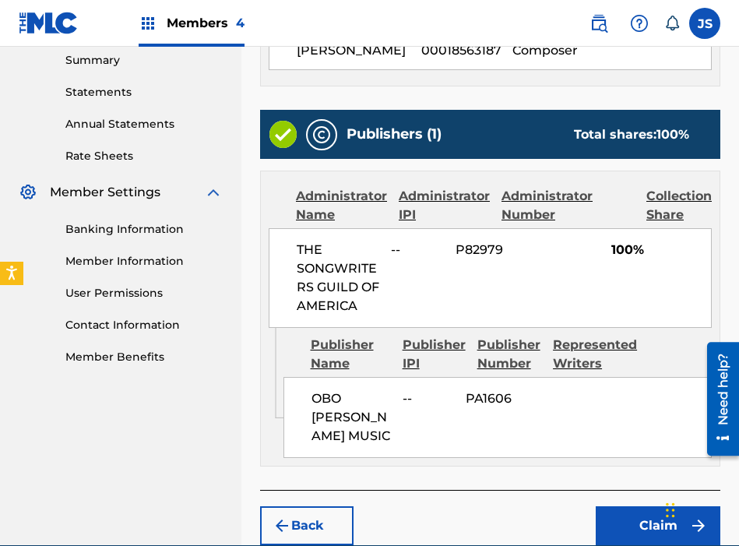
scroll to position [519, 0]
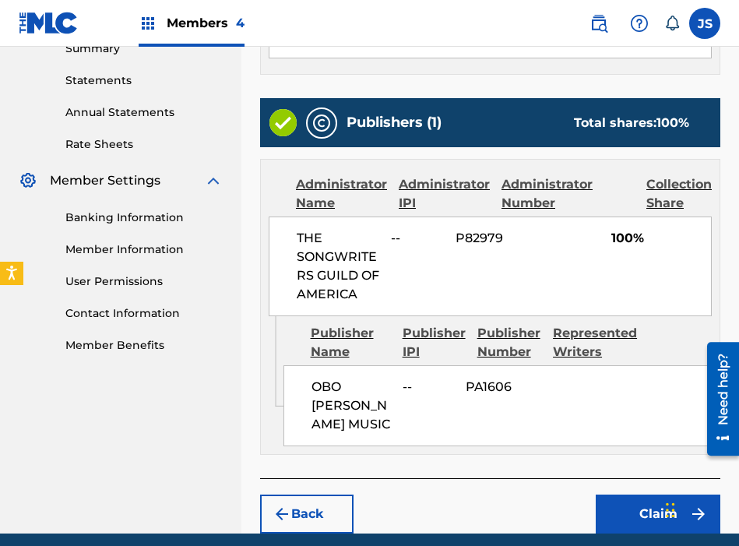
click at [635, 512] on button "Claim" at bounding box center [658, 513] width 125 height 39
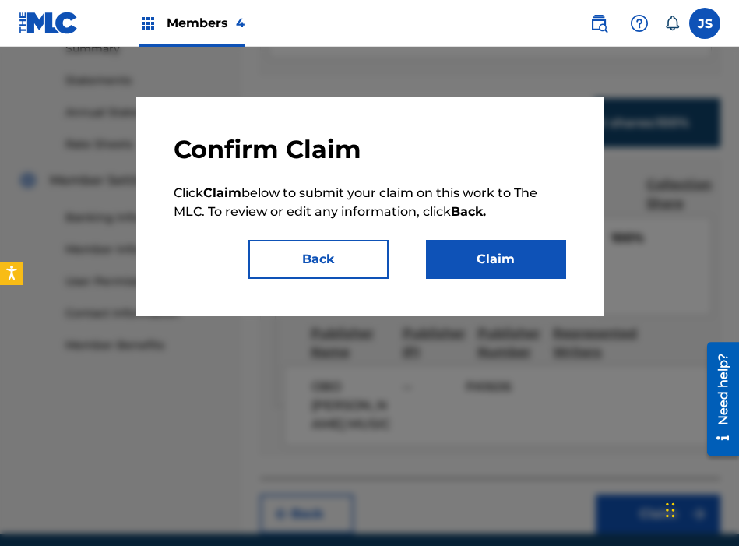
click at [551, 259] on button "Claim" at bounding box center [496, 259] width 140 height 39
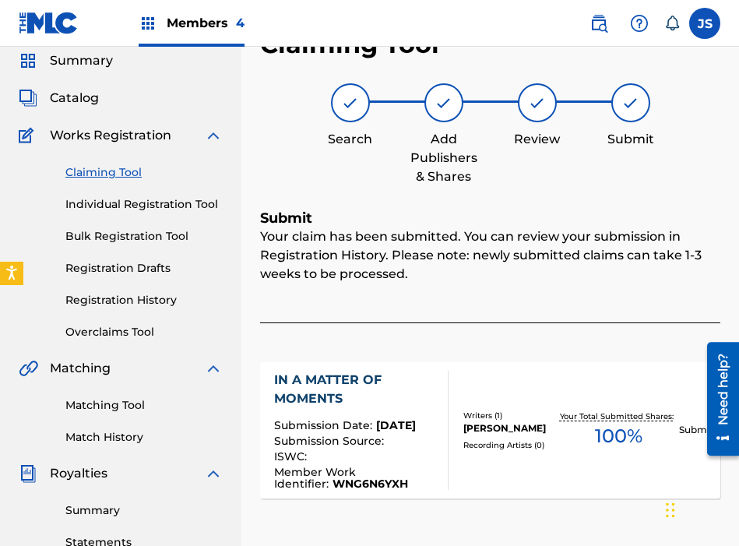
scroll to position [55, 0]
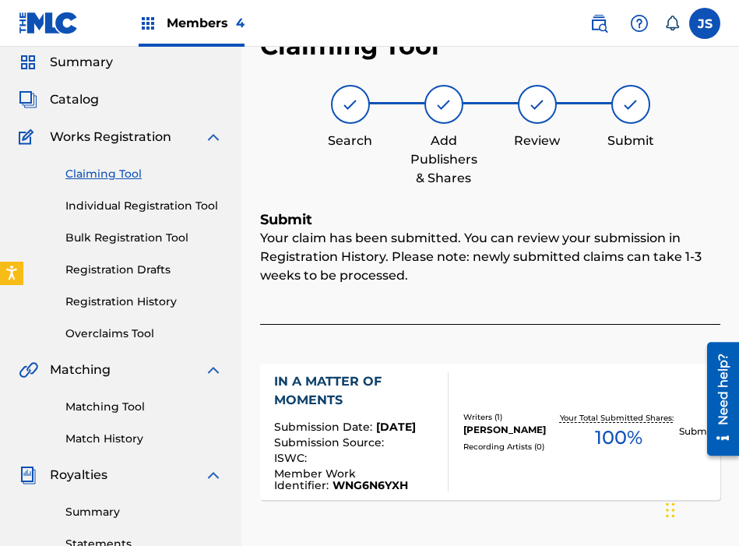
click at [112, 181] on link "Claiming Tool" at bounding box center [143, 174] width 157 height 16
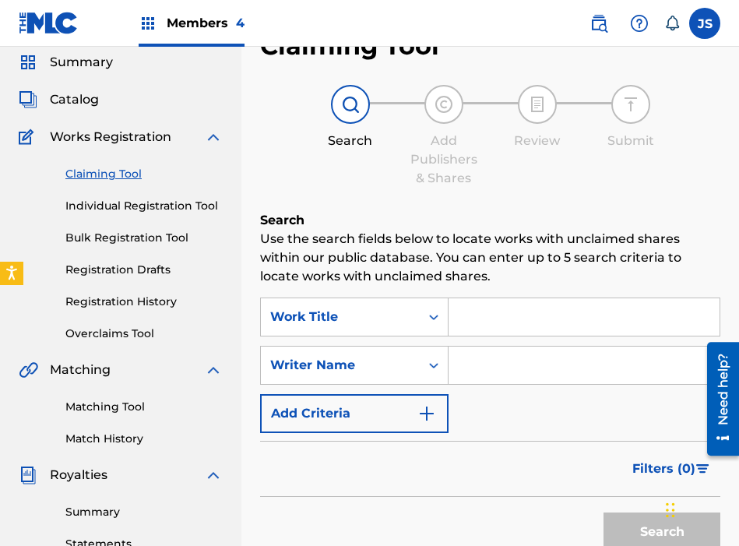
scroll to position [0, 0]
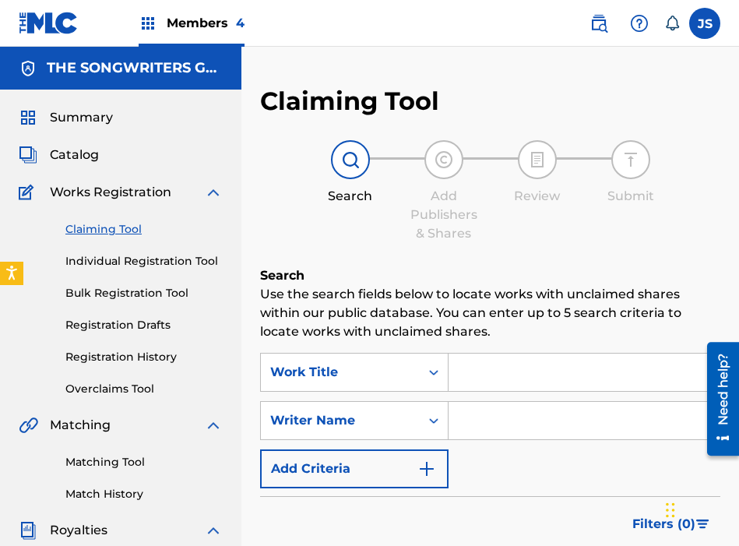
click at [466, 350] on div "Search Use the search fields below to locate works with unclaimed shares within…" at bounding box center [490, 479] width 460 height 426
click at [466, 357] on input "Search Form" at bounding box center [584, 372] width 271 height 37
paste input "K2000T"
type input "K2000T"
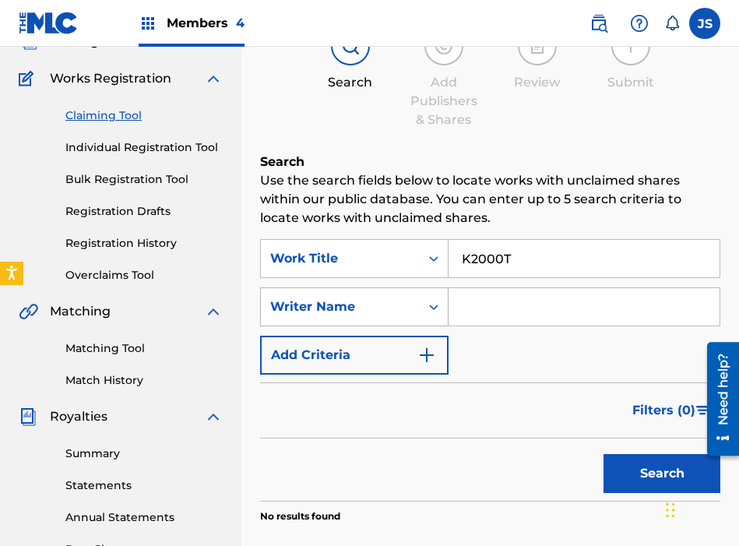
scroll to position [198, 0]
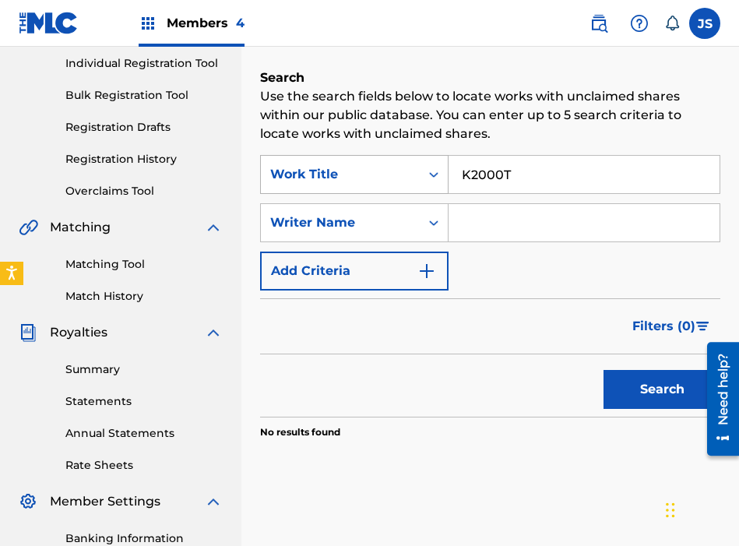
click at [347, 186] on div "Work Title" at bounding box center [340, 175] width 159 height 30
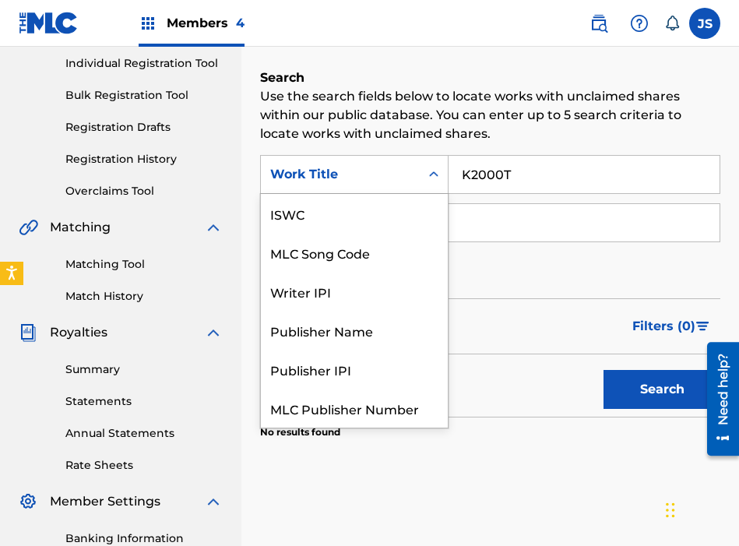
scroll to position [39, 0]
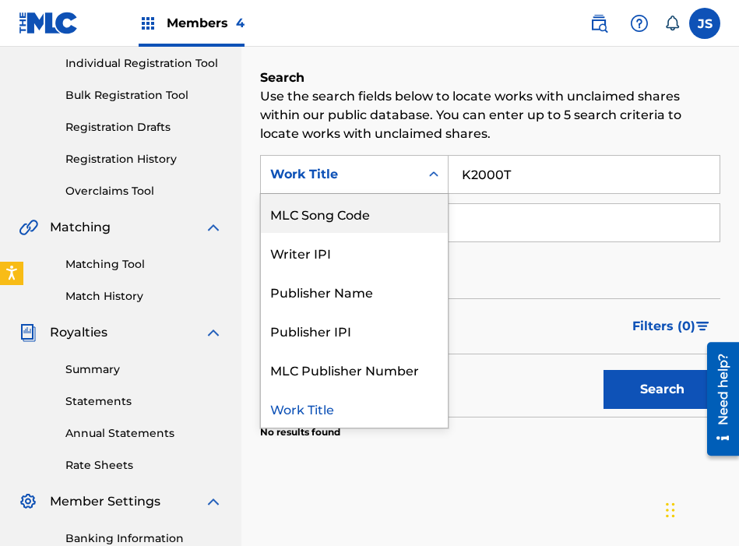
click at [382, 222] on div "MLC Song Code" at bounding box center [354, 213] width 187 height 39
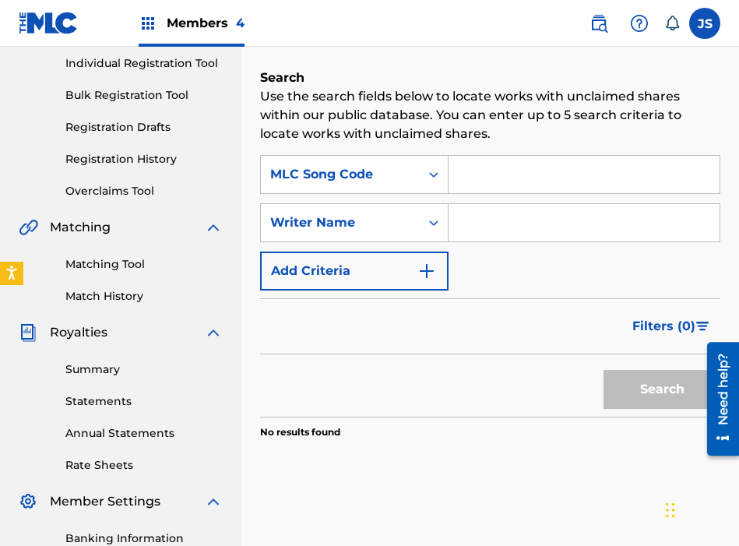
click at [531, 167] on input "Search Form" at bounding box center [584, 174] width 271 height 37
paste input "K2000T"
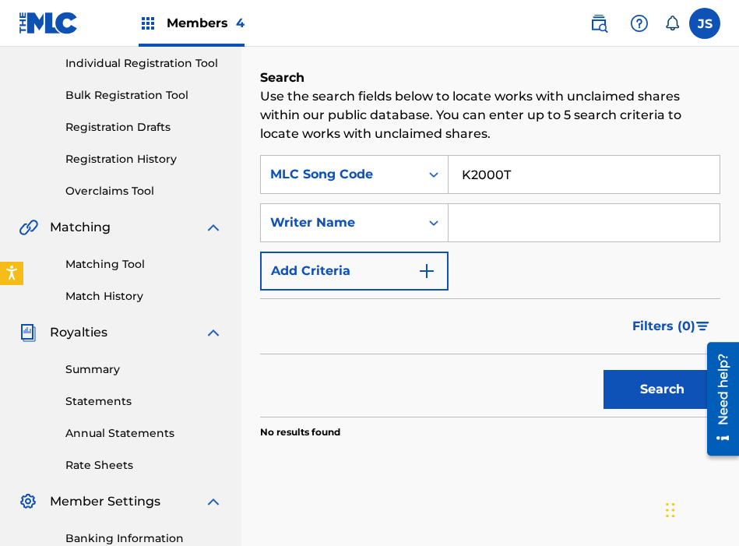
type input "K2000T"
click at [603, 370] on button "Search" at bounding box center [661, 389] width 117 height 39
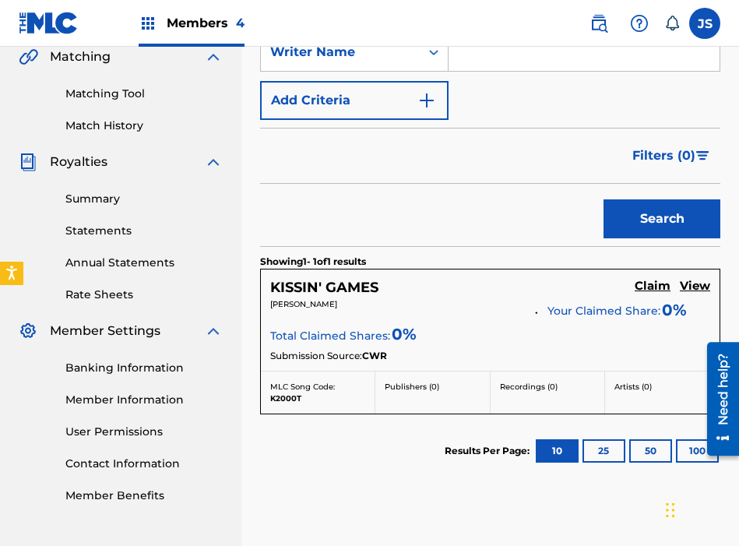
scroll to position [375, 0]
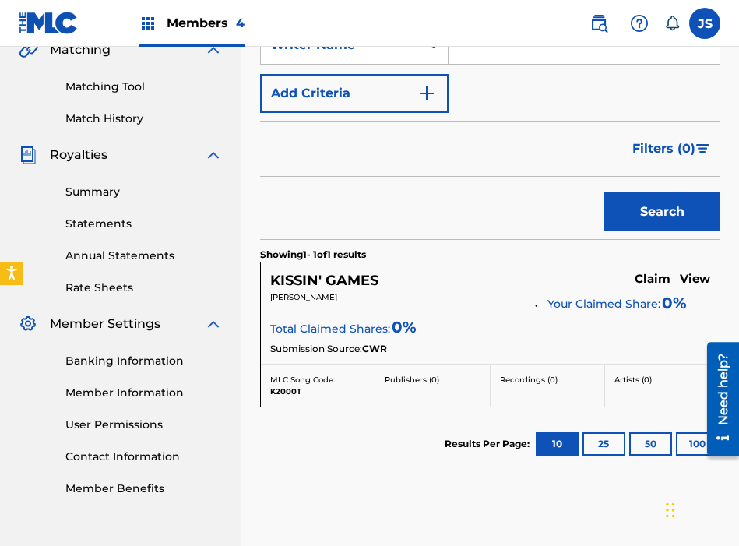
click at [652, 283] on h5 "Claim" at bounding box center [653, 279] width 36 height 15
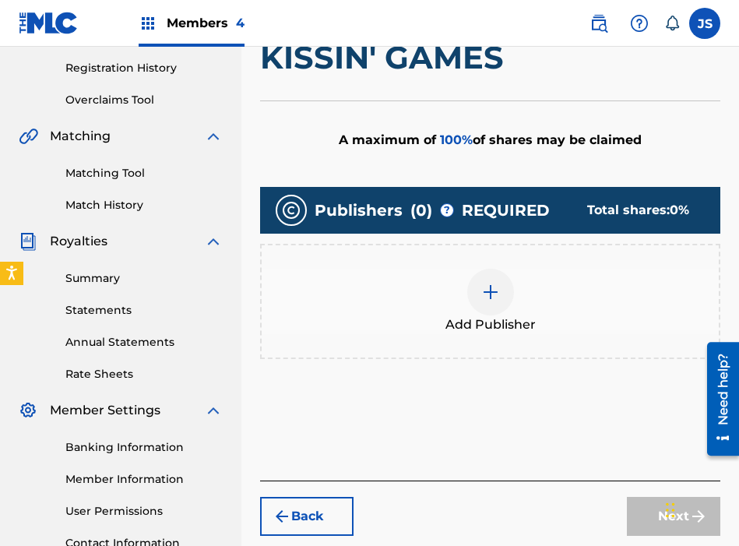
scroll to position [291, 0]
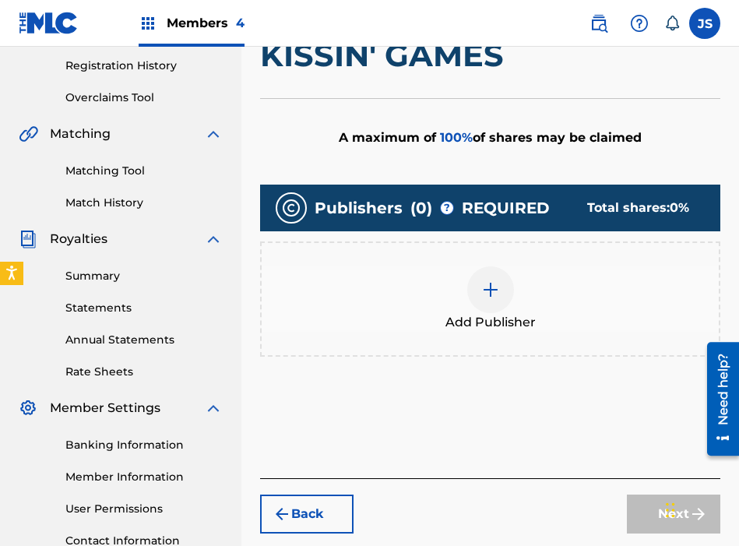
click at [491, 282] on img at bounding box center [490, 289] width 19 height 19
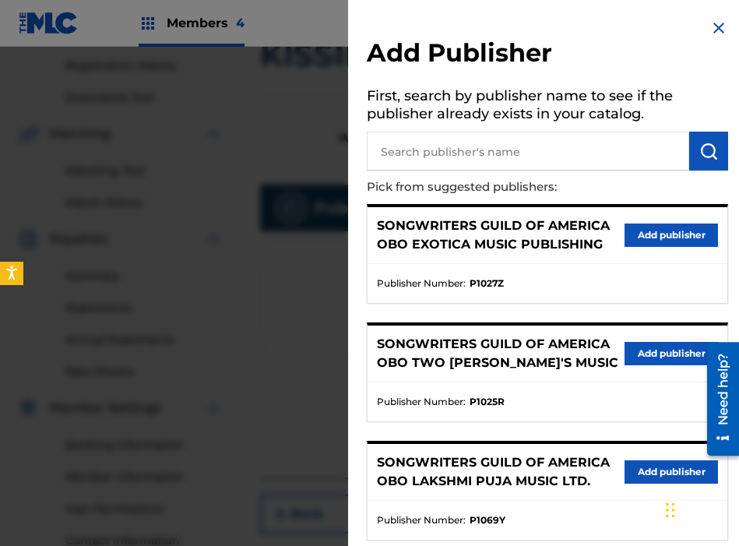
click at [500, 161] on input "text" at bounding box center [528, 151] width 322 height 39
type input "[PERSON_NAME]"
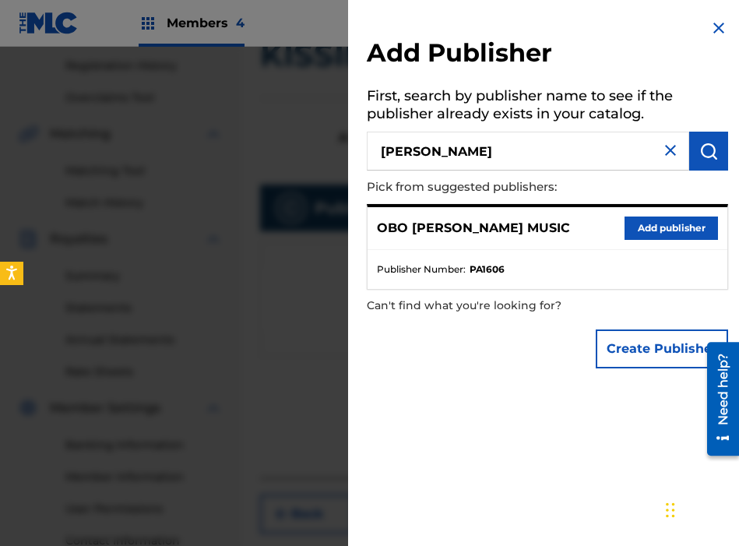
click at [648, 229] on button "Add publisher" at bounding box center [671, 227] width 93 height 23
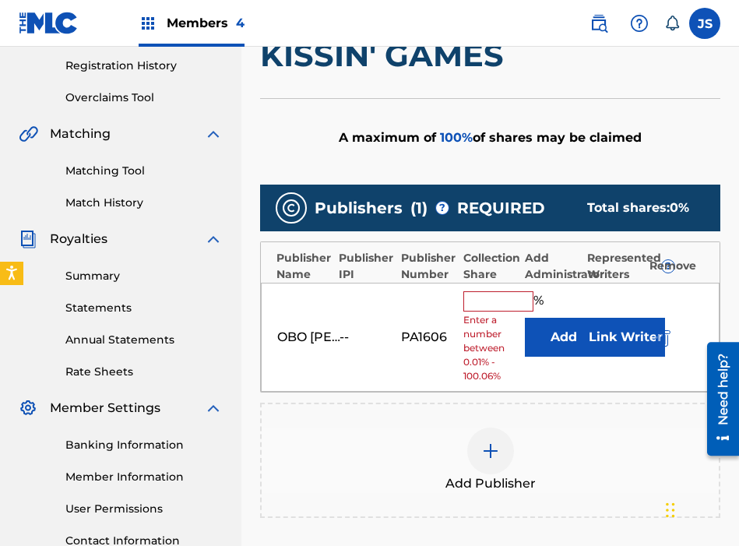
click at [479, 301] on input "text" at bounding box center [498, 301] width 70 height 20
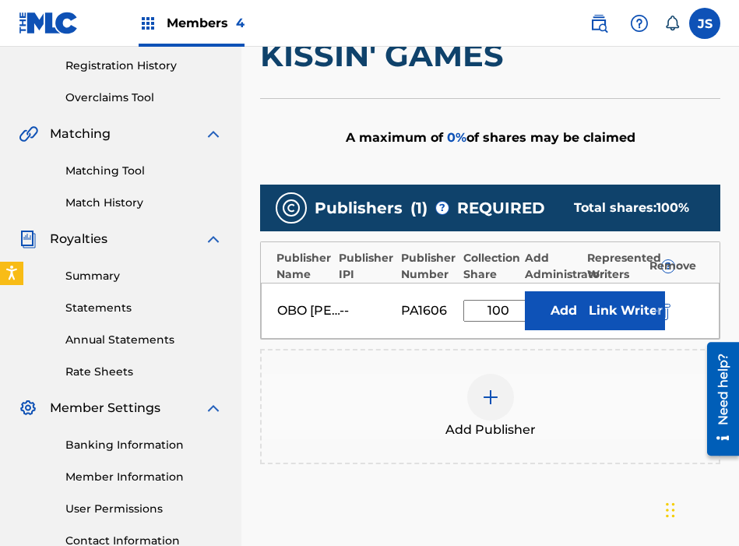
type input "100"
click at [558, 298] on button "Add" at bounding box center [564, 310] width 78 height 39
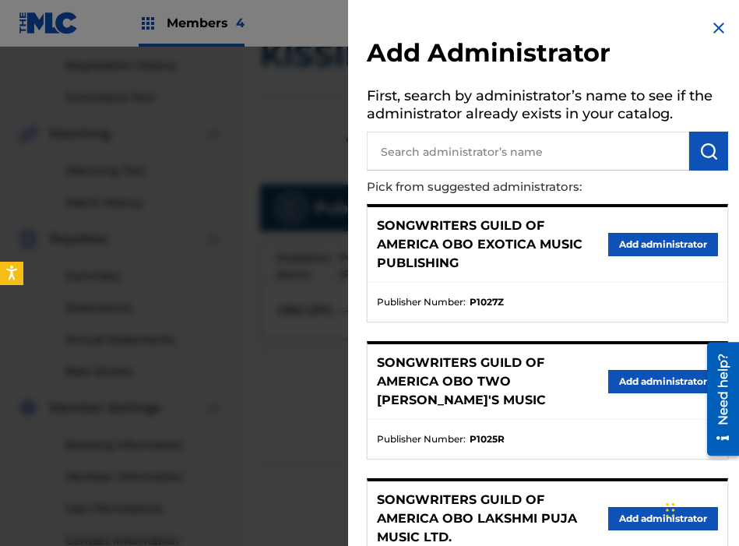
click at [503, 151] on input "text" at bounding box center [528, 151] width 322 height 39
type input "THE SONGWRITERS"
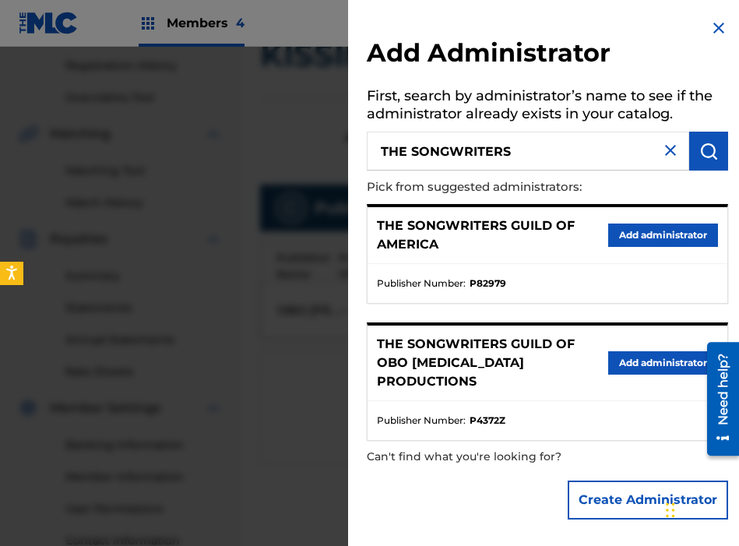
click at [629, 228] on button "Add administrator" at bounding box center [663, 234] width 110 height 23
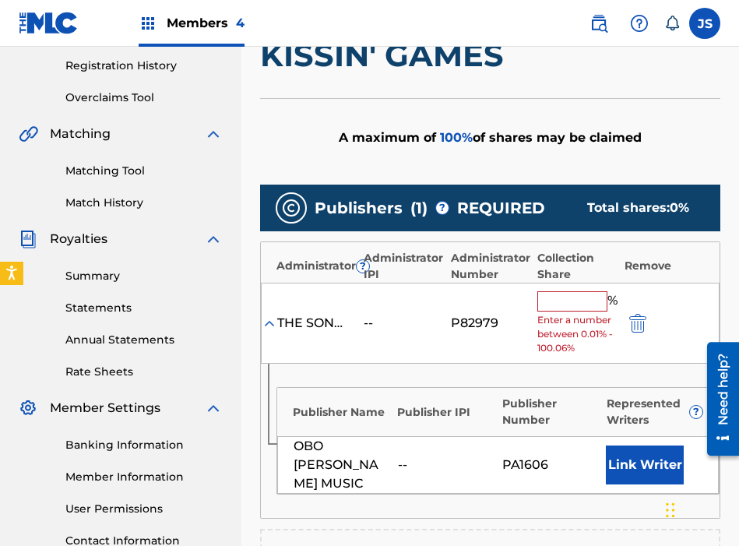
click at [563, 295] on input "text" at bounding box center [572, 301] width 70 height 20
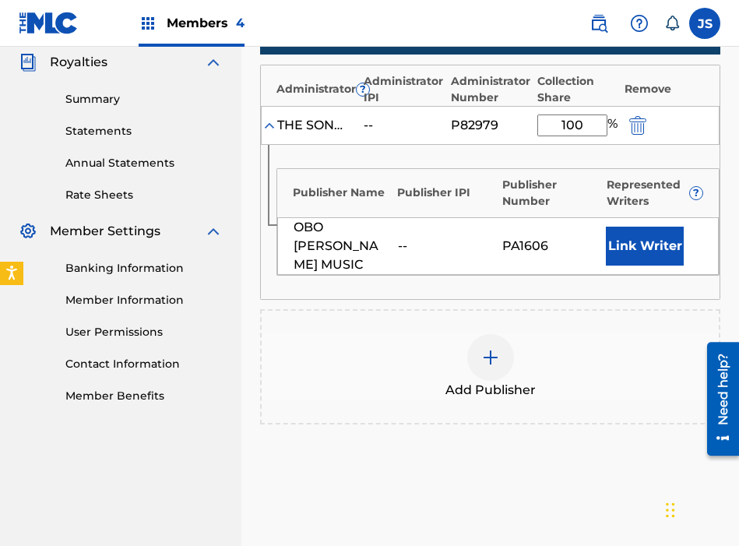
scroll to position [470, 0]
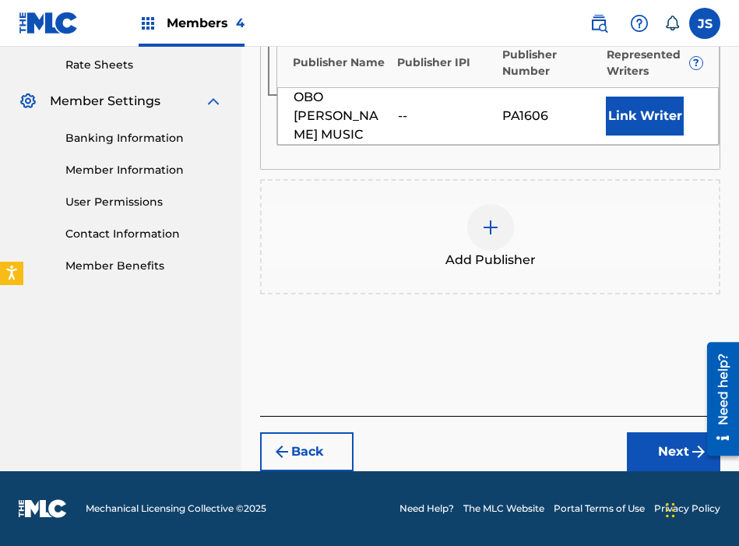
type input "100"
click at [642, 442] on button "Next" at bounding box center [673, 451] width 93 height 39
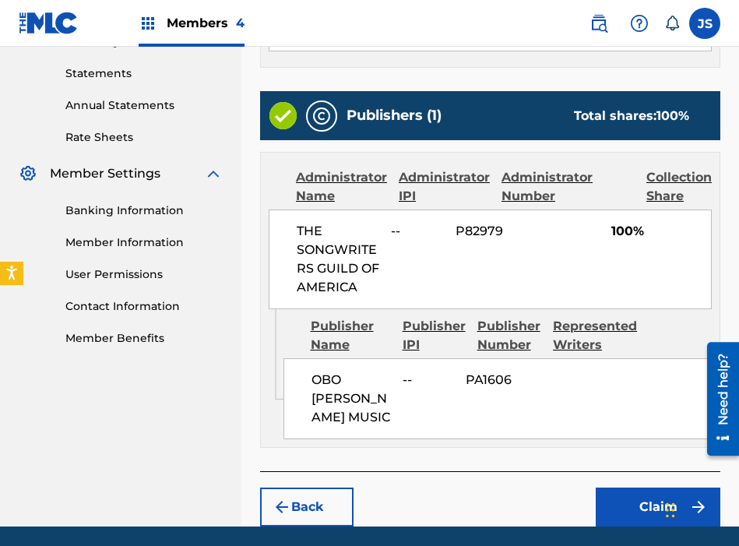
scroll to position [586, 0]
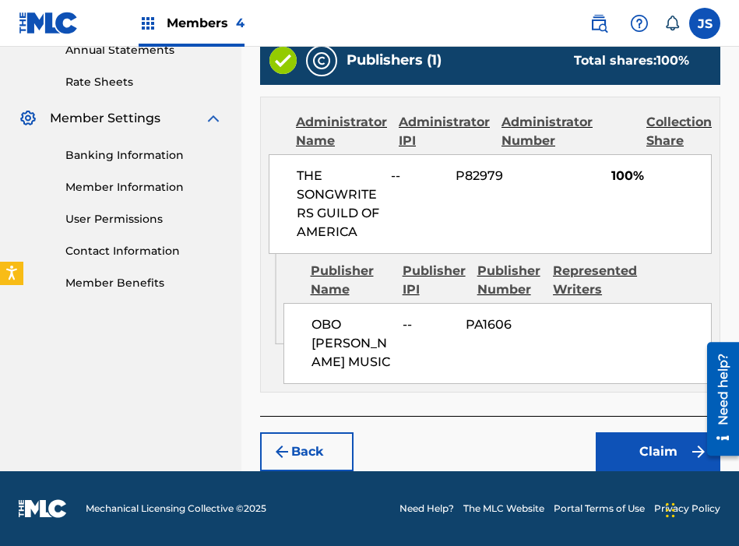
click at [632, 450] on button "Claim" at bounding box center [658, 451] width 125 height 39
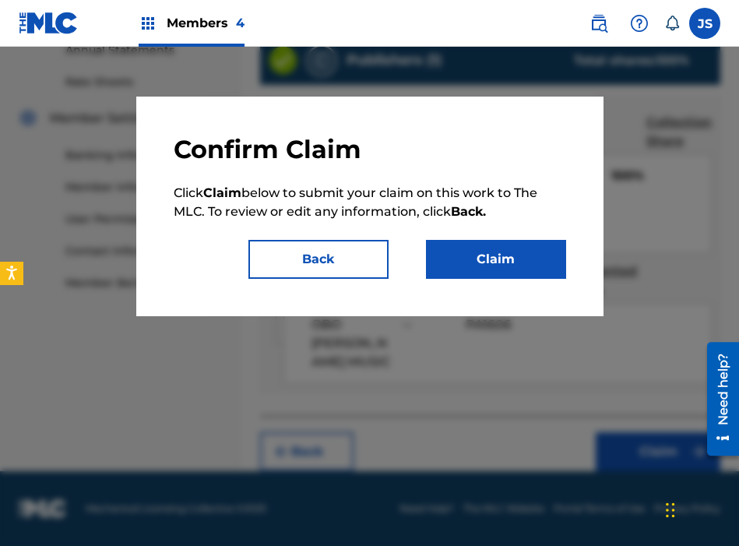
click at [526, 259] on button "Claim" at bounding box center [496, 259] width 140 height 39
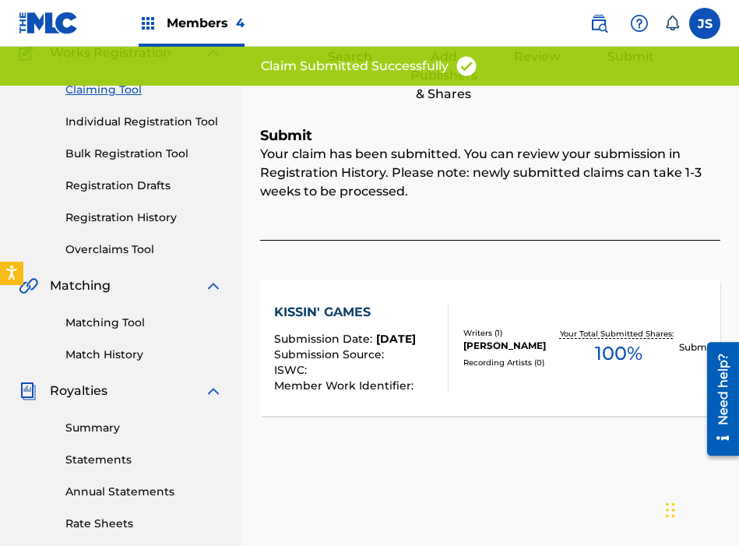
scroll to position [0, 0]
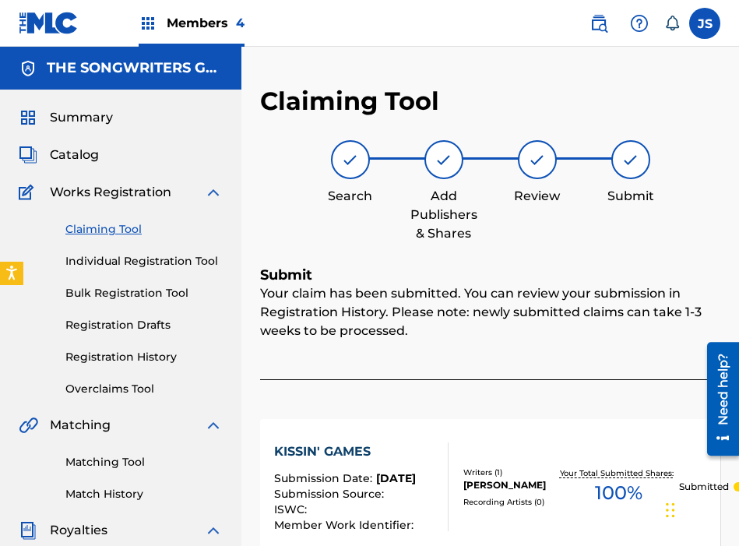
click at [88, 230] on link "Claiming Tool" at bounding box center [143, 229] width 157 height 16
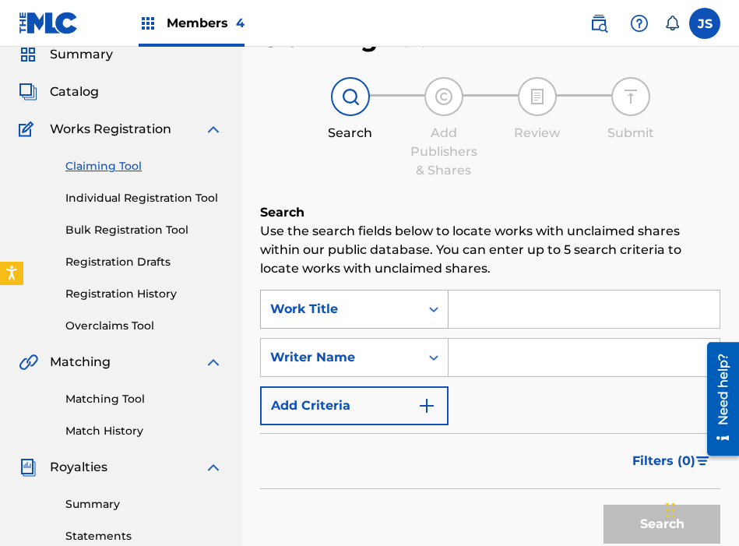
click at [419, 329] on div "Work Title" at bounding box center [354, 309] width 188 height 39
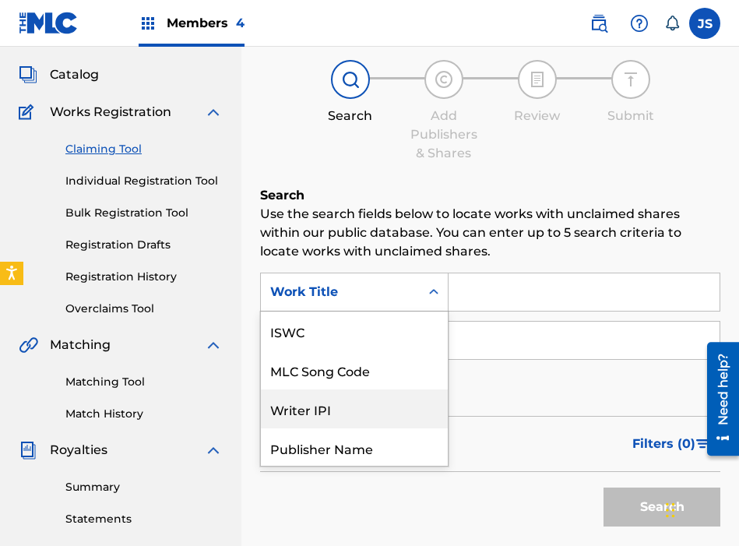
scroll to position [39, 0]
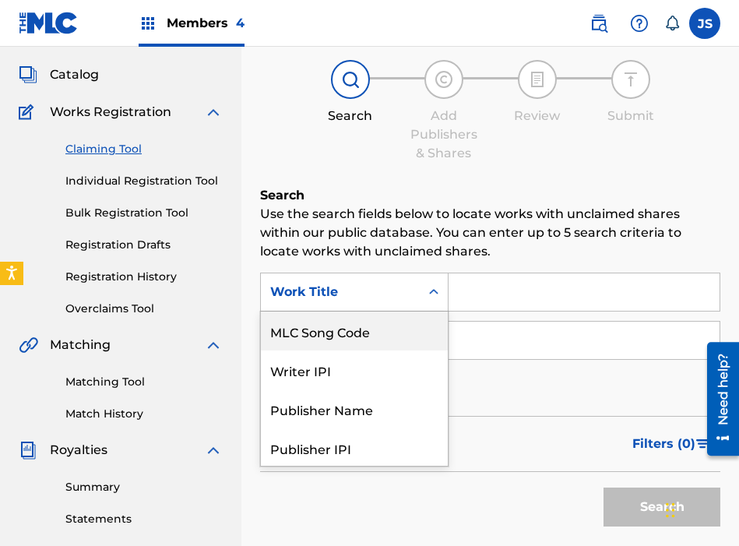
click at [378, 335] on div "MLC Song Code" at bounding box center [354, 330] width 187 height 39
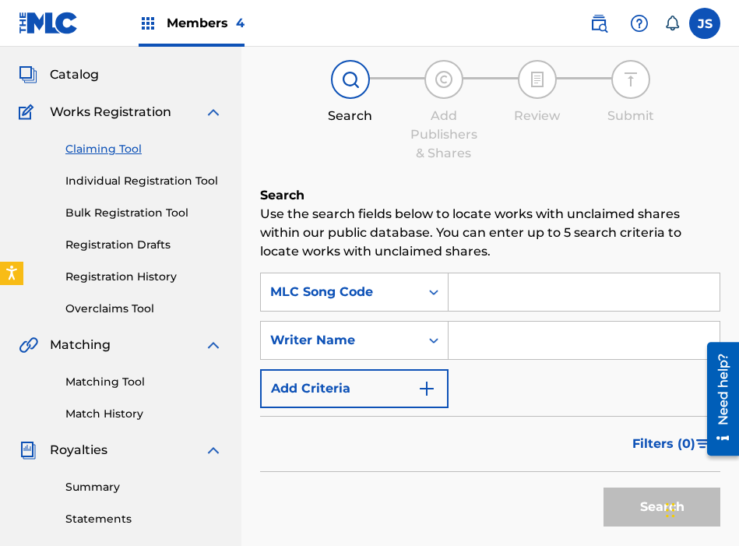
click at [476, 303] on input "Search Form" at bounding box center [584, 291] width 271 height 37
paste input "L61748"
type input "L61748"
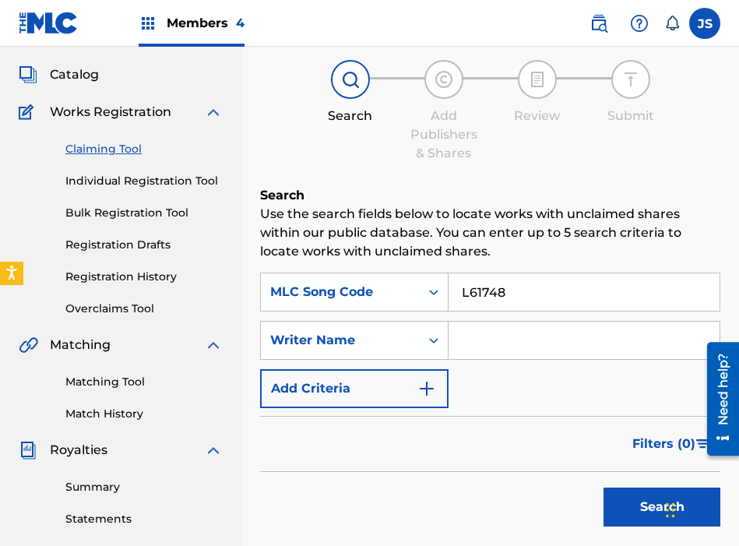
click at [603, 487] on button "Search" at bounding box center [661, 506] width 117 height 39
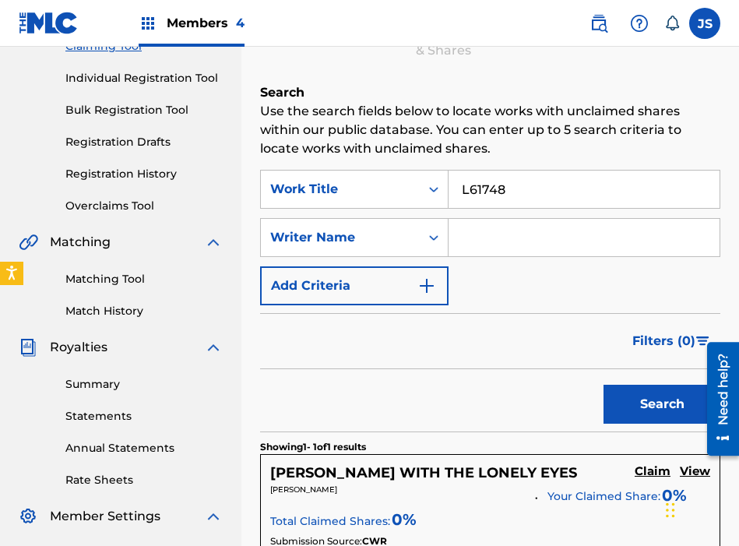
scroll to position [271, 0]
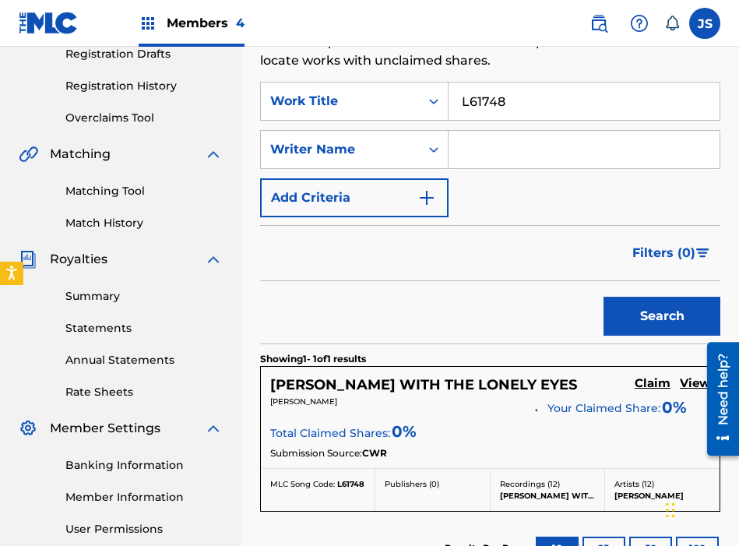
click at [649, 382] on h5 "Claim" at bounding box center [653, 383] width 36 height 15
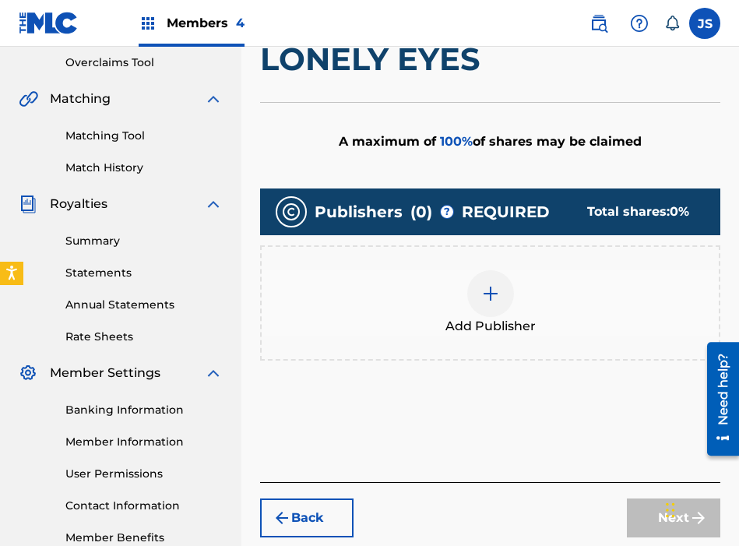
scroll to position [328, 0]
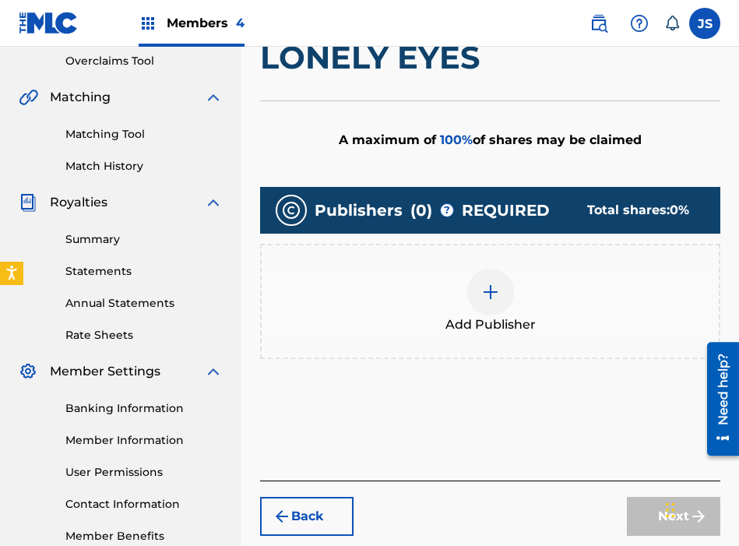
click at [523, 315] on span "Add Publisher" at bounding box center [490, 324] width 90 height 19
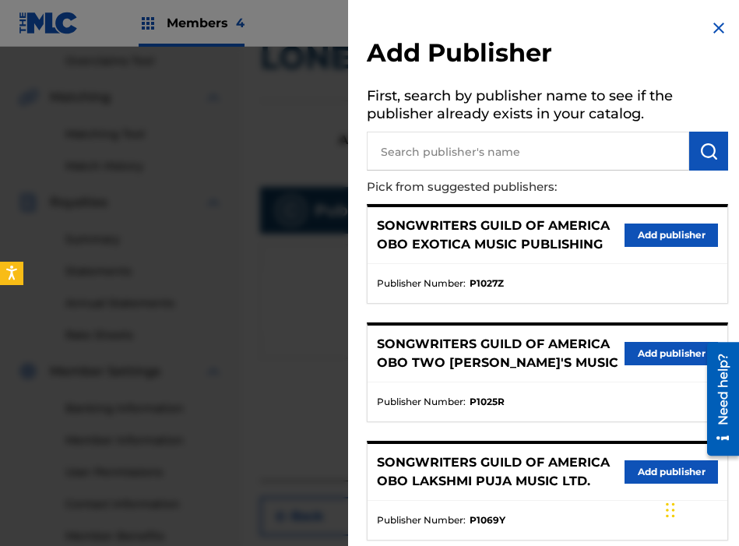
click at [537, 156] on input "text" at bounding box center [528, 151] width 322 height 39
type input "[PERSON_NAME]"
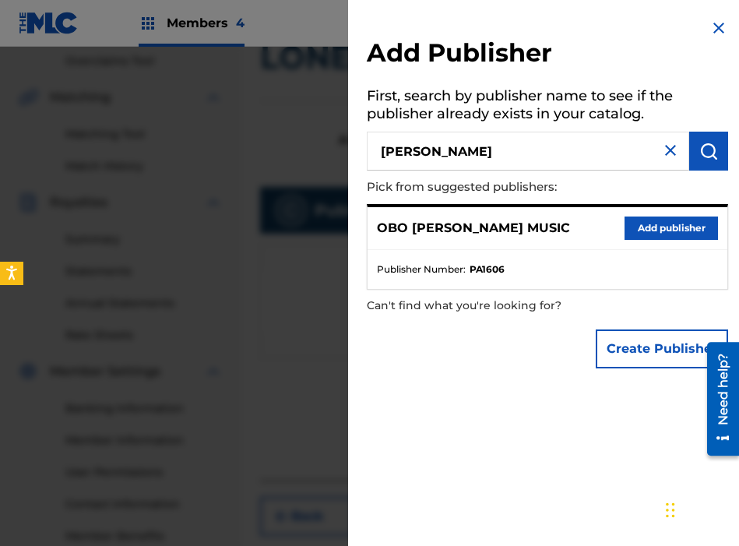
click at [659, 217] on button "Add publisher" at bounding box center [671, 227] width 93 height 23
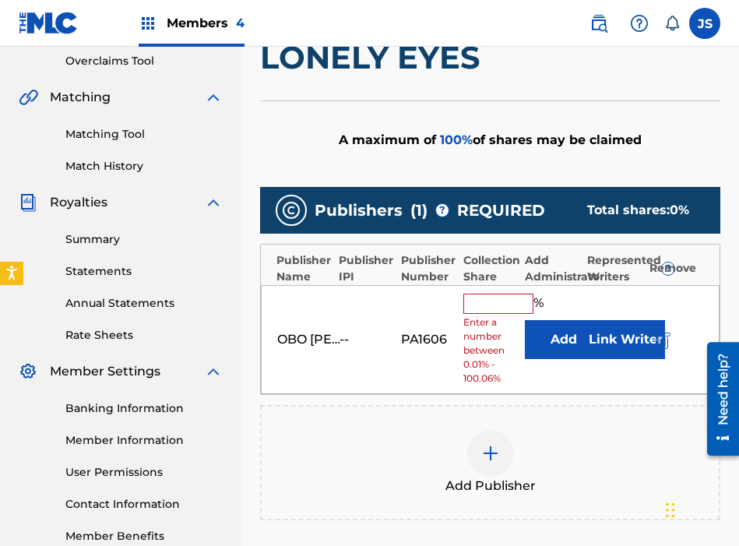
click at [498, 295] on input "text" at bounding box center [498, 304] width 70 height 20
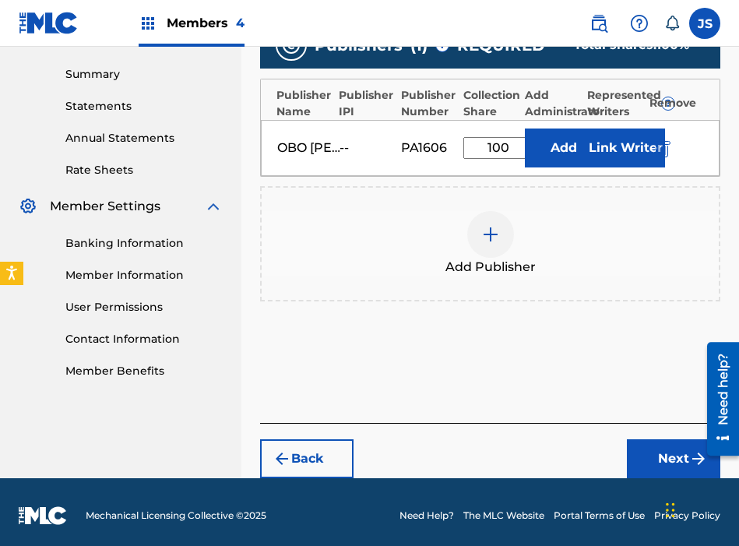
scroll to position [494, 0]
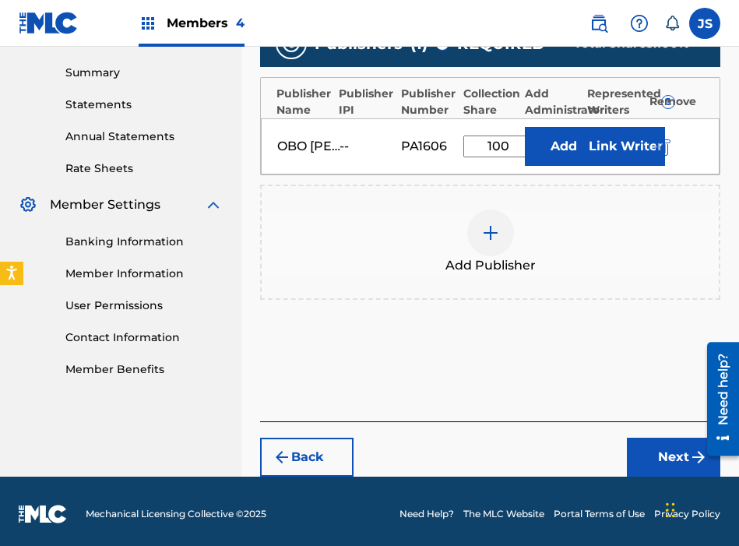
type input "100"
click at [544, 152] on button "Add" at bounding box center [564, 146] width 78 height 39
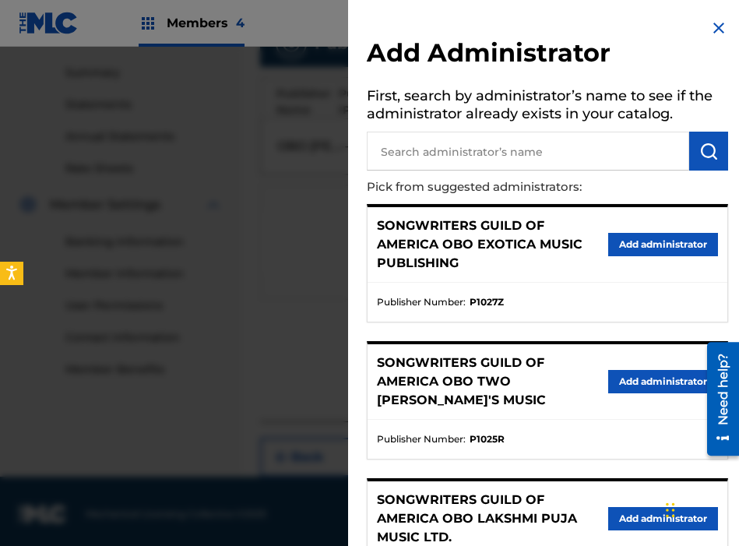
click at [521, 164] on input "text" at bounding box center [528, 151] width 322 height 39
type input "THE SONGWRITER"
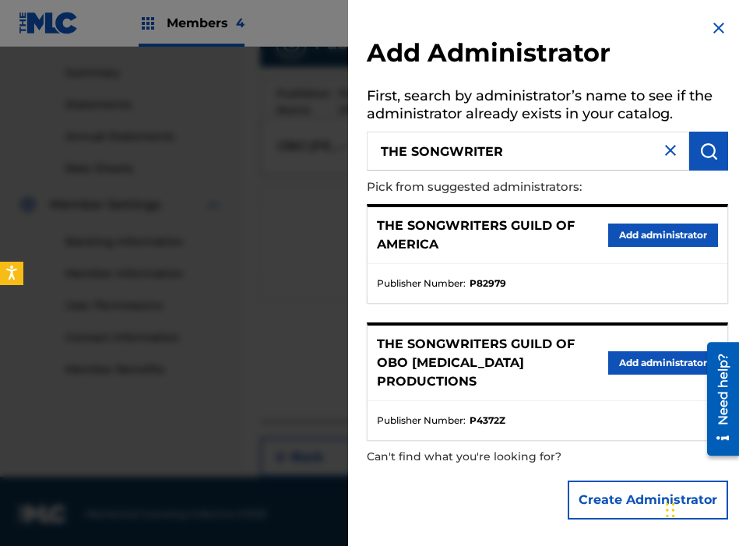
click at [654, 231] on button "Add administrator" at bounding box center [663, 234] width 110 height 23
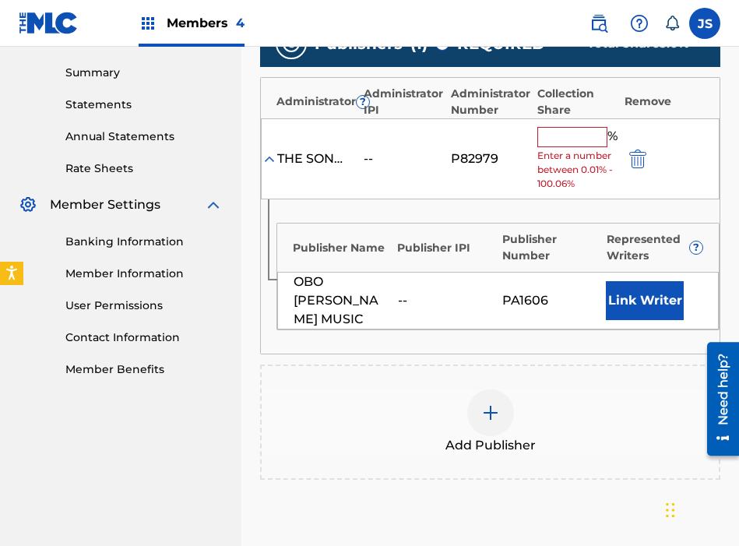
click at [547, 132] on input "text" at bounding box center [572, 137] width 70 height 20
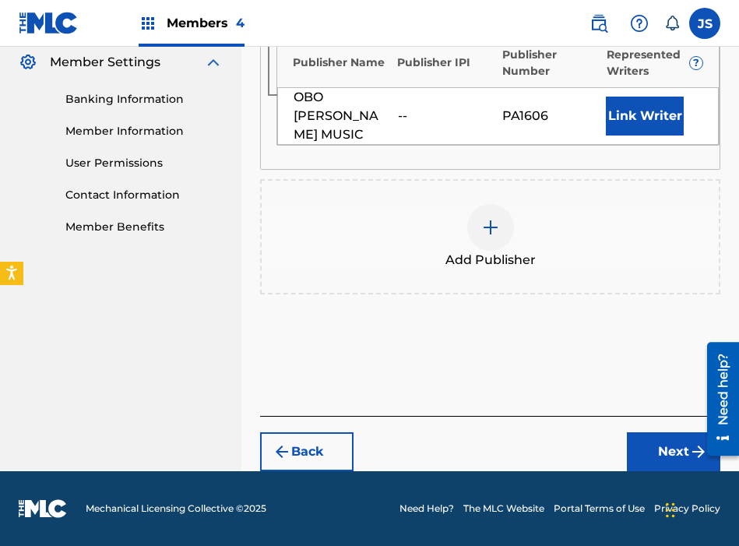
type input "100"
click at [639, 453] on button "Next" at bounding box center [673, 451] width 93 height 39
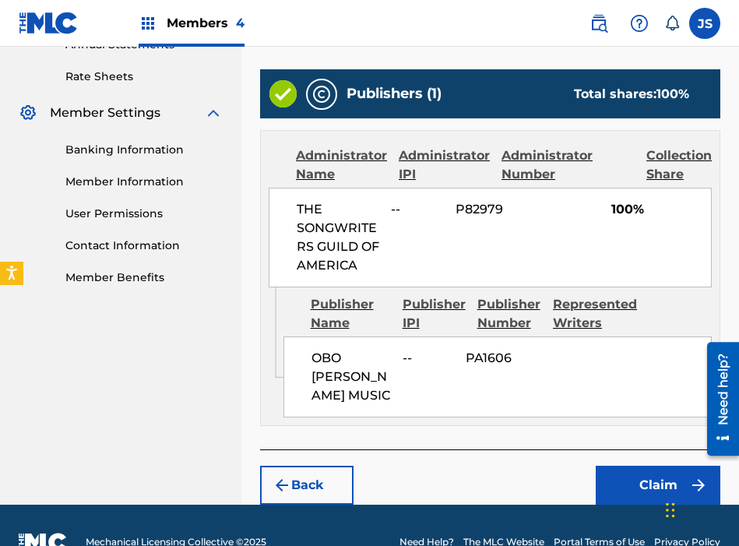
scroll to position [625, 0]
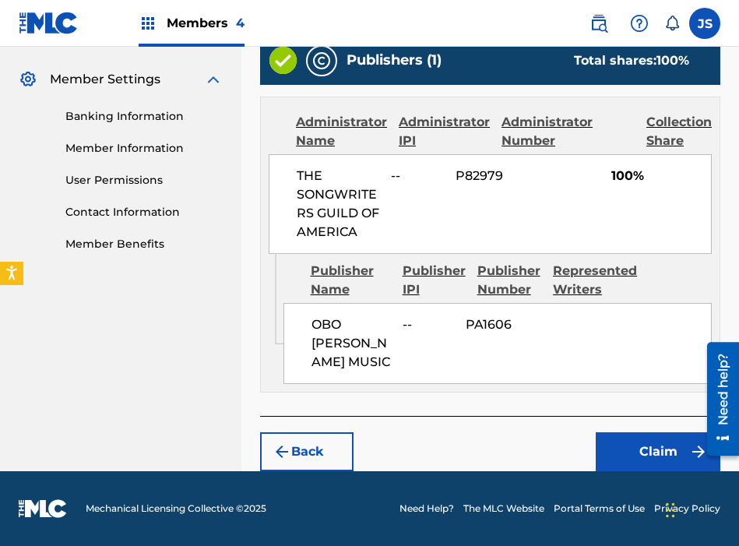
click at [621, 442] on button "Claim" at bounding box center [658, 451] width 125 height 39
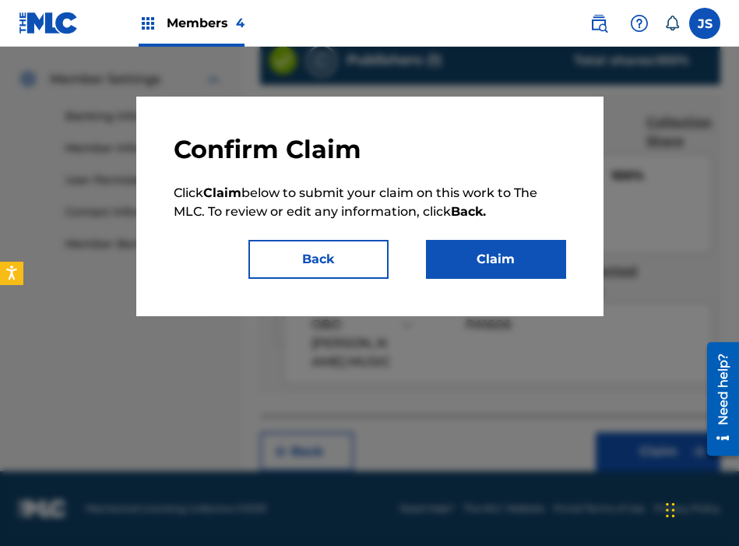
click at [475, 268] on button "Claim" at bounding box center [496, 259] width 140 height 39
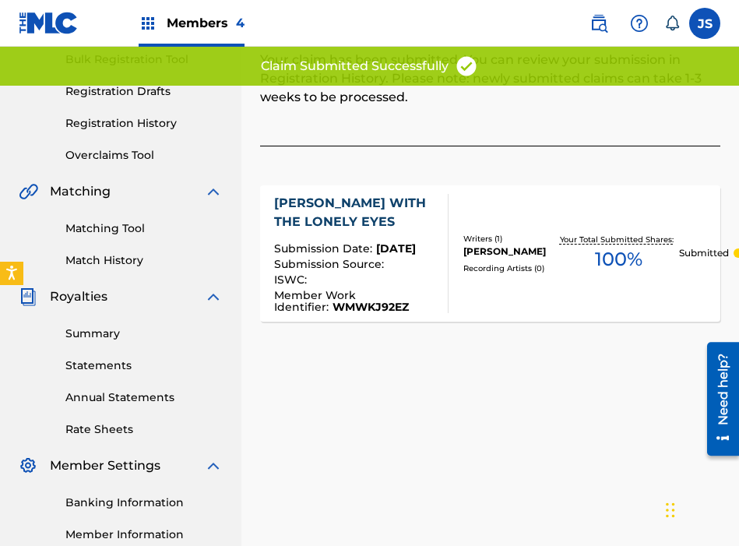
scroll to position [0, 0]
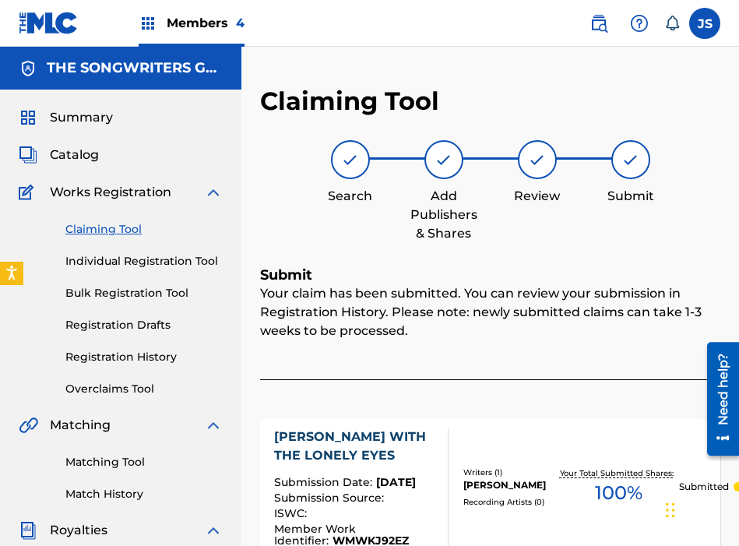
click at [100, 227] on link "Claiming Tool" at bounding box center [143, 229] width 157 height 16
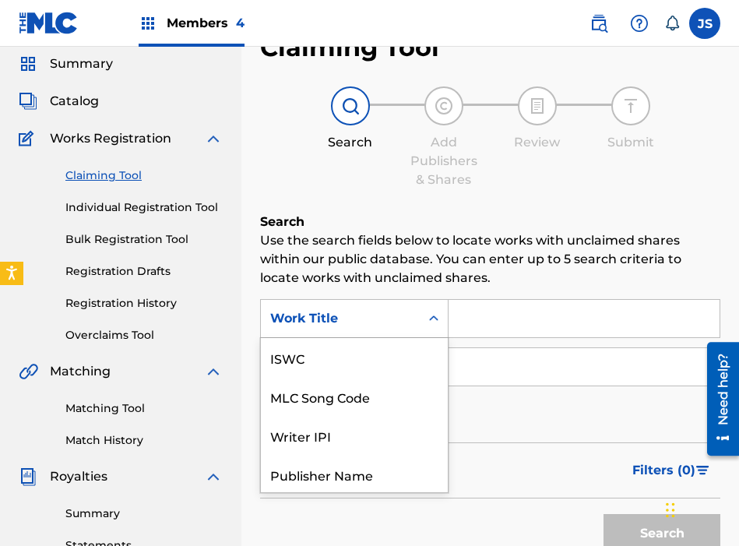
click at [396, 338] on div "Work Title selected, 7 of 7. 7 results available. Use Up and Down to choose opt…" at bounding box center [354, 318] width 188 height 39
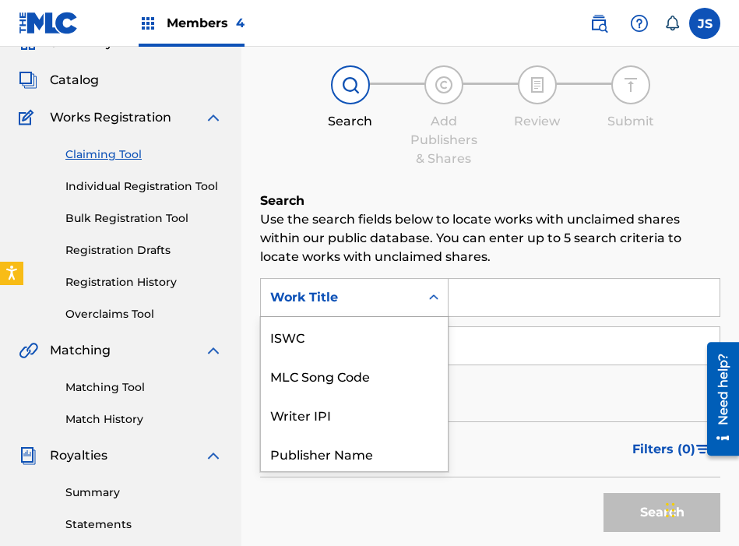
scroll to position [39, 0]
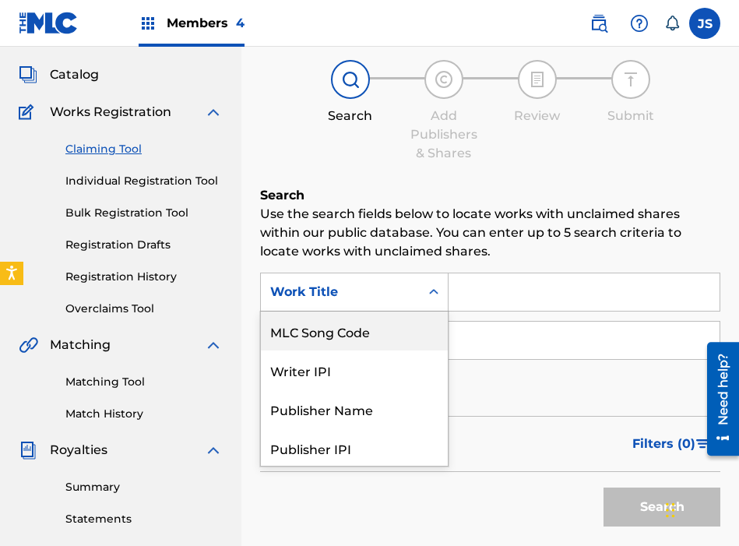
click at [393, 329] on div "MLC Song Code" at bounding box center [354, 330] width 187 height 39
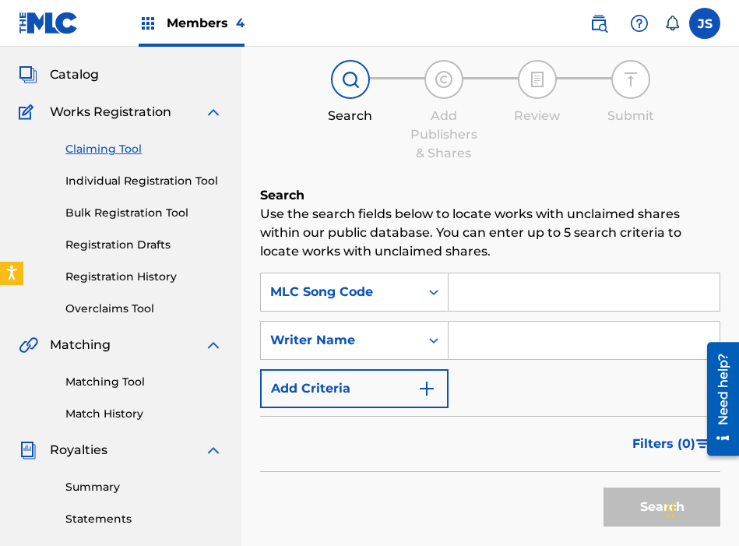
click at [480, 293] on input "Search Form" at bounding box center [584, 291] width 271 height 37
paste input "S8285T"
type input "S8285T"
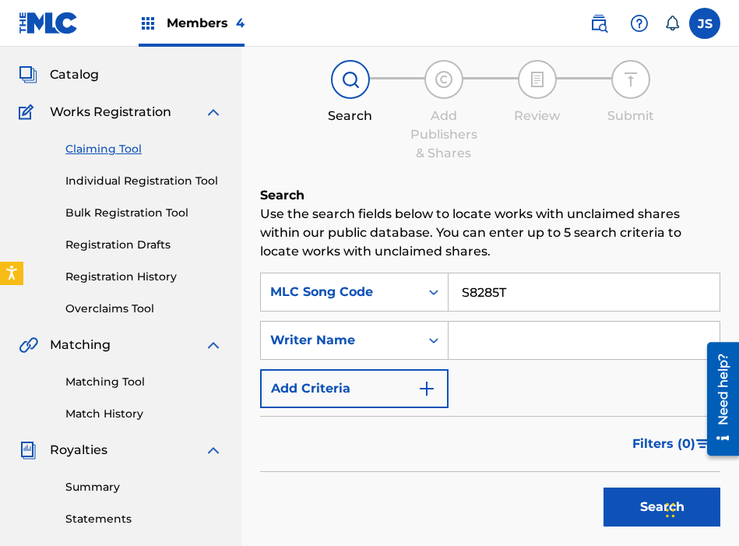
click at [603, 487] on button "Search" at bounding box center [661, 506] width 117 height 39
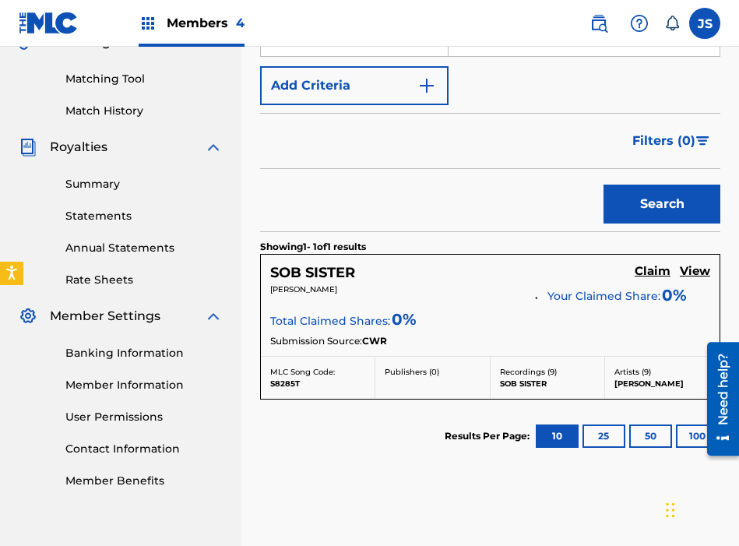
scroll to position [384, 0]
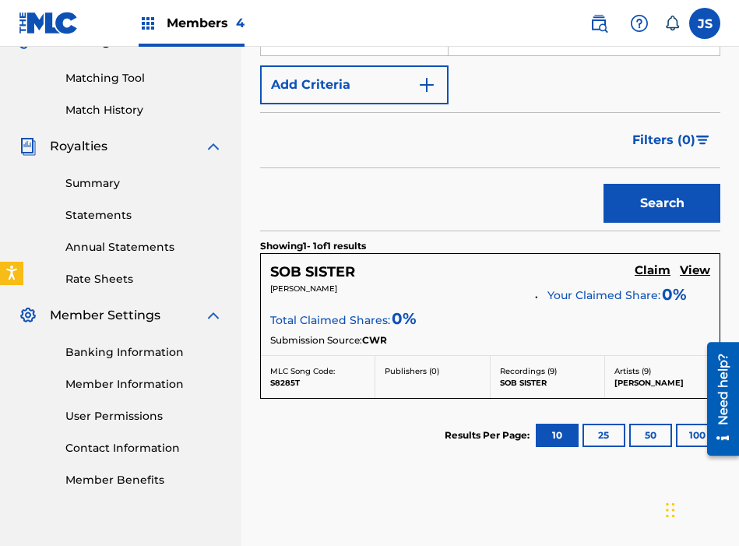
click at [647, 278] on link "Claim" at bounding box center [653, 271] width 36 height 17
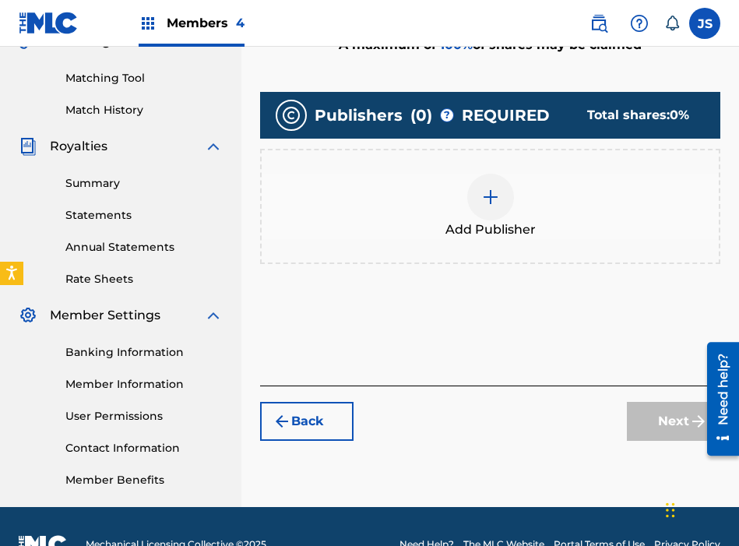
click at [444, 223] on div "Add Publisher" at bounding box center [490, 206] width 457 height 65
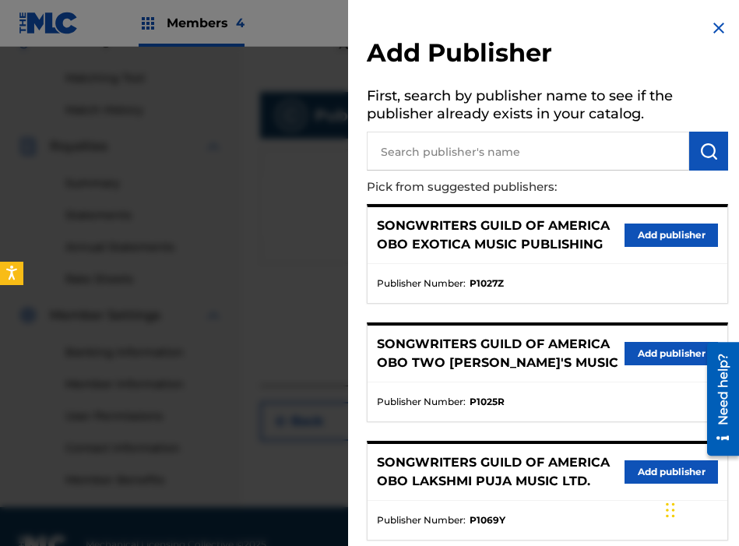
click at [443, 163] on input "text" at bounding box center [528, 151] width 322 height 39
type input "[PERSON_NAME]"
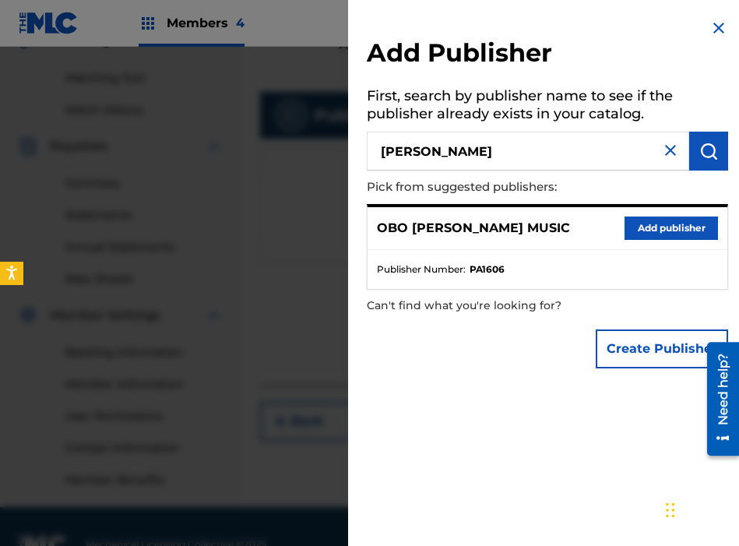
click at [646, 221] on button "Add publisher" at bounding box center [671, 227] width 93 height 23
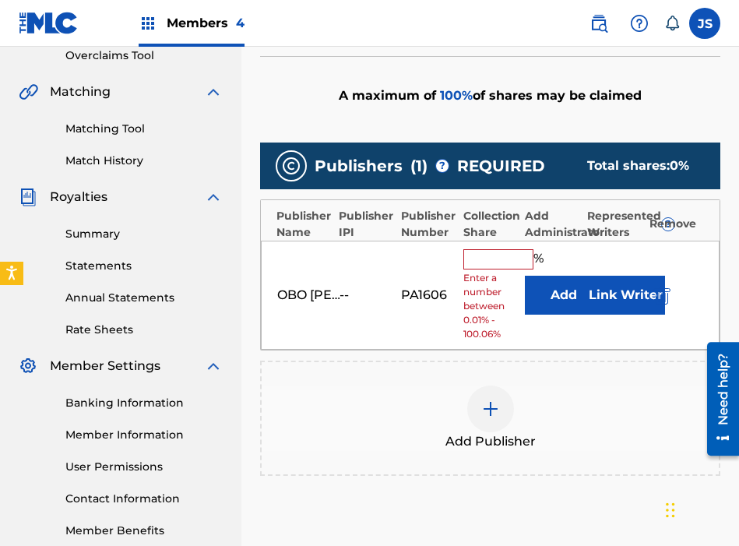
scroll to position [338, 0]
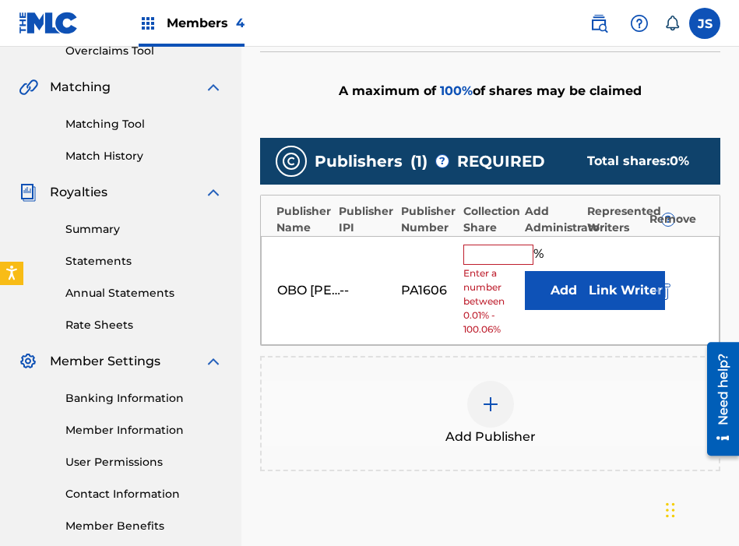
click at [504, 246] on input "text" at bounding box center [498, 255] width 70 height 20
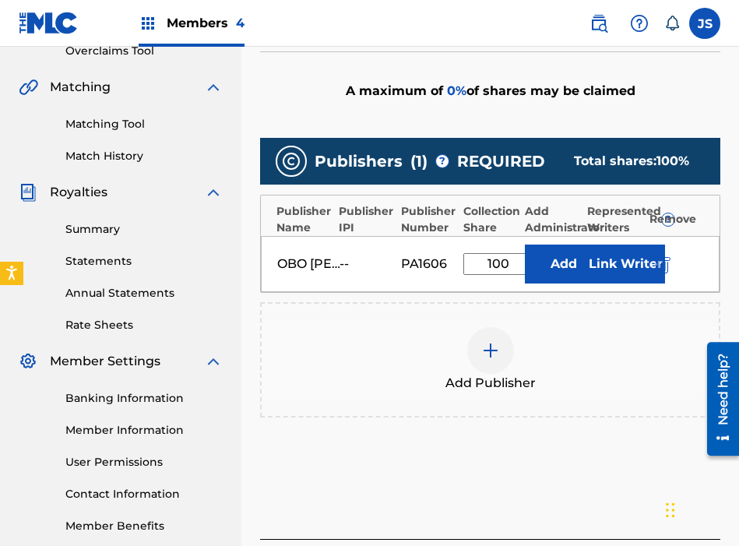
type input "100"
click at [550, 262] on button "Add" at bounding box center [564, 264] width 78 height 39
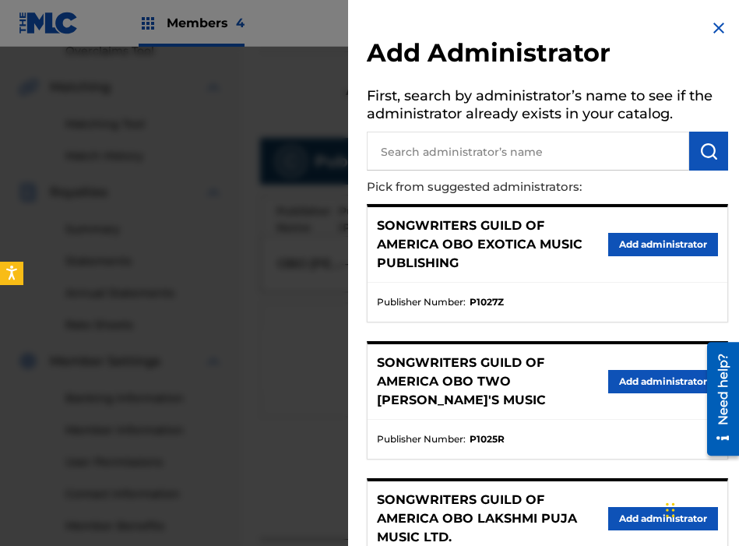
click at [501, 159] on input "text" at bounding box center [528, 151] width 322 height 39
type input "THE SONGWRITER"
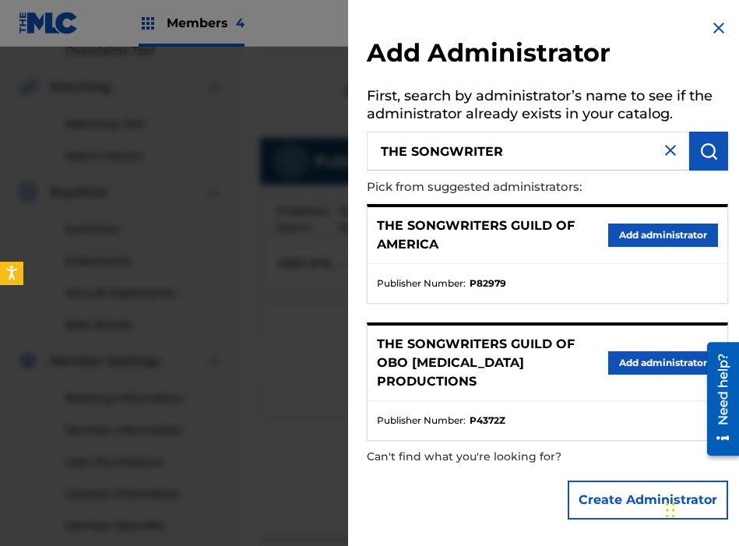
click at [633, 241] on button "Add administrator" at bounding box center [663, 234] width 110 height 23
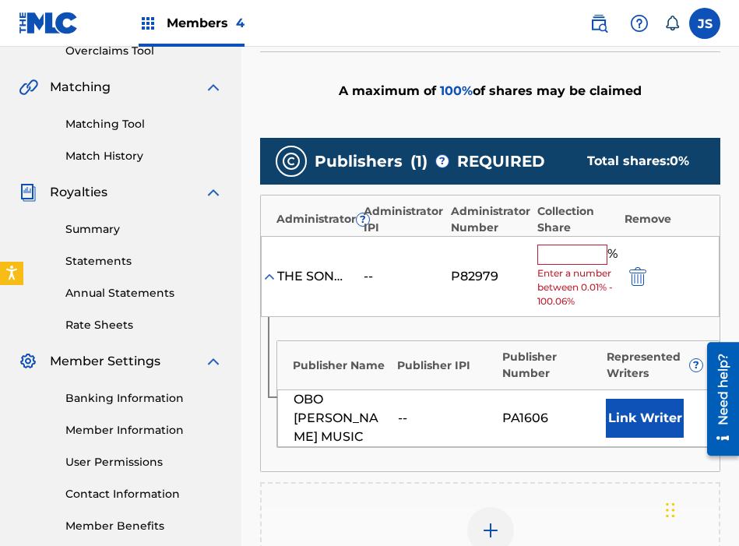
click at [555, 256] on input "text" at bounding box center [572, 255] width 70 height 20
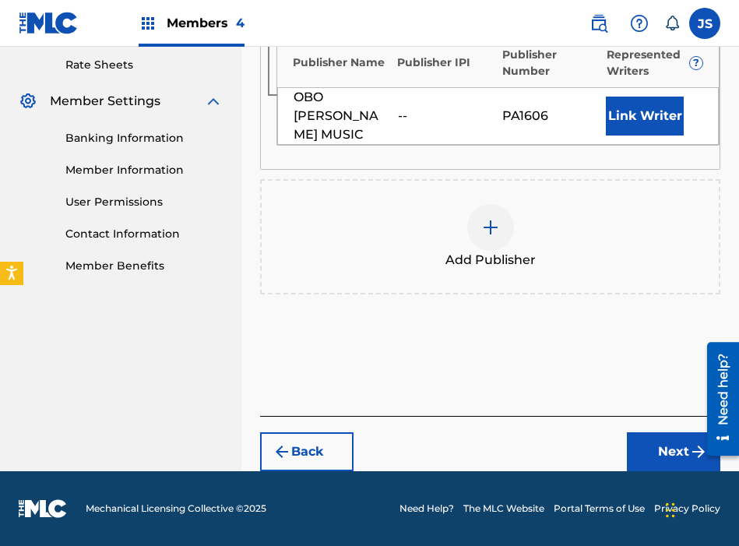
type input "100"
click at [646, 445] on button "Next" at bounding box center [673, 451] width 93 height 39
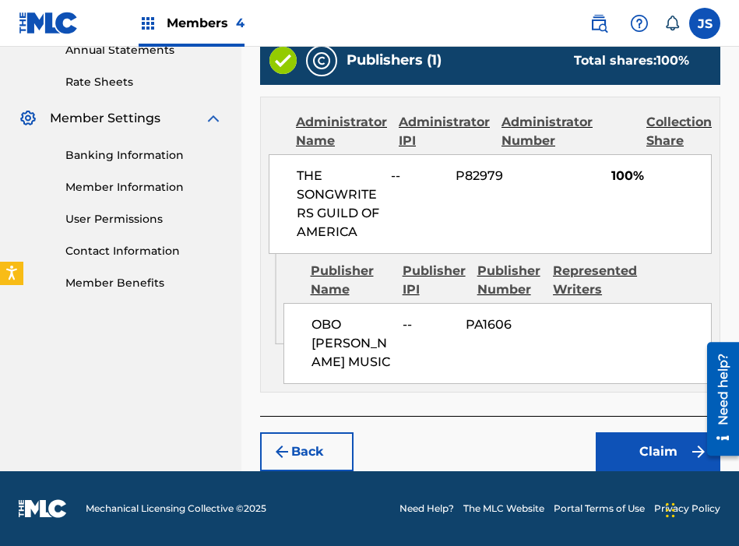
scroll to position [586, 0]
click at [632, 451] on button "Claim" at bounding box center [658, 451] width 125 height 39
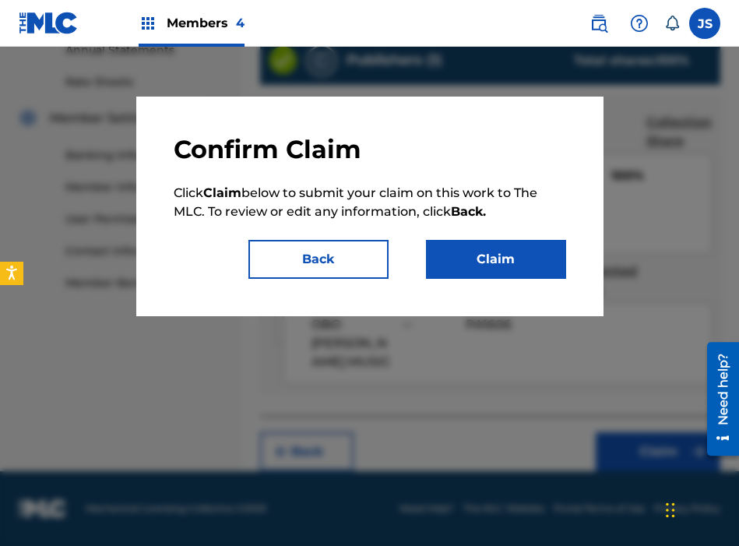
click at [551, 256] on button "Claim" at bounding box center [496, 259] width 140 height 39
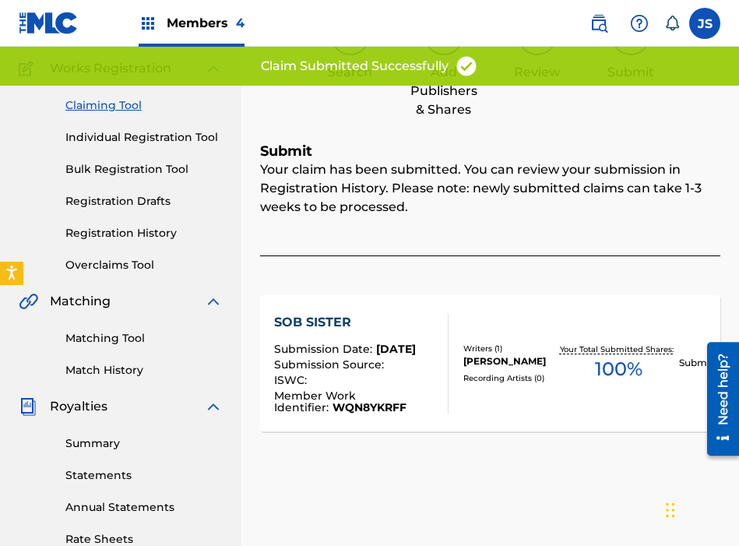
scroll to position [0, 0]
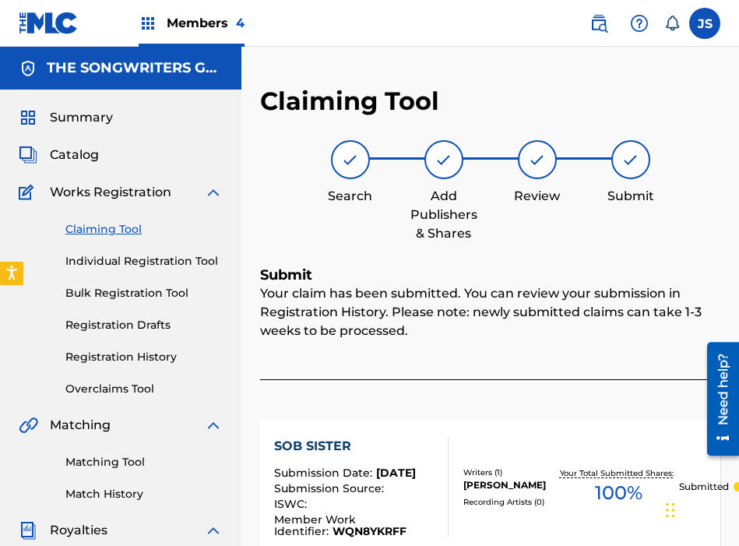
click at [115, 239] on div "Claiming Tool Individual Registration Tool Bulk Registration Tool Registration …" at bounding box center [121, 299] width 204 height 195
click at [114, 228] on link "Claiming Tool" at bounding box center [143, 229] width 157 height 16
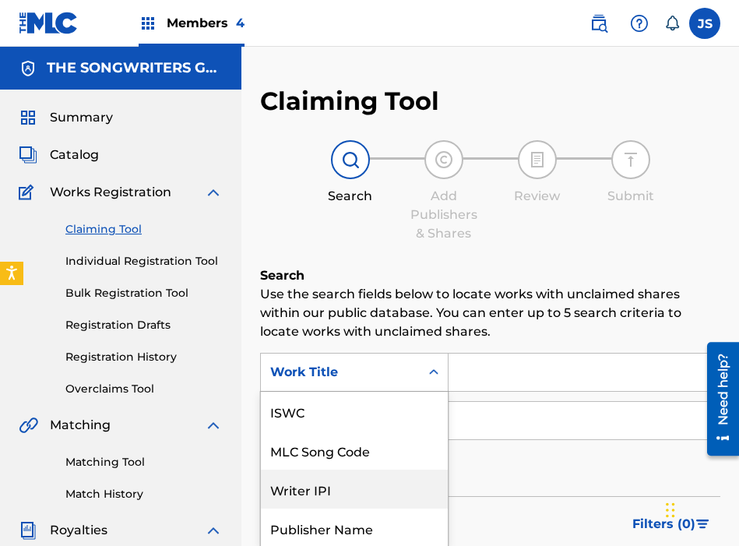
click at [423, 377] on div "Writer IPI, 3 of 7. 7 results available. Use Up and Down to choose options, pre…" at bounding box center [354, 372] width 188 height 39
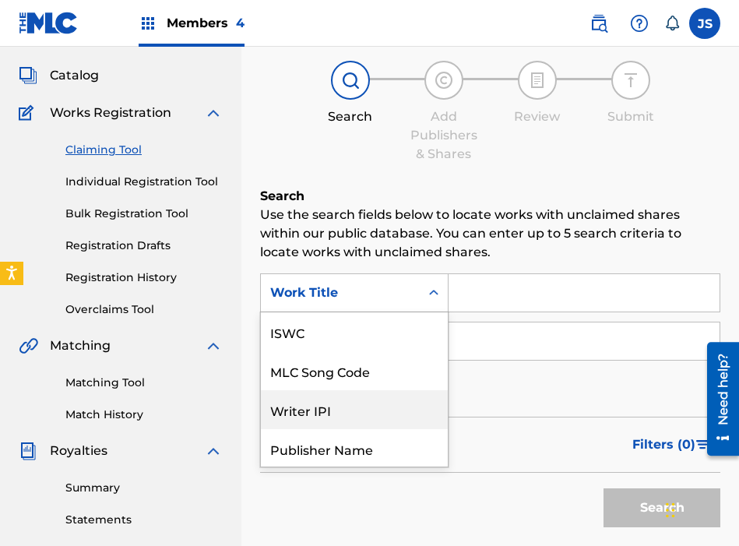
scroll to position [39, 0]
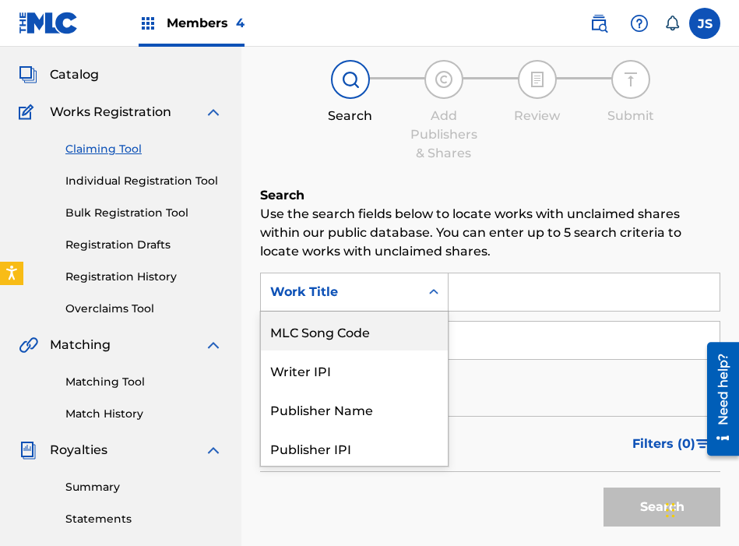
click at [393, 329] on div "MLC Song Code" at bounding box center [354, 330] width 187 height 39
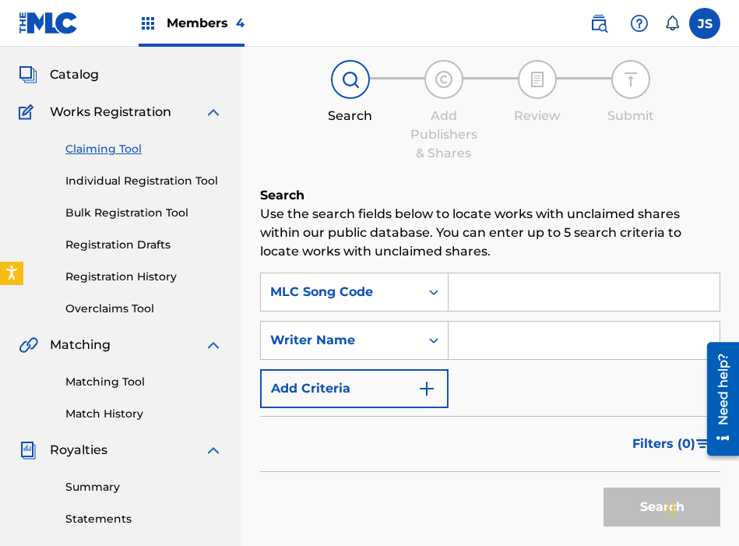
click at [530, 290] on input "Search Form" at bounding box center [584, 291] width 271 height 37
paste input "S8285L"
type input "S8285L"
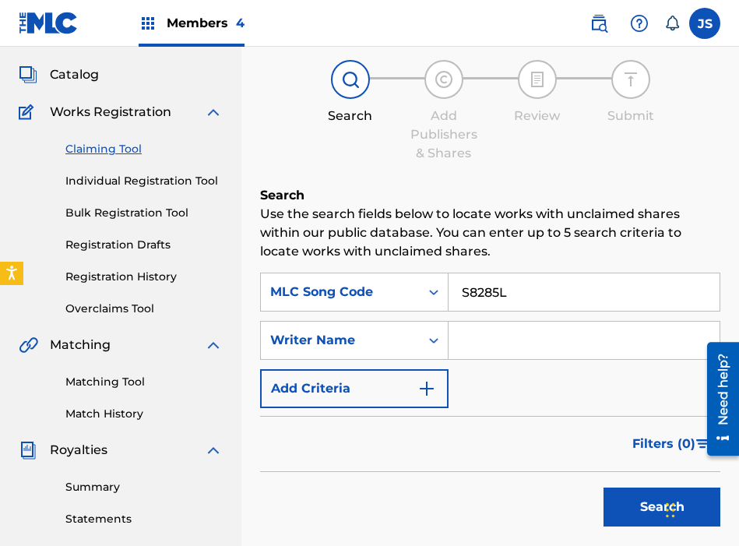
click at [603, 487] on button "Search" at bounding box center [661, 506] width 117 height 39
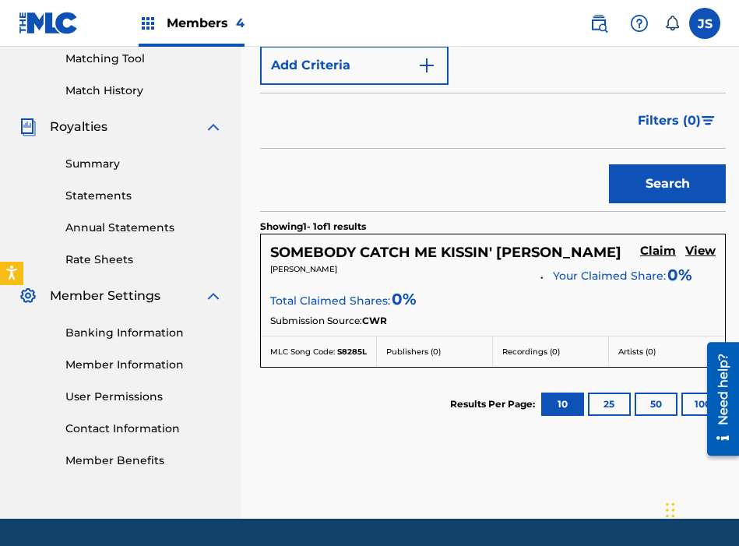
scroll to position [405, 0]
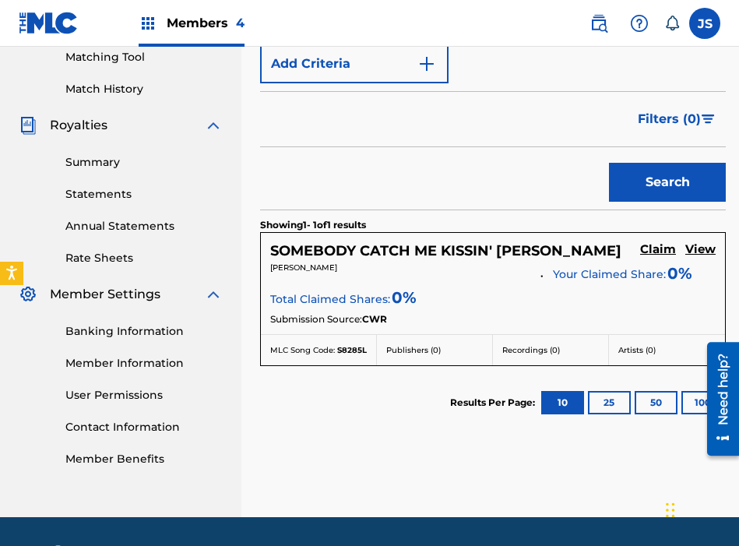
click at [652, 244] on h5 "Claim" at bounding box center [658, 249] width 36 height 15
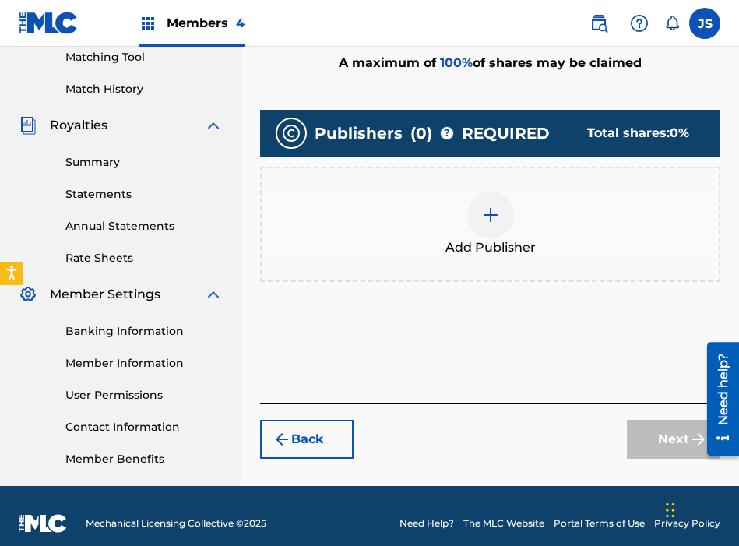
click at [510, 233] on div "Add Publisher" at bounding box center [490, 224] width 457 height 65
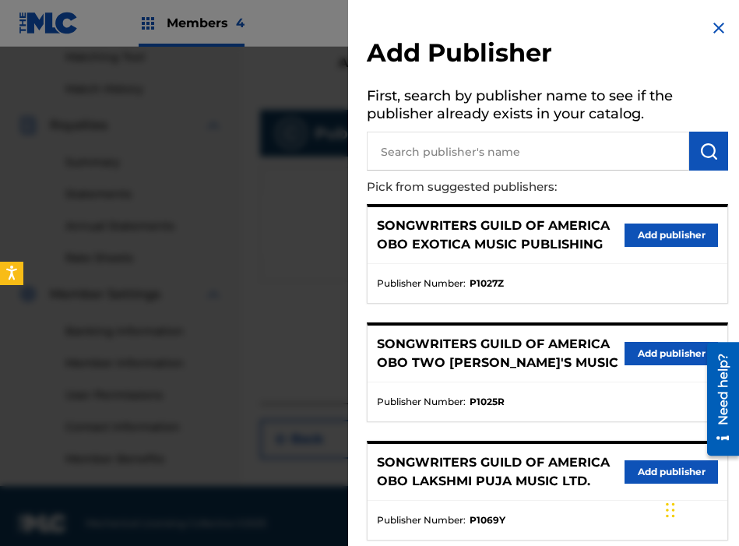
click at [473, 153] on input "text" at bounding box center [528, 151] width 322 height 39
type input "S"
click at [222, 291] on div at bounding box center [369, 320] width 739 height 546
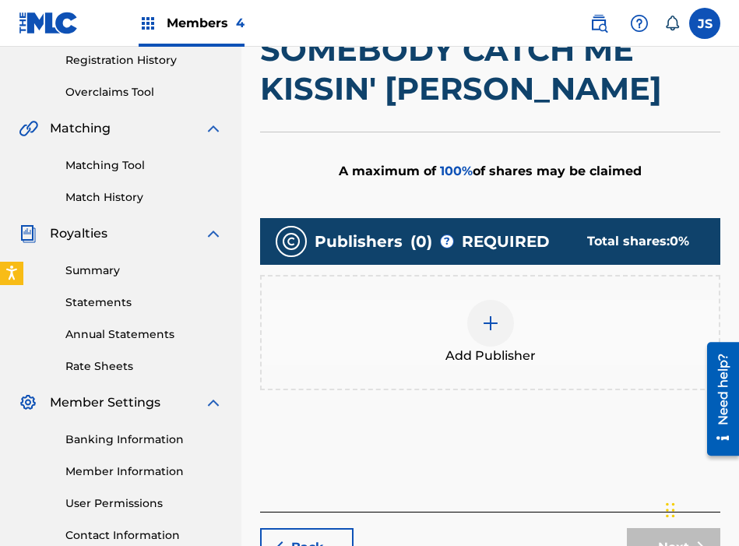
scroll to position [301, 0]
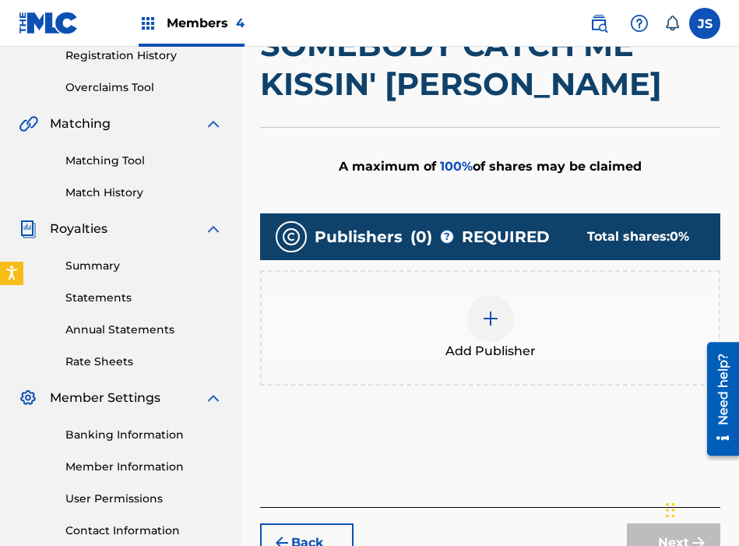
click at [494, 329] on div at bounding box center [490, 318] width 47 height 47
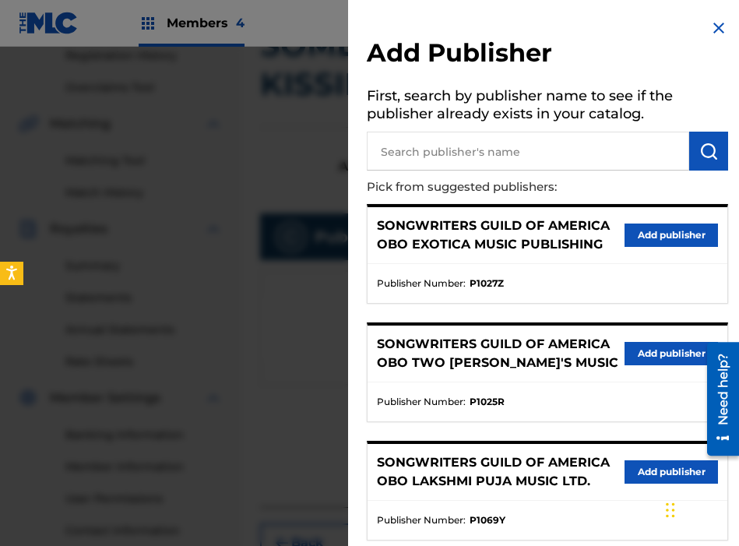
click at [634, 165] on input "text" at bounding box center [528, 151] width 322 height 39
type input "[PERSON_NAME]"
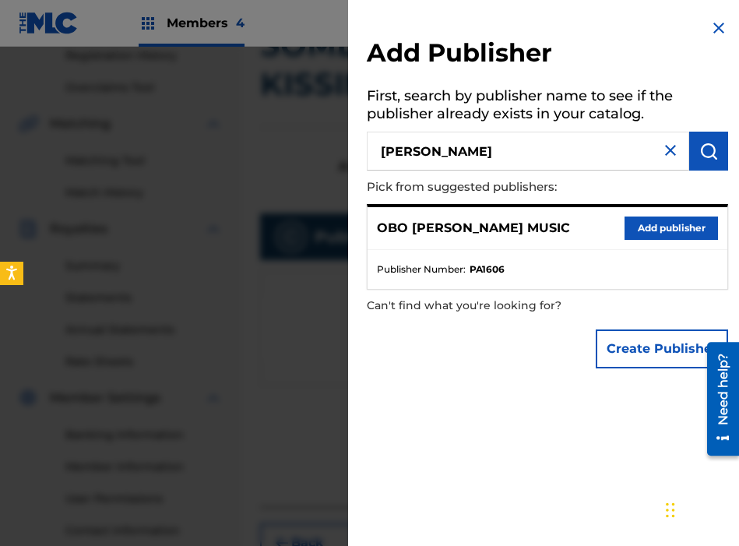
click at [660, 234] on button "Add publisher" at bounding box center [671, 227] width 93 height 23
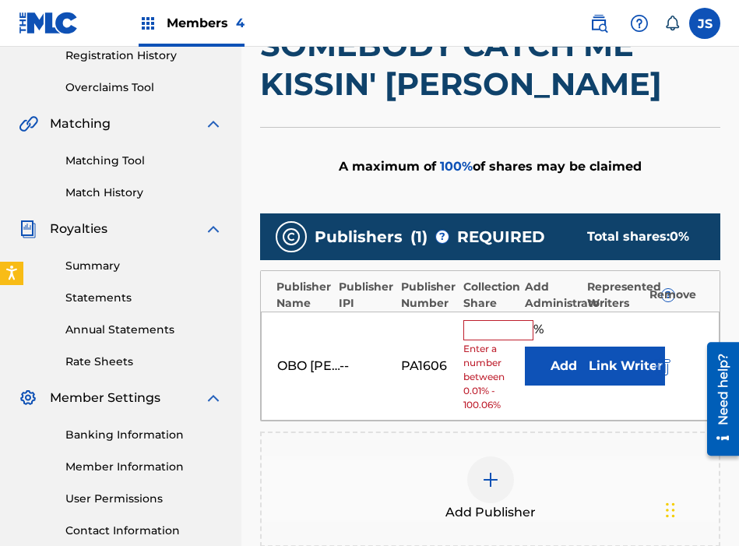
click at [473, 333] on input "text" at bounding box center [498, 330] width 70 height 20
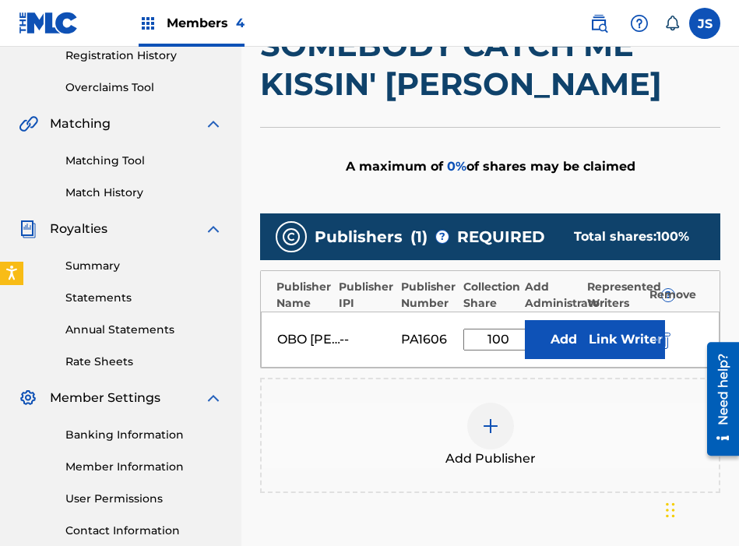
type input "100"
click at [547, 342] on button "Add" at bounding box center [564, 339] width 78 height 39
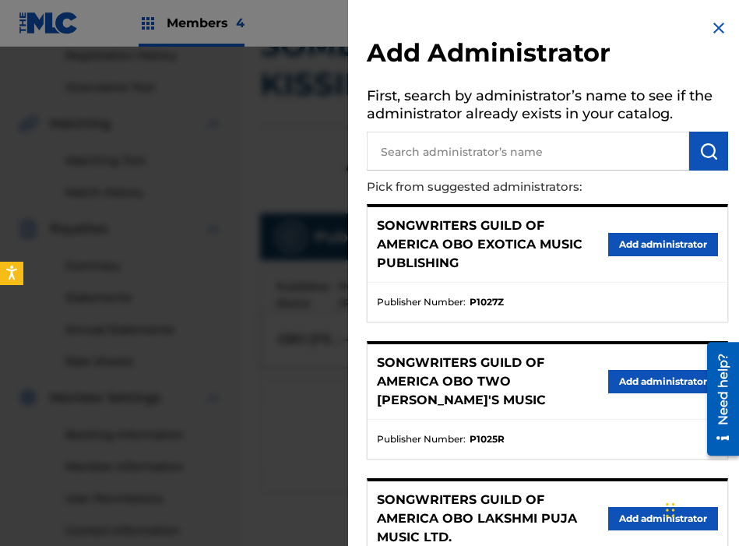
click at [539, 154] on input "text" at bounding box center [528, 151] width 322 height 39
type input "THE SONGWRITERS"
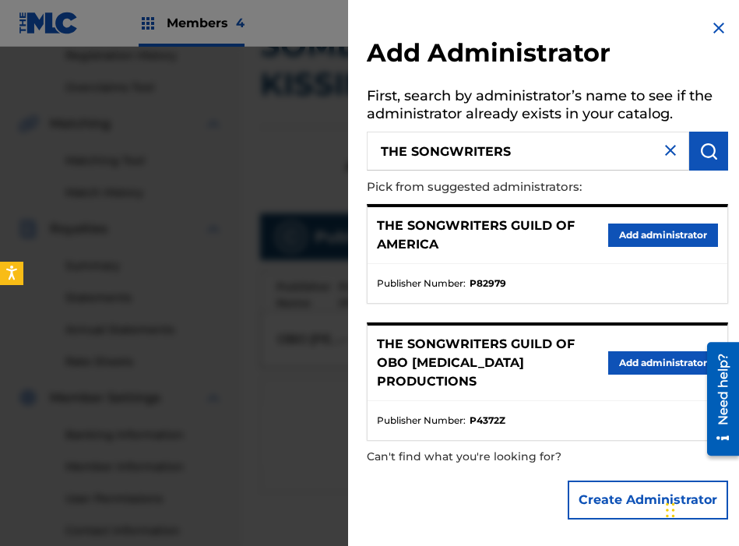
click at [624, 235] on button "Add administrator" at bounding box center [663, 234] width 110 height 23
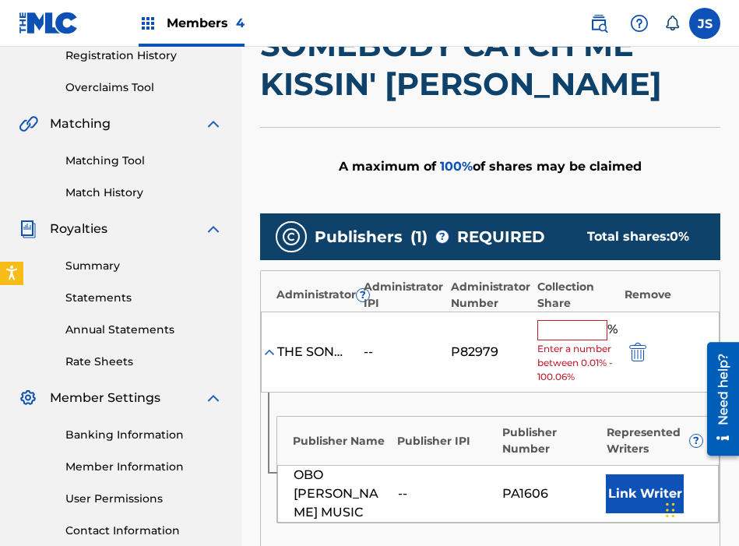
click at [551, 338] on input "text" at bounding box center [572, 330] width 70 height 20
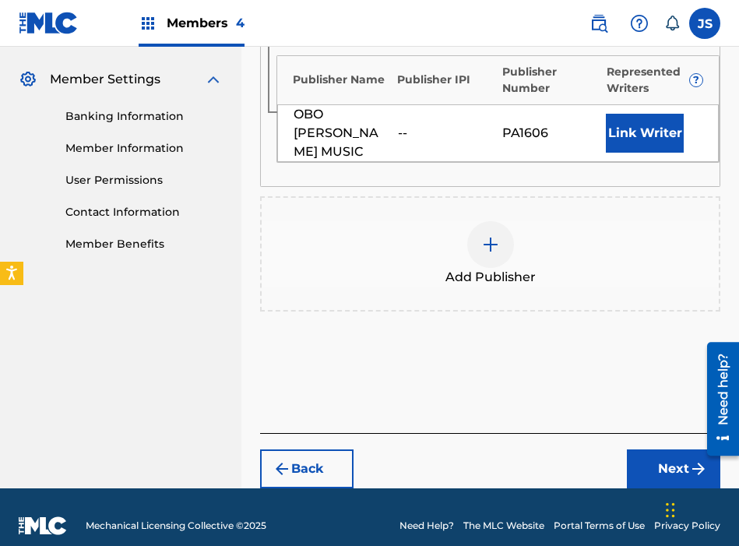
type input "100"
click at [639, 457] on button "Next" at bounding box center [673, 468] width 93 height 39
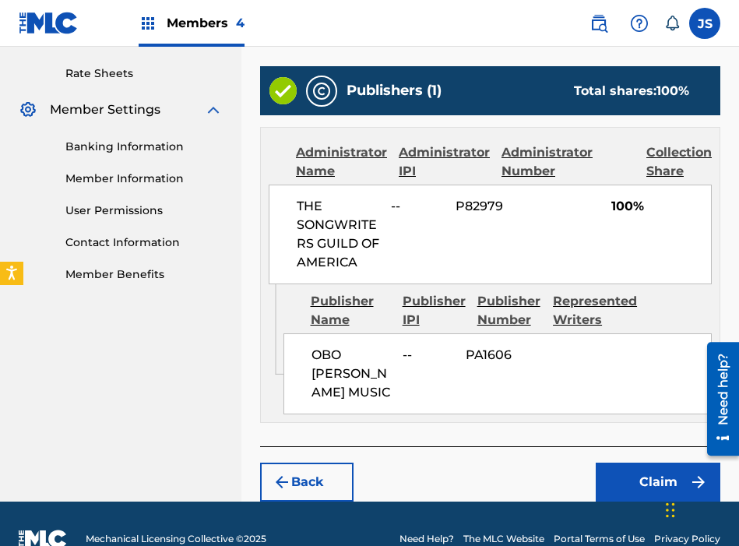
scroll to position [625, 0]
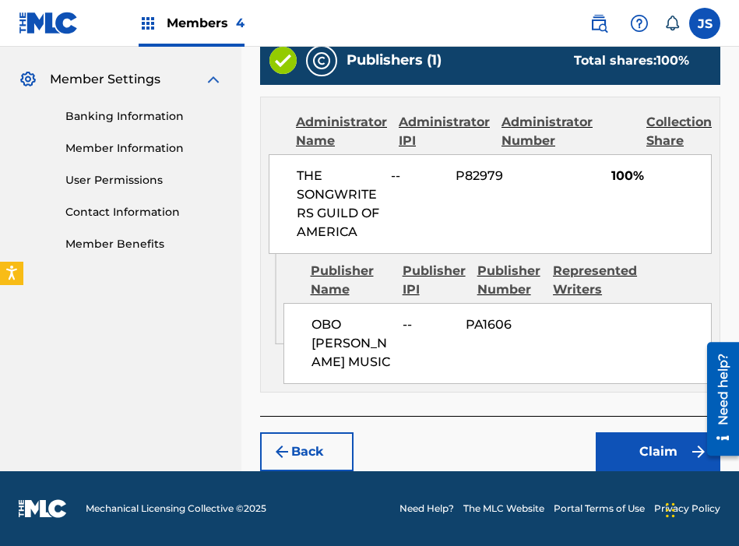
click at [634, 449] on button "Claim" at bounding box center [658, 451] width 125 height 39
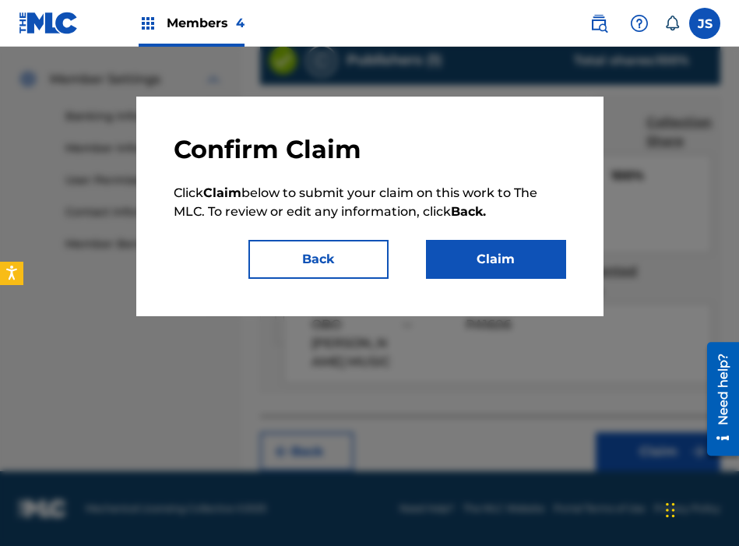
click at [499, 257] on button "Claim" at bounding box center [496, 259] width 140 height 39
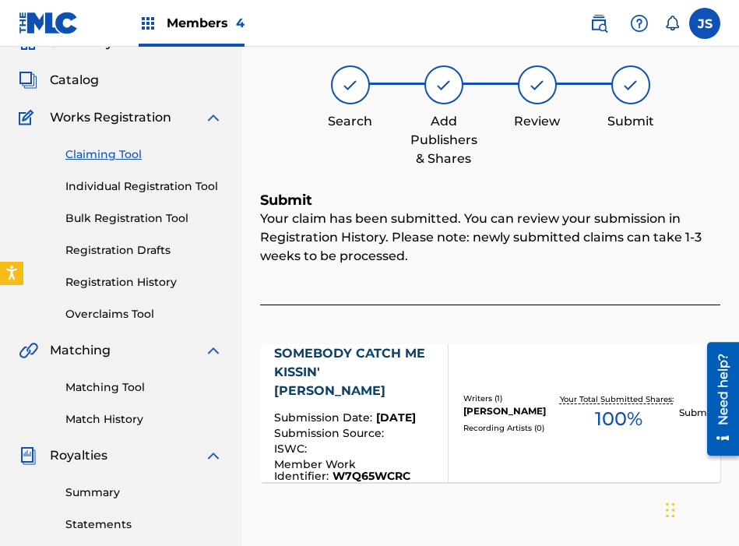
scroll to position [0, 0]
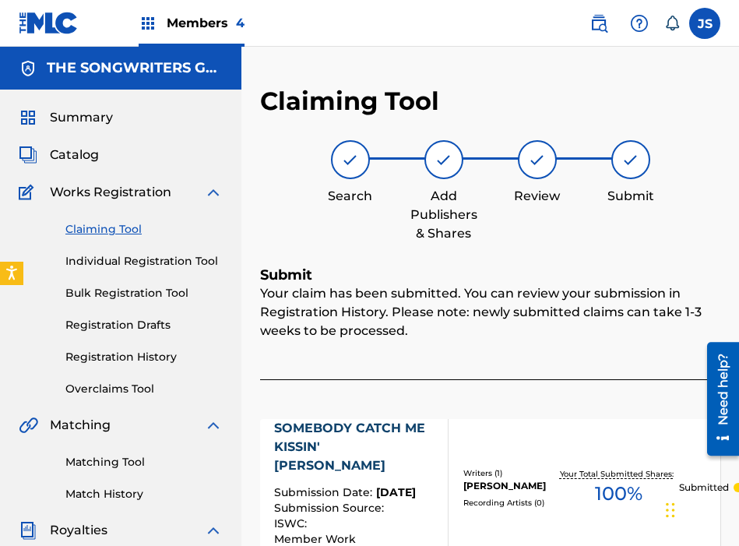
click at [123, 229] on link "Claiming Tool" at bounding box center [143, 229] width 157 height 16
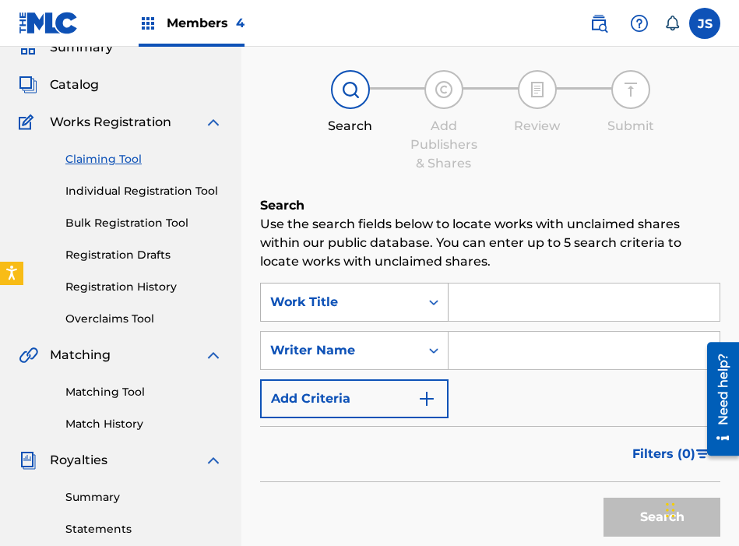
click at [416, 322] on div "Work Title" at bounding box center [354, 302] width 188 height 39
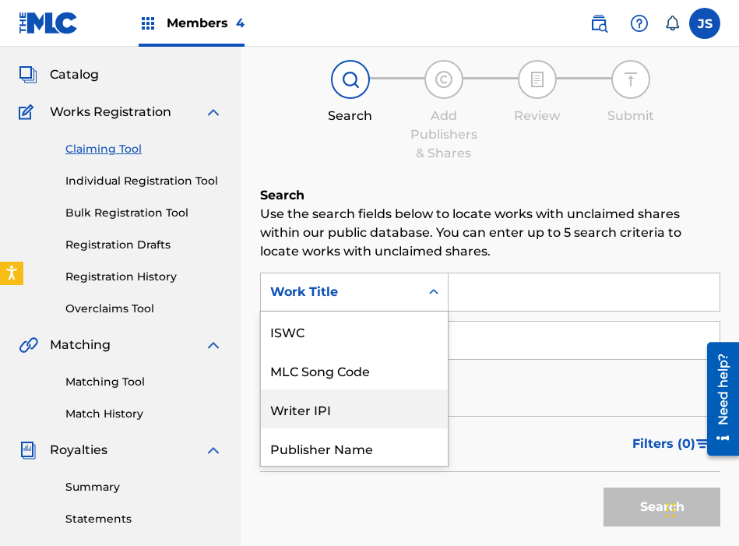
scroll to position [39, 0]
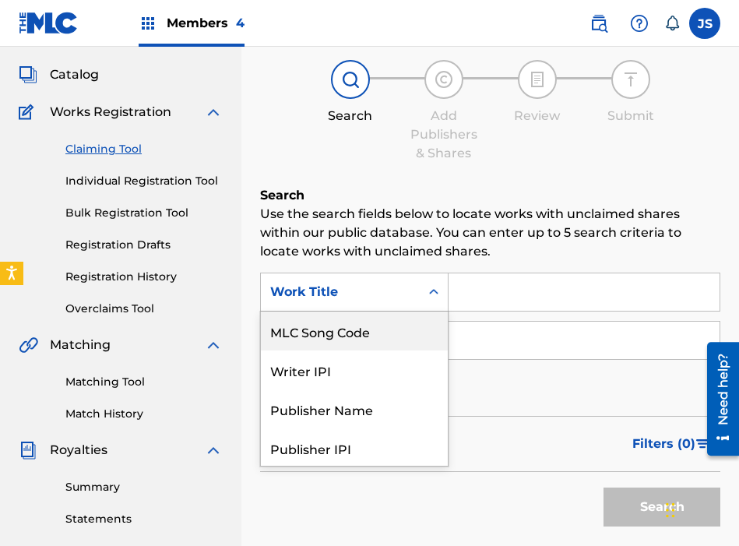
click at [385, 340] on div "MLC Song Code" at bounding box center [354, 330] width 187 height 39
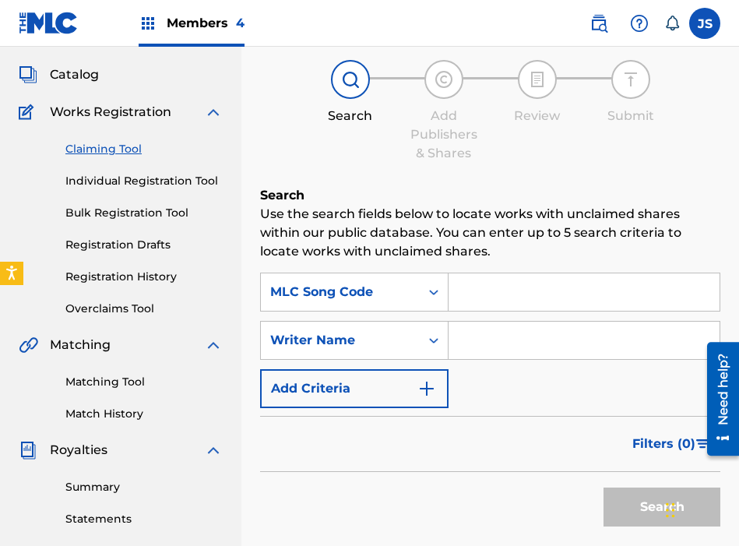
click at [487, 294] on input "Search Form" at bounding box center [584, 291] width 271 height 37
paste input "S8284H"
type input "S8284H"
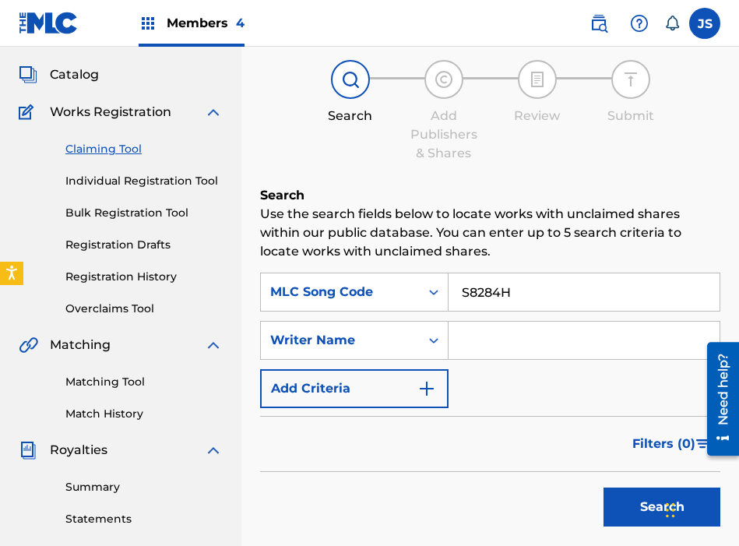
click at [603, 487] on button "Search" at bounding box center [661, 506] width 117 height 39
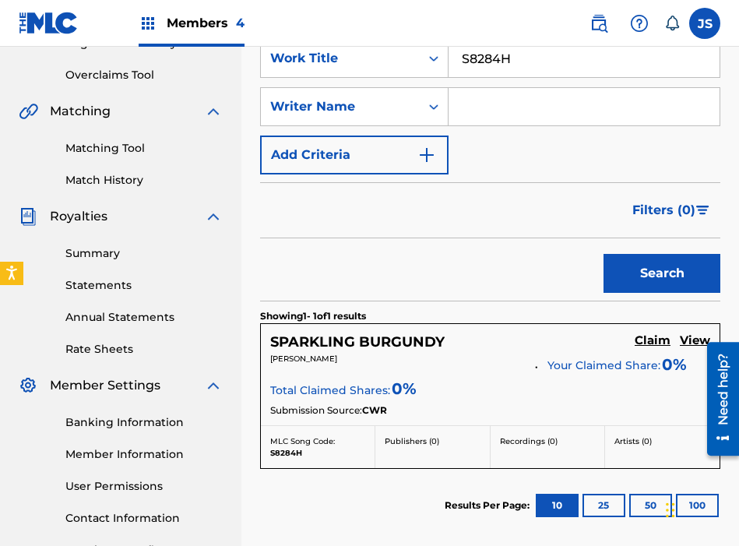
scroll to position [338, 0]
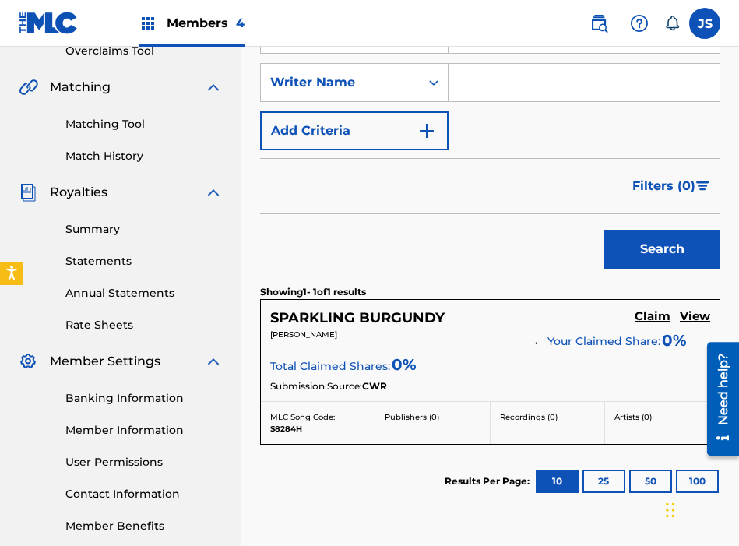
click at [657, 324] on link "Claim" at bounding box center [653, 317] width 36 height 17
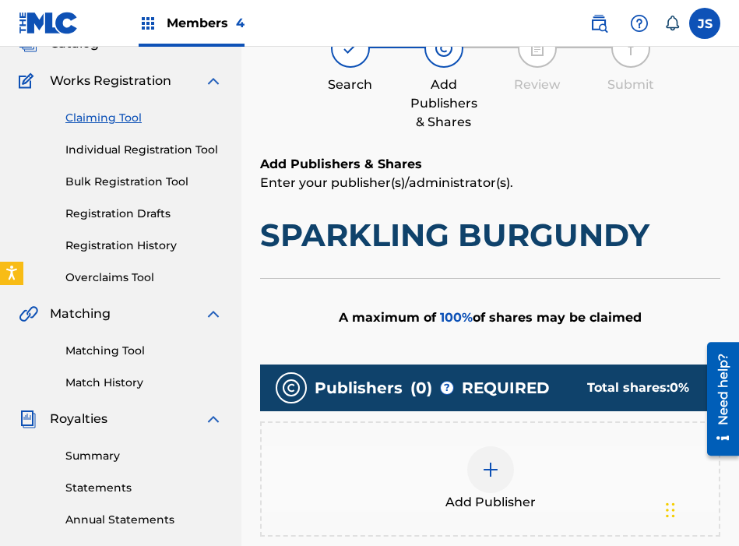
scroll to position [286, 0]
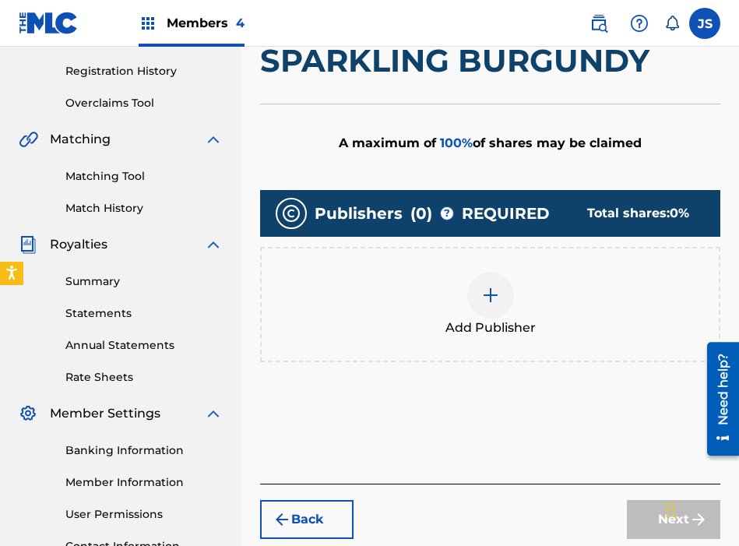
click at [516, 285] on div "Add Publisher" at bounding box center [490, 304] width 457 height 65
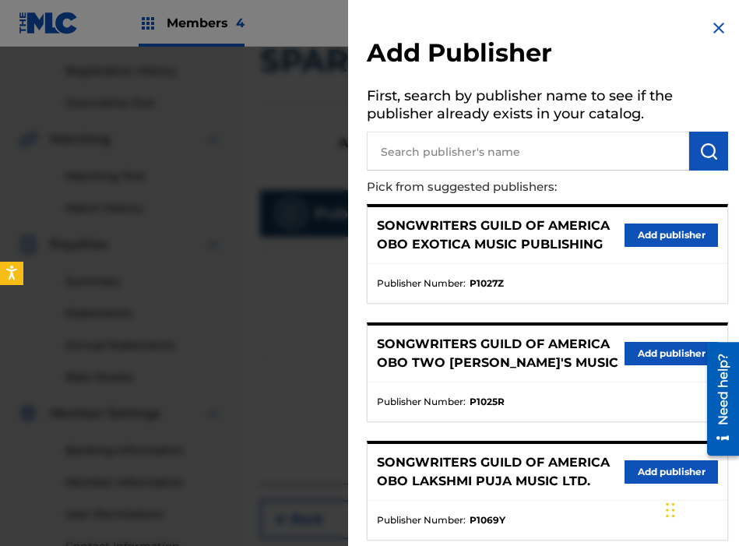
click at [552, 152] on input "text" at bounding box center [528, 151] width 322 height 39
type input "[PERSON_NAME]"
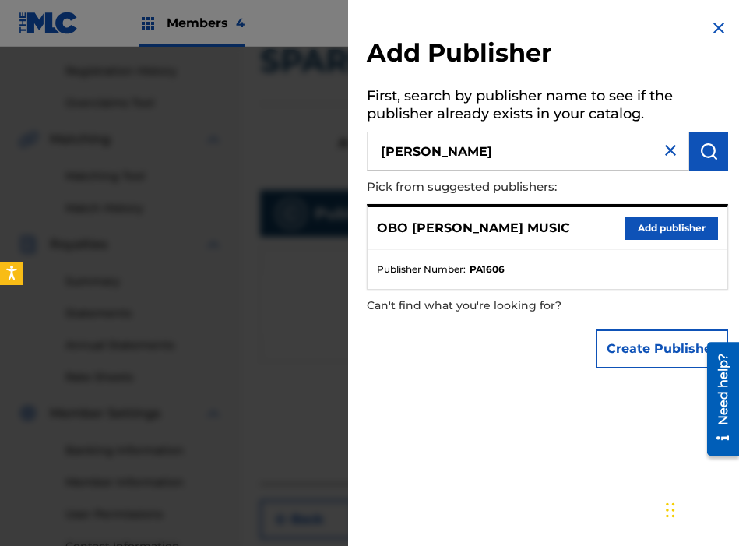
click at [701, 229] on button "Add publisher" at bounding box center [671, 227] width 93 height 23
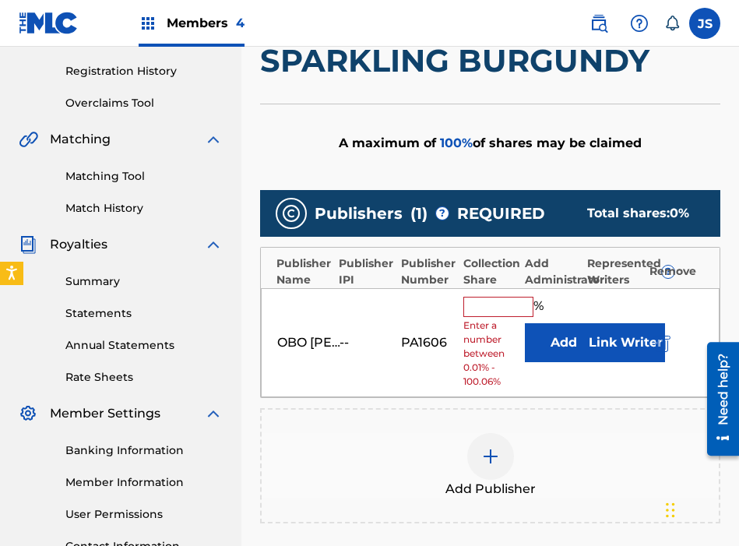
click at [479, 307] on input "text" at bounding box center [498, 307] width 70 height 20
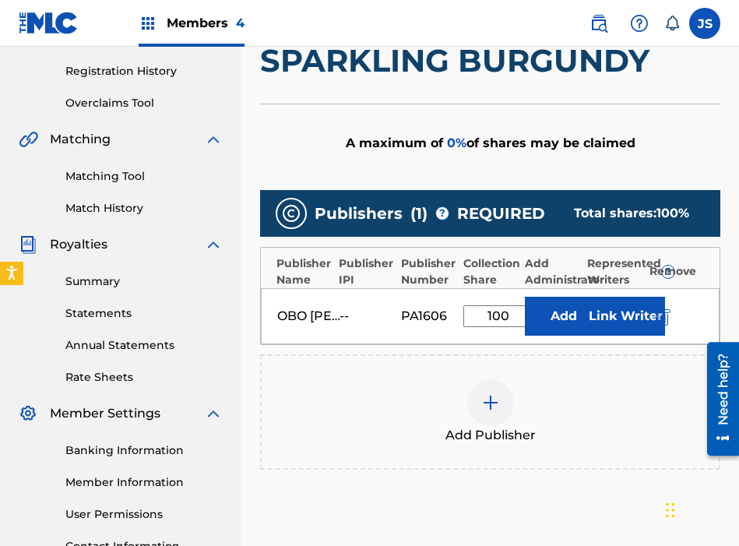
type input "100"
click at [546, 322] on button "Add" at bounding box center [564, 316] width 78 height 39
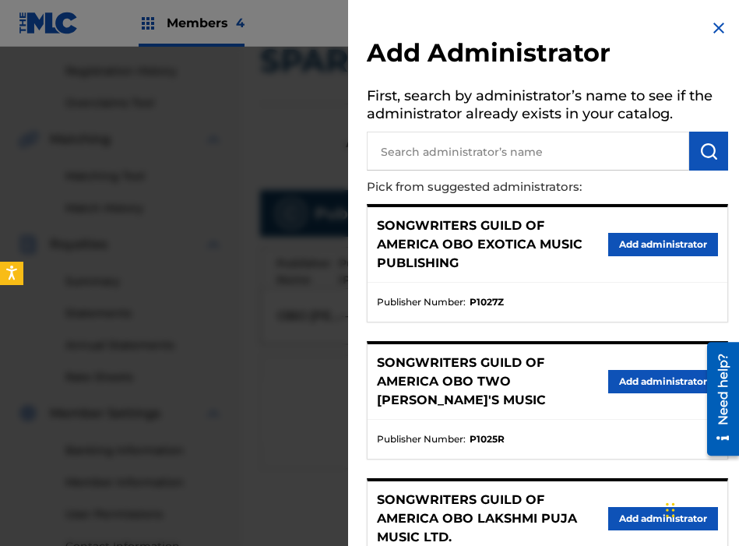
click at [480, 157] on input "text" at bounding box center [528, 151] width 322 height 39
type input "THE SONGWRITERS"
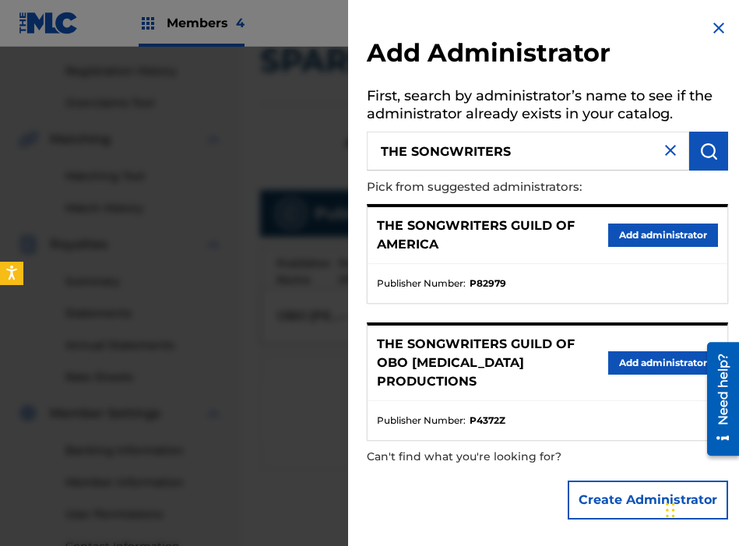
click at [625, 238] on button "Add administrator" at bounding box center [663, 234] width 110 height 23
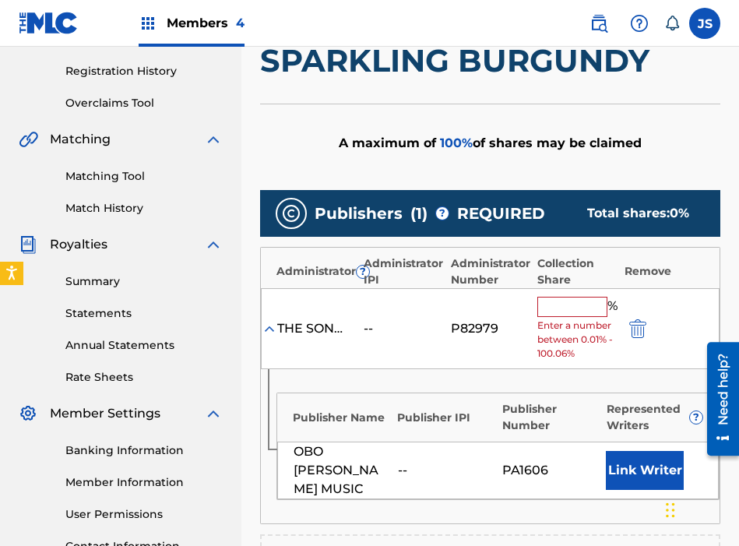
click at [559, 304] on input "text" at bounding box center [572, 307] width 70 height 20
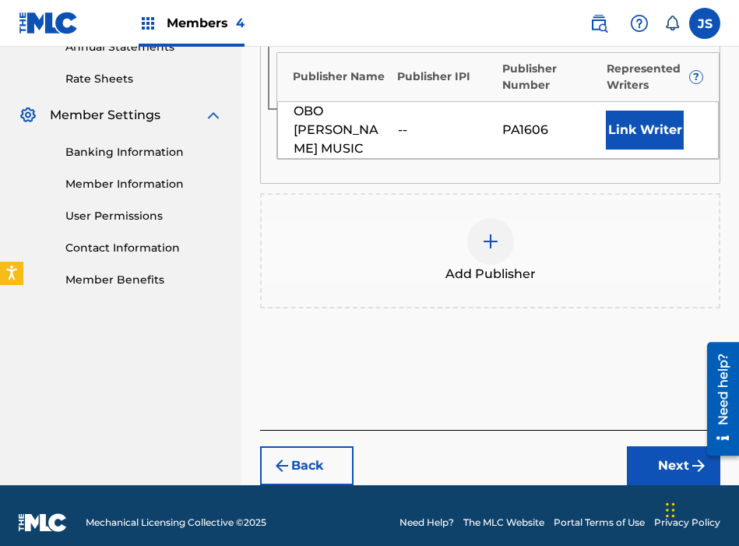
type input "100"
click at [645, 467] on button "Next" at bounding box center [673, 465] width 93 height 39
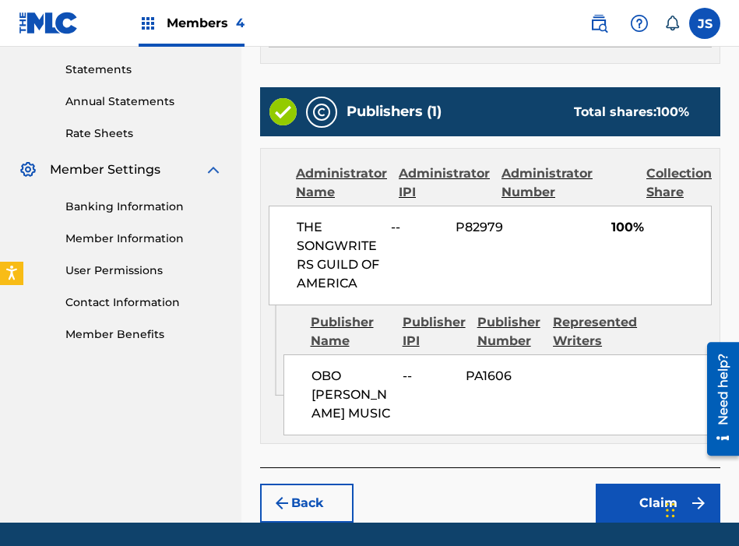
scroll to position [586, 0]
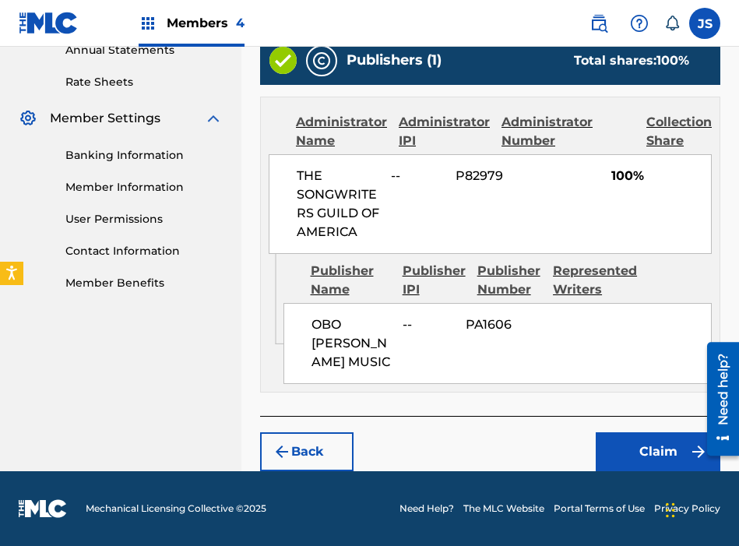
click at [611, 442] on button "Claim" at bounding box center [658, 451] width 125 height 39
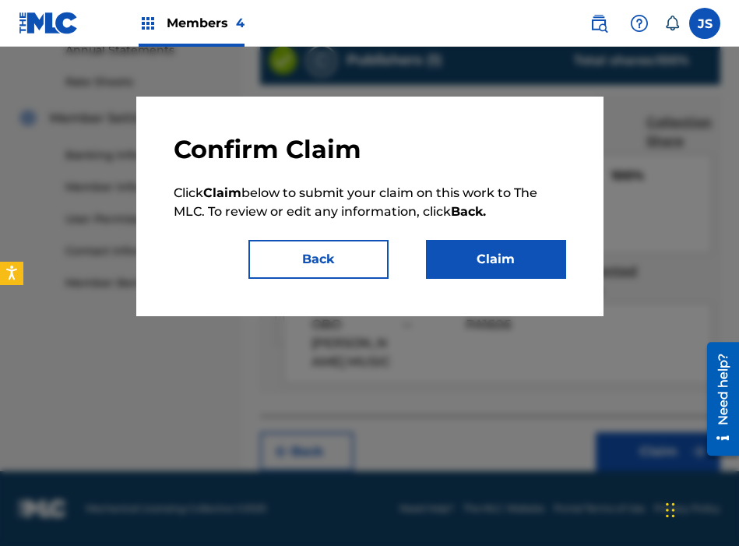
click at [447, 260] on button "Claim" at bounding box center [496, 259] width 140 height 39
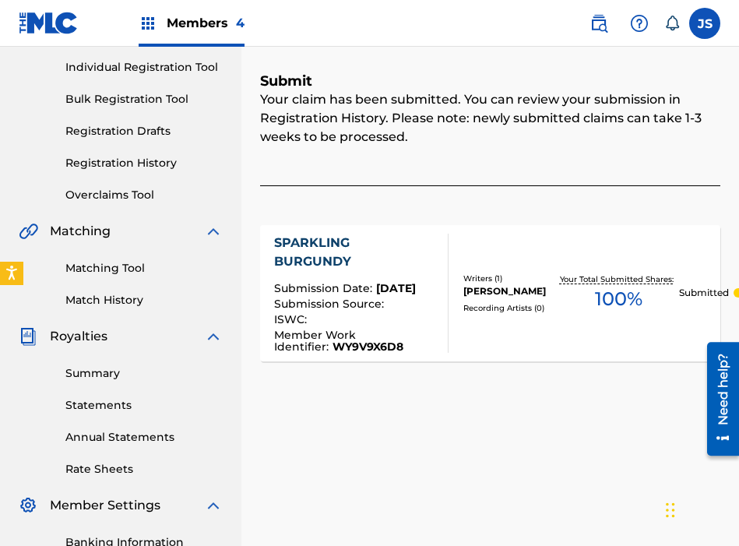
scroll to position [42, 0]
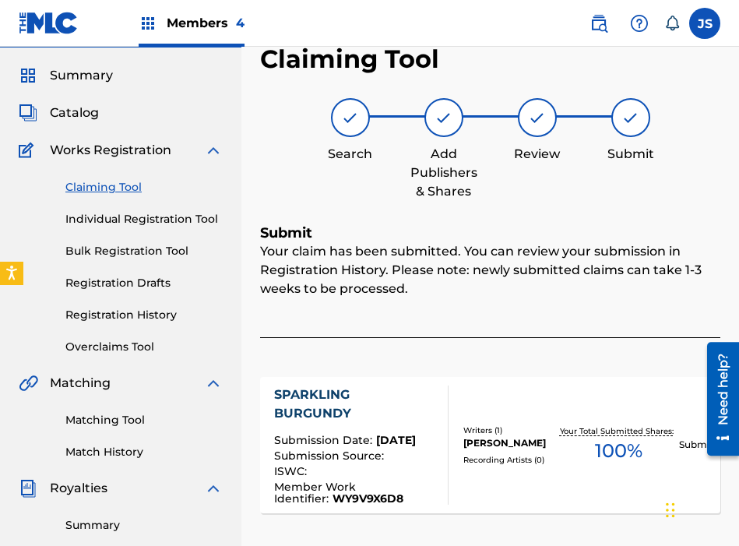
click at [98, 190] on link "Claiming Tool" at bounding box center [143, 187] width 157 height 16
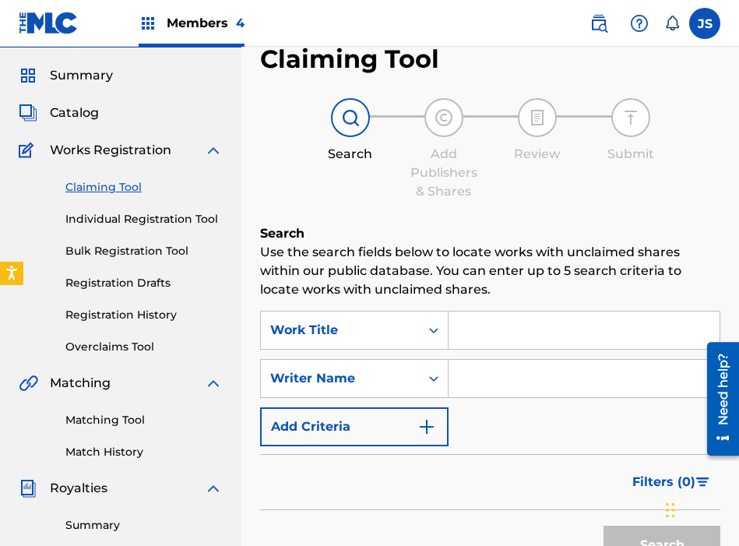
scroll to position [0, 0]
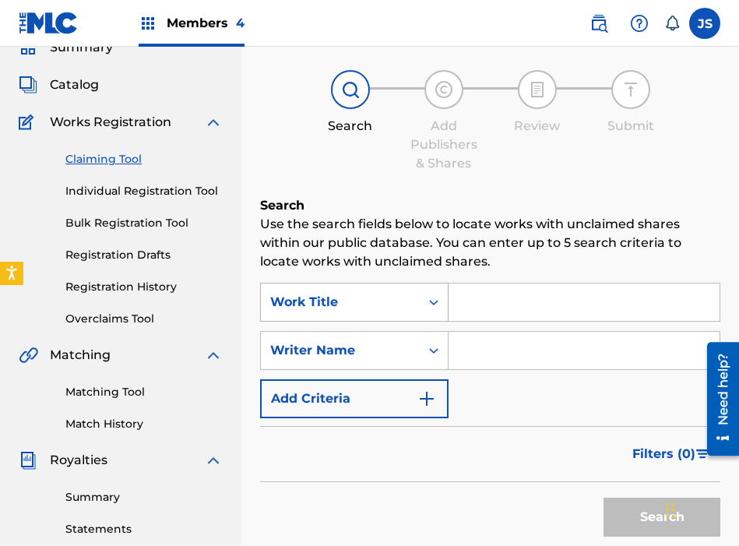
click at [375, 322] on div "Work Title" at bounding box center [354, 302] width 188 height 39
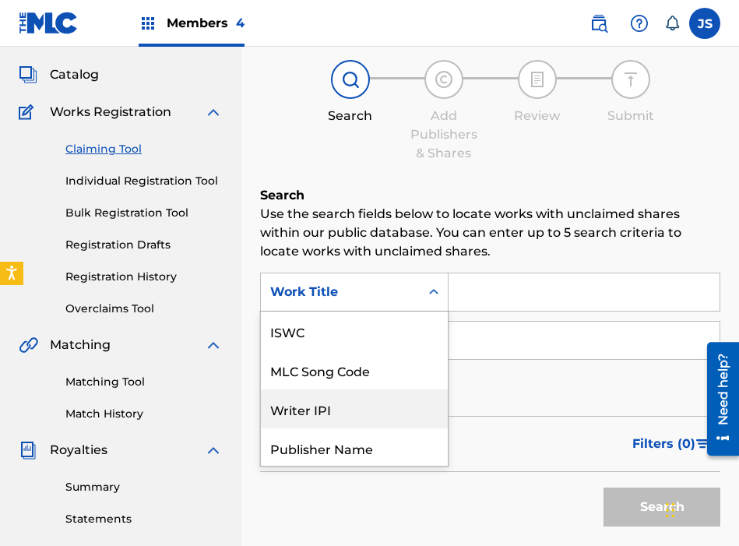
scroll to position [39, 0]
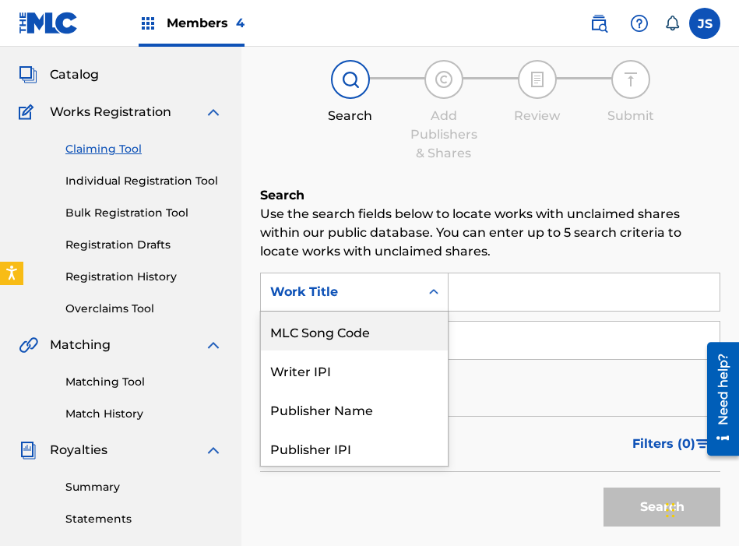
click at [391, 322] on div "MLC Song Code" at bounding box center [354, 330] width 187 height 39
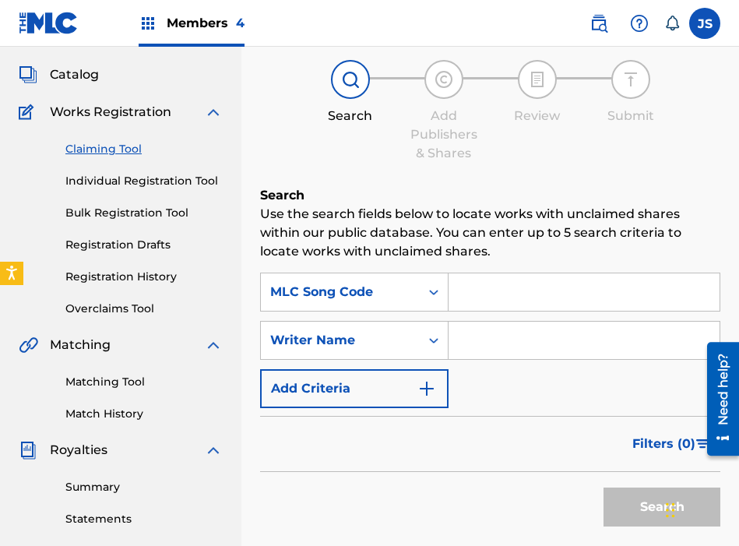
click at [467, 294] on input "Search Form" at bounding box center [584, 291] width 271 height 37
paste input "SA6DJL"
type input "SA6DJL"
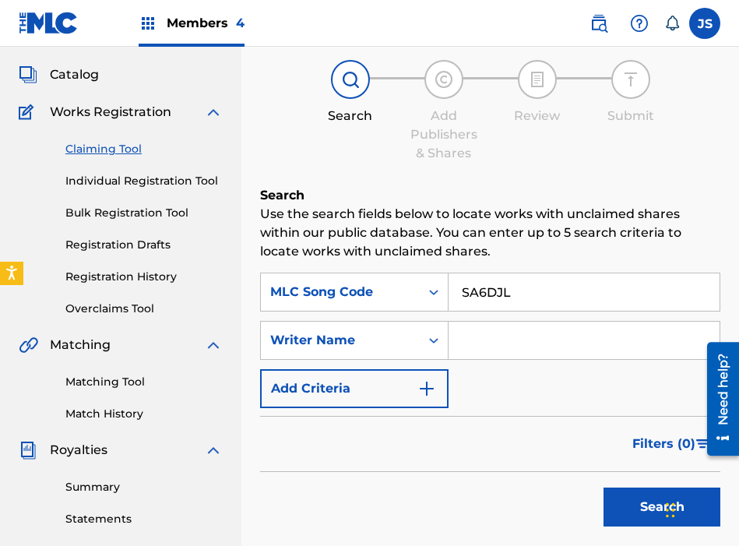
click at [603, 487] on button "Search" at bounding box center [661, 506] width 117 height 39
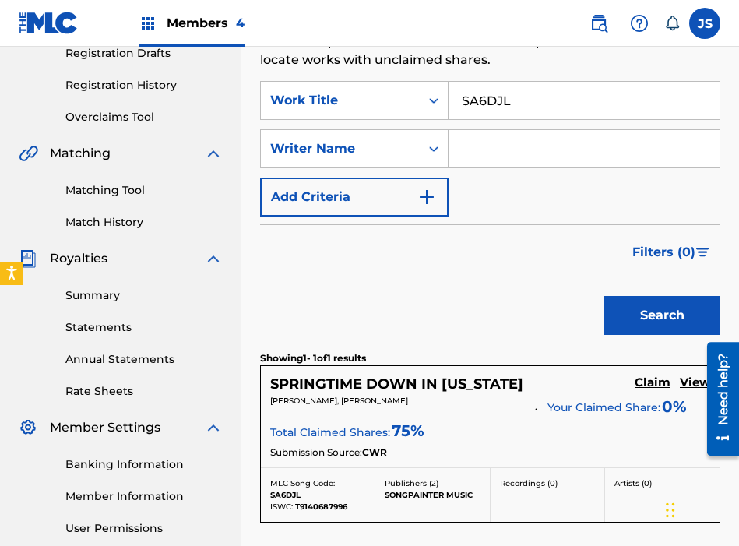
scroll to position [274, 0]
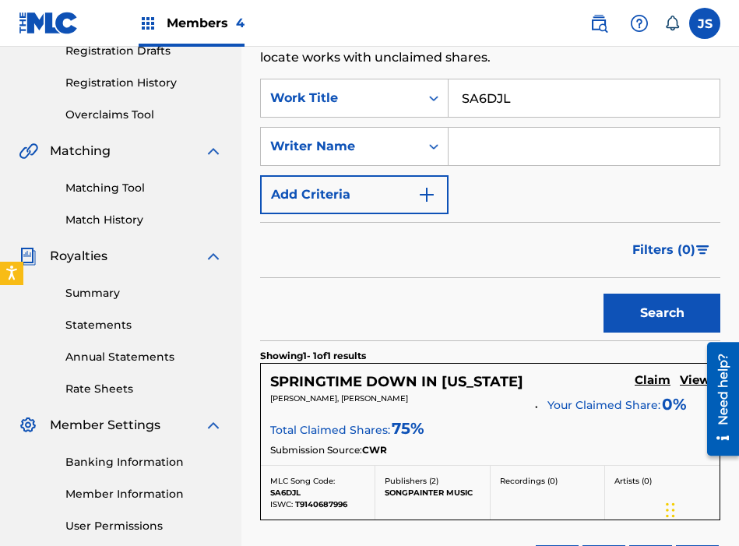
click at [639, 379] on h5 "Claim" at bounding box center [653, 380] width 36 height 15
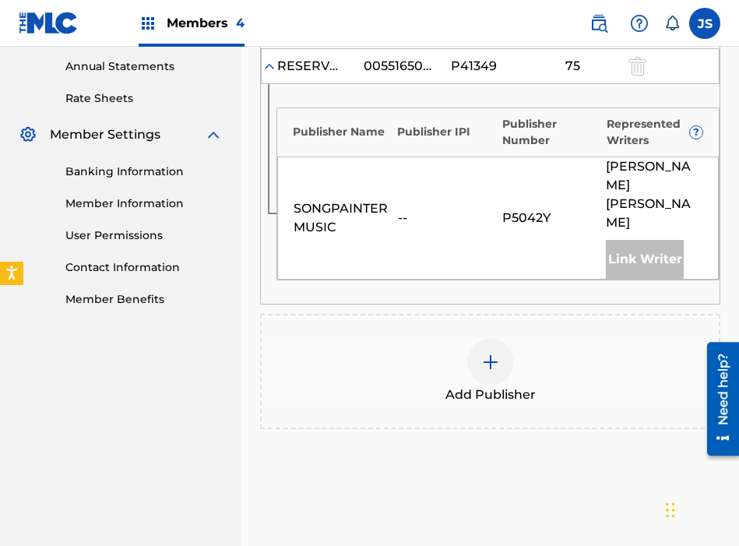
scroll to position [589, 0]
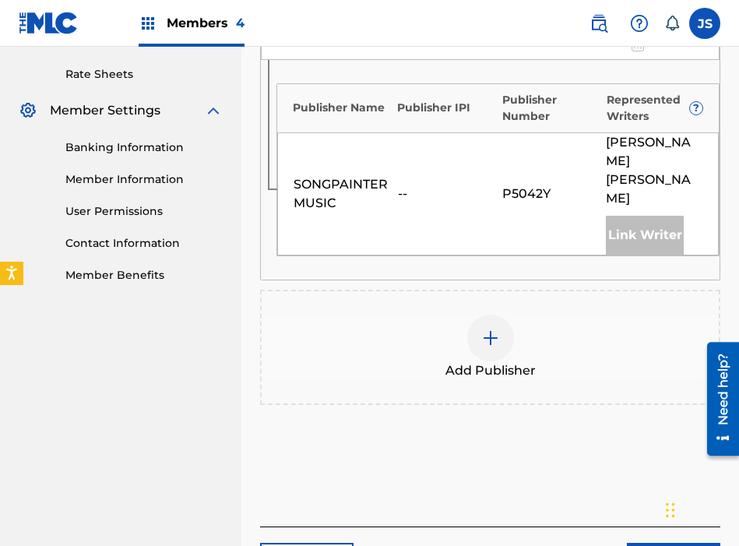
click at [494, 329] on img at bounding box center [490, 338] width 19 height 19
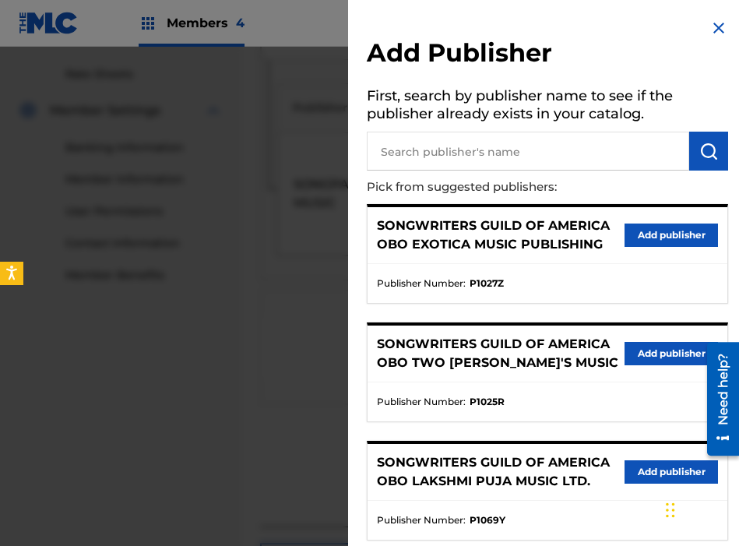
click at [541, 138] on input "text" at bounding box center [528, 151] width 322 height 39
type input "LOUDER"
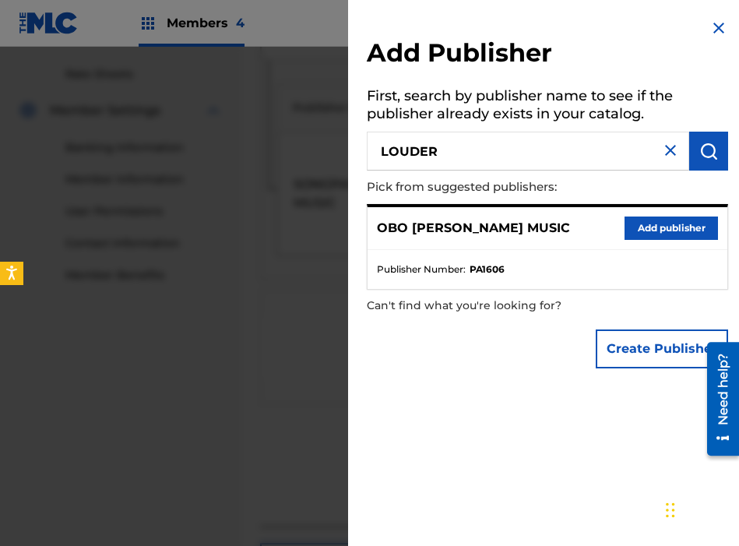
click at [678, 225] on button "Add publisher" at bounding box center [671, 227] width 93 height 23
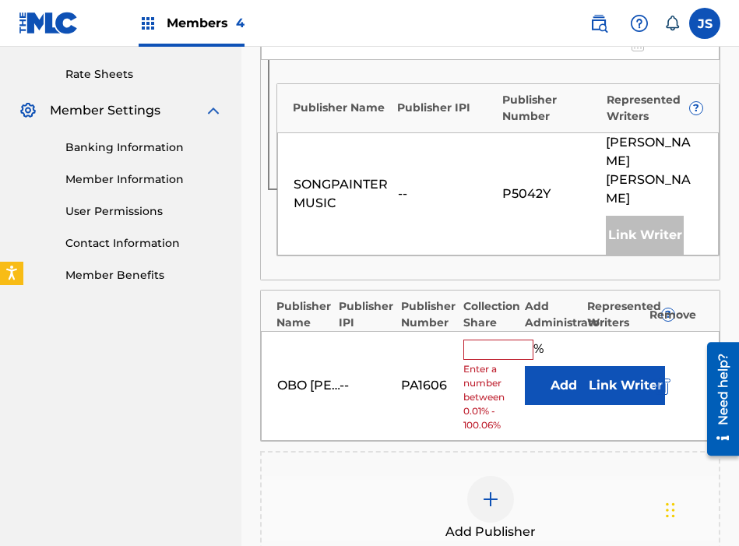
click at [481, 340] on input "text" at bounding box center [498, 350] width 70 height 20
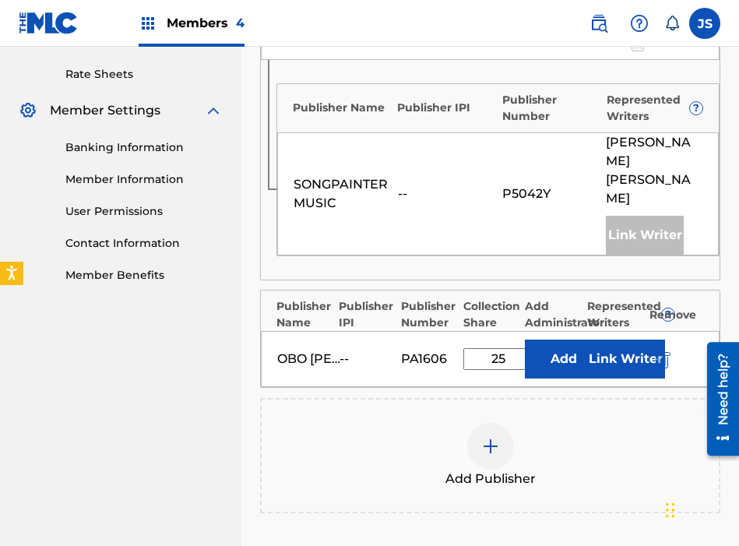
type input "25"
click at [552, 340] on button "Add" at bounding box center [564, 359] width 78 height 39
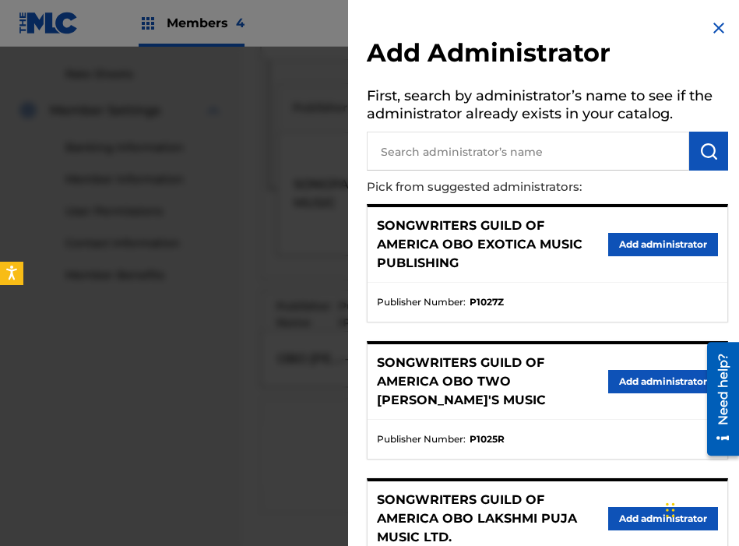
click at [470, 146] on input "text" at bounding box center [528, 151] width 322 height 39
type input "THE SONGWRITERS"
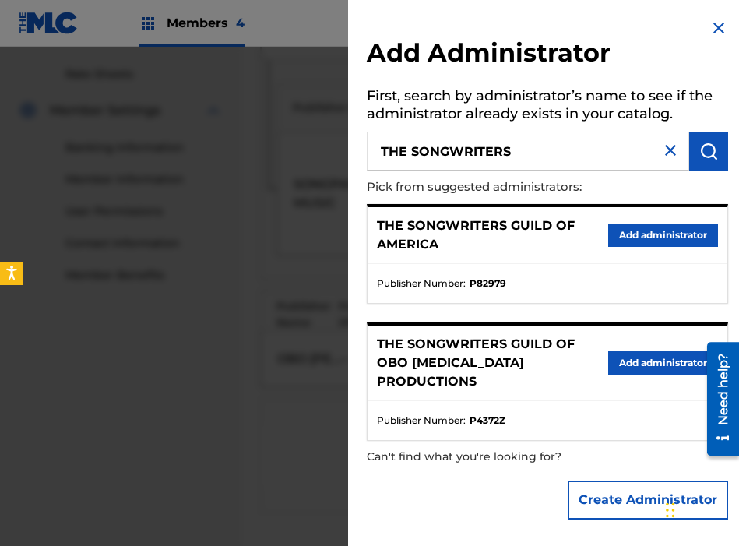
click at [676, 232] on button "Add administrator" at bounding box center [663, 234] width 110 height 23
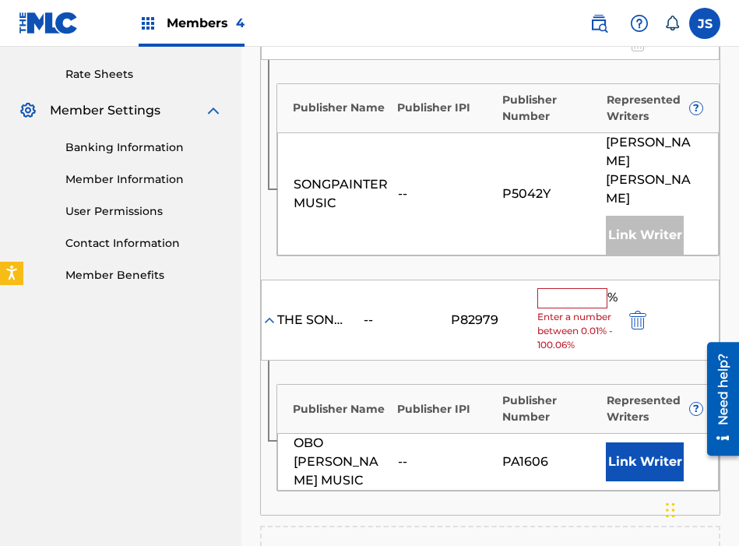
click at [589, 288] on input "text" at bounding box center [572, 298] width 70 height 20
type input "3"
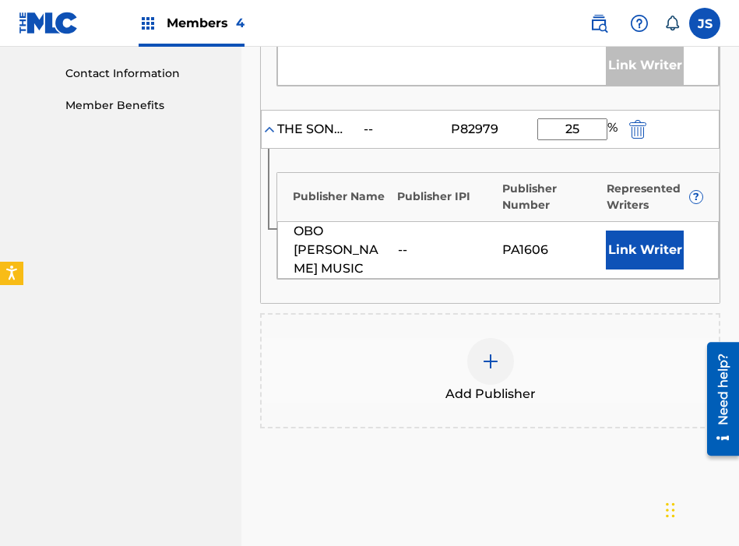
type input "25"
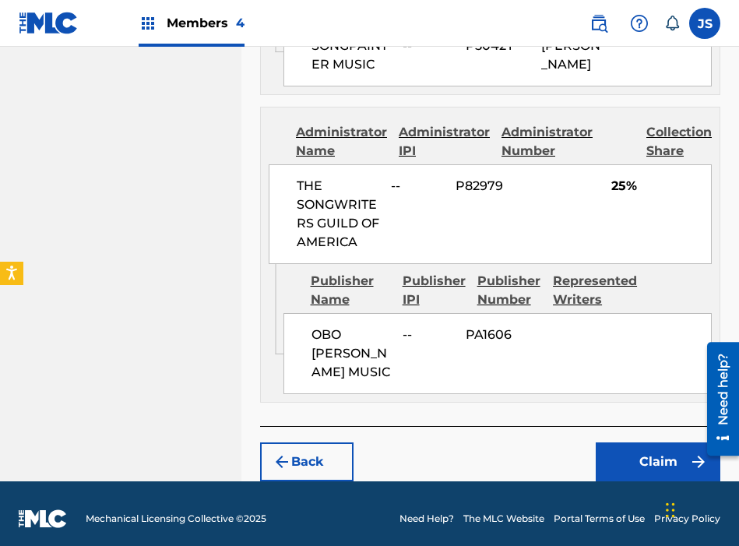
scroll to position [917, 0]
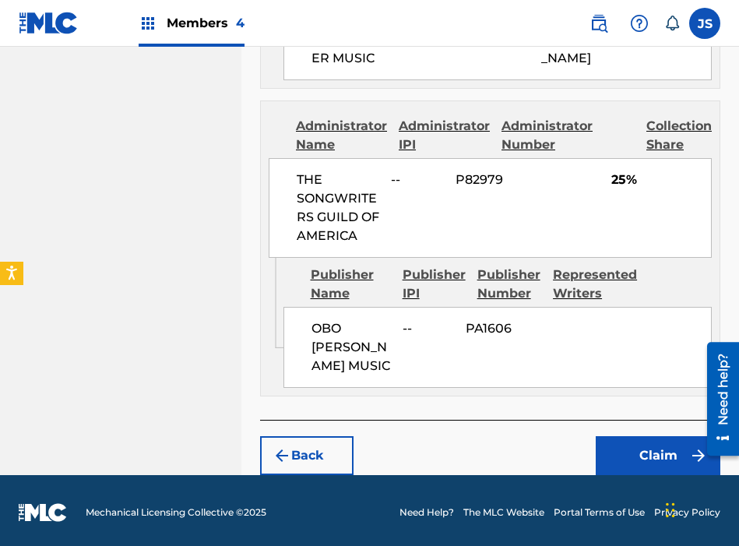
click at [631, 452] on button "Claim" at bounding box center [658, 455] width 125 height 39
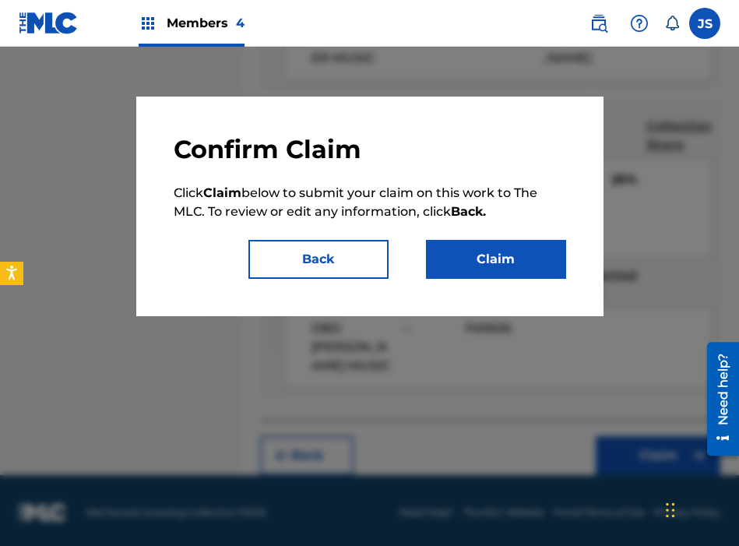
click at [502, 245] on button "Claim" at bounding box center [496, 259] width 140 height 39
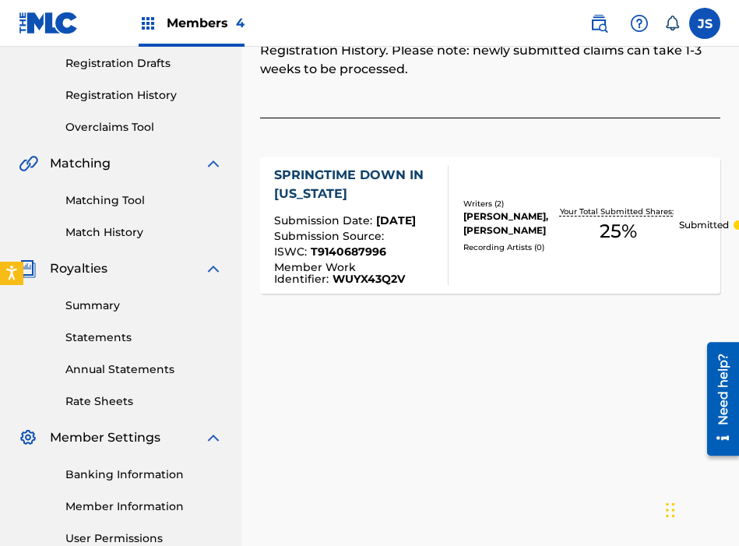
scroll to position [0, 0]
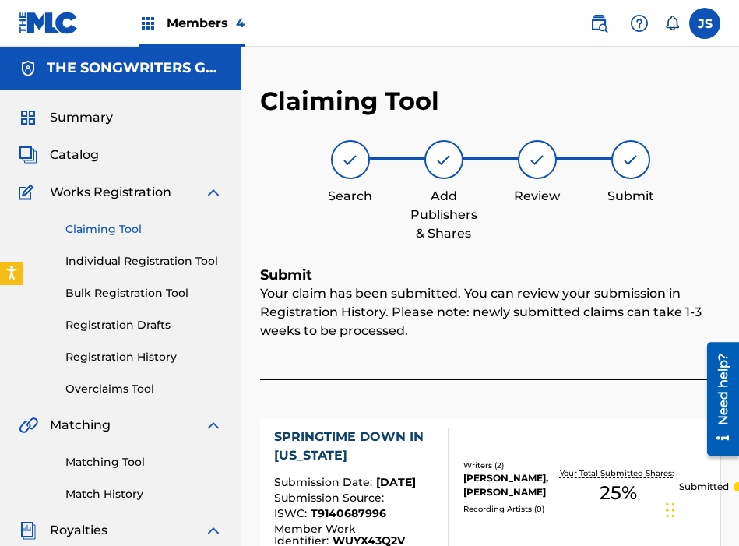
click at [132, 234] on link "Claiming Tool" at bounding box center [143, 229] width 157 height 16
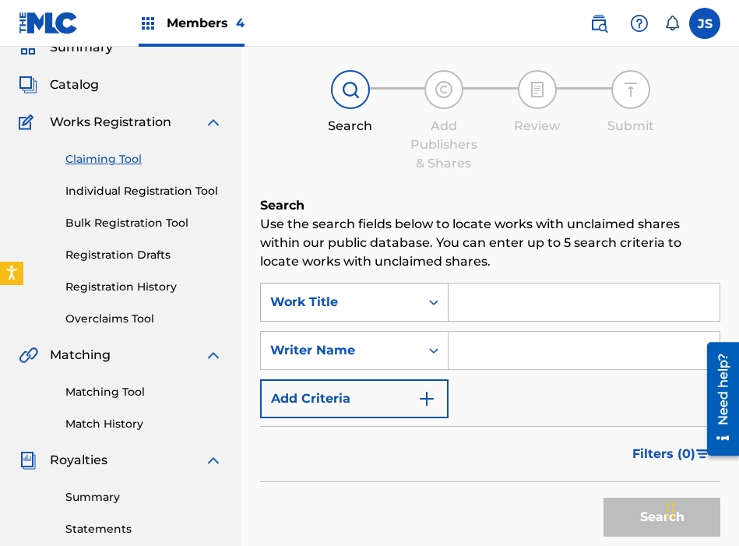
click at [407, 322] on div "Work Title" at bounding box center [354, 302] width 188 height 39
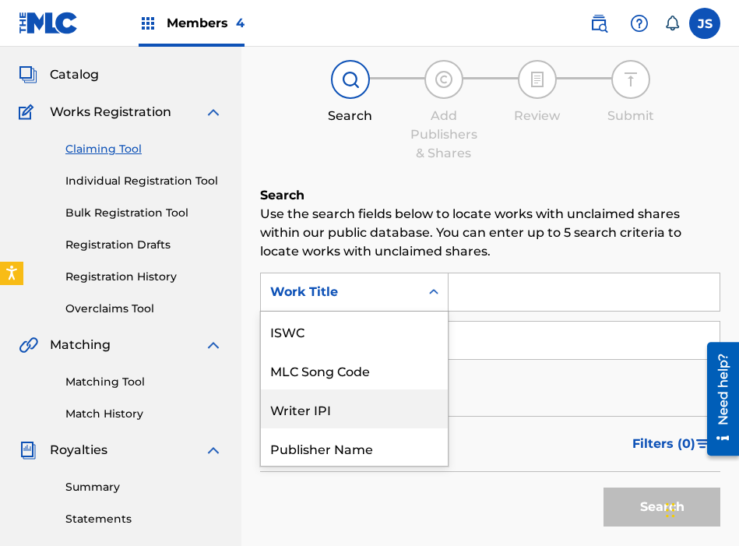
scroll to position [39, 0]
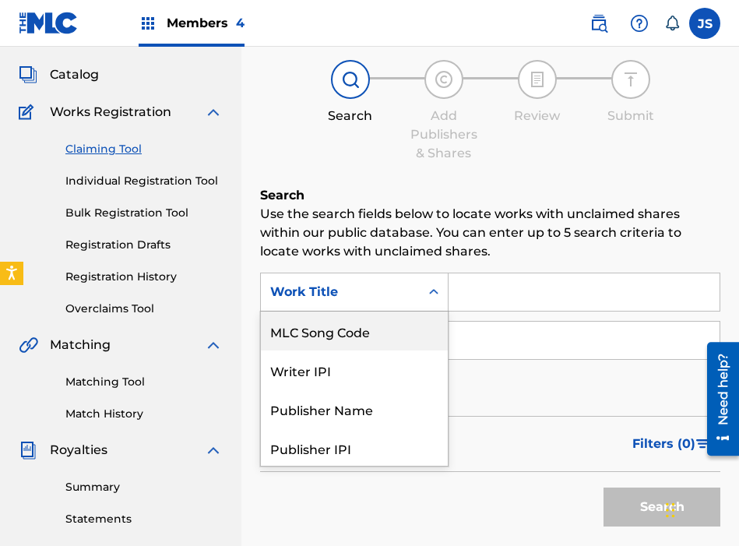
click at [384, 342] on div "MLC Song Code" at bounding box center [354, 330] width 187 height 39
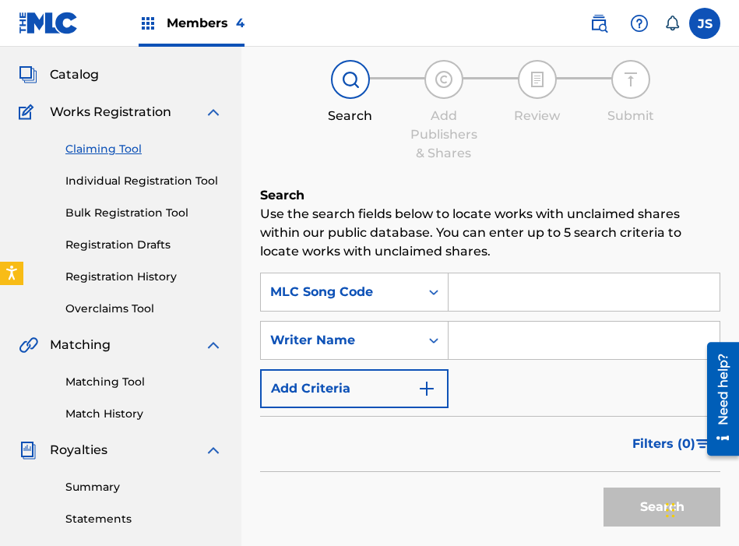
click at [490, 292] on input "Search Form" at bounding box center [584, 291] width 271 height 37
paste input "B5721W"
type input "B5721W"
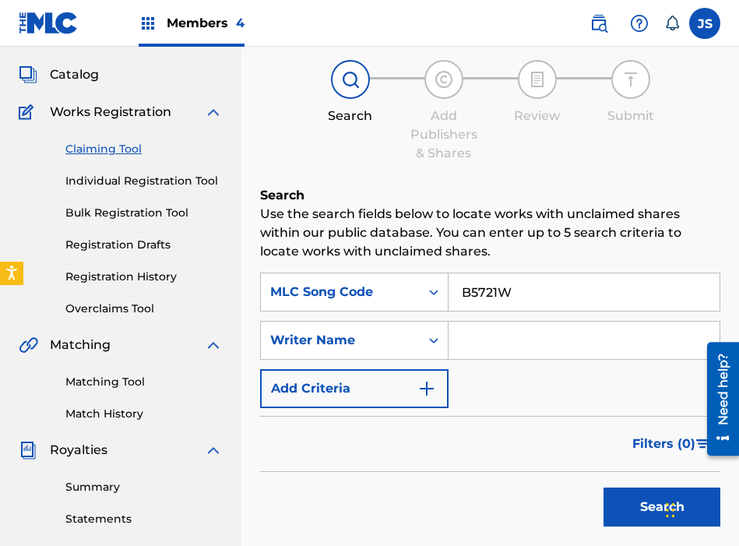
click at [603, 487] on button "Search" at bounding box center [661, 506] width 117 height 39
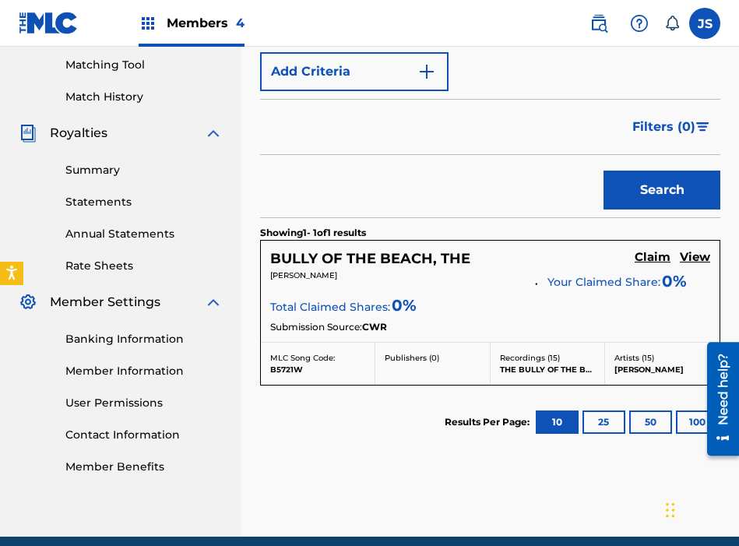
scroll to position [400, 0]
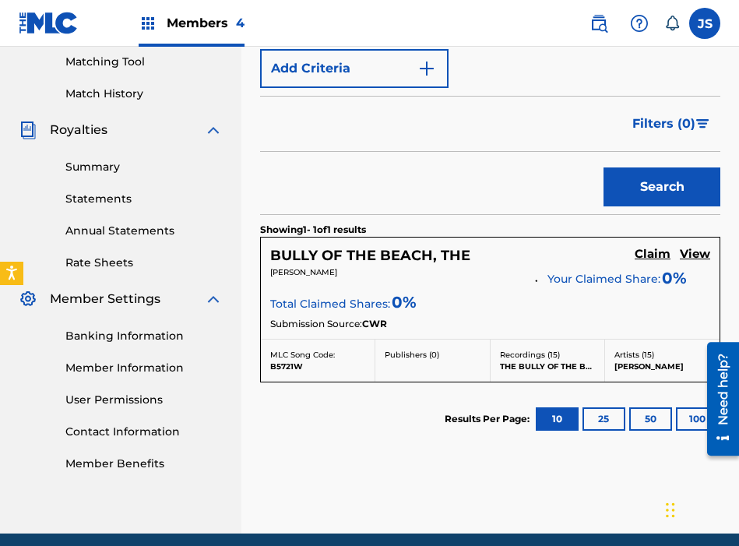
click at [647, 255] on h5 "Claim" at bounding box center [653, 254] width 36 height 15
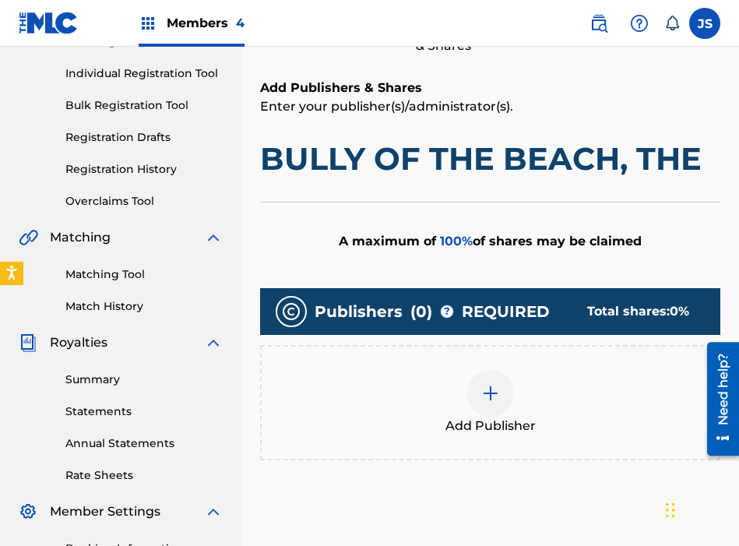
scroll to position [191, 0]
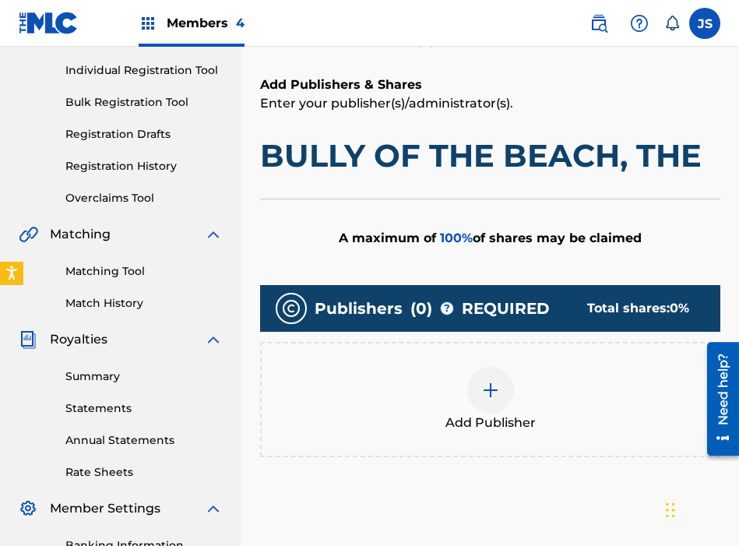
click at [498, 361] on div "Add Publisher" at bounding box center [490, 399] width 460 height 115
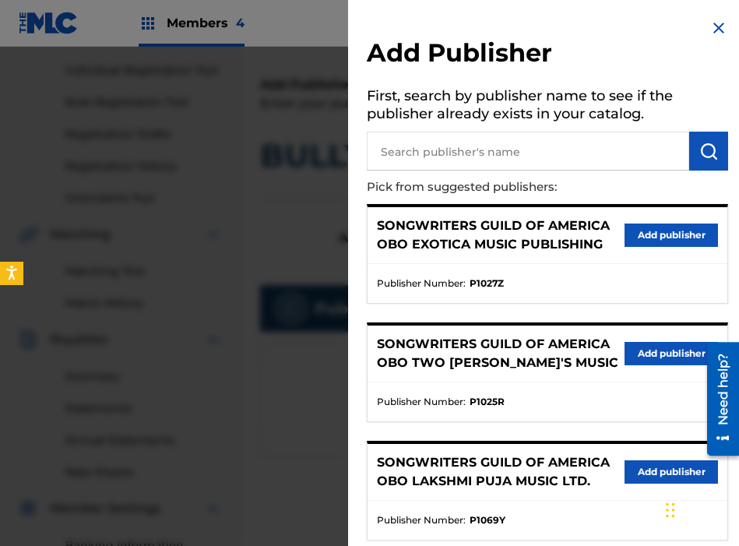
click at [521, 164] on input "text" at bounding box center [528, 151] width 322 height 39
type input "[PERSON_NAME]"
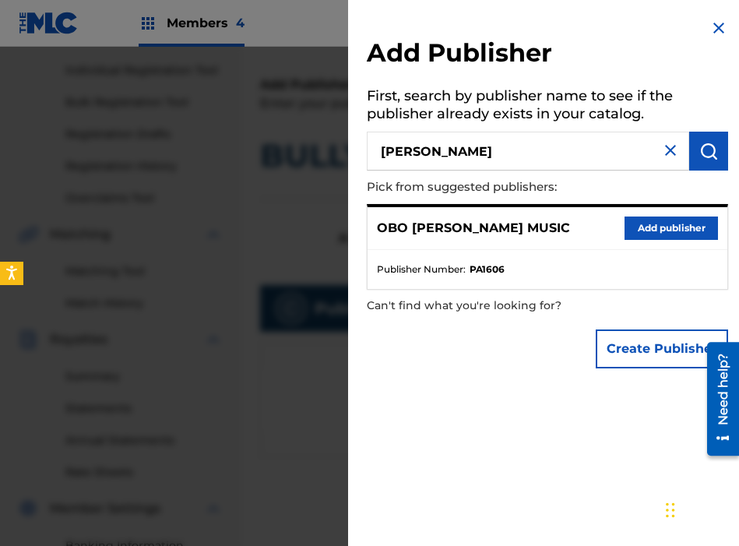
click at [638, 233] on button "Add publisher" at bounding box center [671, 227] width 93 height 23
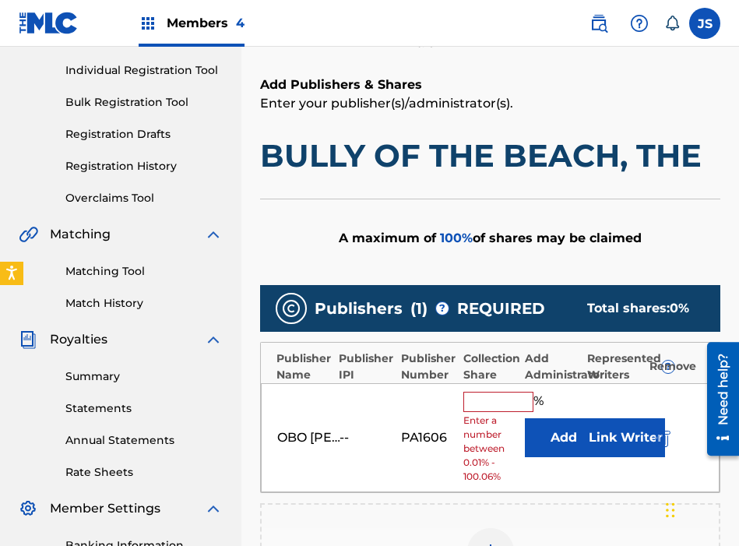
click at [480, 401] on input "text" at bounding box center [498, 402] width 70 height 20
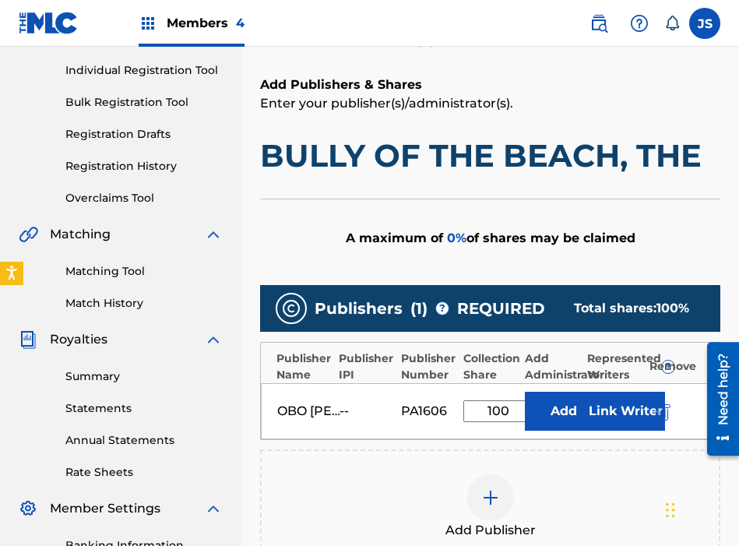
type input "100"
click at [554, 395] on button "Add" at bounding box center [564, 411] width 78 height 39
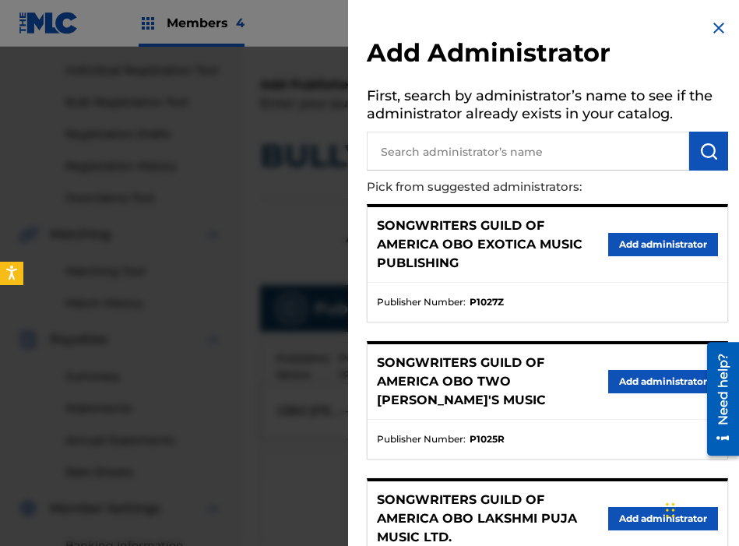
click at [505, 151] on input "text" at bounding box center [528, 151] width 322 height 39
type input "THE SONGWRITERS"
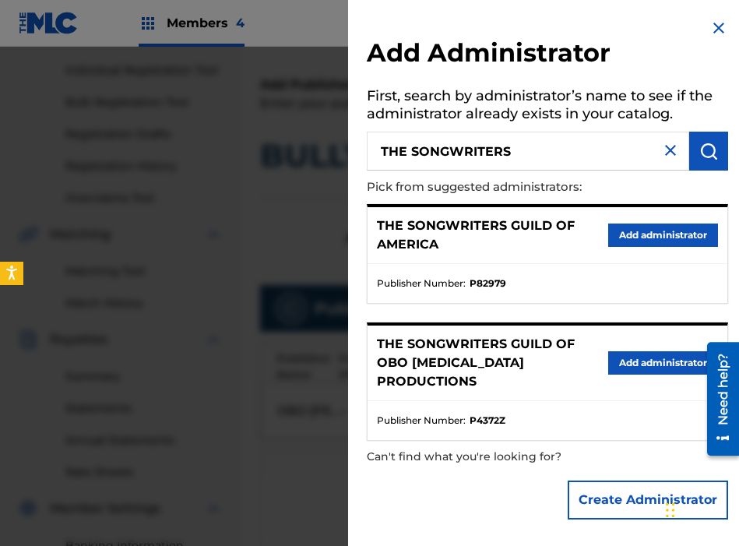
click at [608, 233] on button "Add administrator" at bounding box center [663, 234] width 110 height 23
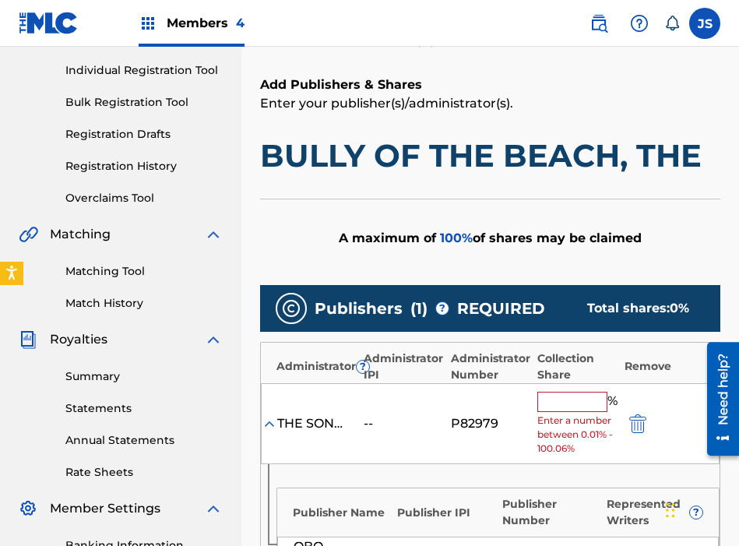
click at [549, 408] on input "text" at bounding box center [572, 402] width 70 height 20
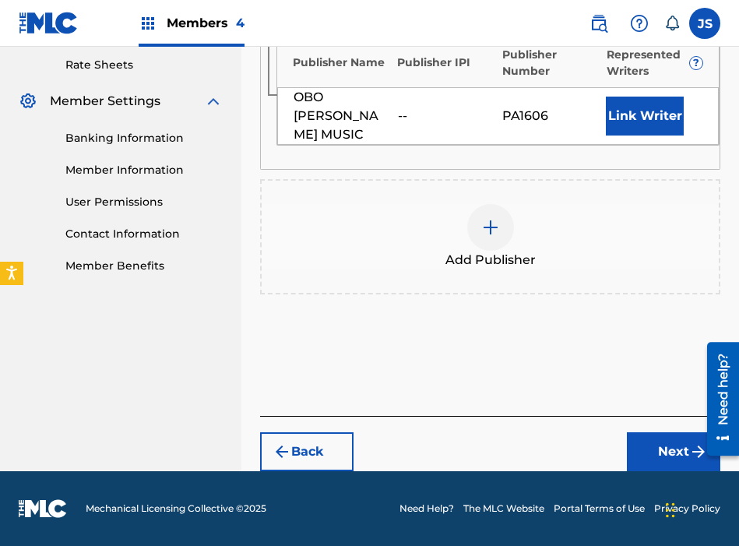
type input "100"
click at [642, 441] on button "Next" at bounding box center [673, 451] width 93 height 39
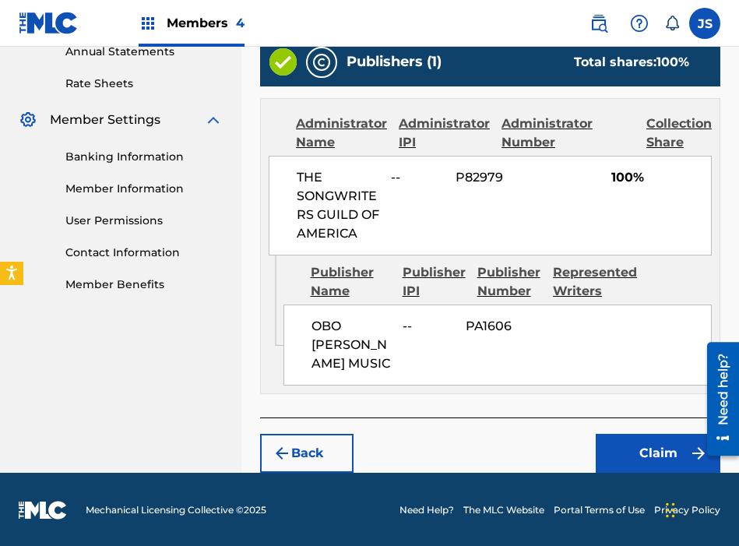
scroll to position [584, 0]
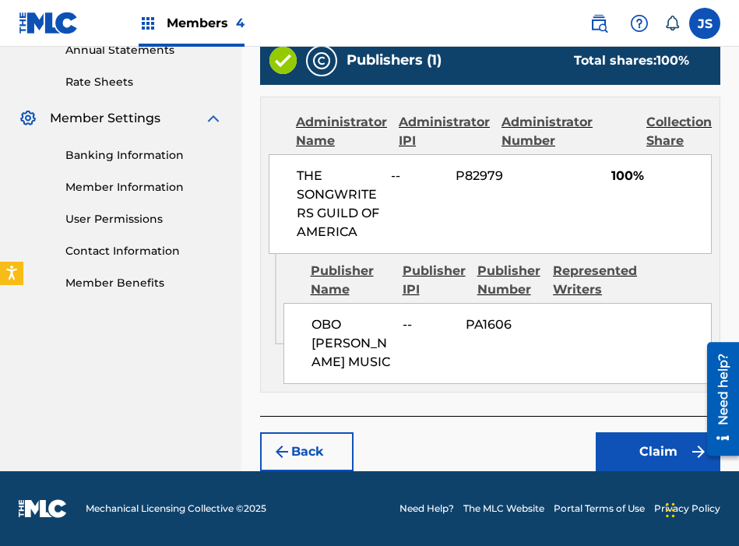
click at [636, 444] on button "Claim" at bounding box center [658, 451] width 125 height 39
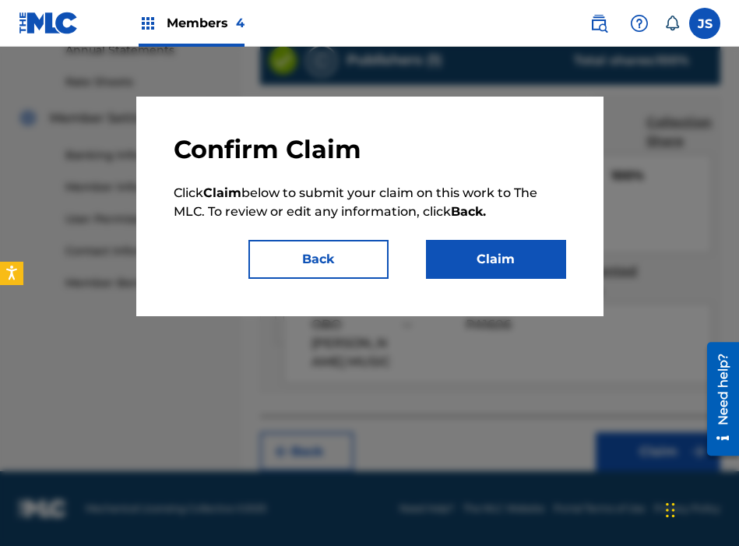
click at [499, 252] on button "Claim" at bounding box center [496, 259] width 140 height 39
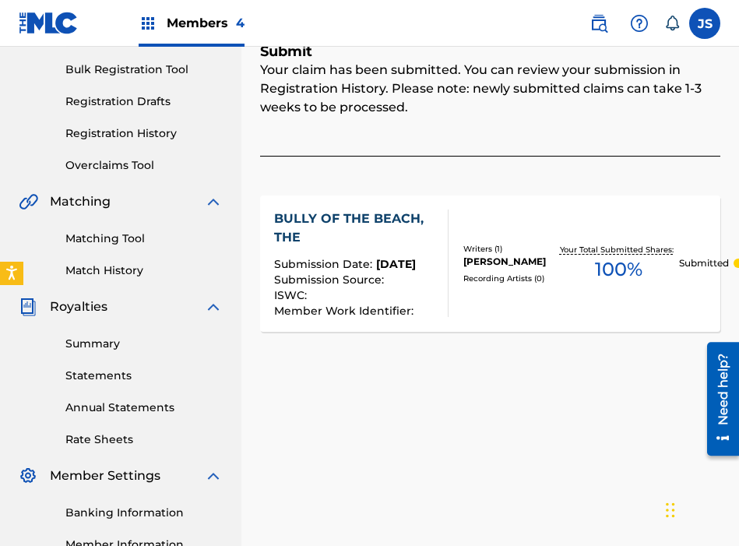
scroll to position [0, 0]
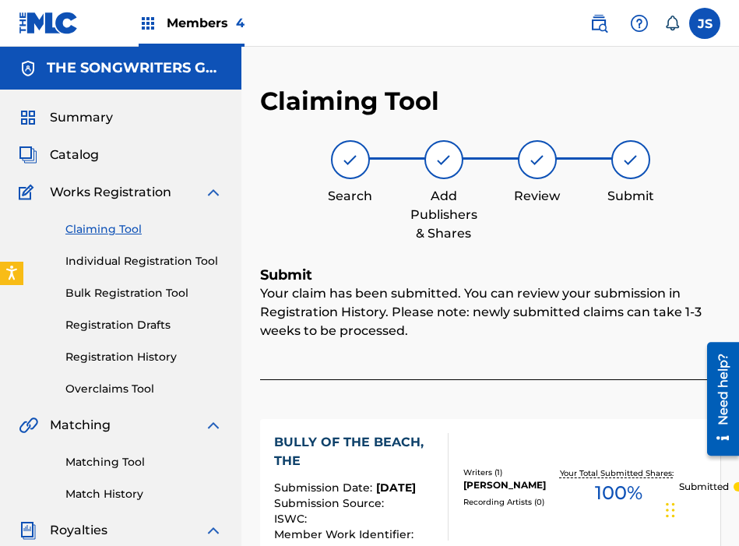
click at [125, 228] on link "Claiming Tool" at bounding box center [143, 229] width 157 height 16
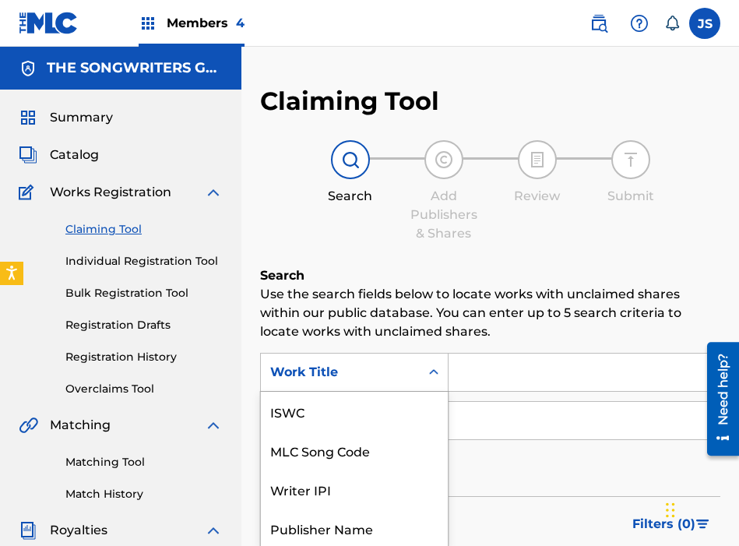
scroll to position [70, 0]
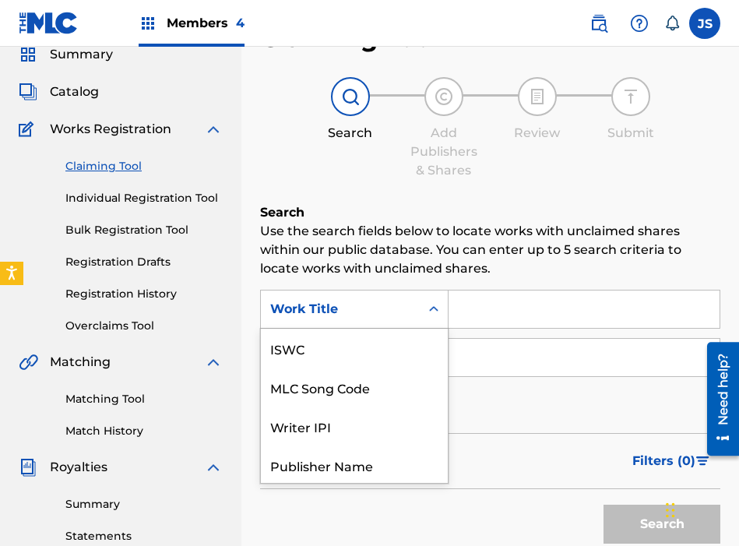
click at [433, 329] on div "Work Title selected, 7 of 7. 7 results available. Use Up and Down to choose opt…" at bounding box center [354, 309] width 188 height 39
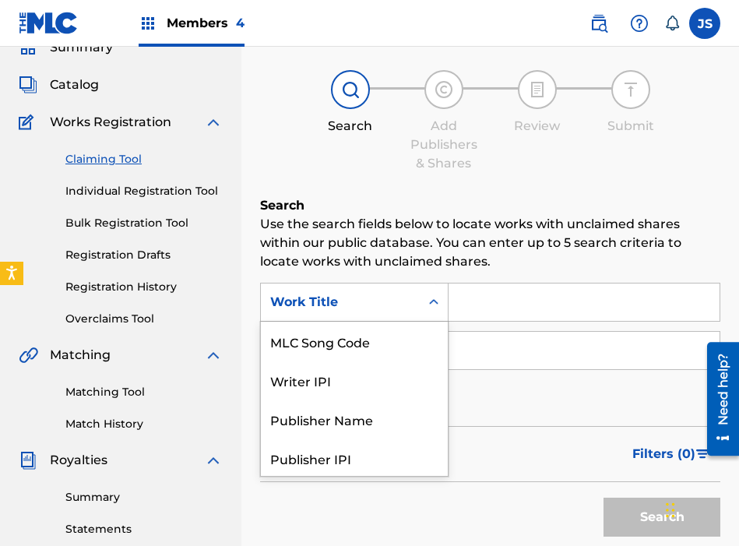
scroll to position [80, 0]
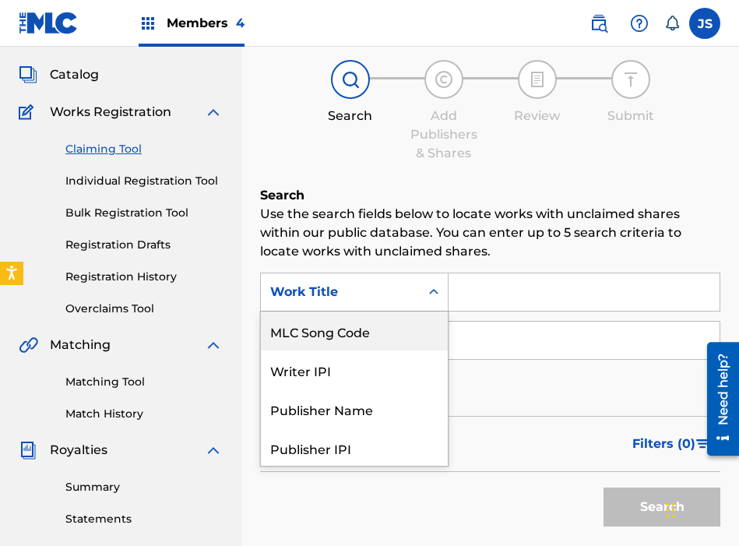
click at [406, 333] on div "MLC Song Code" at bounding box center [354, 330] width 187 height 39
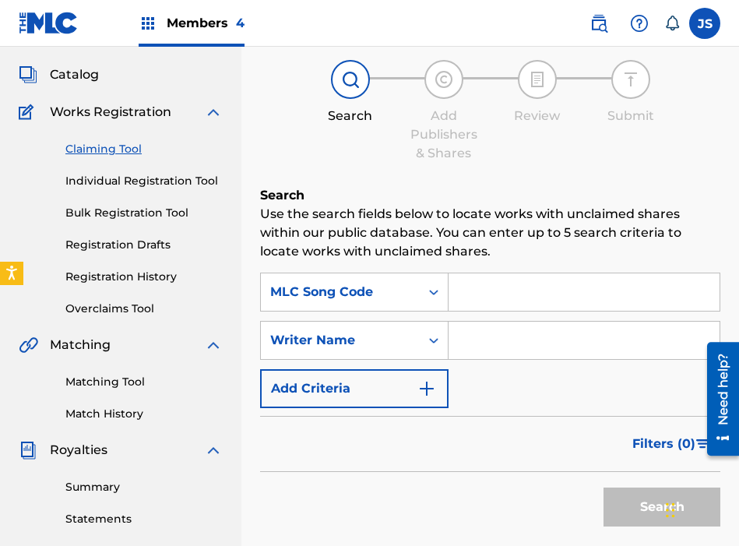
click at [558, 270] on div "Search Use the search fields below to locate works with unclaimed shares within…" at bounding box center [490, 399] width 460 height 426
click at [554, 280] on input "Search Form" at bounding box center [584, 291] width 271 height 37
paste input "L61746"
type input "L61746"
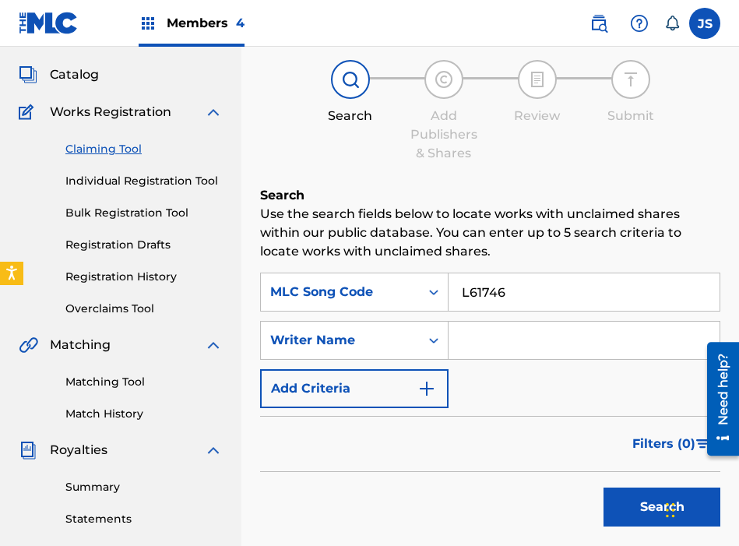
click at [603, 487] on button "Search" at bounding box center [661, 506] width 117 height 39
click at [501, 275] on input "L61746" at bounding box center [584, 291] width 271 height 37
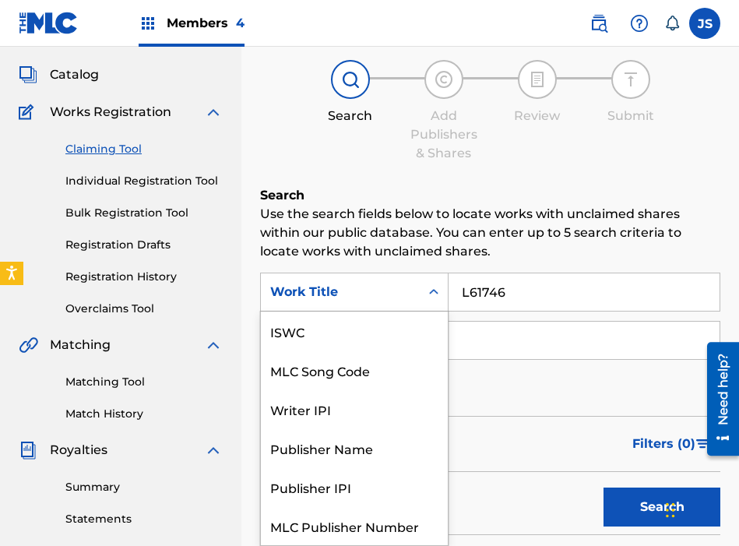
click at [389, 298] on div "Work Title" at bounding box center [340, 292] width 140 height 19
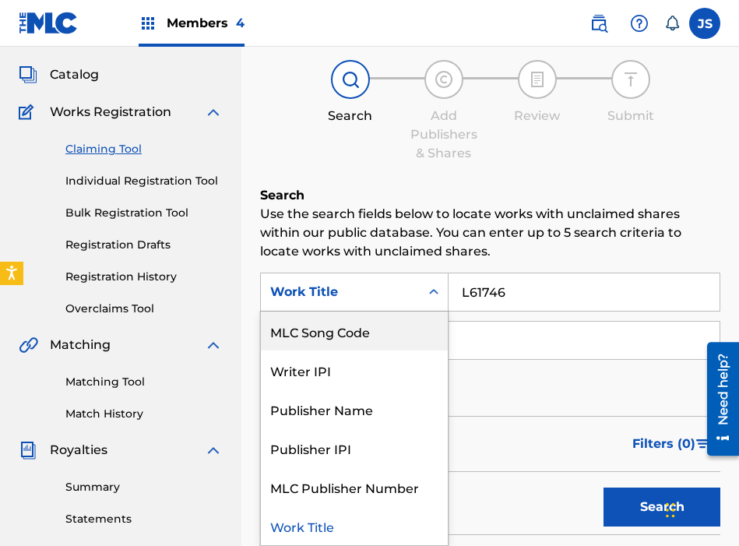
click at [389, 332] on div "MLC Song Code" at bounding box center [354, 330] width 187 height 39
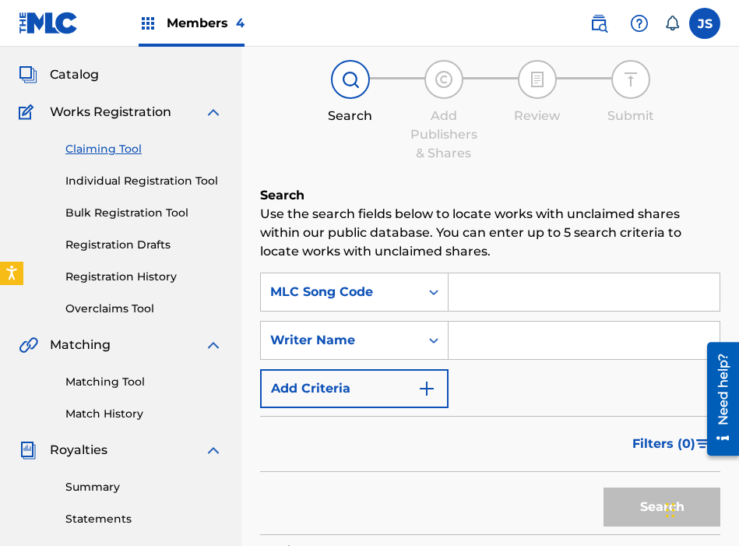
click at [453, 308] on input "Search Form" at bounding box center [584, 291] width 271 height 37
paste input "L61746"
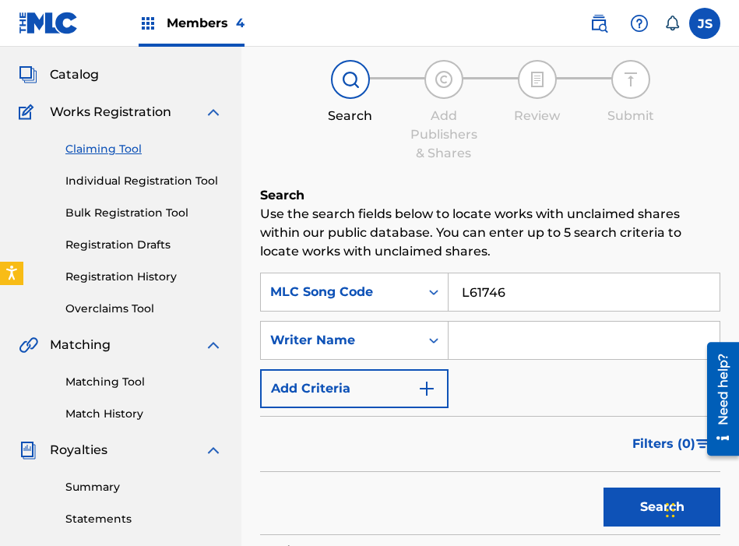
type input "L61746"
click at [603, 487] on button "Search" at bounding box center [661, 506] width 117 height 39
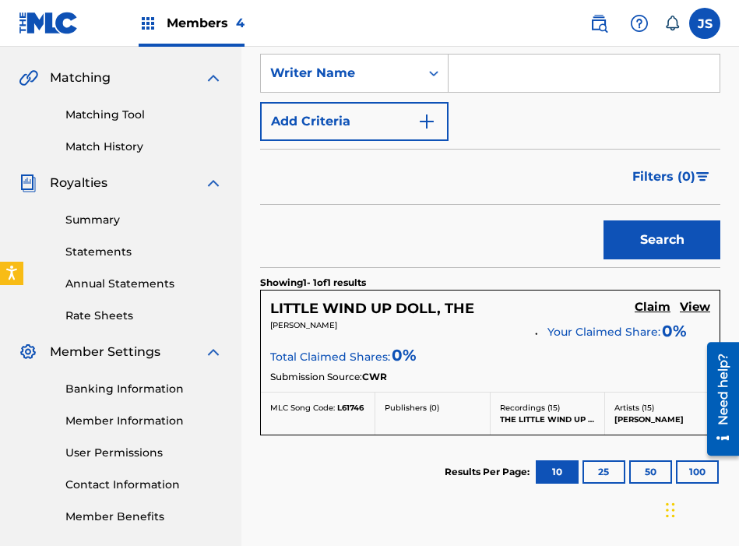
scroll to position [349, 0]
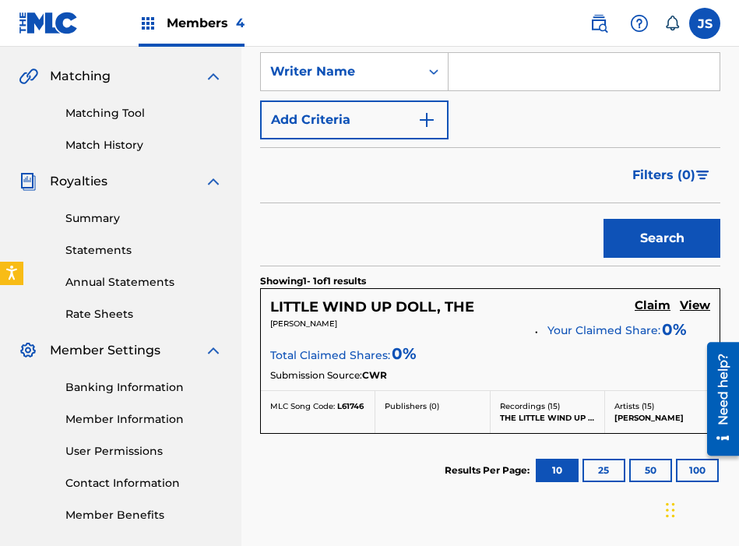
click at [655, 300] on h5 "Claim" at bounding box center [653, 305] width 36 height 15
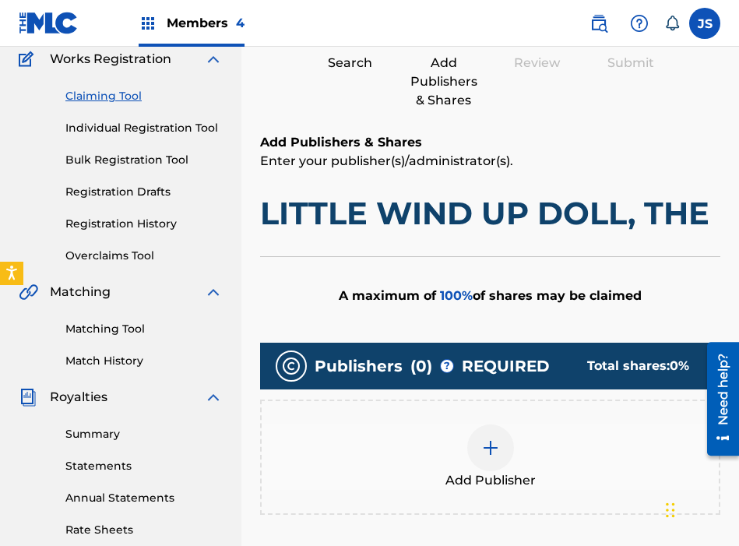
scroll to position [311, 0]
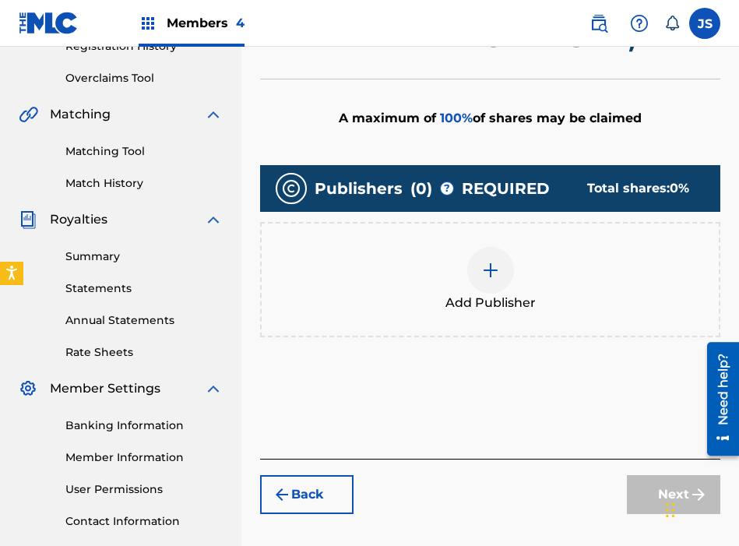
click at [443, 302] on div "Add Publisher" at bounding box center [490, 279] width 457 height 65
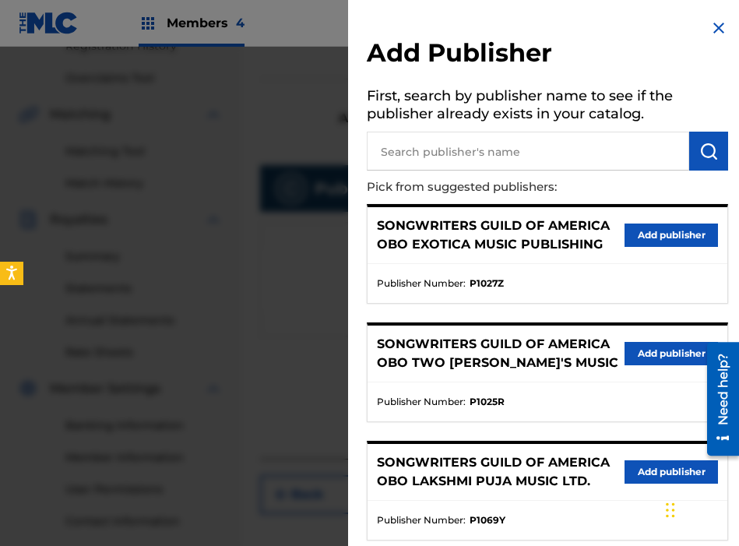
click at [527, 139] on input "text" at bounding box center [528, 151] width 322 height 39
type input "[PERSON_NAME]"
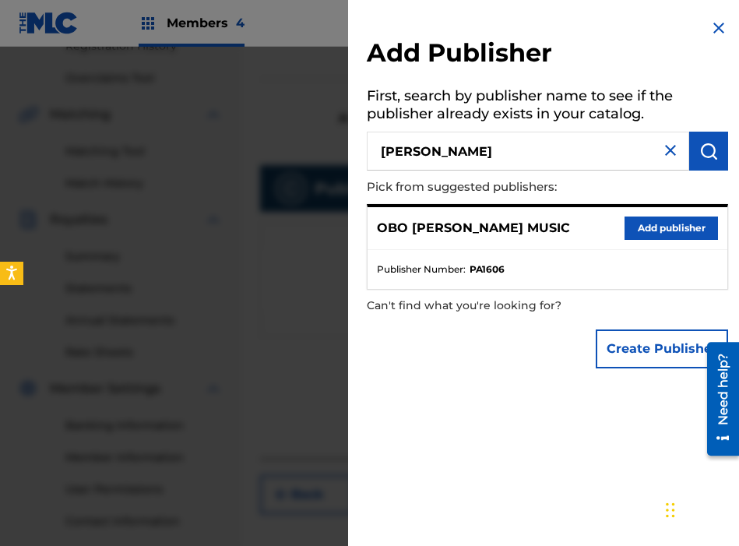
click at [646, 222] on button "Add publisher" at bounding box center [671, 227] width 93 height 23
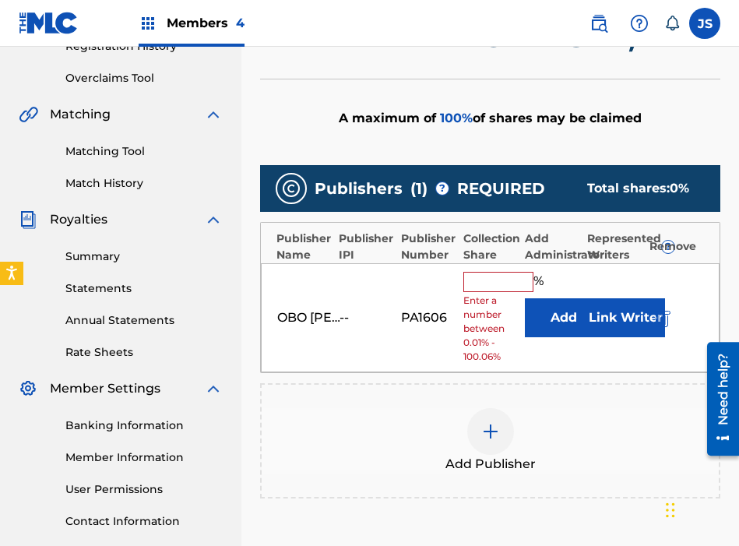
click at [498, 273] on input "text" at bounding box center [498, 282] width 70 height 20
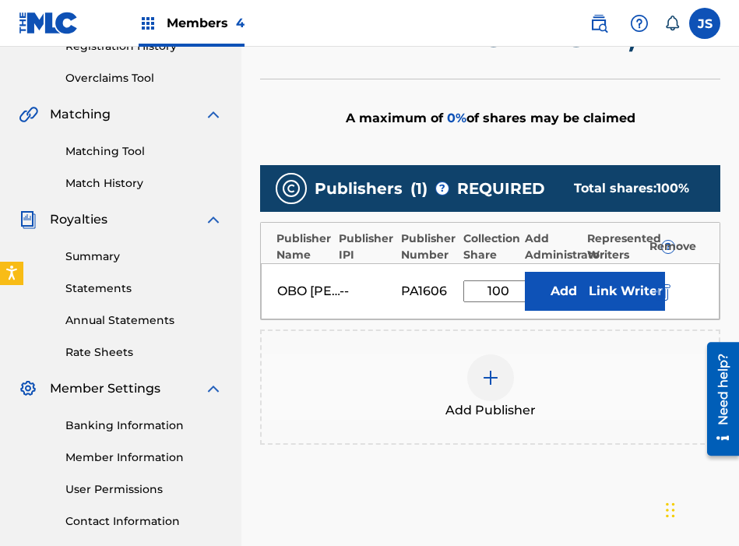
type input "100"
click at [550, 280] on button "Add" at bounding box center [564, 291] width 78 height 39
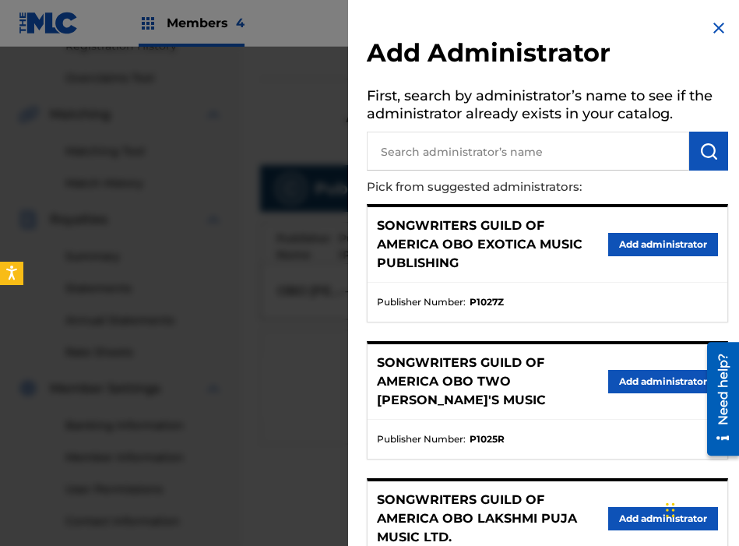
click at [551, 138] on input "text" at bounding box center [528, 151] width 322 height 39
type input "THE SONGWRITERS"
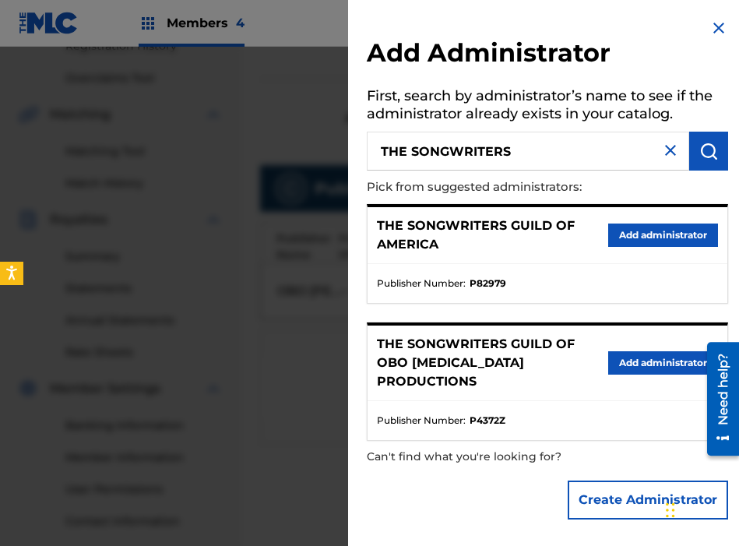
click at [642, 239] on button "Add administrator" at bounding box center [663, 234] width 110 height 23
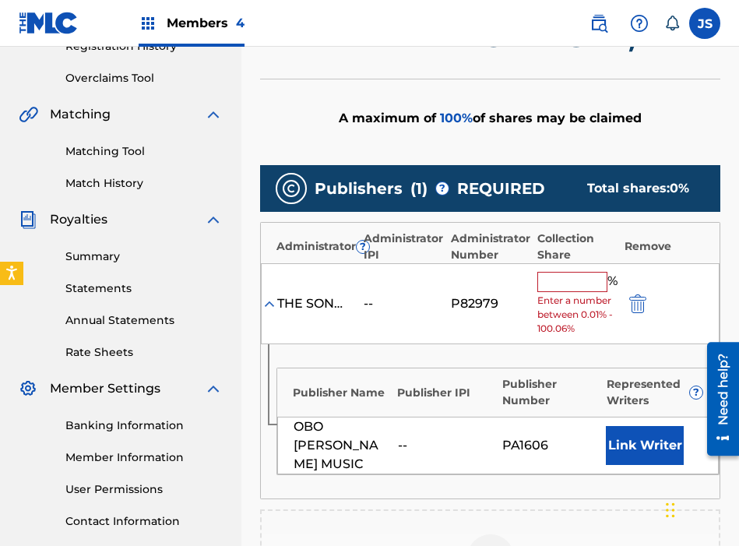
click at [572, 272] on input "text" at bounding box center [572, 282] width 70 height 20
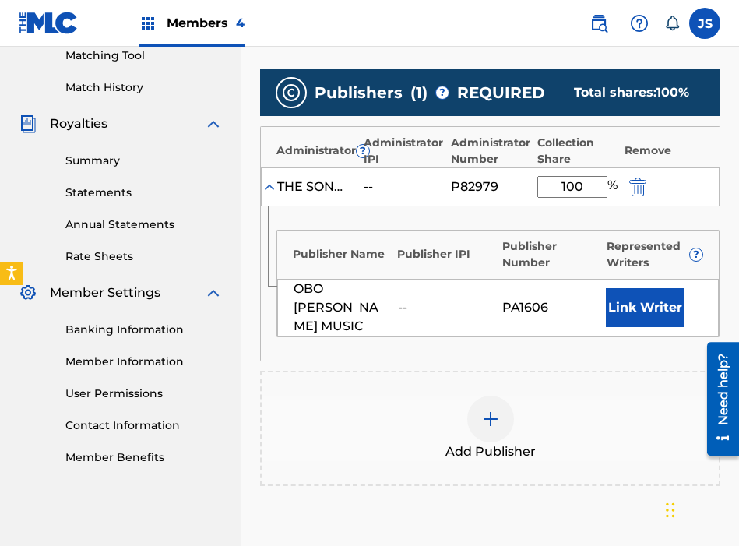
scroll to position [410, 0]
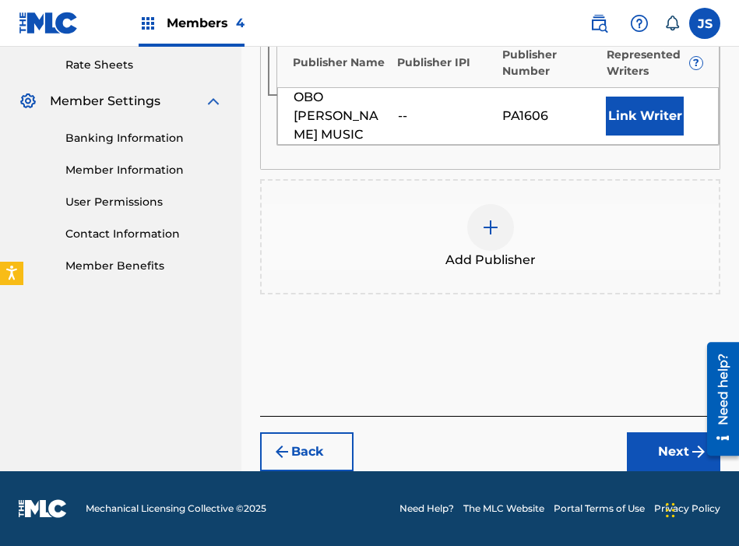
type input "100"
click at [650, 457] on button "Next" at bounding box center [673, 451] width 93 height 39
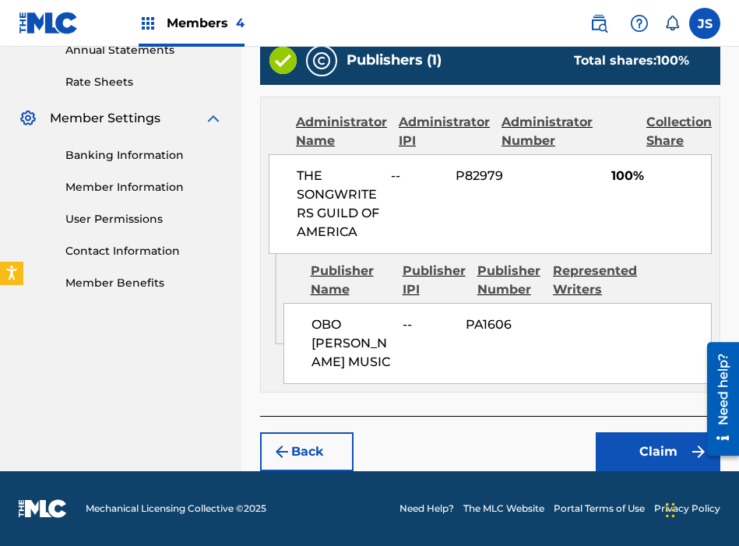
scroll to position [586, 0]
click at [626, 457] on button "Claim" at bounding box center [658, 451] width 125 height 39
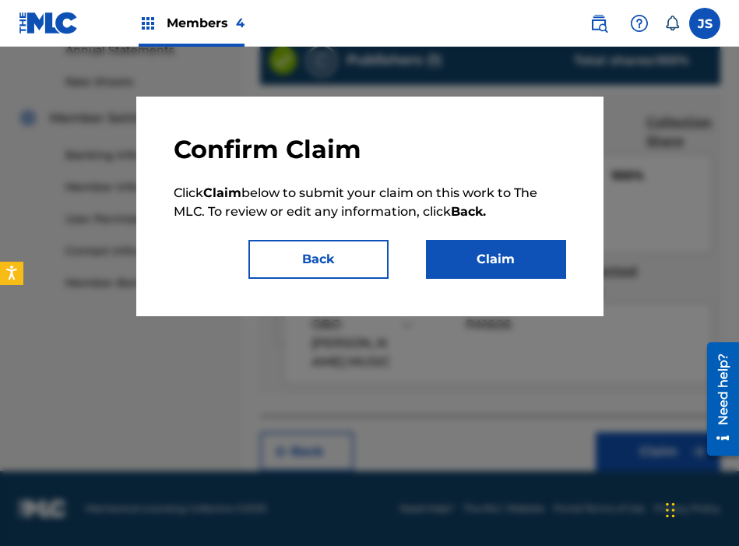
click at [488, 242] on button "Claim" at bounding box center [496, 259] width 140 height 39
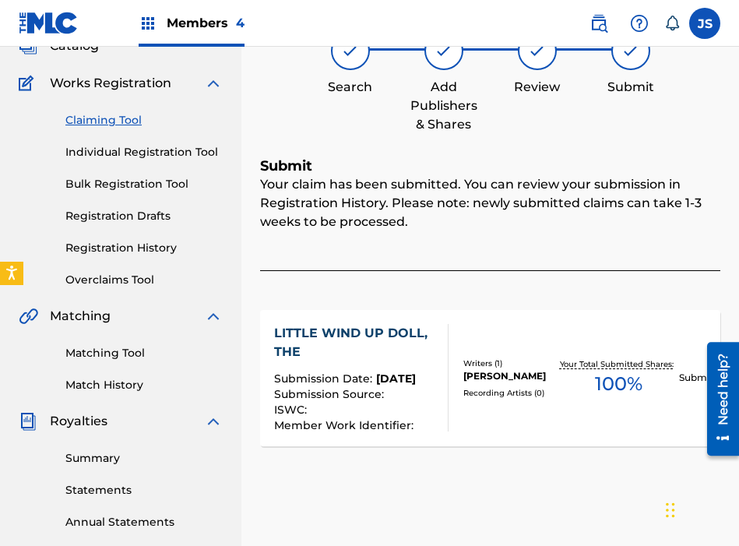
scroll to position [106, 0]
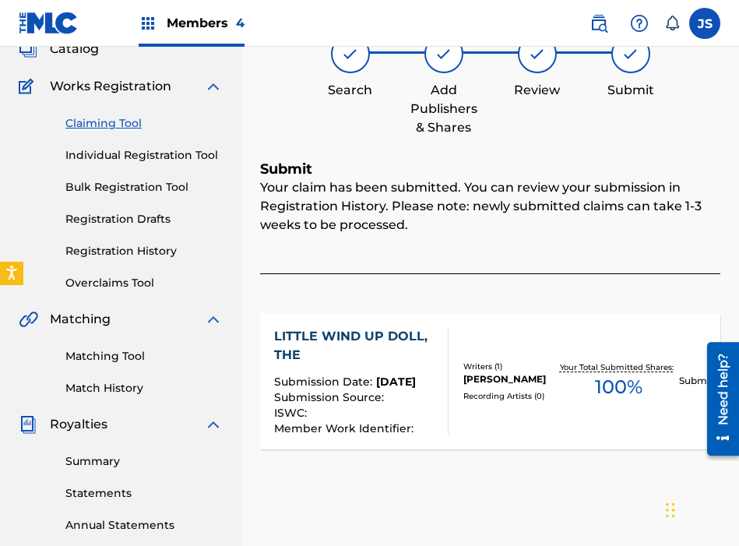
click at [107, 121] on link "Claiming Tool" at bounding box center [143, 123] width 157 height 16
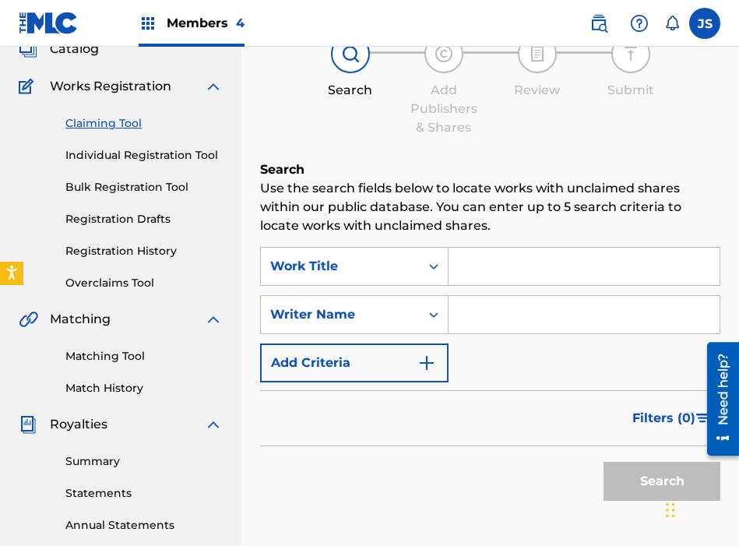
scroll to position [0, 0]
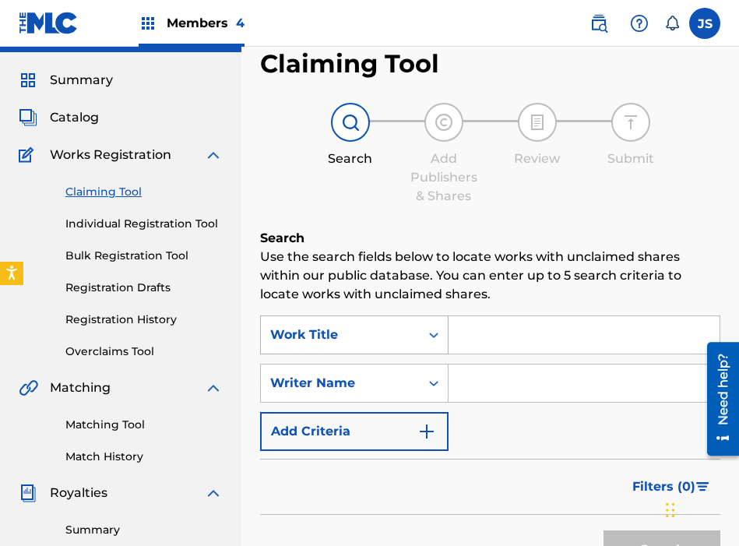
click at [371, 354] on div "Work Title" at bounding box center [354, 334] width 188 height 39
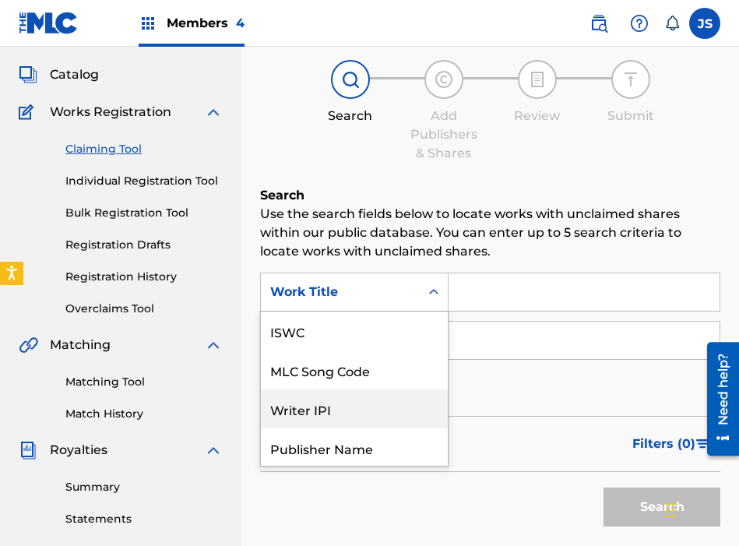
scroll to position [39, 0]
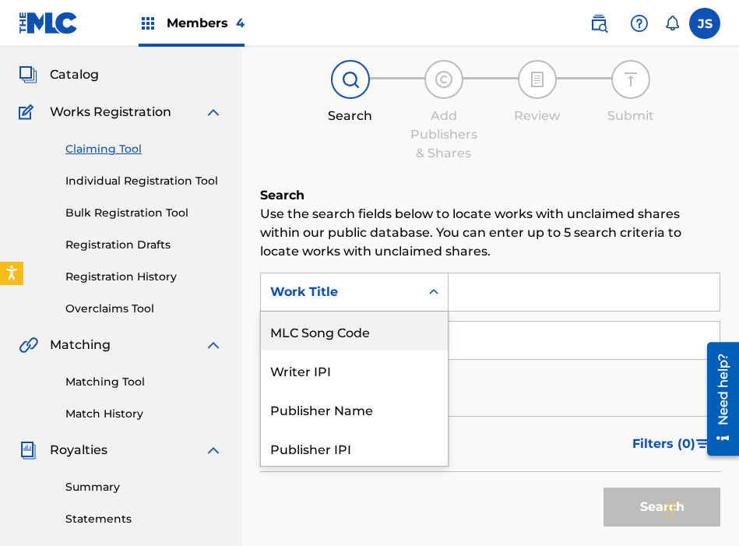
click at [370, 318] on div "MLC Song Code" at bounding box center [354, 330] width 187 height 39
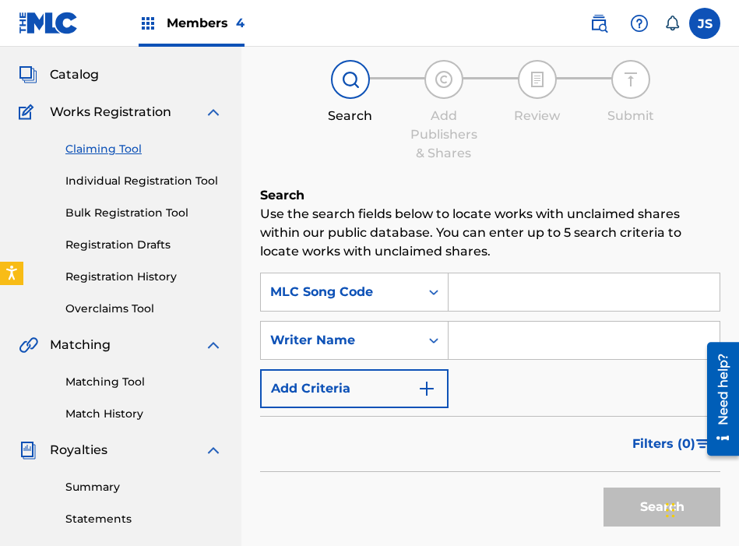
click at [519, 285] on input "Search Form" at bounding box center [584, 291] width 271 height 37
paste input "T6423B"
type input "T6423B"
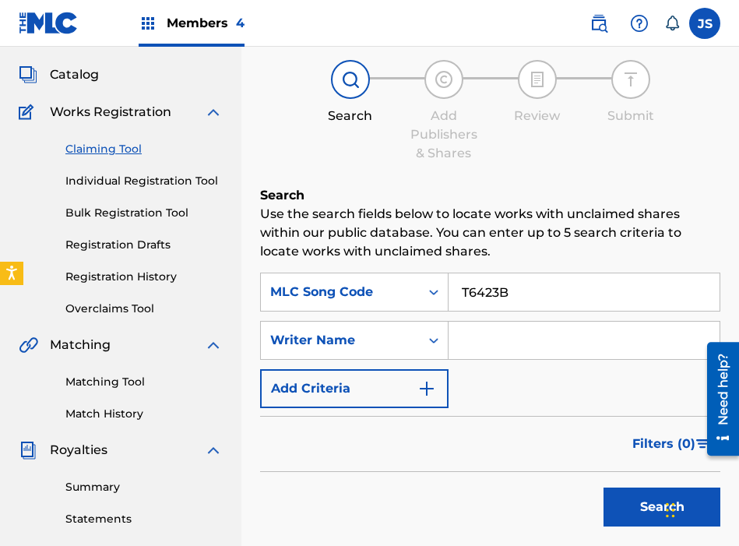
click at [603, 487] on button "Search" at bounding box center [661, 506] width 117 height 39
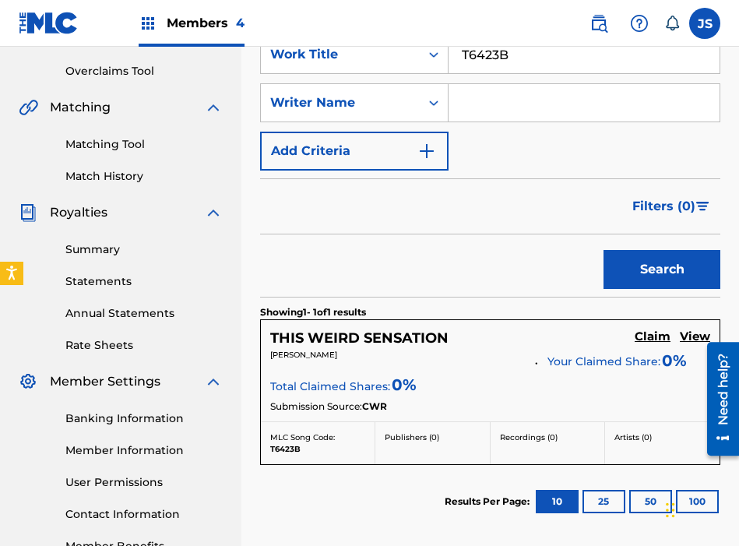
scroll to position [322, 0]
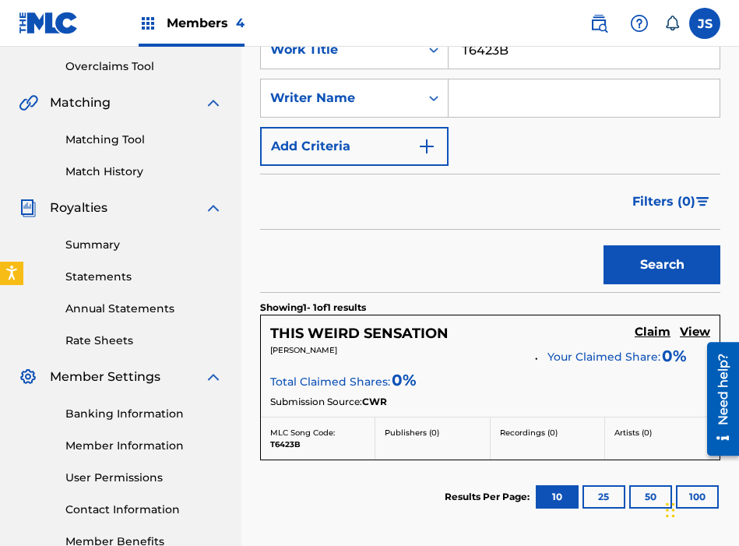
click at [655, 329] on h5 "Claim" at bounding box center [653, 332] width 36 height 15
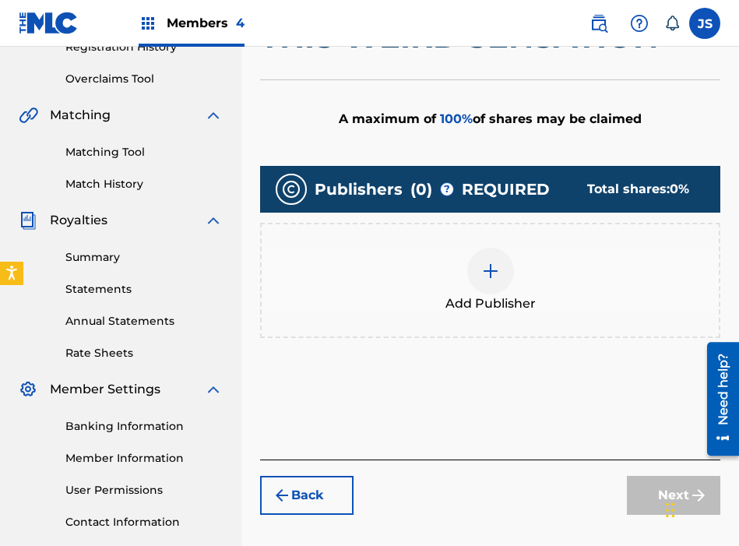
scroll to position [315, 0]
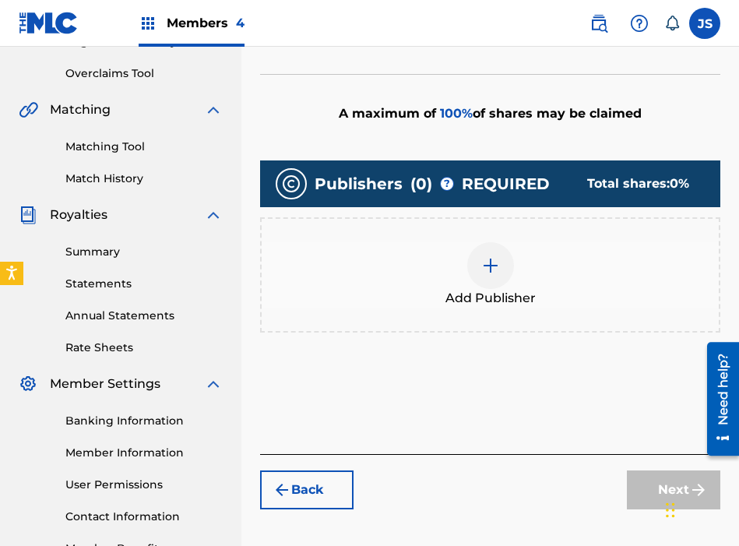
click at [549, 258] on div "Add Publisher" at bounding box center [490, 274] width 457 height 65
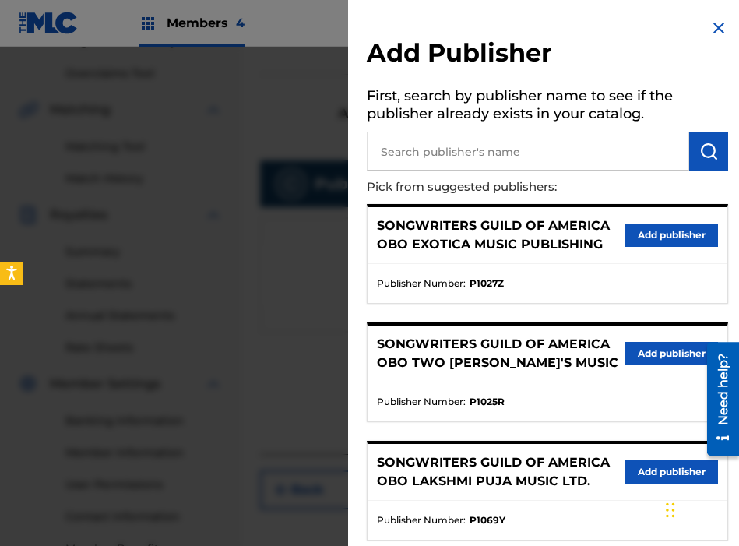
click at [560, 145] on input "text" at bounding box center [528, 151] width 322 height 39
type input "LOUDERM"
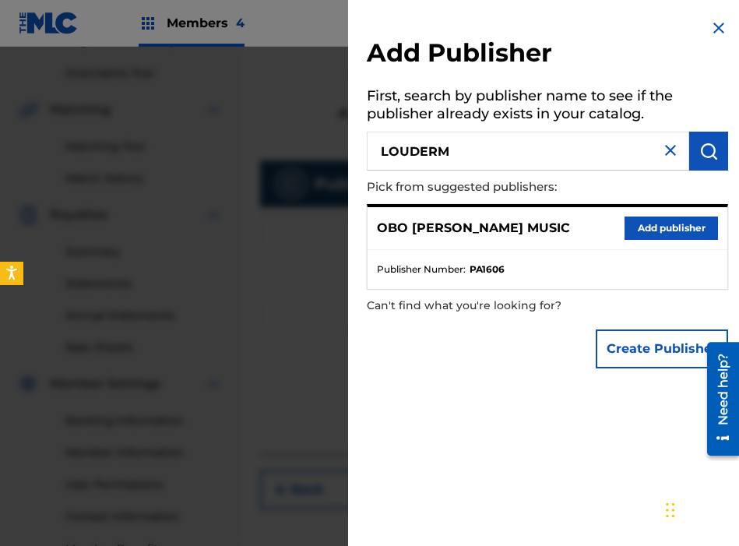
click at [656, 227] on button "Add publisher" at bounding box center [671, 227] width 93 height 23
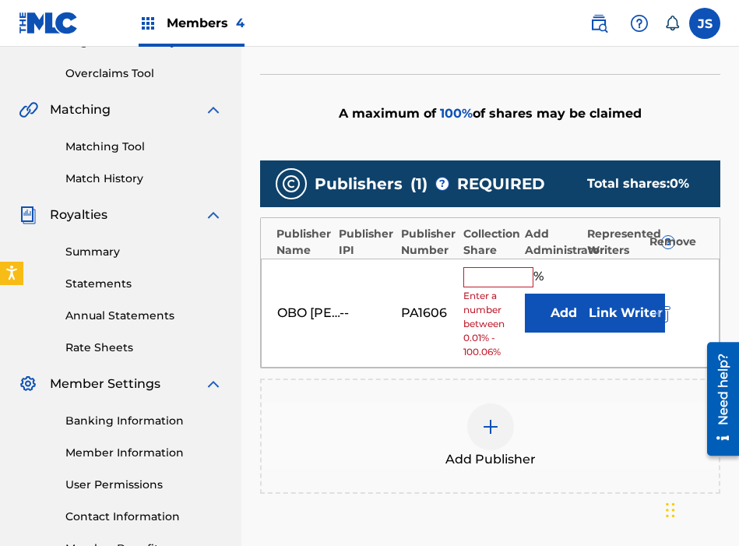
click at [478, 276] on input "text" at bounding box center [498, 277] width 70 height 20
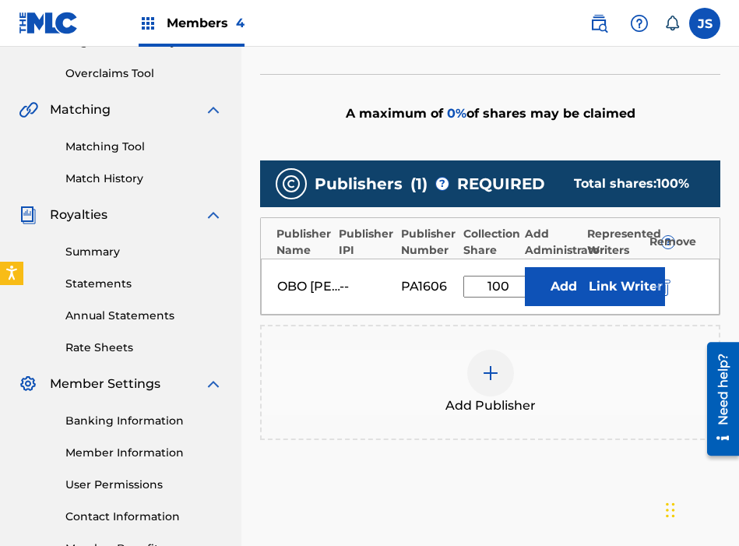
type input "100"
click at [536, 289] on button "Add" at bounding box center [564, 286] width 78 height 39
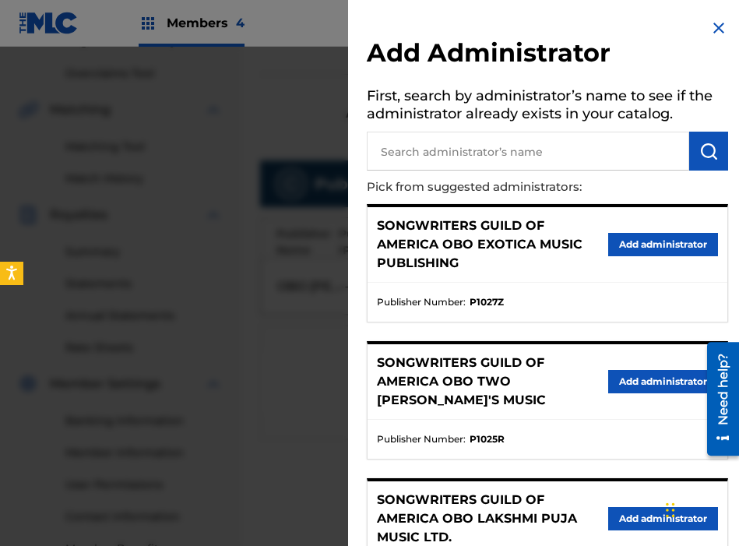
click at [480, 157] on input "text" at bounding box center [528, 151] width 322 height 39
type input "THE SONGWRITERS"
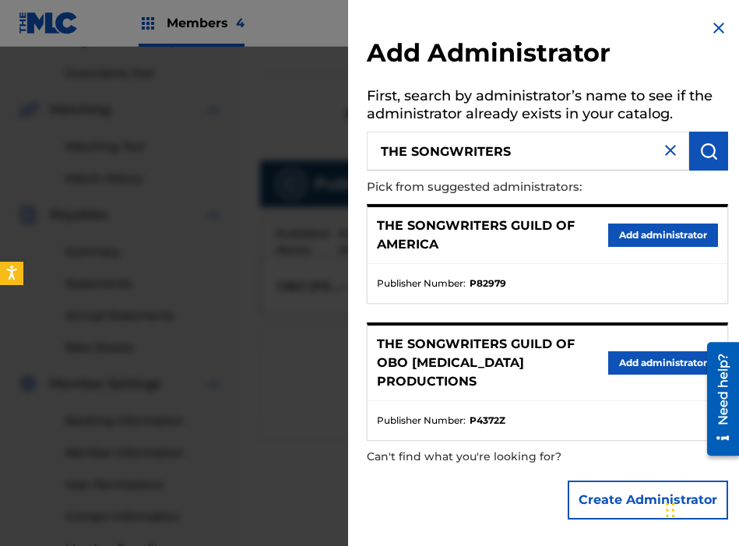
click at [614, 225] on button "Add administrator" at bounding box center [663, 234] width 110 height 23
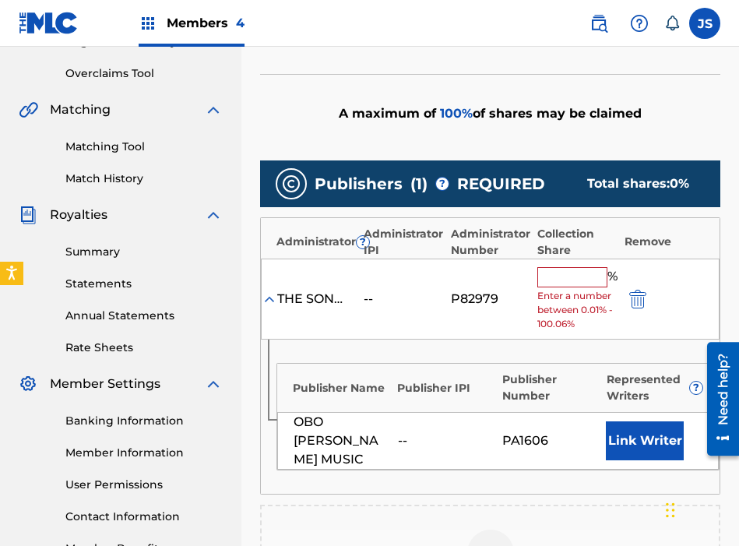
click at [551, 280] on input "text" at bounding box center [572, 277] width 70 height 20
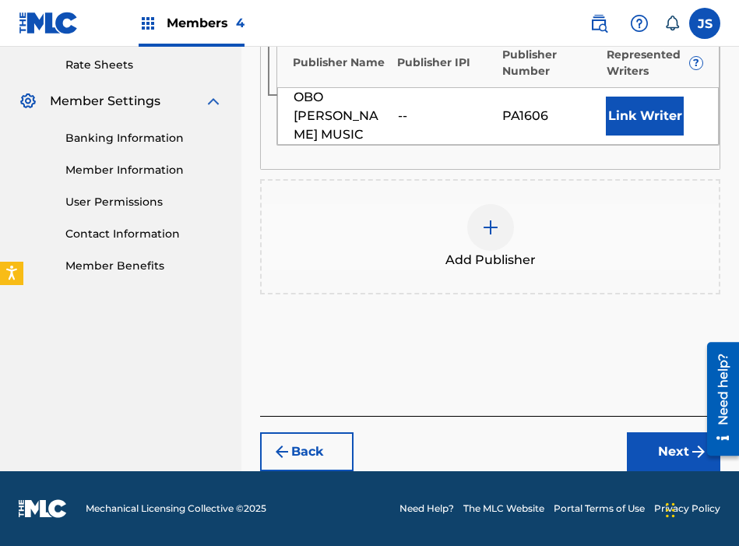
type input "100"
click at [635, 442] on button "Next" at bounding box center [673, 451] width 93 height 39
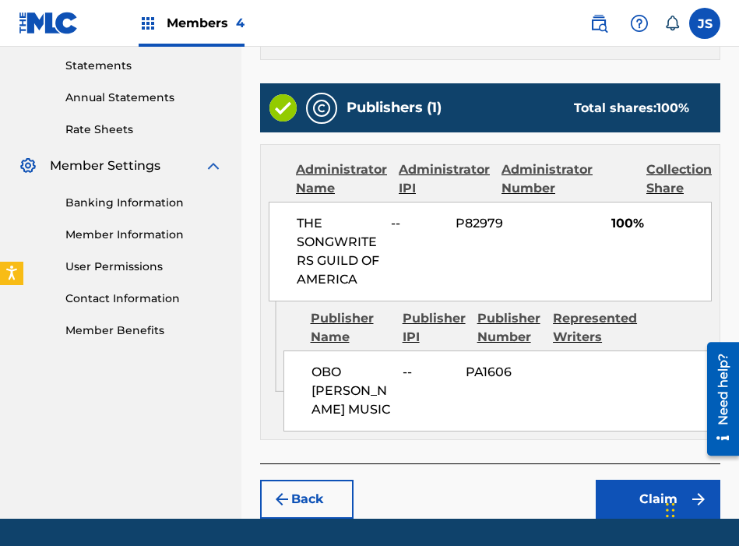
scroll to position [586, 0]
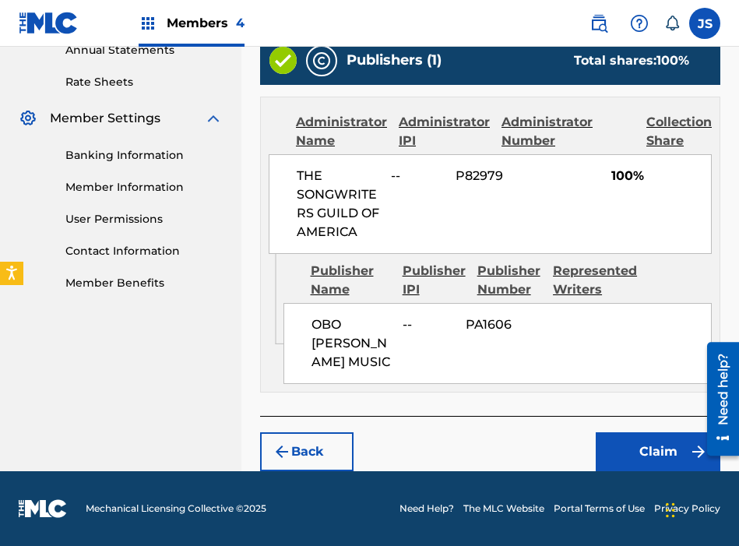
click at [621, 456] on button "Claim" at bounding box center [658, 451] width 125 height 39
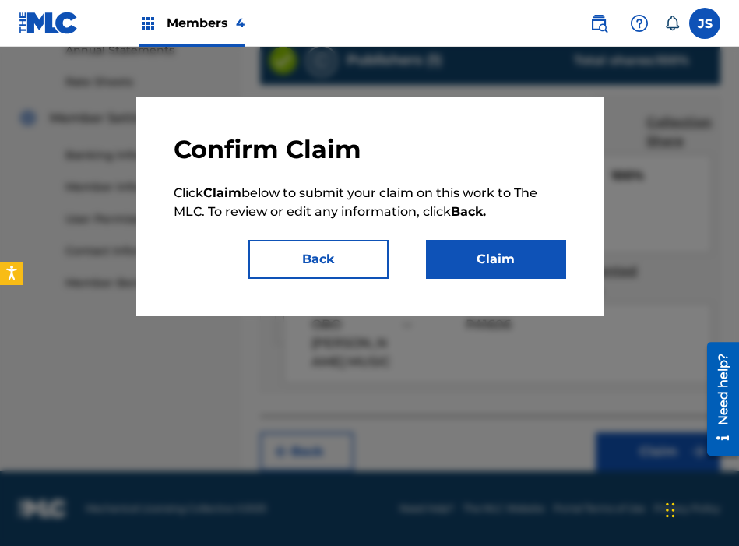
click at [498, 253] on button "Claim" at bounding box center [496, 259] width 140 height 39
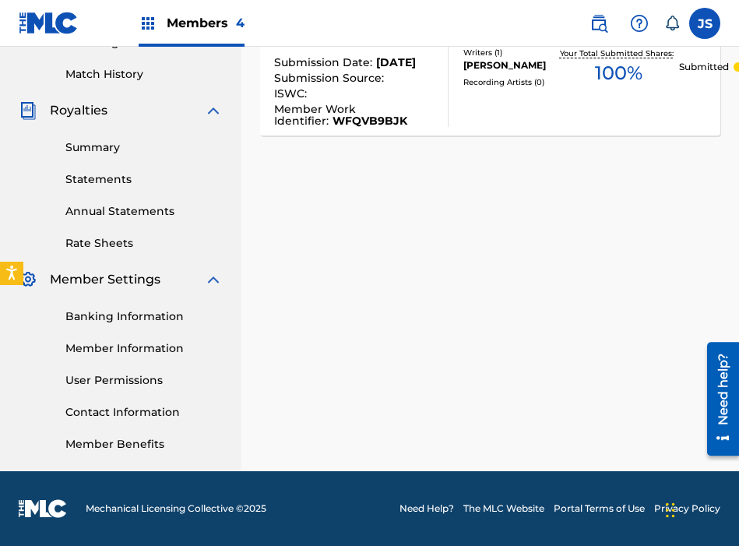
scroll to position [0, 0]
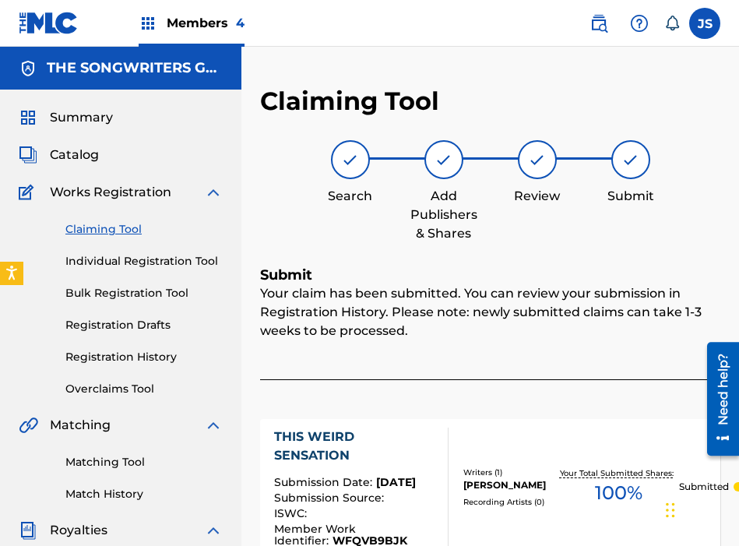
click at [481, 184] on div "Add Publishers & Shares" at bounding box center [444, 191] width 78 height 103
click at [111, 227] on link "Claiming Tool" at bounding box center [143, 229] width 157 height 16
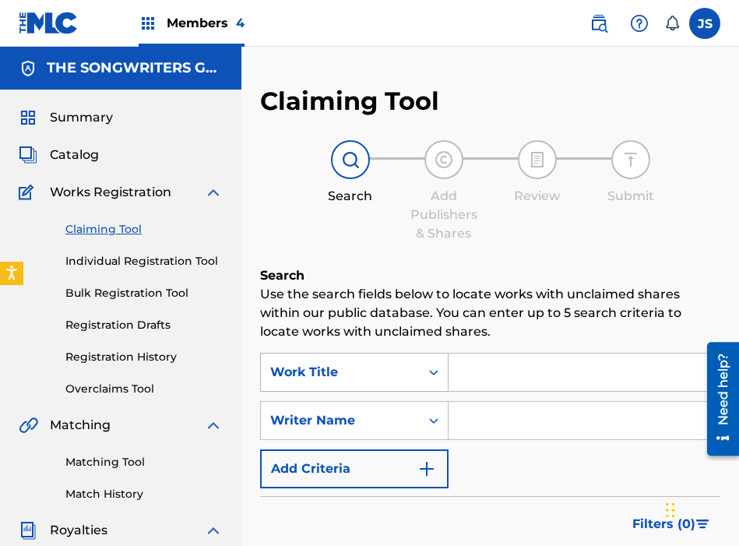
click at [369, 368] on div "Work Title" at bounding box center [354, 372] width 188 height 39
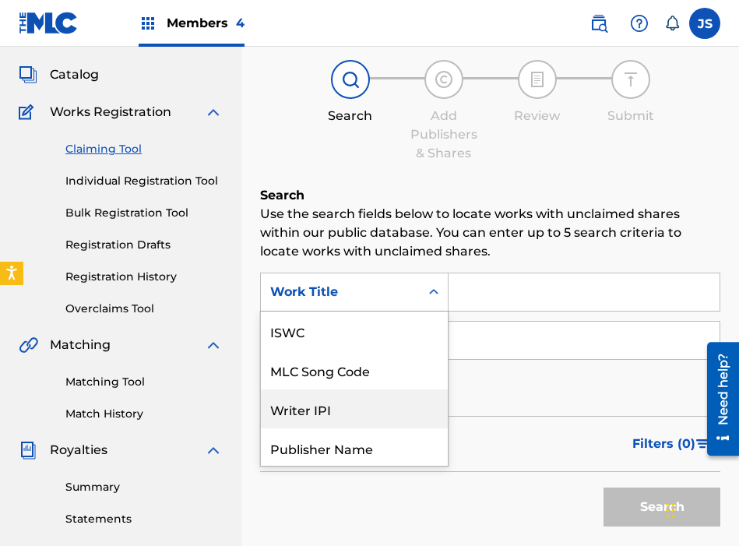
scroll to position [39, 0]
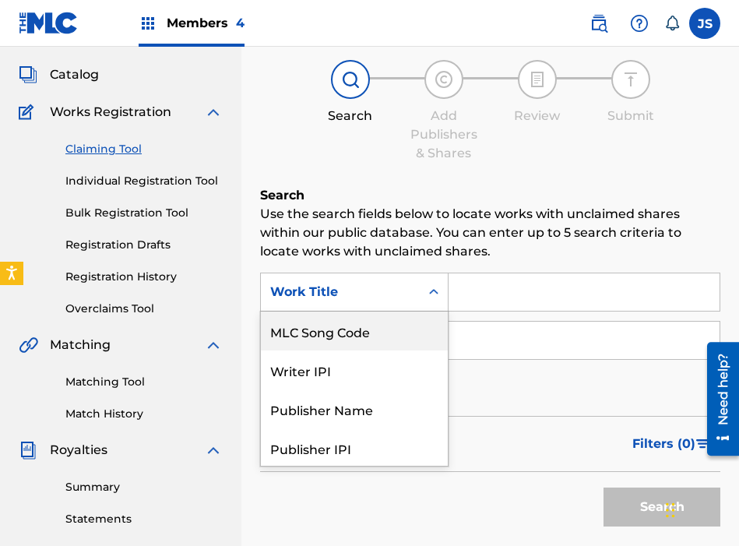
click at [359, 337] on div "MLC Song Code" at bounding box center [354, 330] width 187 height 39
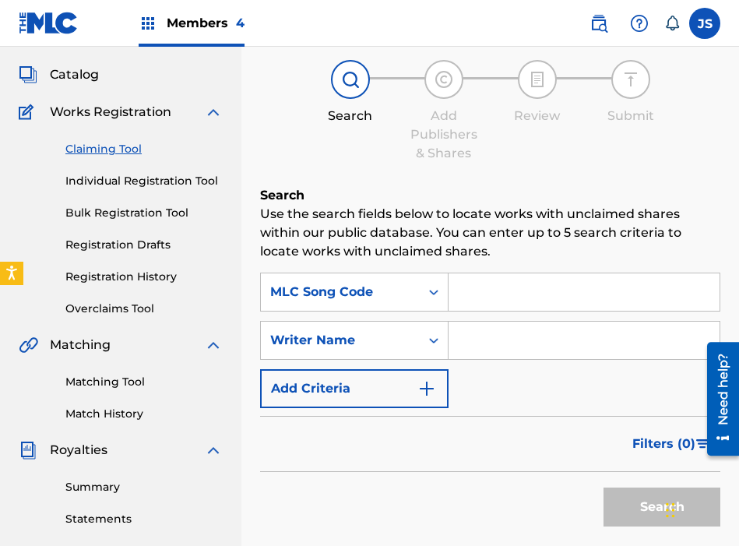
click at [473, 301] on input "Search Form" at bounding box center [584, 291] width 271 height 37
paste input "T6422S"
type input "T6422S"
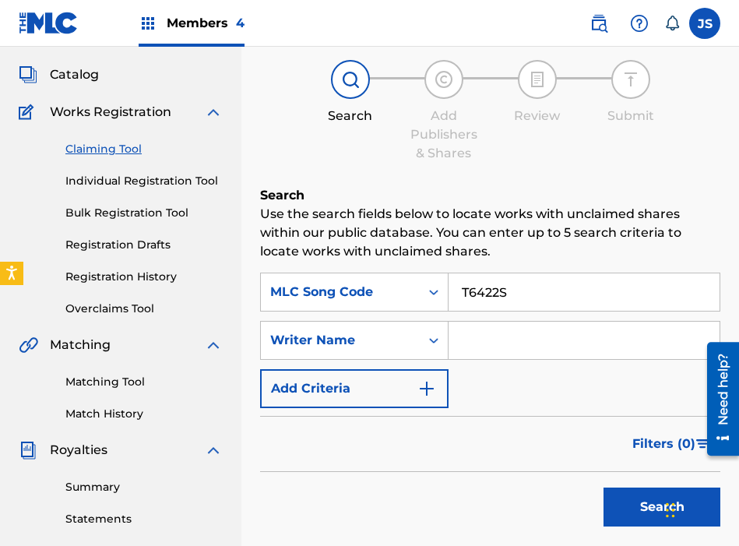
click at [603, 487] on button "Search" at bounding box center [661, 506] width 117 height 39
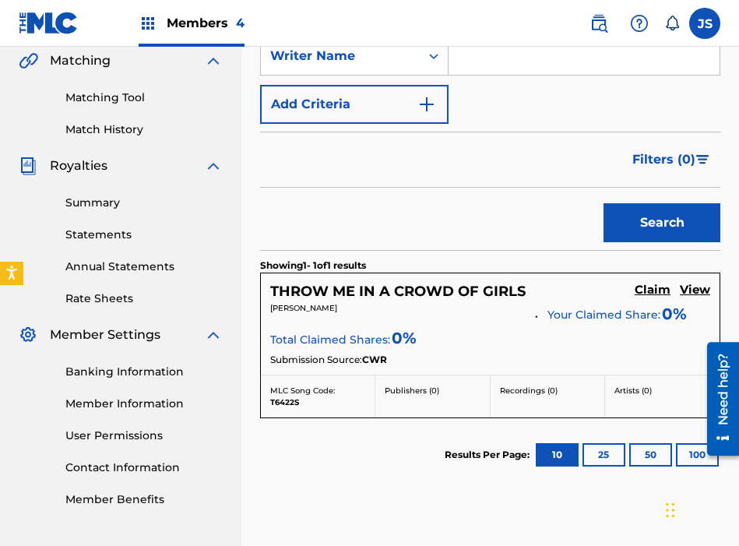
scroll to position [366, 0]
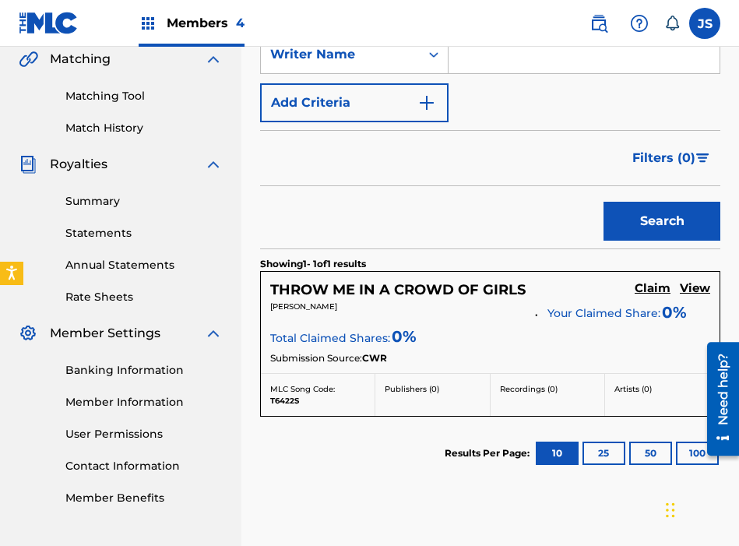
click at [656, 291] on h5 "Claim" at bounding box center [653, 288] width 36 height 15
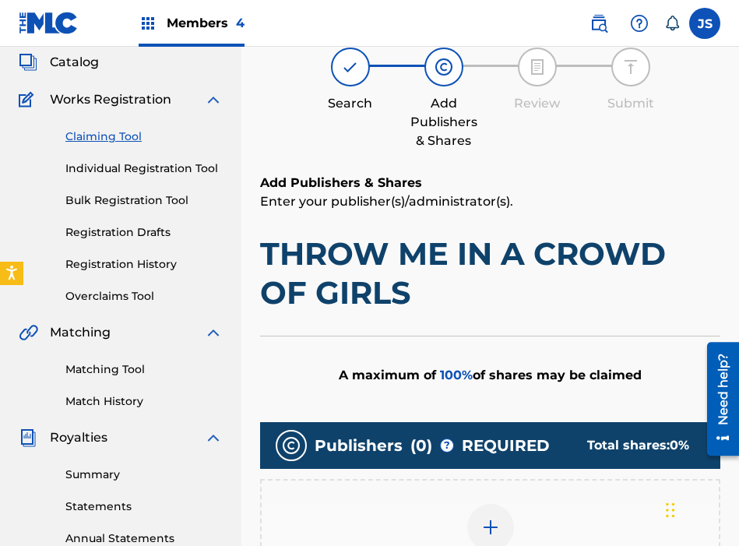
scroll to position [420, 0]
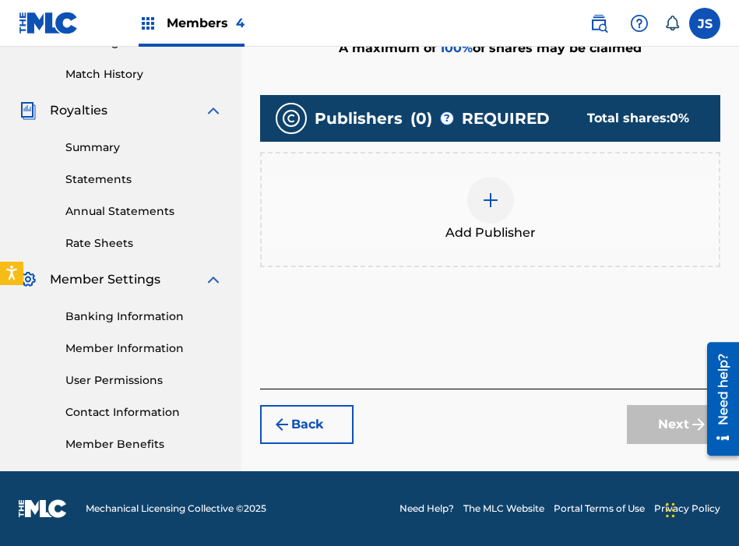
click at [462, 203] on div "Add Publisher" at bounding box center [490, 209] width 457 height 65
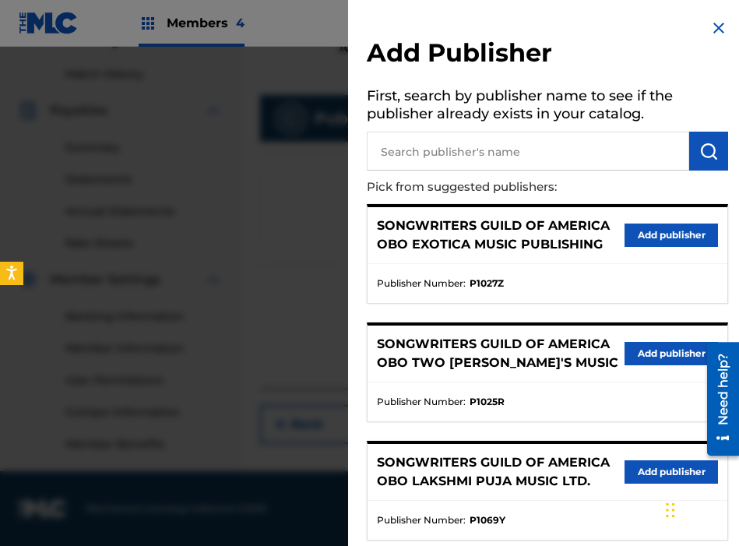
click at [559, 132] on input "text" at bounding box center [528, 151] width 322 height 39
type input "LOUDER"
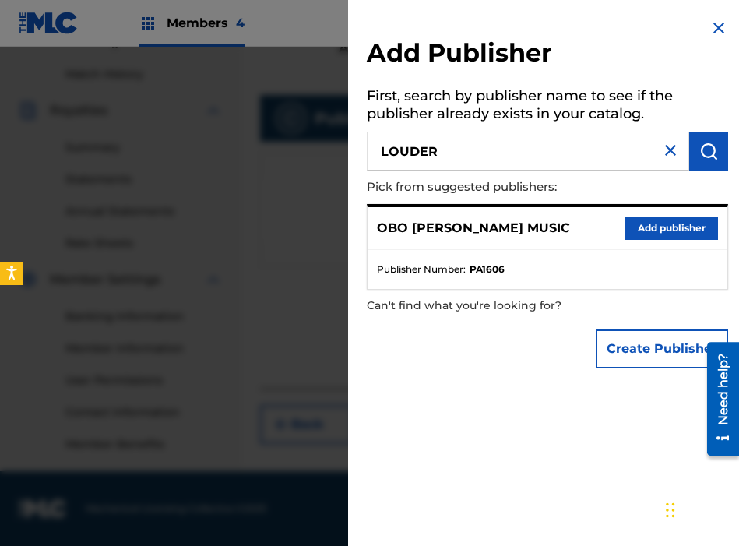
click at [677, 223] on button "Add publisher" at bounding box center [671, 227] width 93 height 23
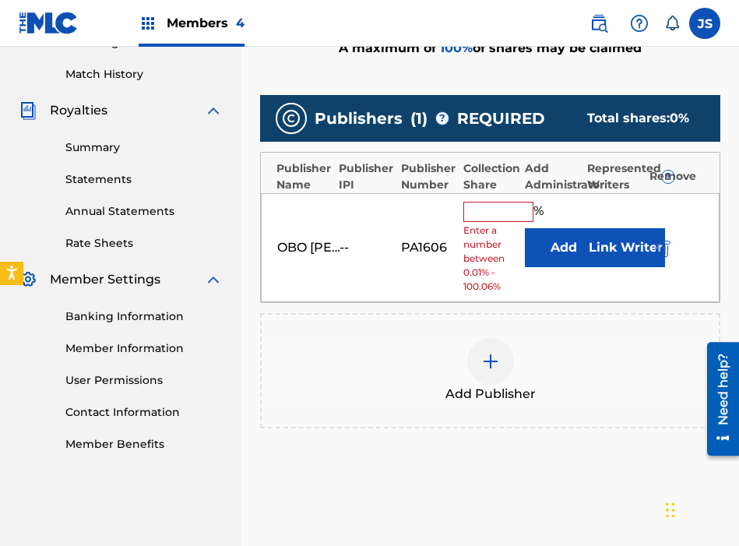
click at [491, 207] on input "text" at bounding box center [498, 212] width 70 height 20
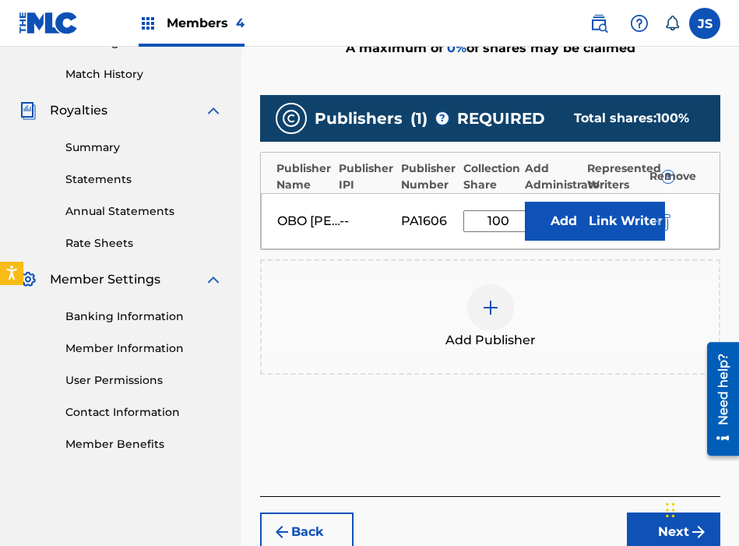
type input "100"
click at [533, 215] on button "Add" at bounding box center [564, 221] width 78 height 39
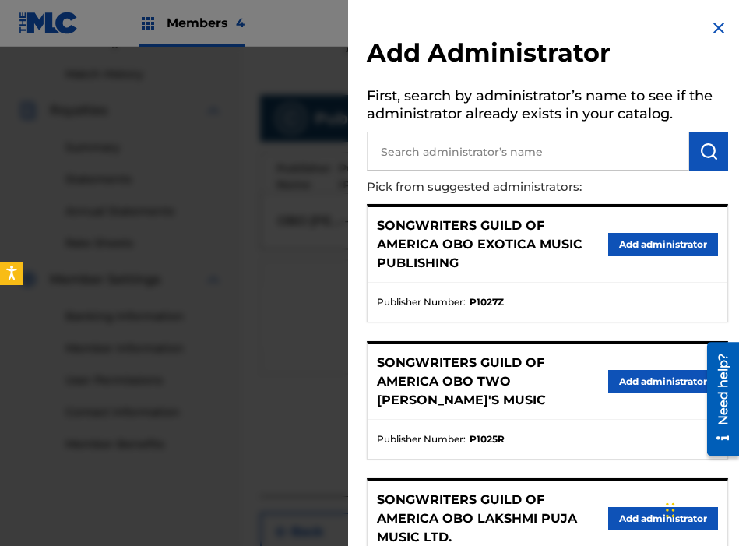
click at [512, 148] on input "text" at bounding box center [528, 151] width 322 height 39
type input "THE SONGWRITERS"
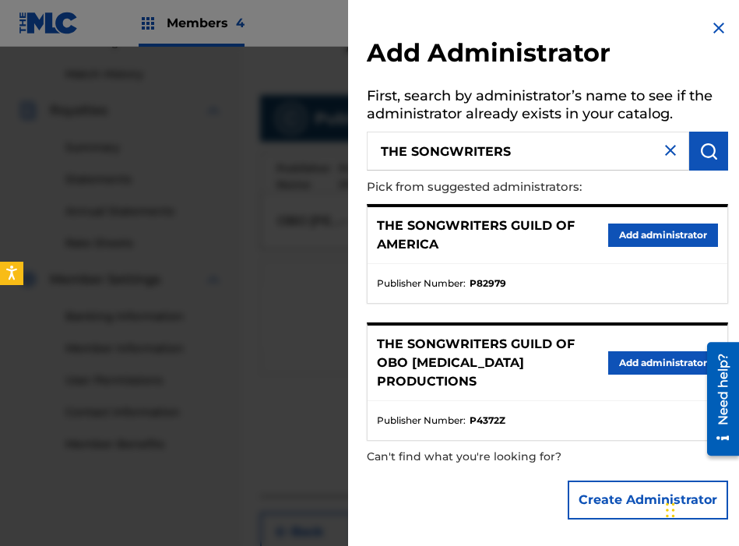
click at [625, 238] on button "Add administrator" at bounding box center [663, 234] width 110 height 23
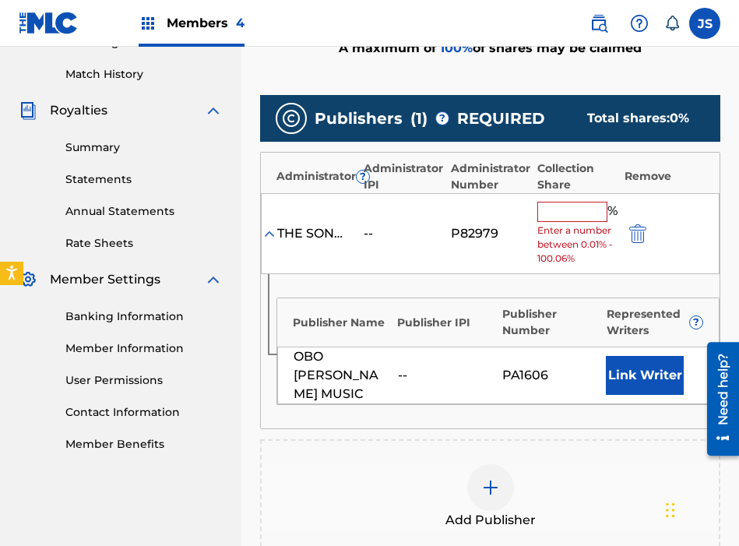
click at [554, 210] on input "text" at bounding box center [572, 212] width 70 height 20
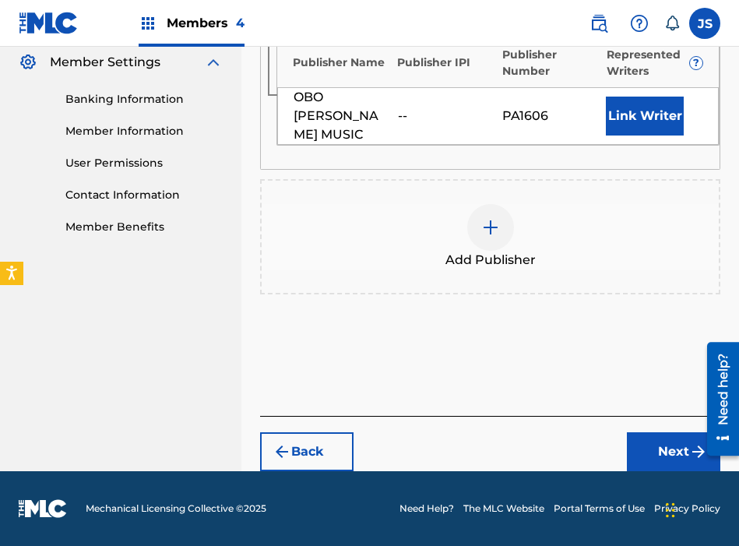
type input "100"
click at [635, 438] on button "Next" at bounding box center [673, 451] width 93 height 39
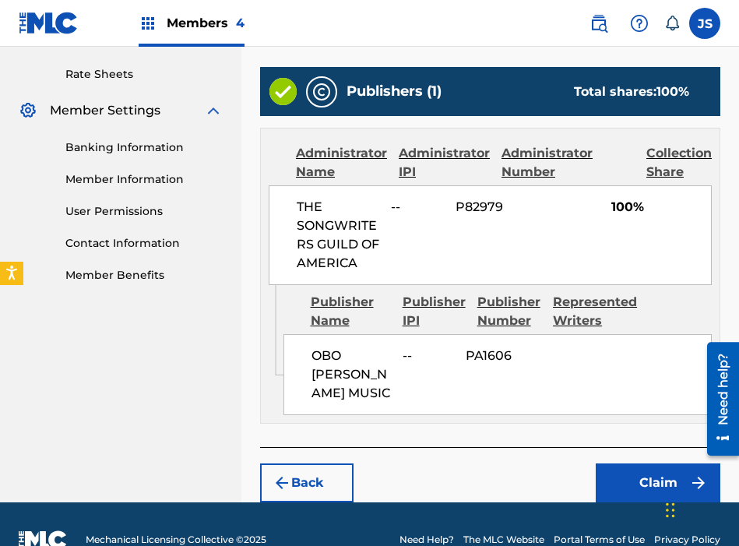
scroll to position [589, 0]
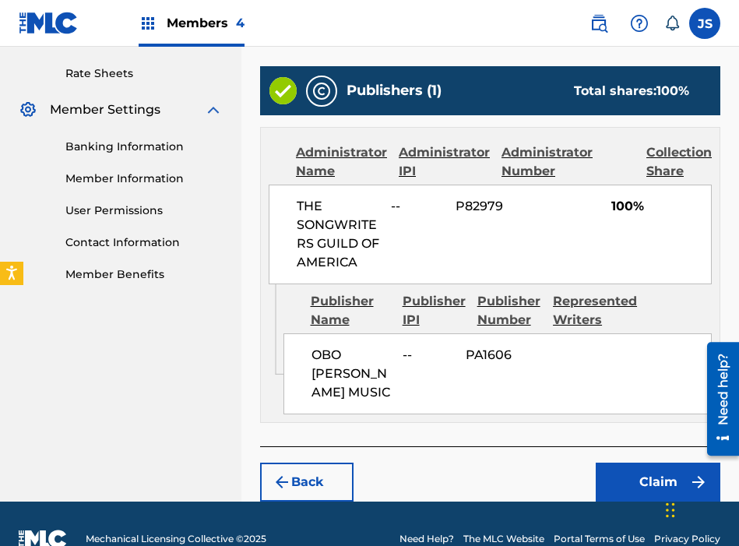
click at [628, 480] on button "Claim" at bounding box center [658, 482] width 125 height 39
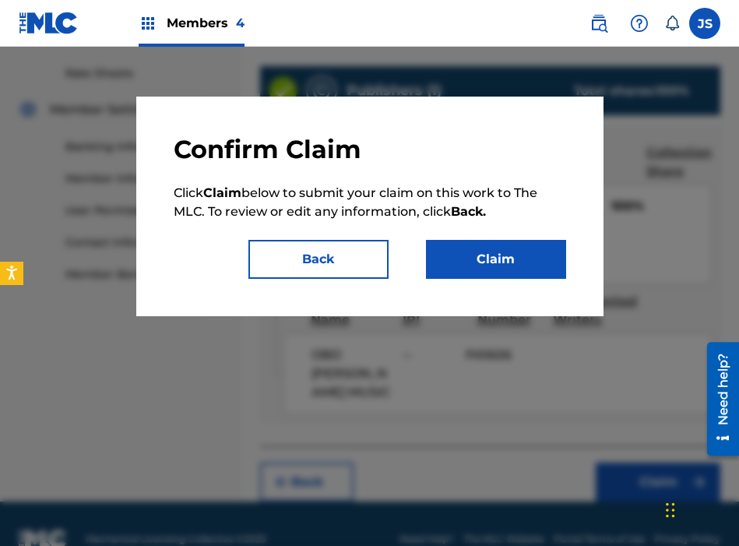
click at [505, 252] on button "Claim" at bounding box center [496, 259] width 140 height 39
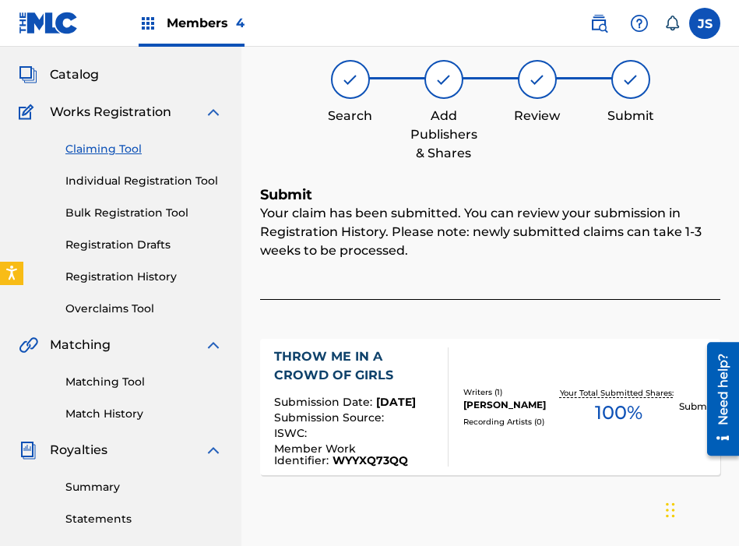
scroll to position [0, 0]
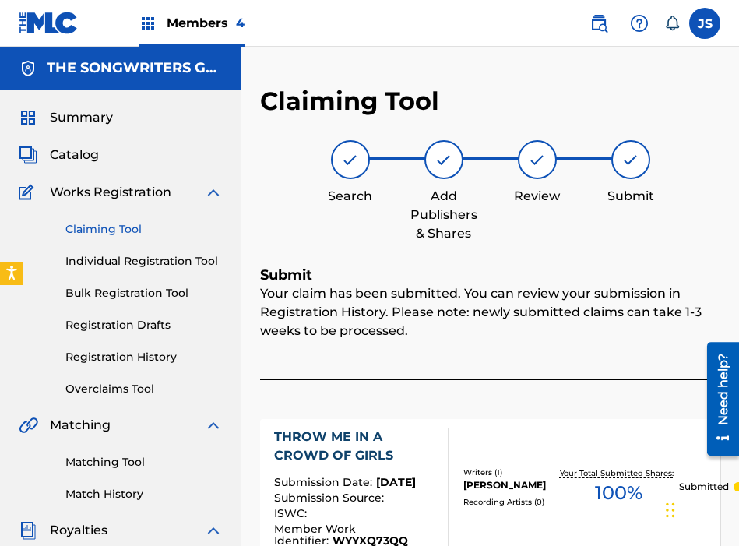
click at [119, 229] on link "Claiming Tool" at bounding box center [143, 229] width 157 height 16
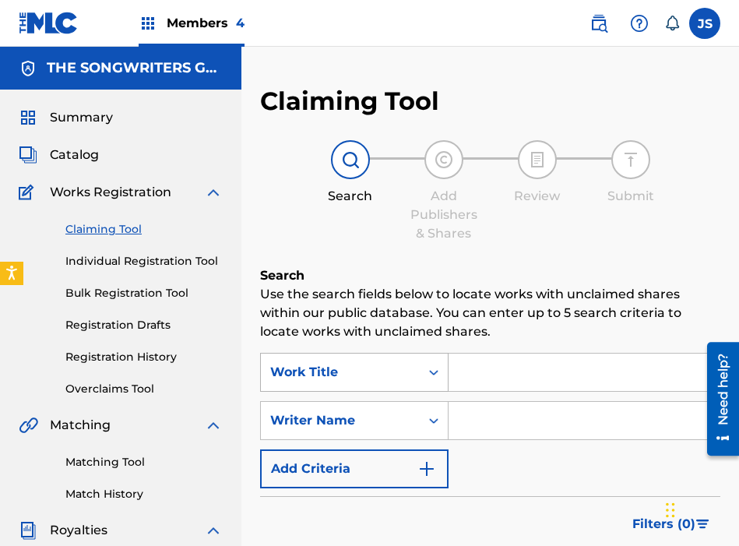
click at [374, 362] on div "Work Title" at bounding box center [354, 372] width 188 height 39
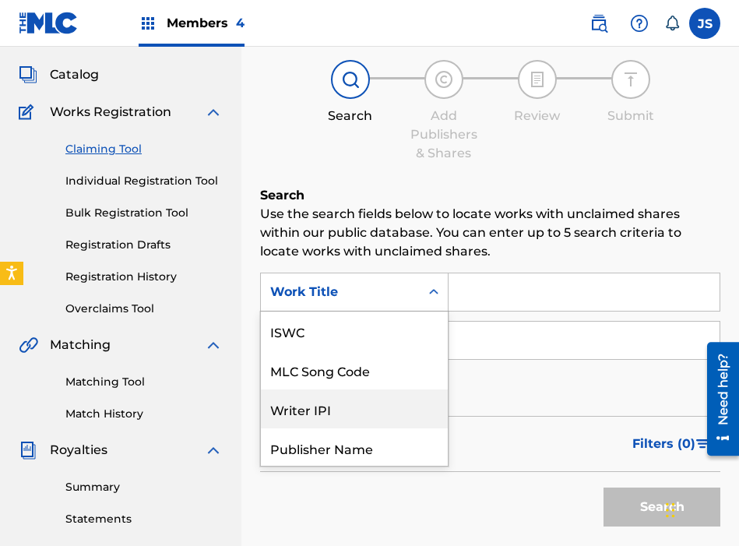
scroll to position [39, 0]
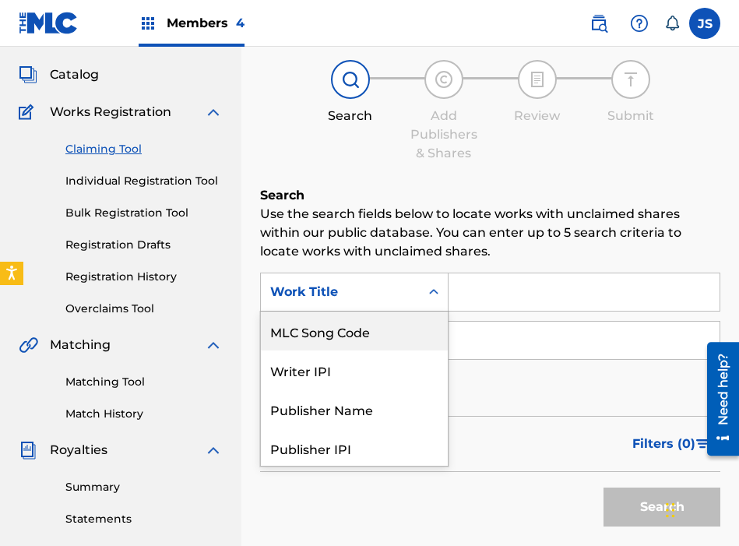
click at [374, 340] on div "MLC Song Code" at bounding box center [354, 330] width 187 height 39
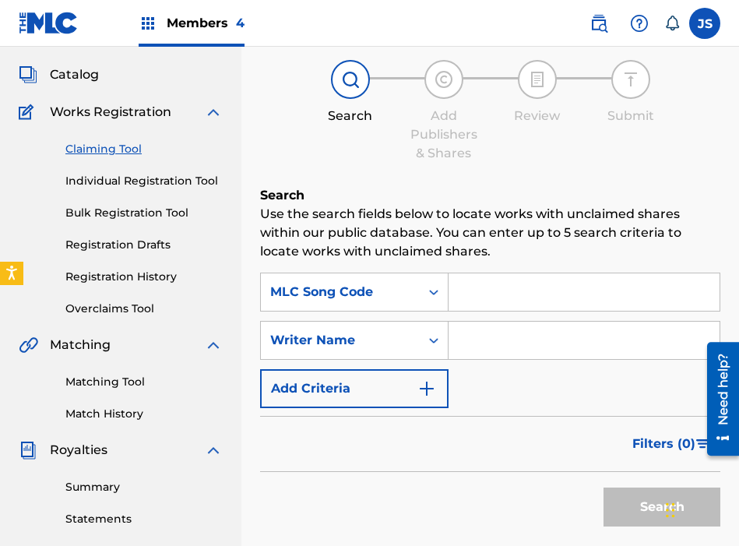
click at [484, 299] on input "Search Form" at bounding box center [584, 291] width 271 height 37
paste input "Y18265"
type input "Y18265"
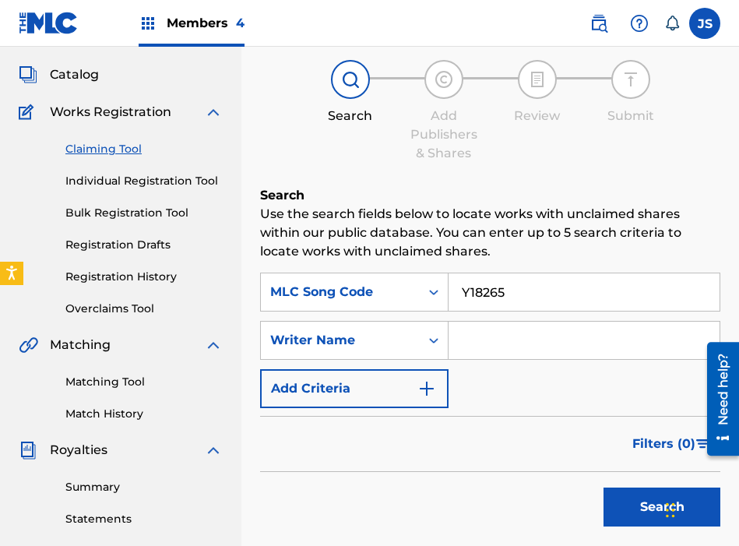
click at [603, 487] on button "Search" at bounding box center [661, 506] width 117 height 39
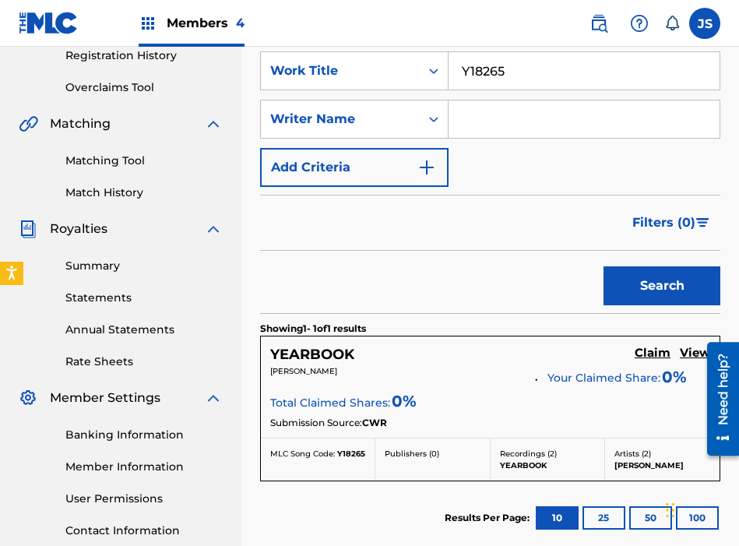
scroll to position [317, 0]
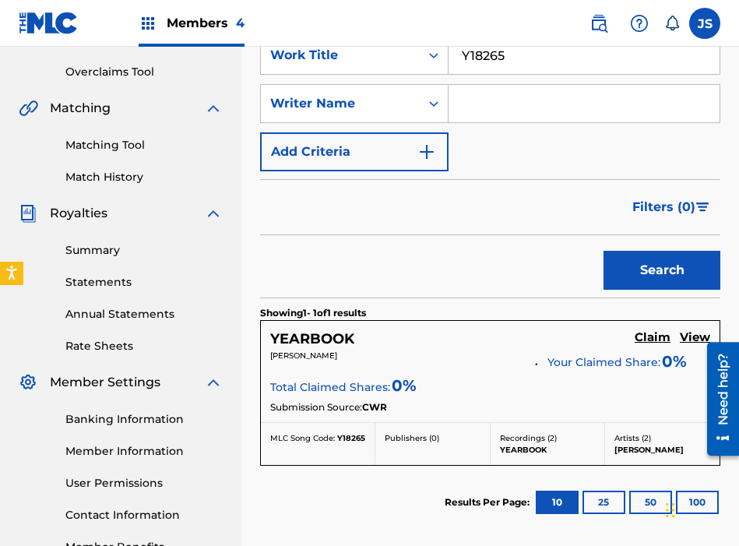
click at [653, 343] on h5 "Claim" at bounding box center [653, 337] width 36 height 15
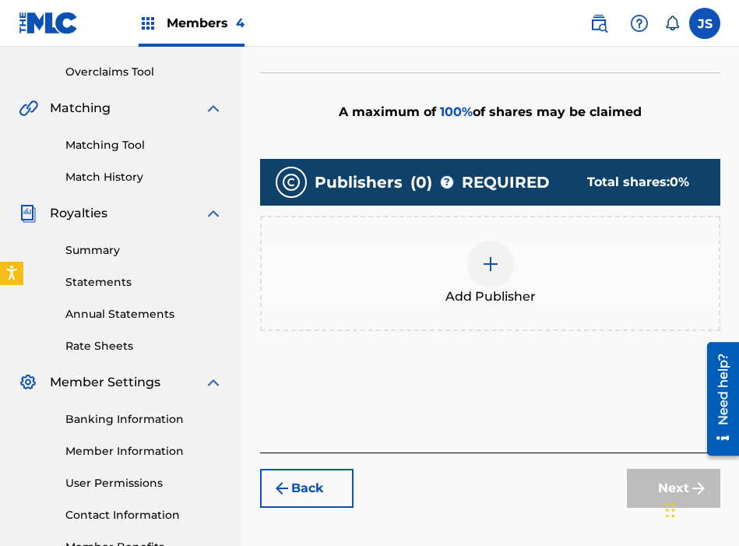
click at [530, 288] on span "Add Publisher" at bounding box center [490, 296] width 90 height 19
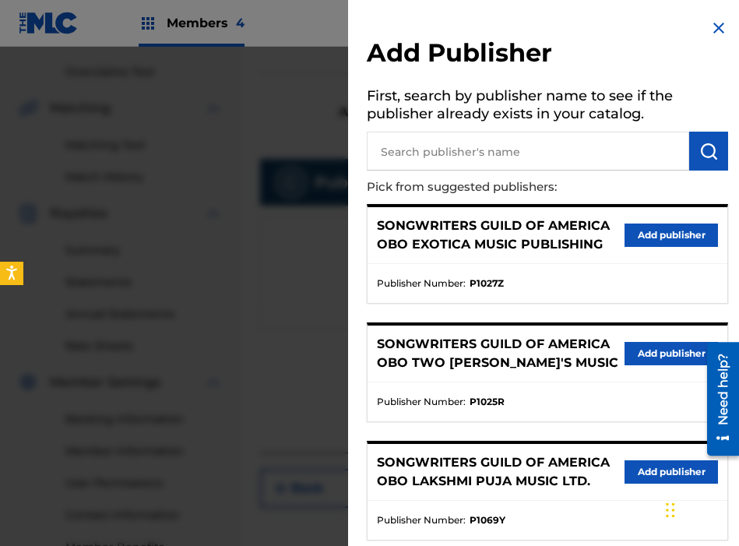
click at [514, 141] on input "text" at bounding box center [528, 151] width 322 height 39
type input "[PERSON_NAME]"
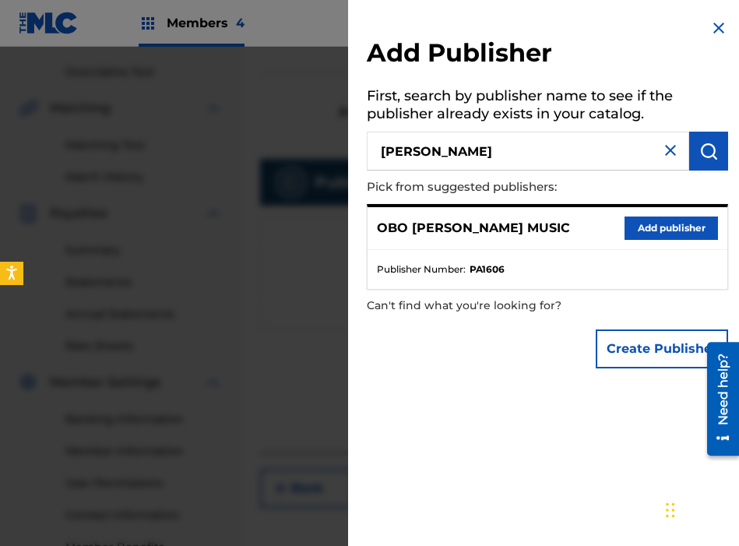
click at [656, 230] on button "Add publisher" at bounding box center [671, 227] width 93 height 23
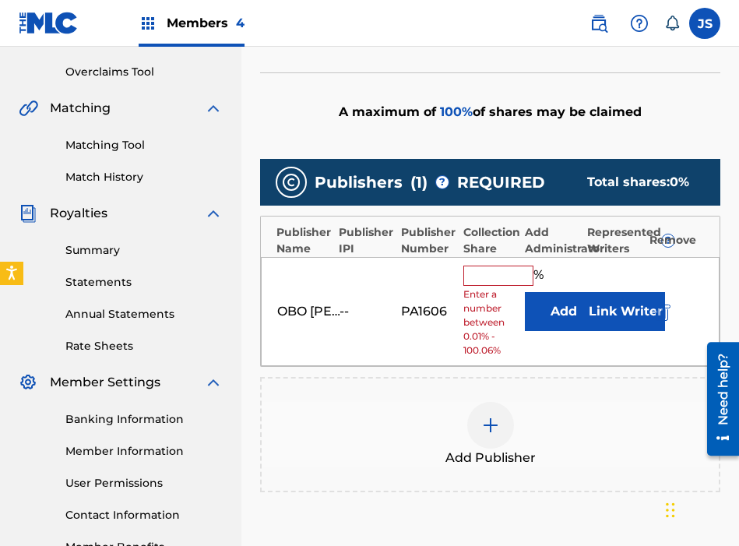
click at [514, 266] on input "text" at bounding box center [498, 276] width 70 height 20
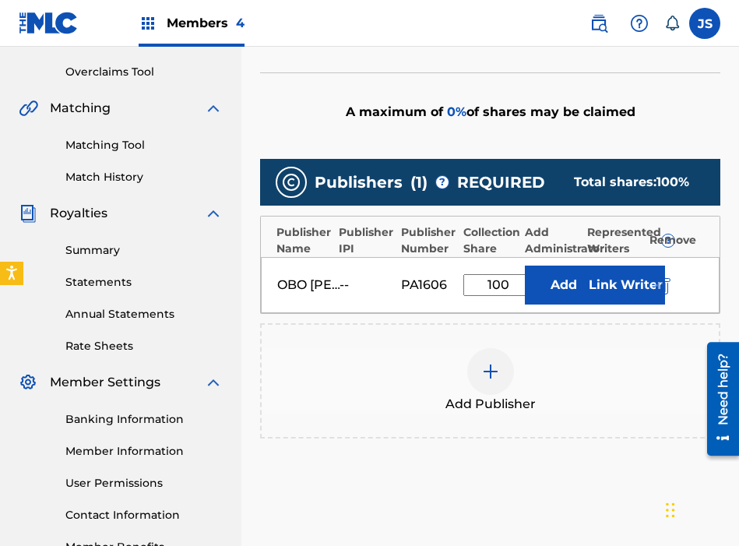
type input "100"
click at [551, 294] on button "Add" at bounding box center [564, 285] width 78 height 39
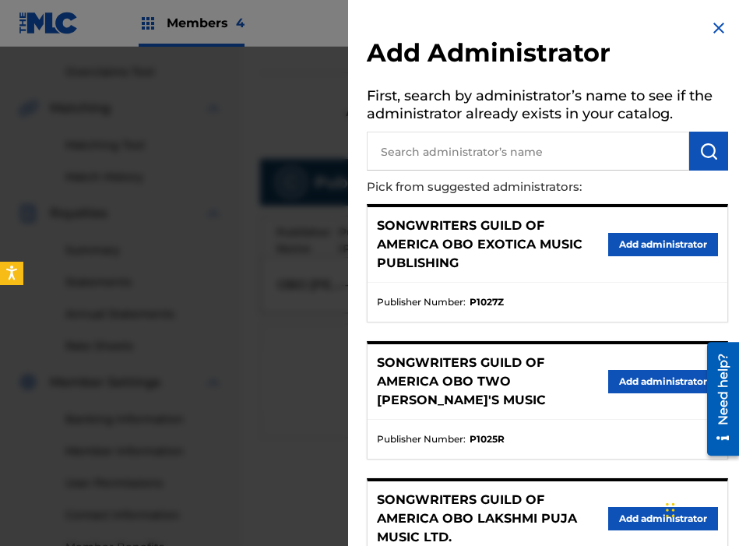
click at [520, 157] on input "text" at bounding box center [528, 151] width 322 height 39
type input "THE SONGWRITERS"
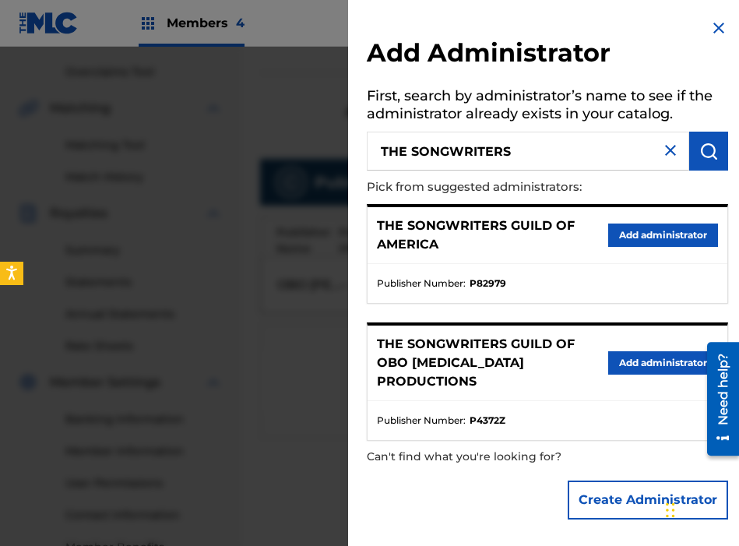
click at [656, 236] on button "Add administrator" at bounding box center [663, 234] width 110 height 23
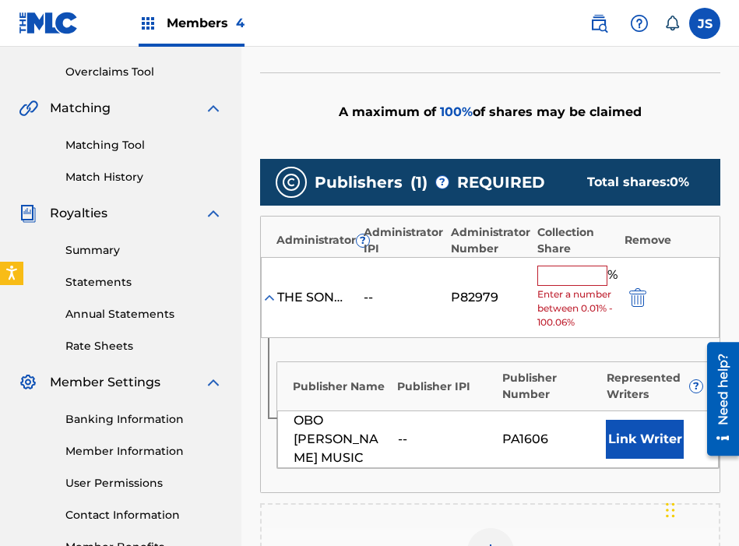
click at [559, 277] on input "text" at bounding box center [572, 276] width 70 height 20
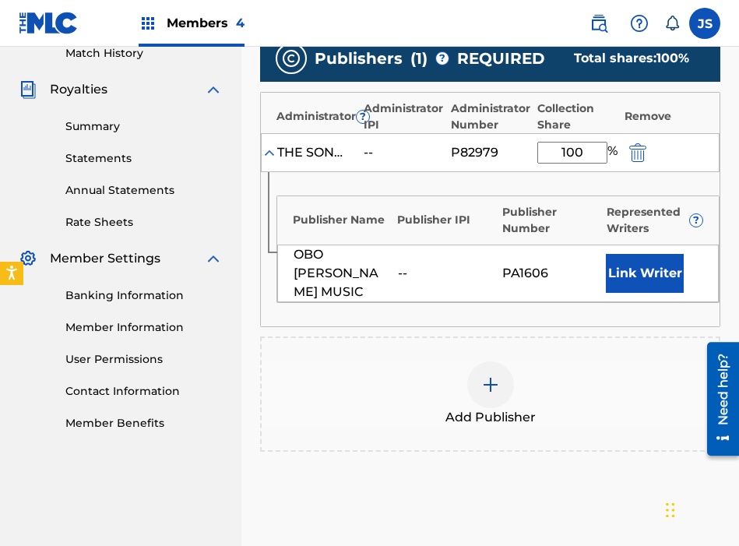
scroll to position [460, 0]
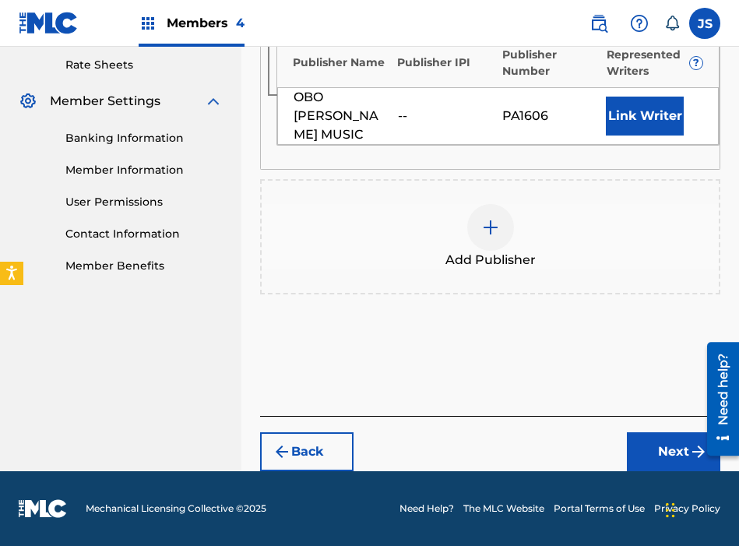
type input "100"
click at [643, 432] on button "Next" at bounding box center [673, 451] width 93 height 39
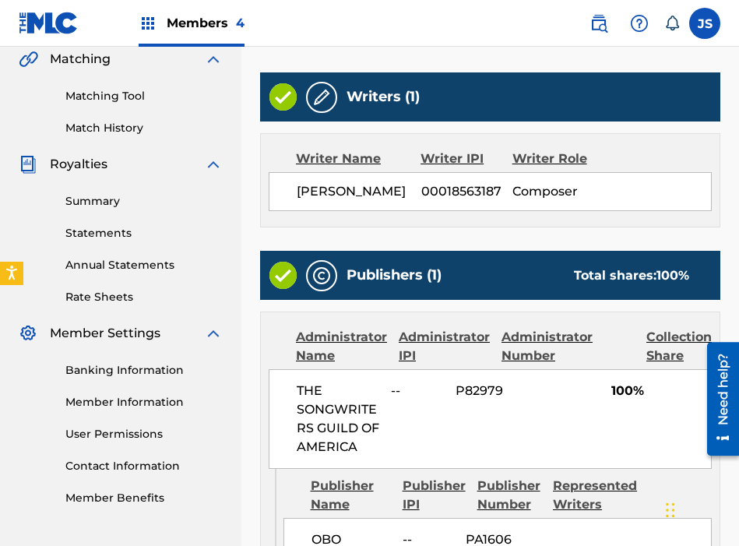
scroll to position [586, 0]
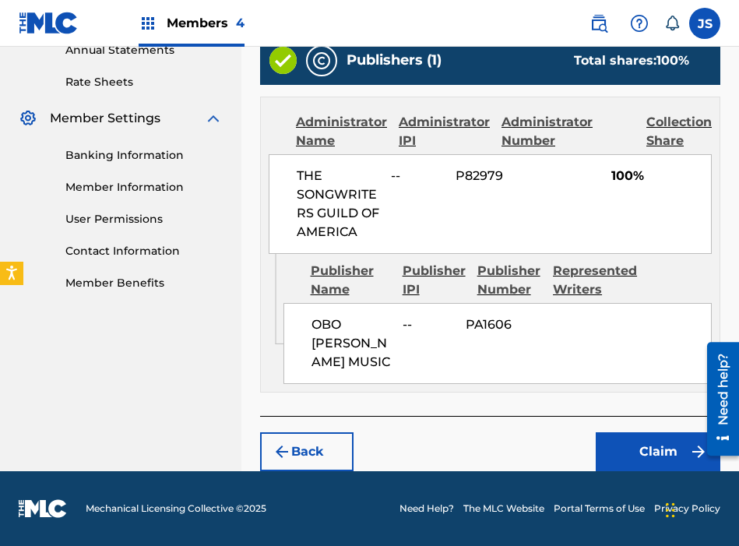
click at [634, 455] on button "Claim" at bounding box center [658, 451] width 125 height 39
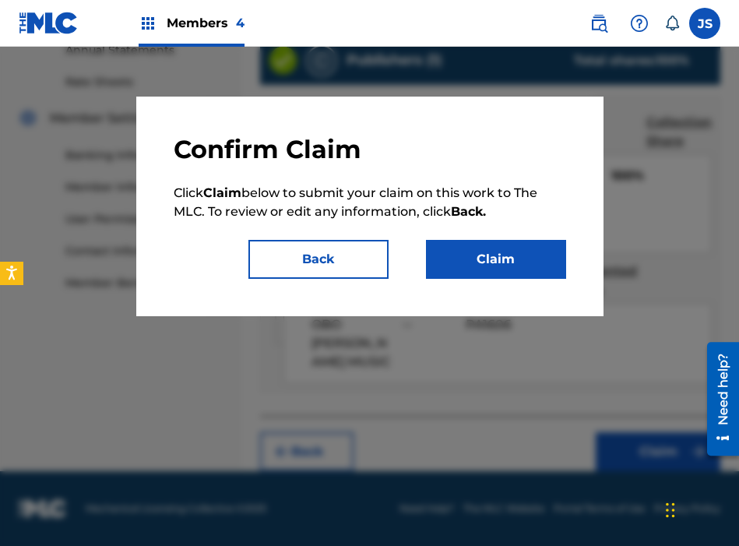
click at [526, 276] on button "Claim" at bounding box center [496, 259] width 140 height 39
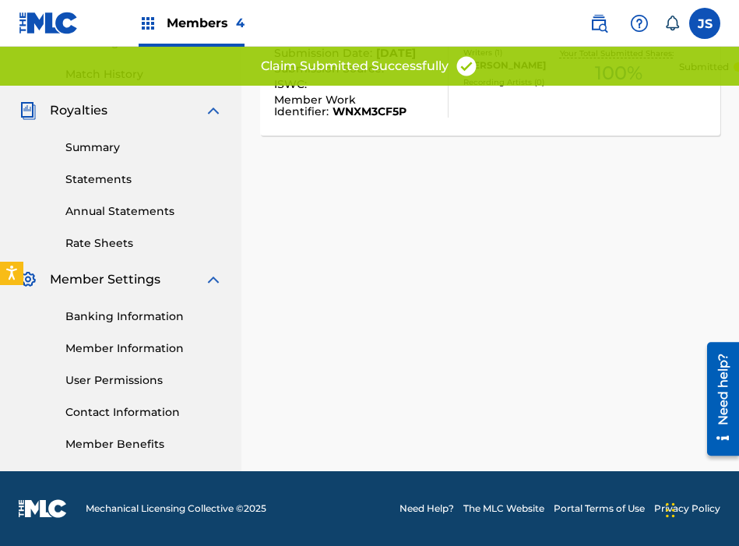
scroll to position [420, 0]
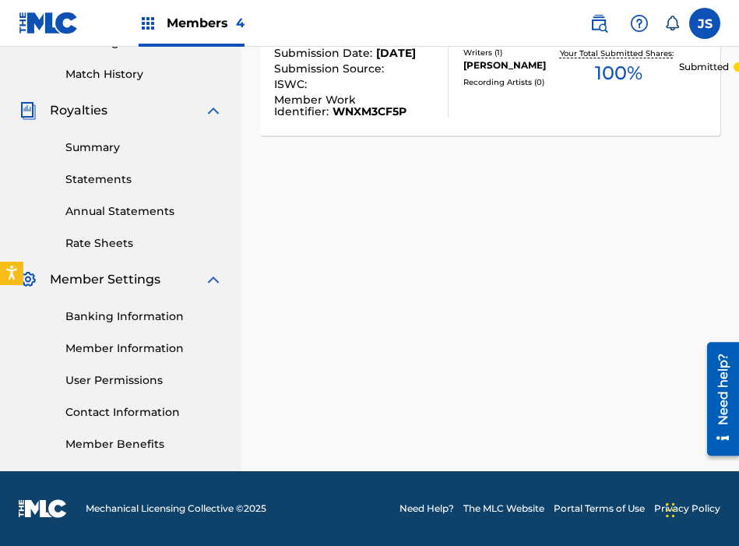
click at [562, 216] on div "Claiming Tool Search Add Publishers & Shares Review Submit Submit Your claim ha…" at bounding box center [490, 68] width 498 height 805
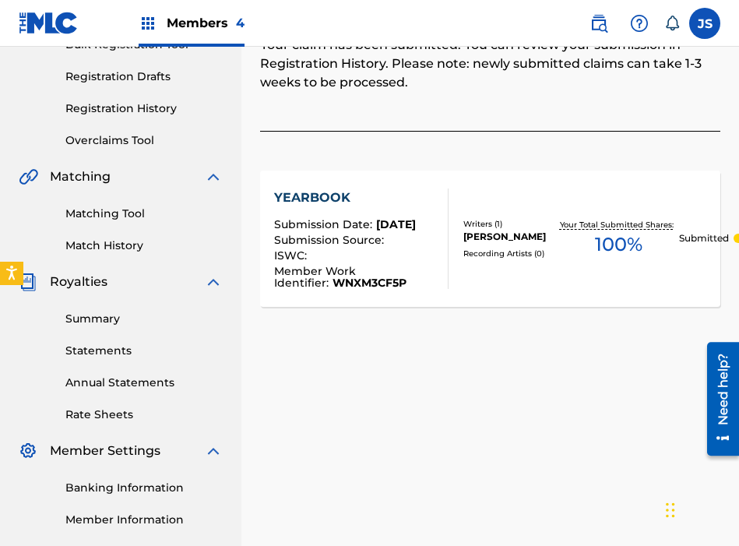
scroll to position [206, 0]
